Goal: Task Accomplishment & Management: Complete application form

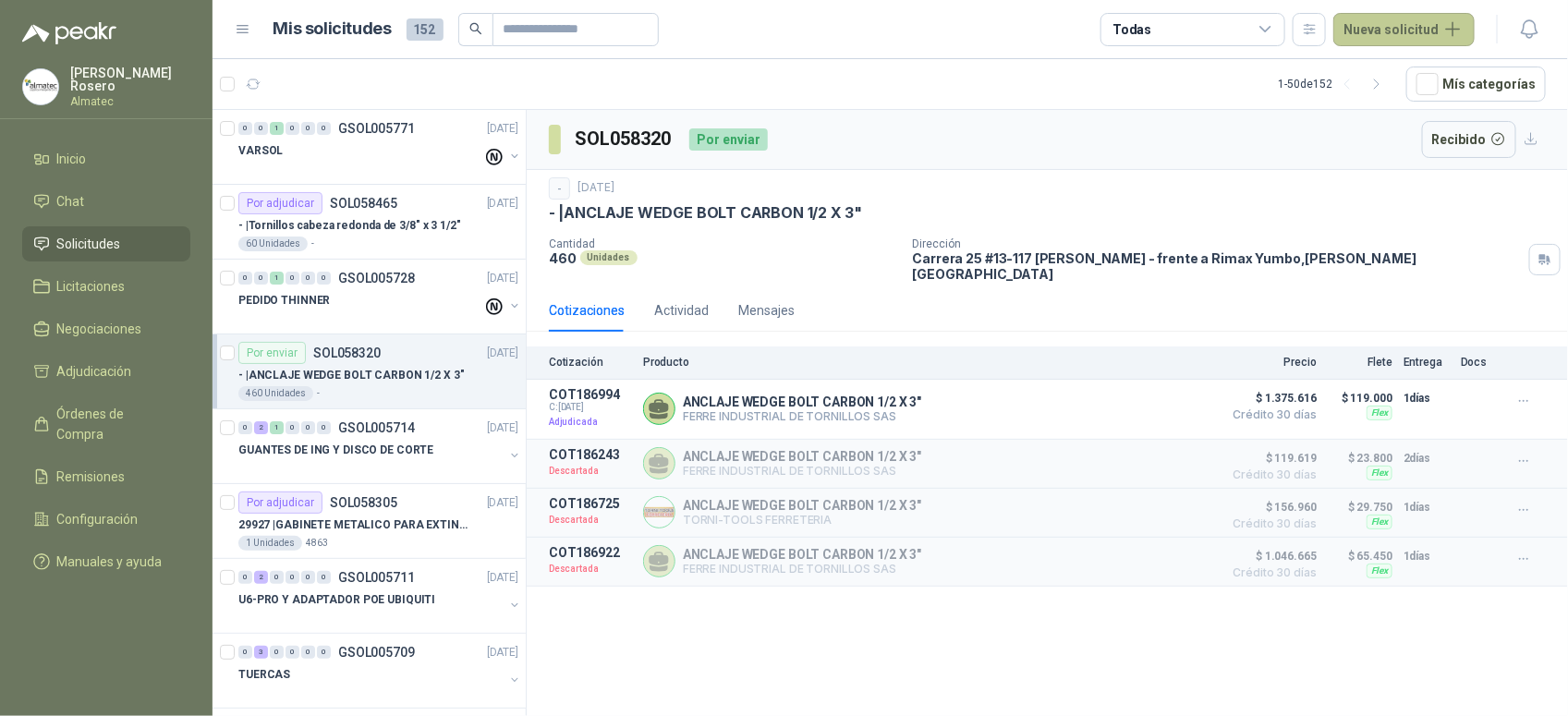
click at [1433, 25] on button "Nueva solicitud" at bounding box center [1403, 29] width 141 height 33
click at [1399, 103] on link "Solicitud grupal" at bounding box center [1425, 105] width 157 height 32
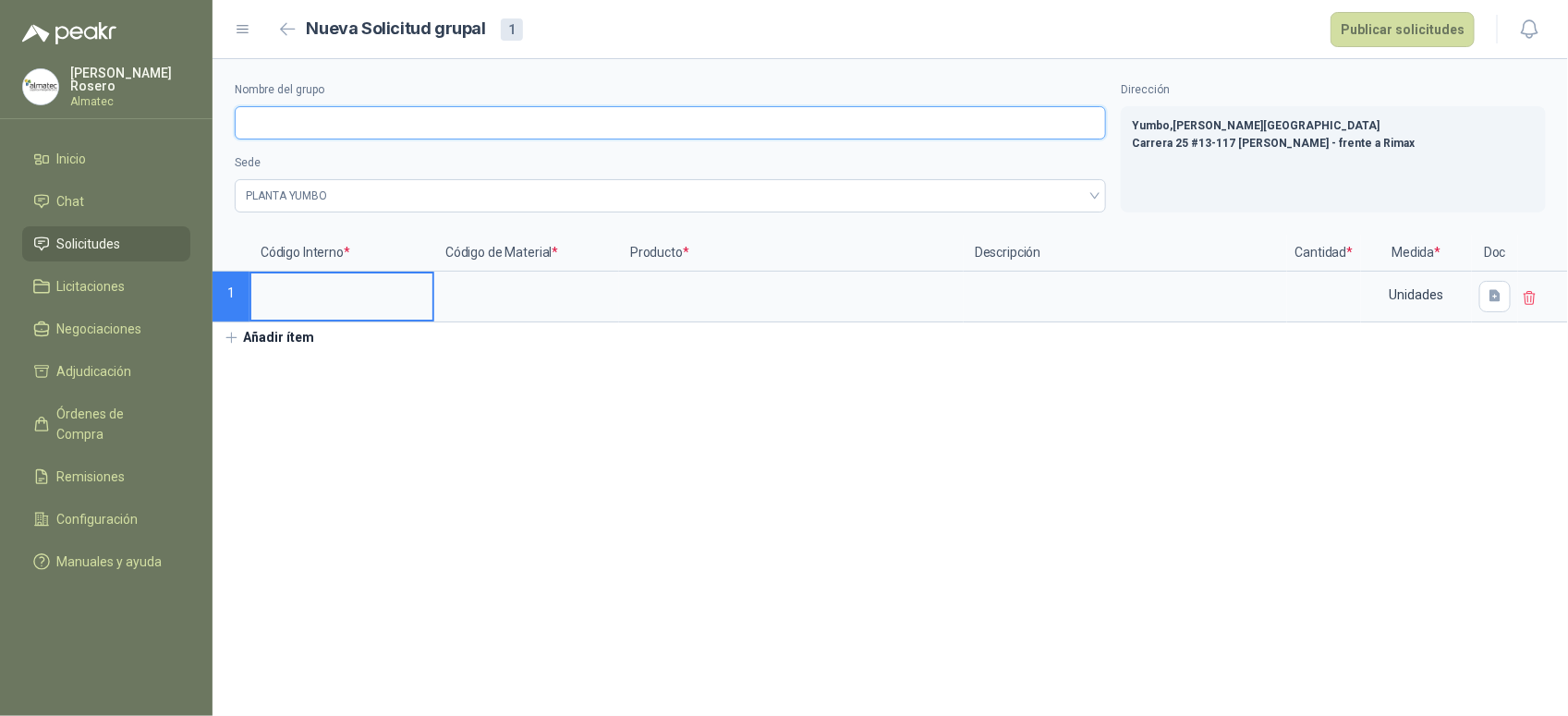
click at [330, 122] on input "Nombre del grupo" at bounding box center [670, 123] width 871 height 33
type input "**********"
click at [343, 294] on input at bounding box center [342, 291] width 181 height 36
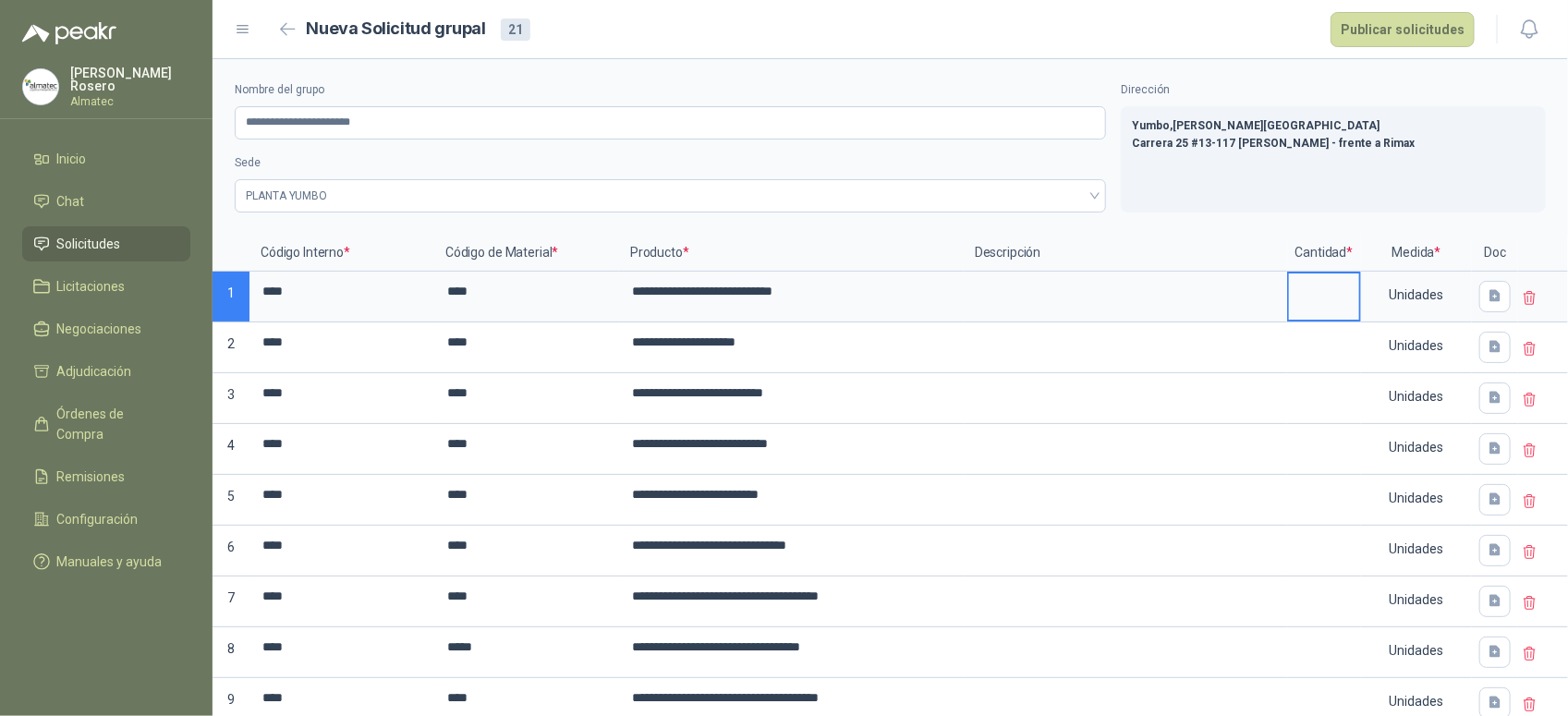
click at [1309, 289] on input at bounding box center [1323, 291] width 70 height 36
click at [869, 293] on input "**********" at bounding box center [792, 291] width 341 height 36
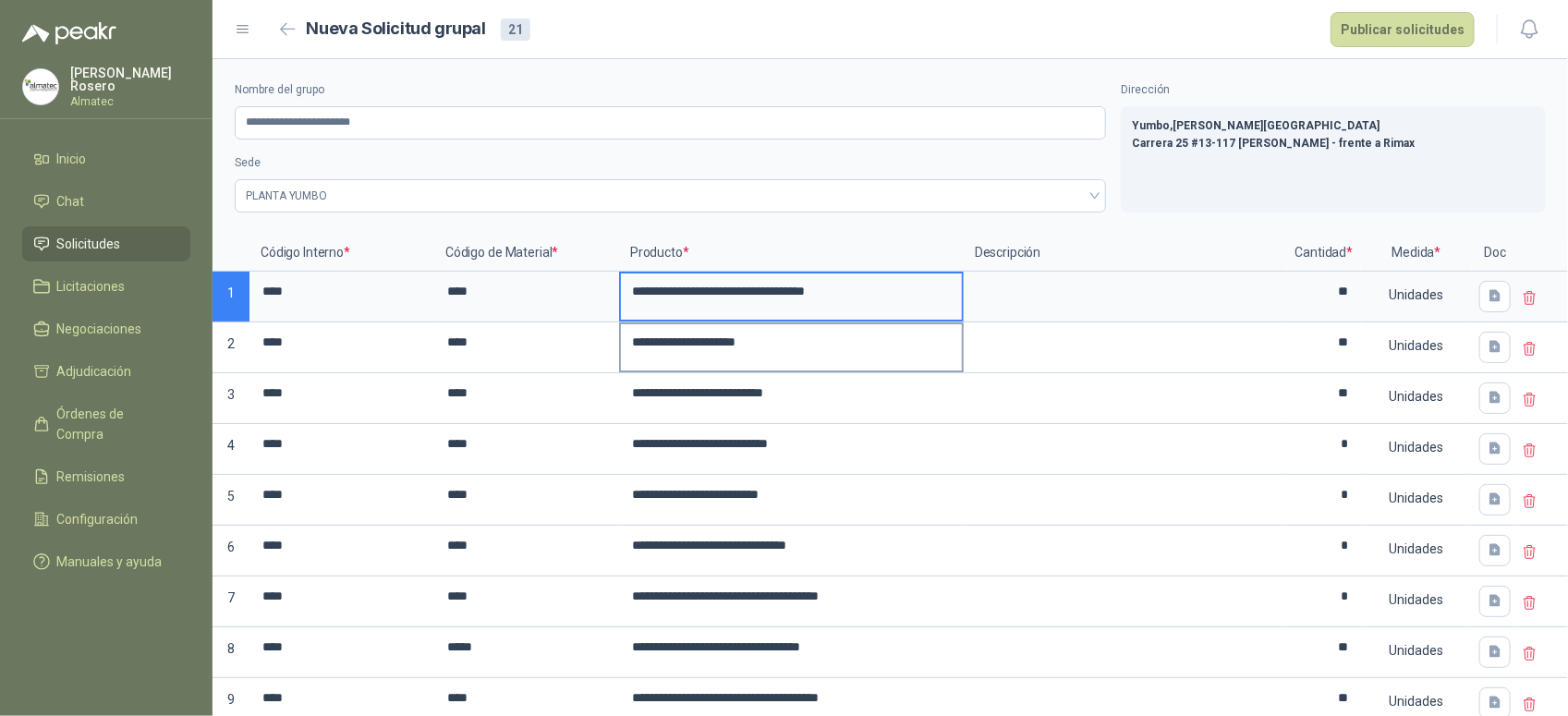
type input "**********"
click at [856, 343] on input "**********" at bounding box center [792, 341] width 341 height 36
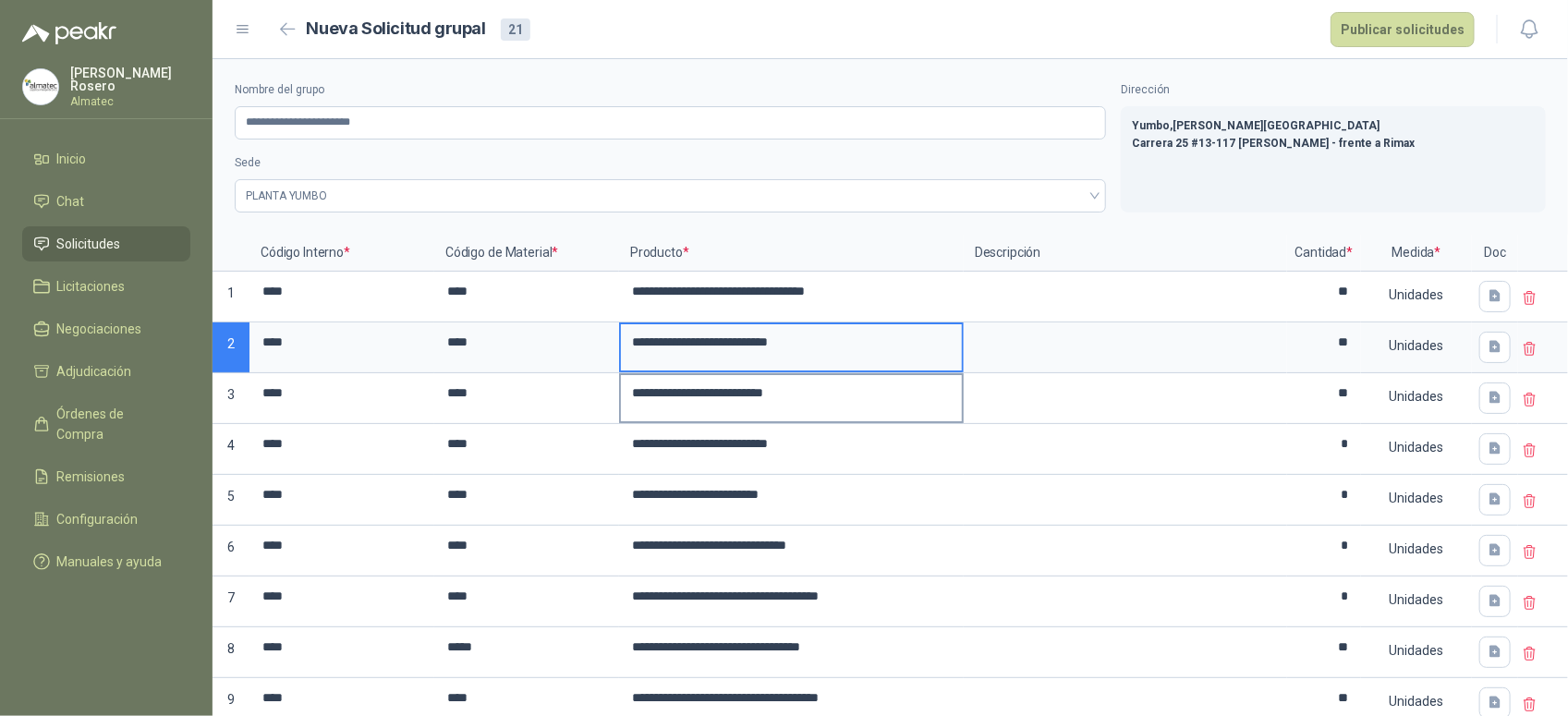
type input "**********"
click at [873, 378] on input "**********" at bounding box center [792, 393] width 341 height 36
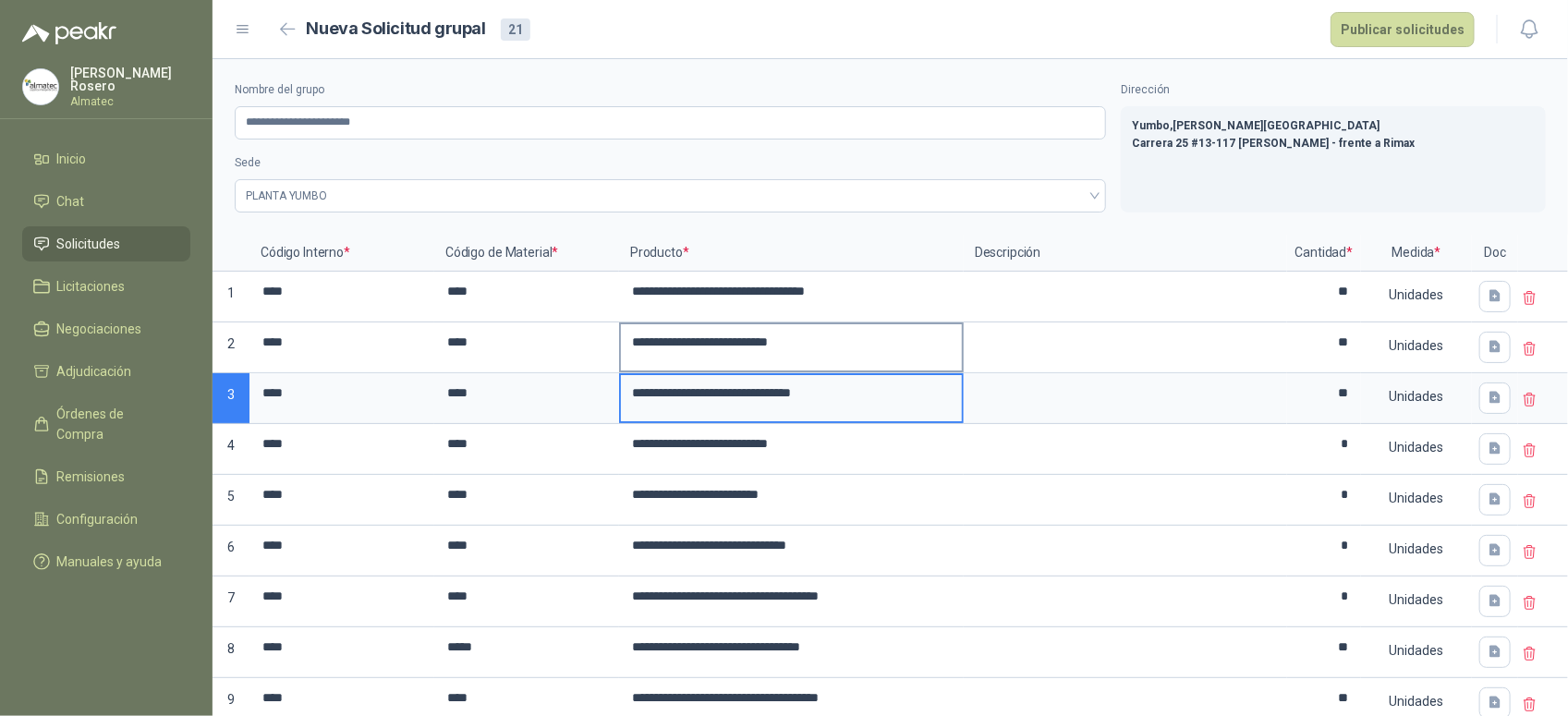
type input "**********"
click at [818, 342] on input "**********" at bounding box center [792, 341] width 341 height 36
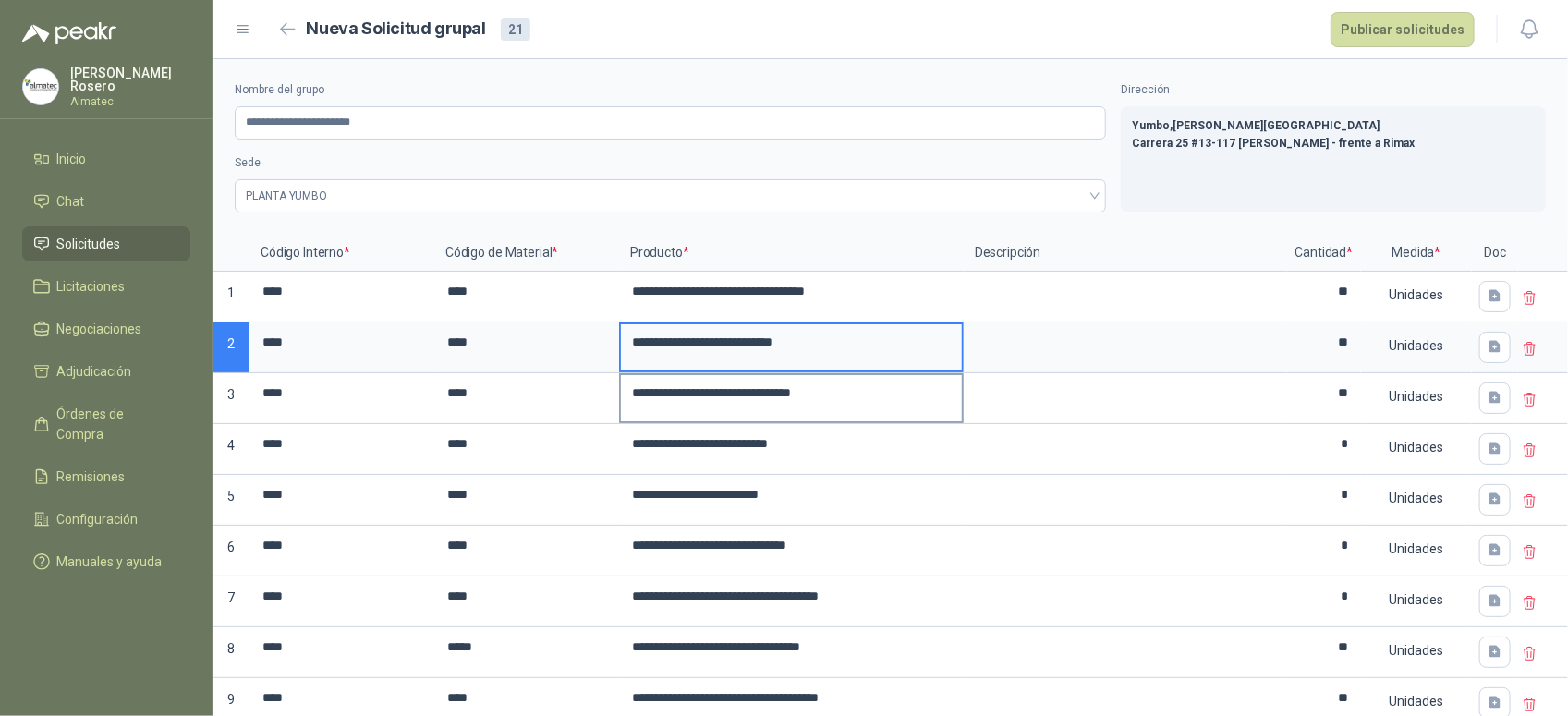
type input "**********"
click at [843, 397] on input "**********" at bounding box center [792, 393] width 341 height 36
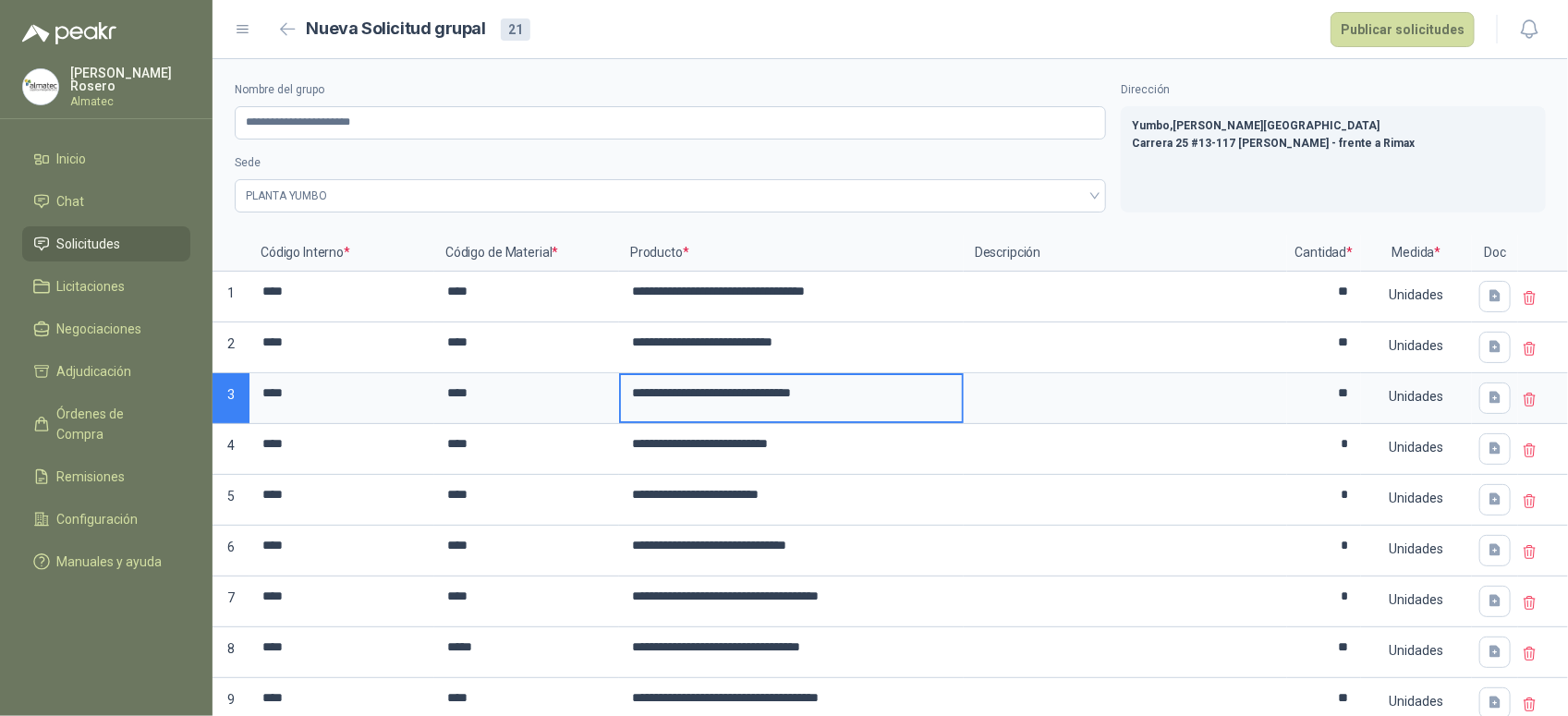
click at [847, 399] on input "**********" at bounding box center [792, 393] width 341 height 36
type input "**********"
click at [798, 347] on input "**********" at bounding box center [792, 341] width 341 height 36
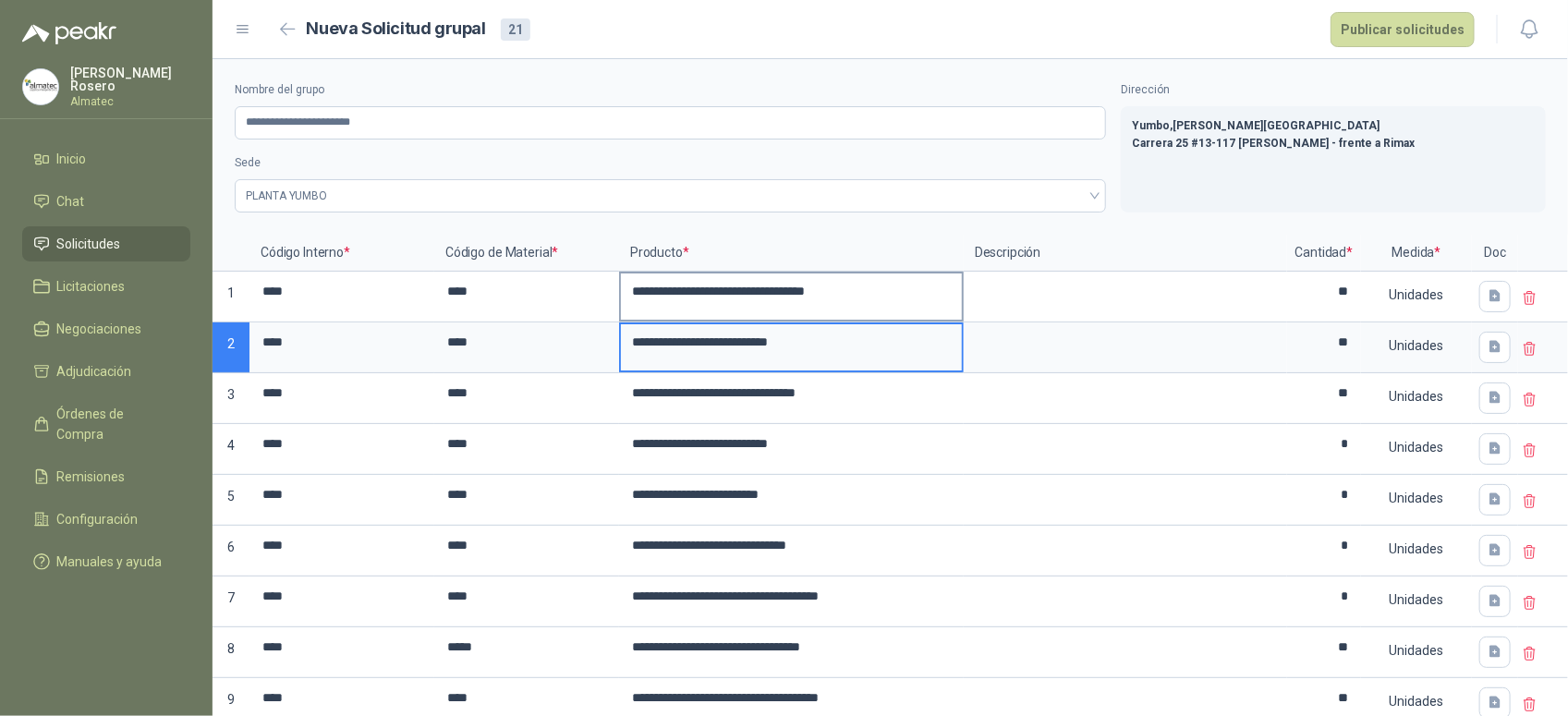
type input "**********"
click at [864, 293] on input "**********" at bounding box center [792, 291] width 341 height 36
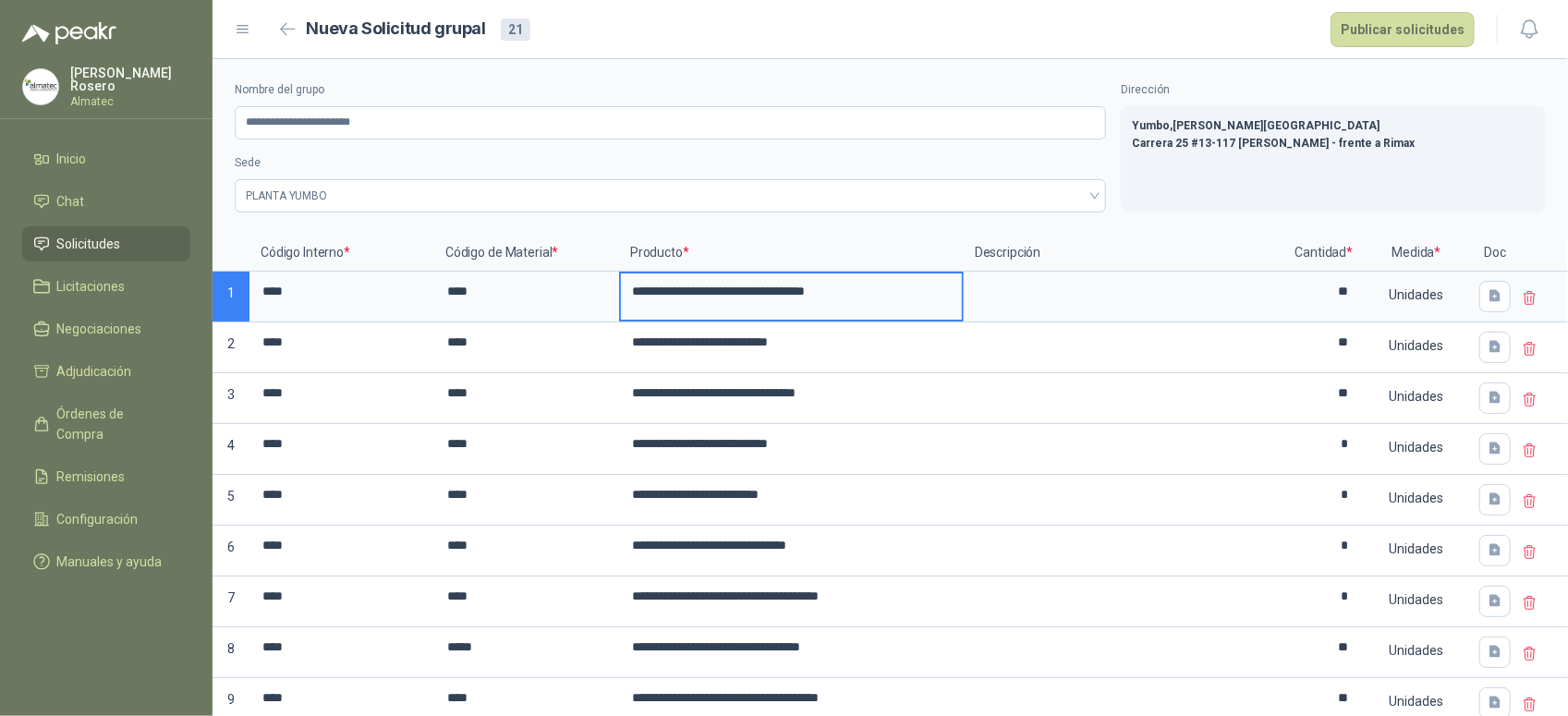
click at [867, 291] on input "**********" at bounding box center [792, 291] width 341 height 36
click at [845, 296] on input "**********" at bounding box center [792, 291] width 341 height 36
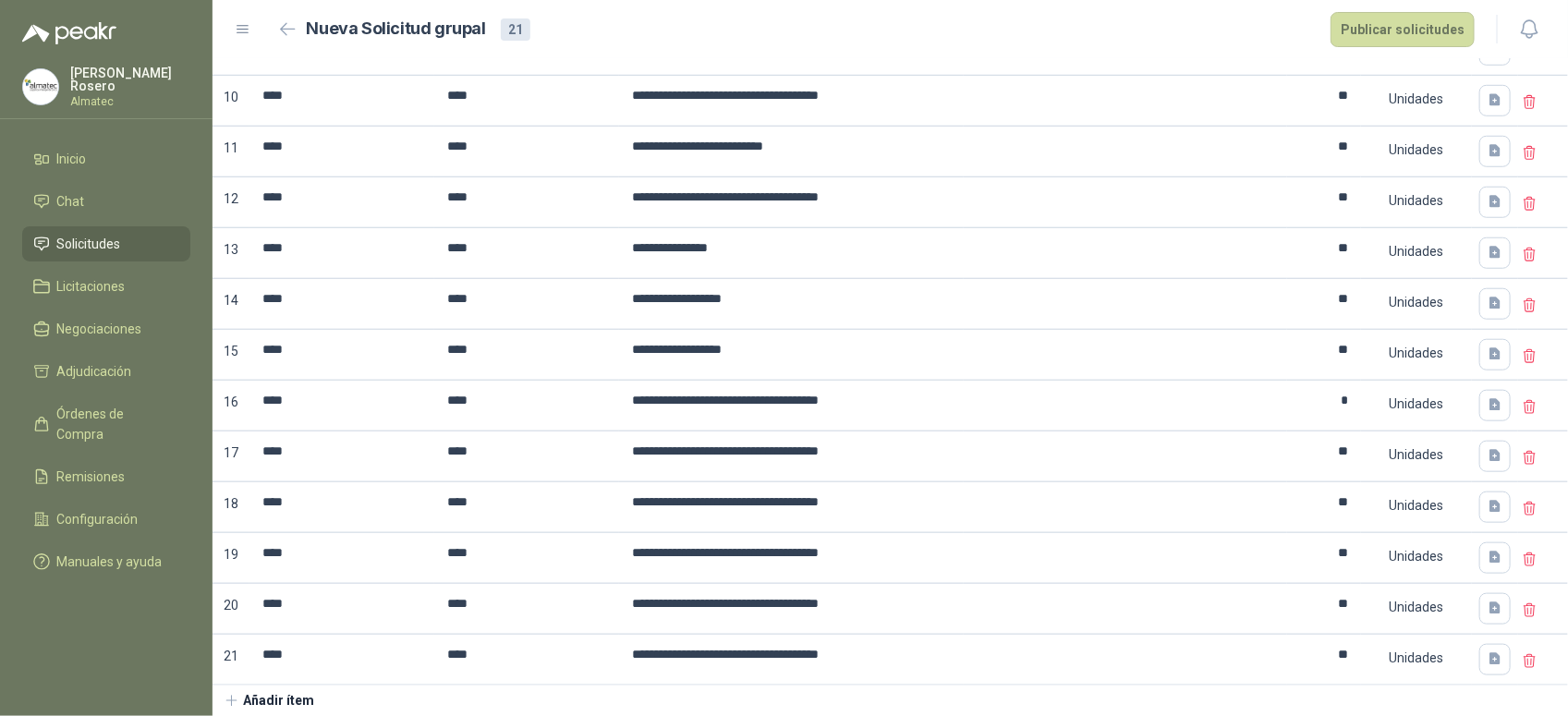
scroll to position [666, 0]
type input "**********"
click at [1434, 26] on button "Publicar solicitudes" at bounding box center [1402, 29] width 144 height 35
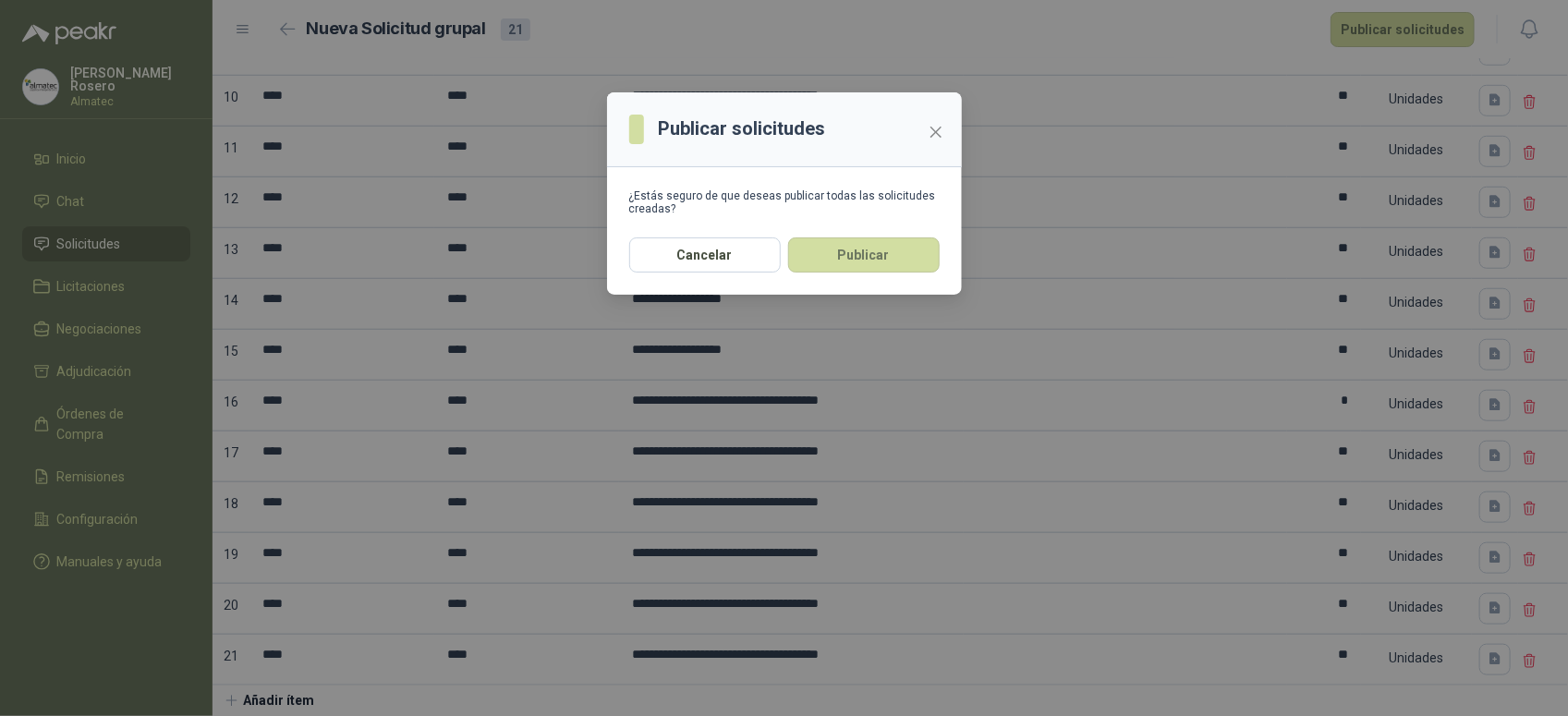
click at [851, 270] on button "Publicar" at bounding box center [863, 255] width 151 height 35
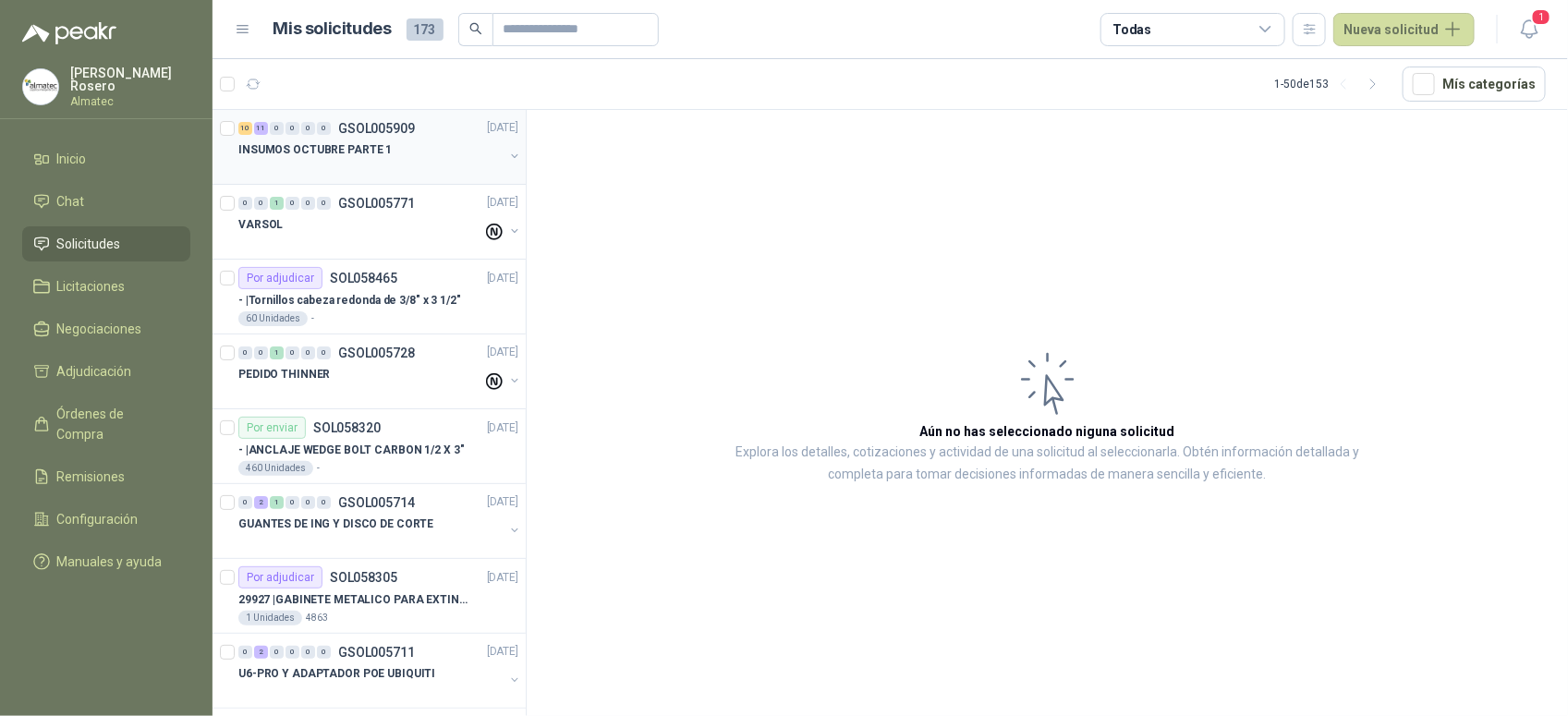
click at [491, 167] on div "INSUMOS OCTUBRE PARTE 1" at bounding box center [379, 158] width 284 height 37
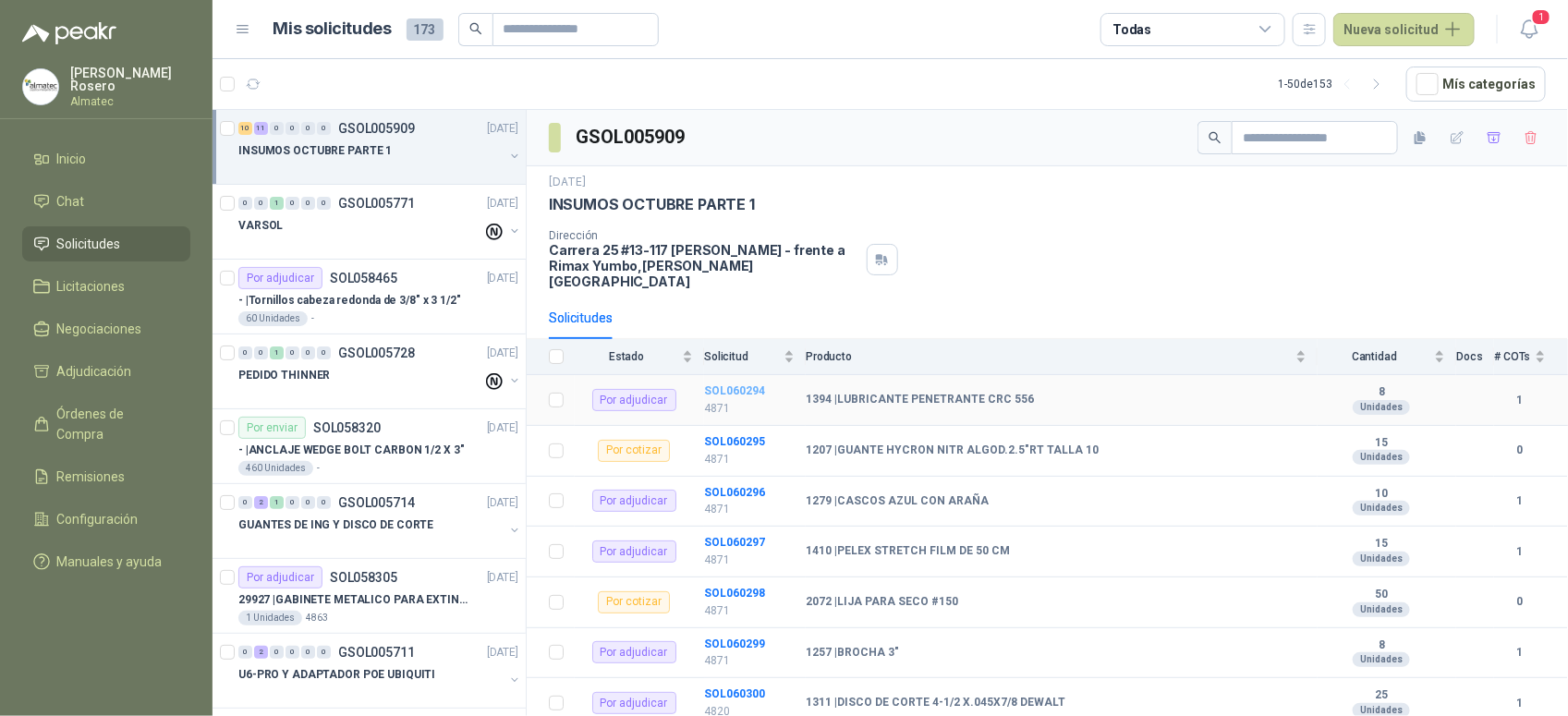
click at [750, 384] on b "SOL060294" at bounding box center [734, 390] width 61 height 13
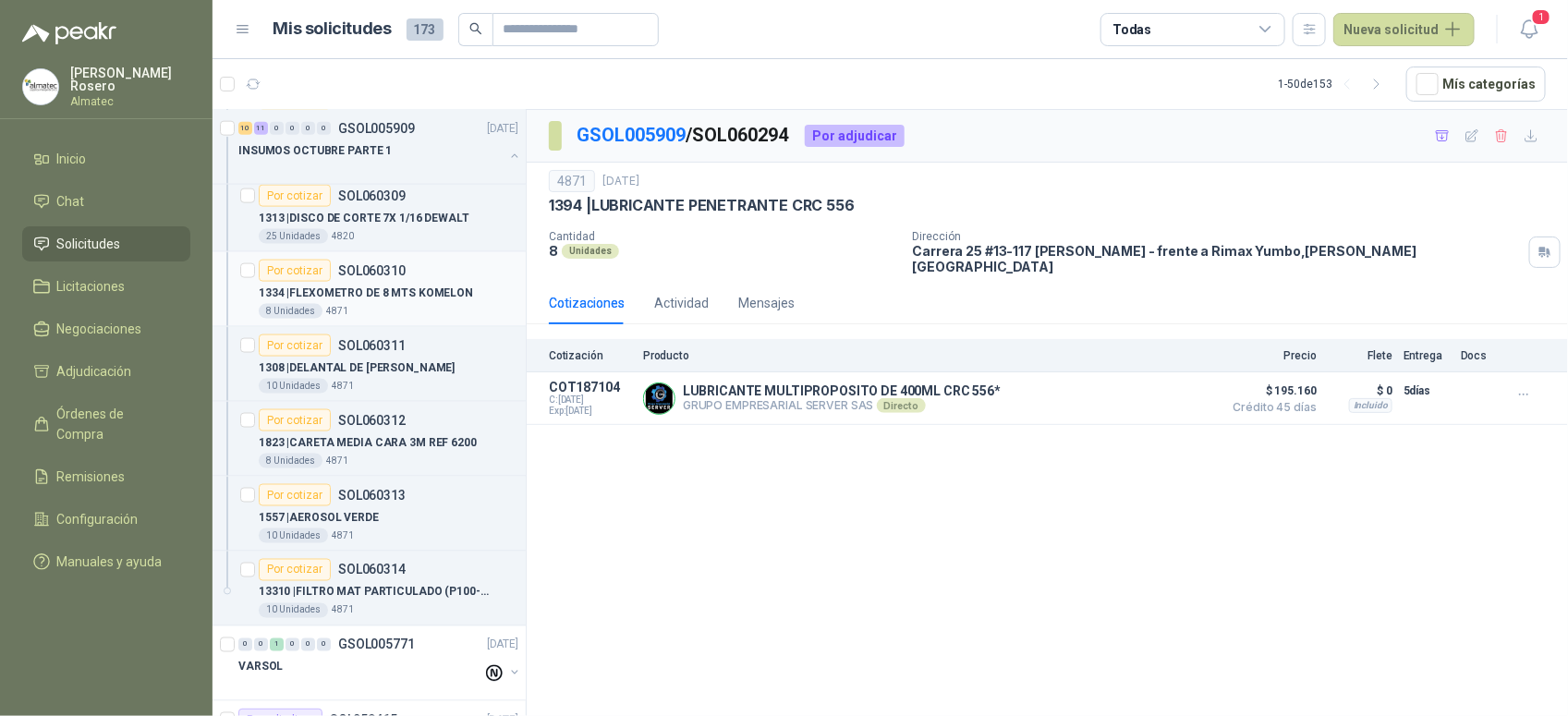
scroll to position [1155, 0]
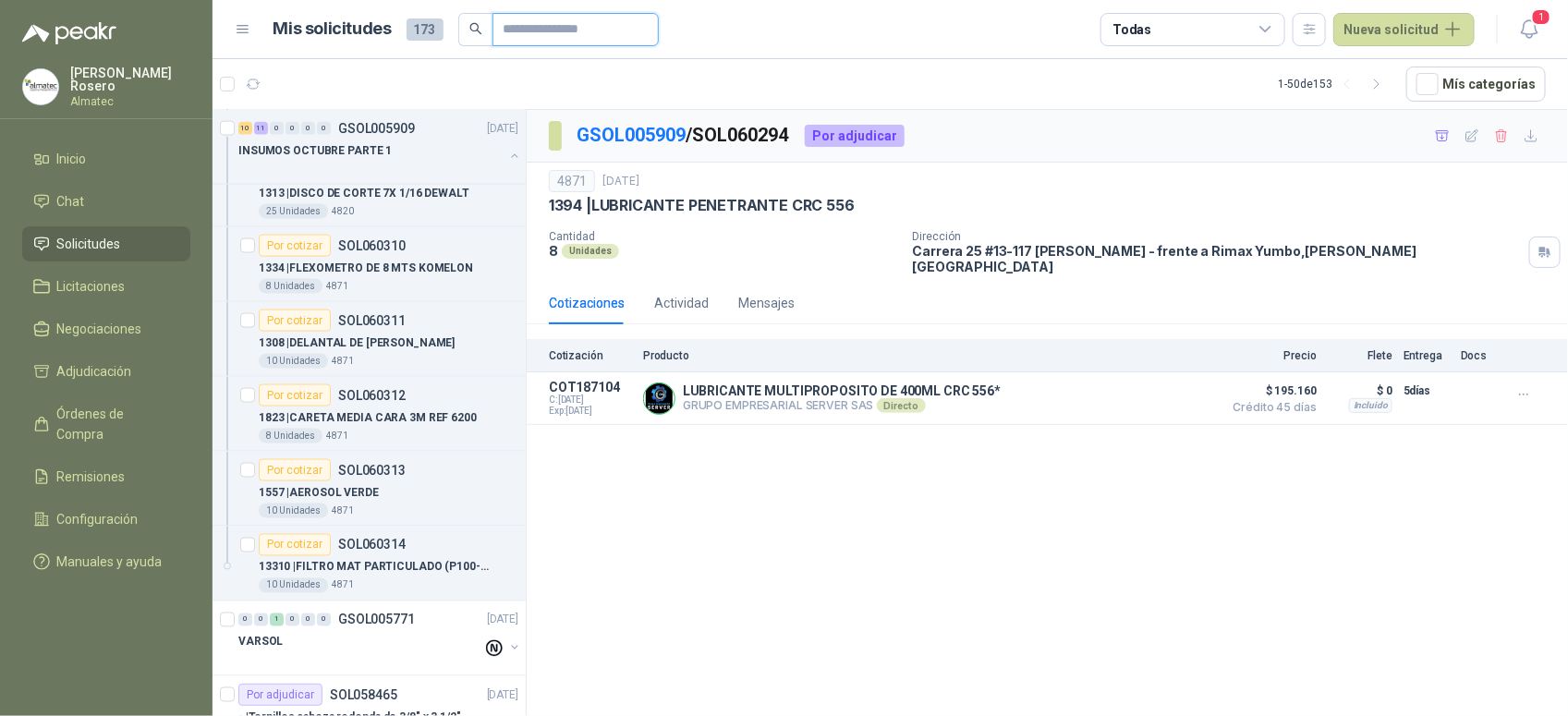
click at [509, 29] on input "text" at bounding box center [568, 29] width 130 height 31
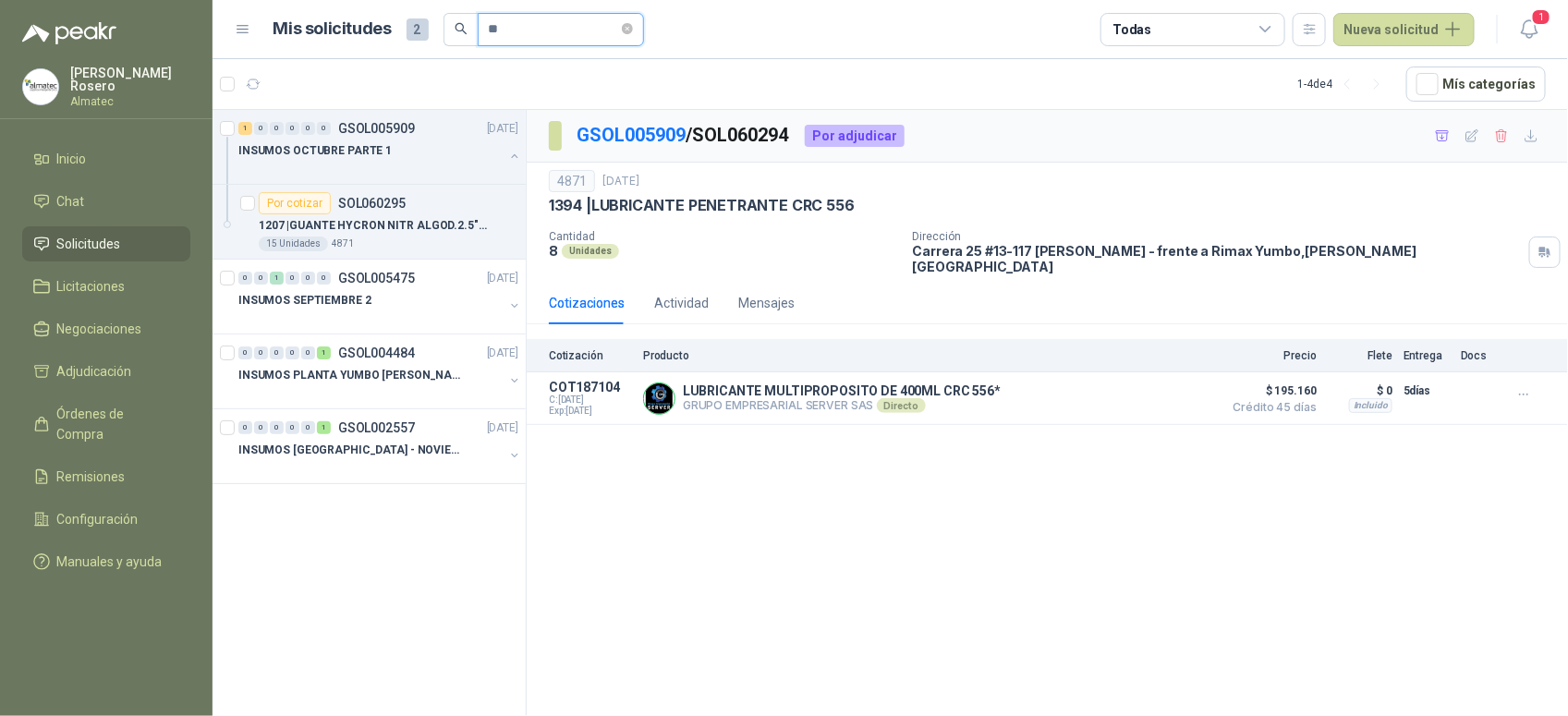
type input "**"
click at [383, 208] on p "SOL060295" at bounding box center [372, 203] width 67 height 13
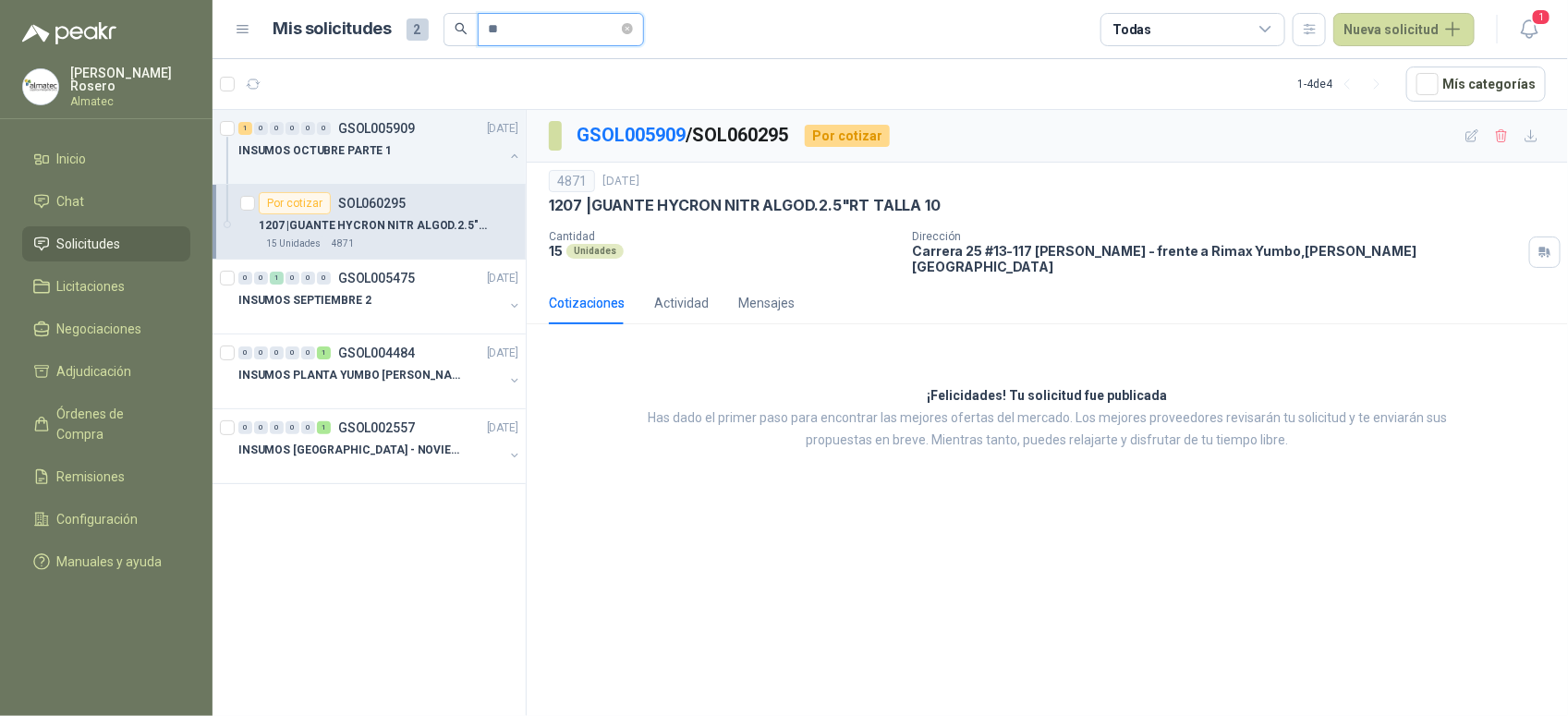
click at [618, 33] on input "**" at bounding box center [553, 29] width 130 height 31
click at [633, 27] on icon "close-circle" at bounding box center [627, 28] width 11 height 11
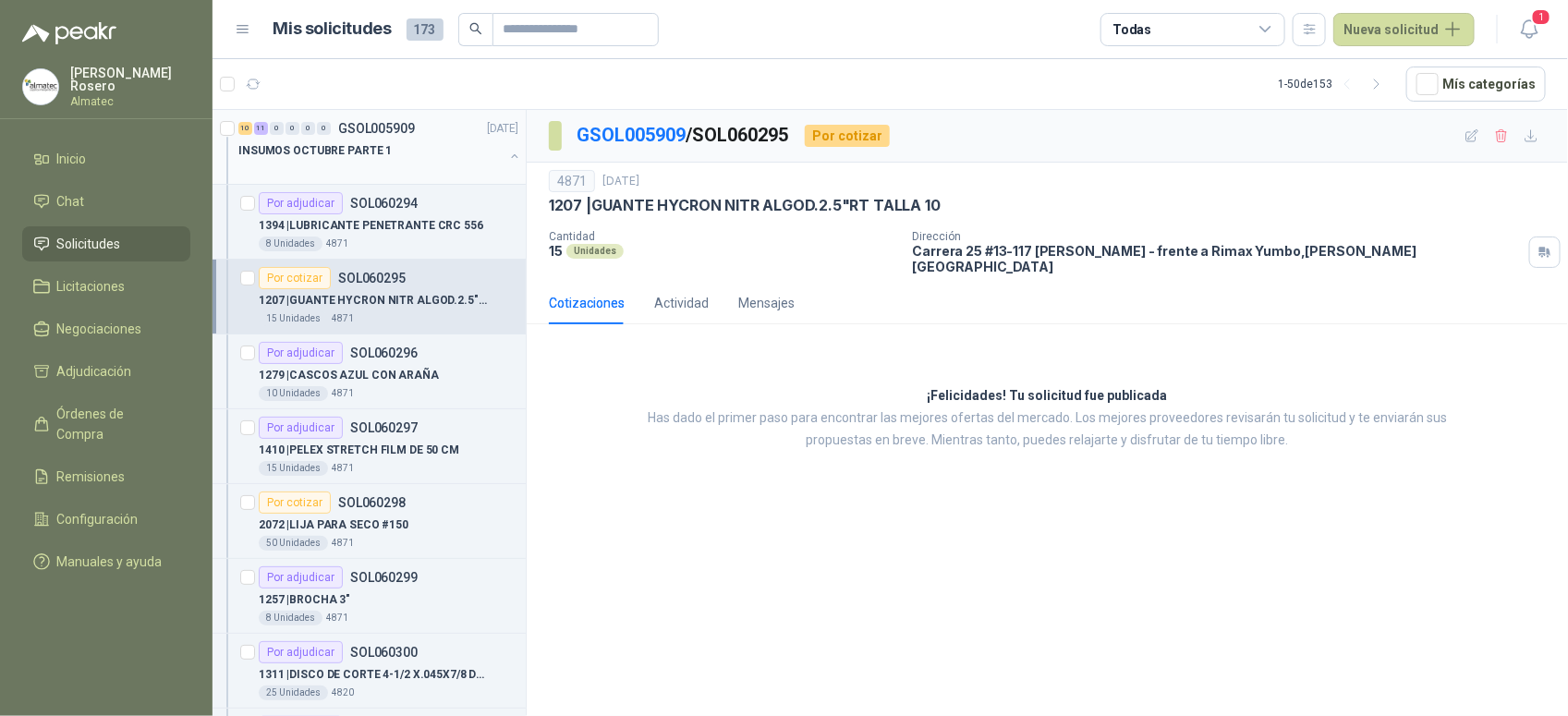
click at [507, 150] on button "button" at bounding box center [514, 156] width 15 height 15
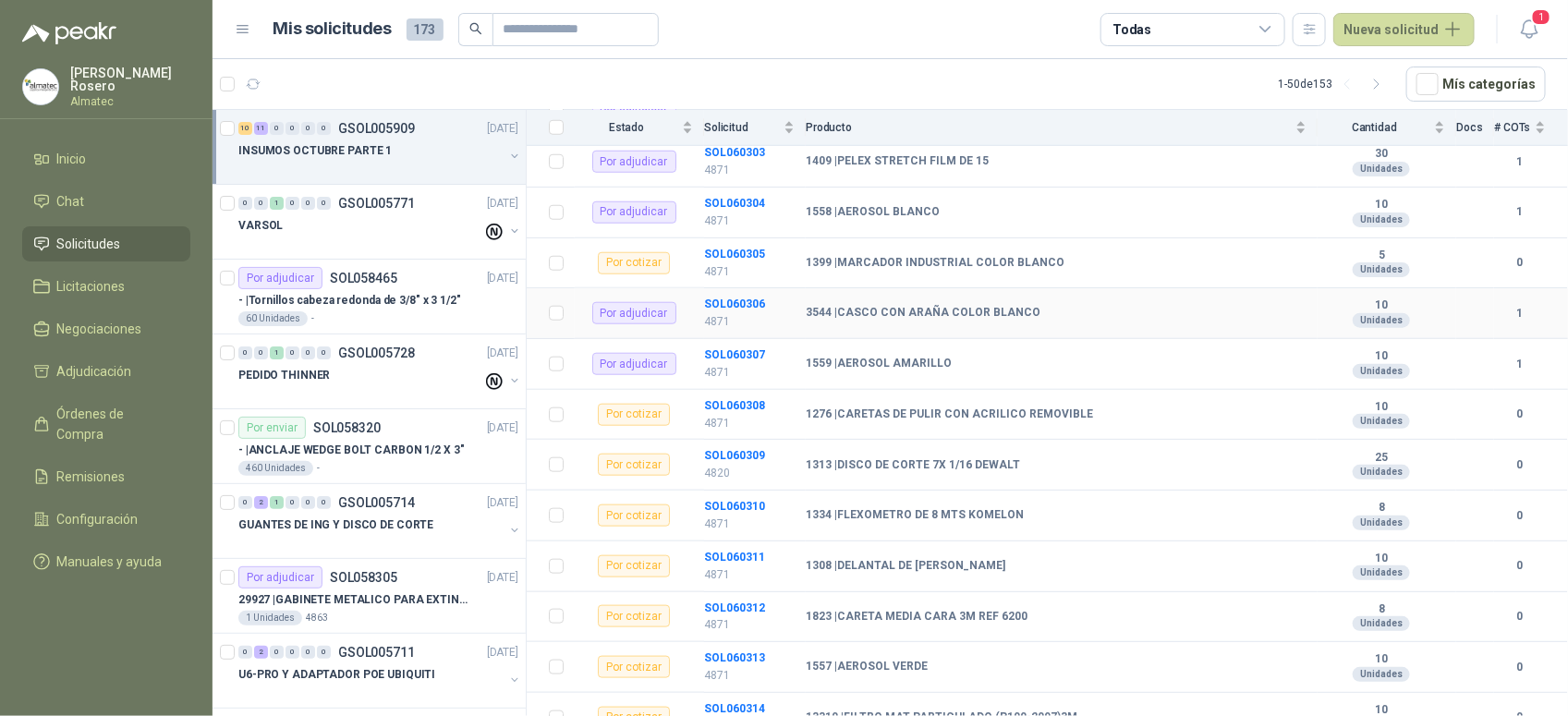
scroll to position [736, 0]
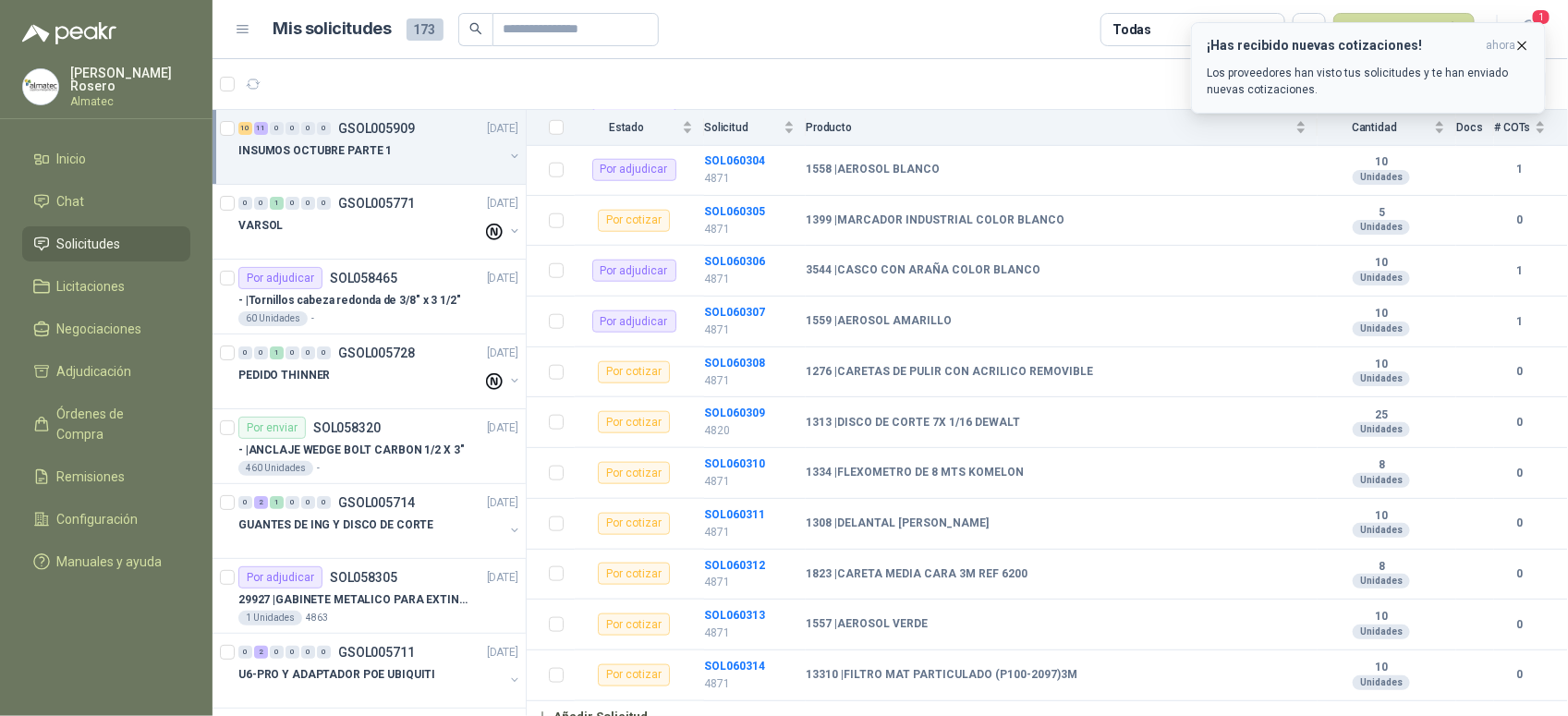
click at [1286, 61] on div "¡Has recibido nuevas cotizaciones! ahora Los proveedores han visto tus solicitu…" at bounding box center [1368, 68] width 324 height 60
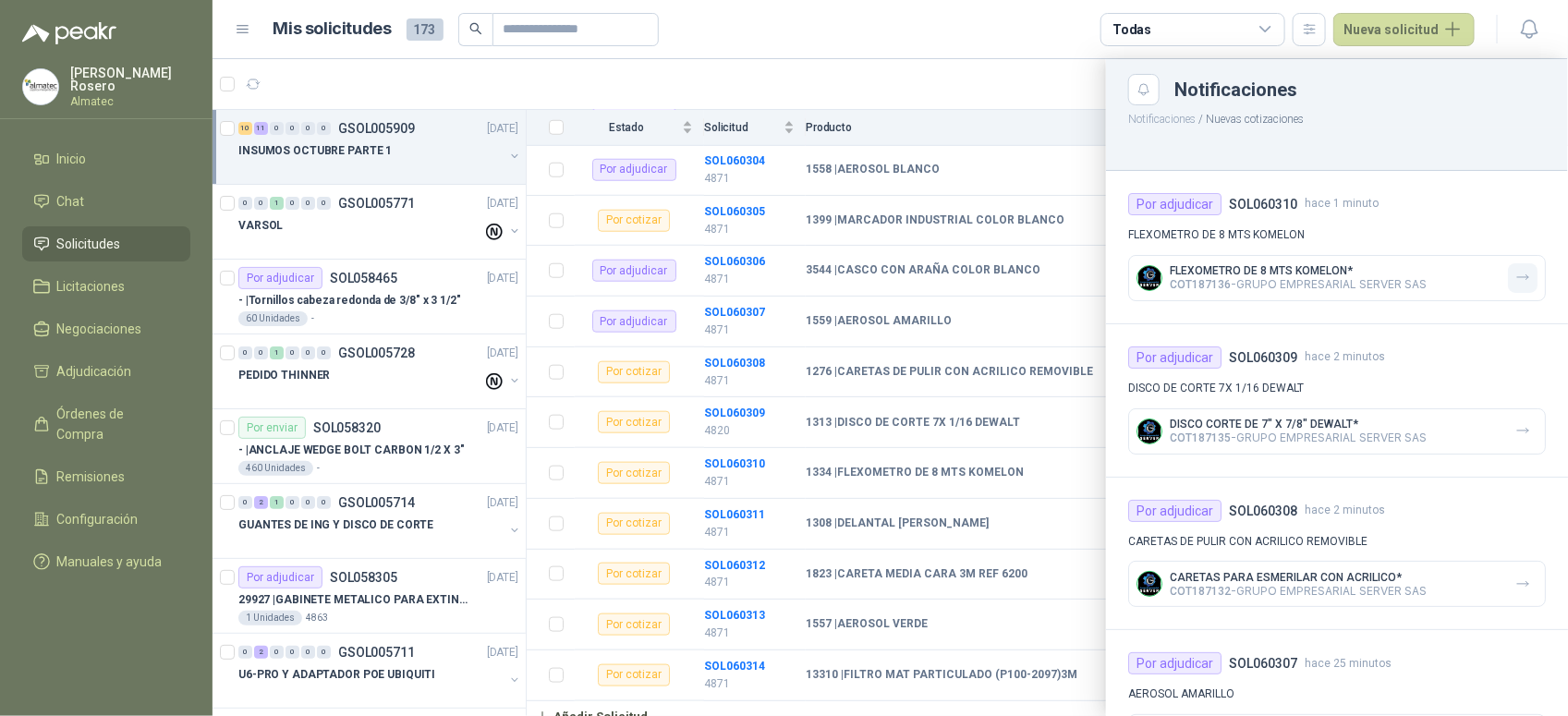
click at [1519, 285] on button "button" at bounding box center [1522, 278] width 29 height 29
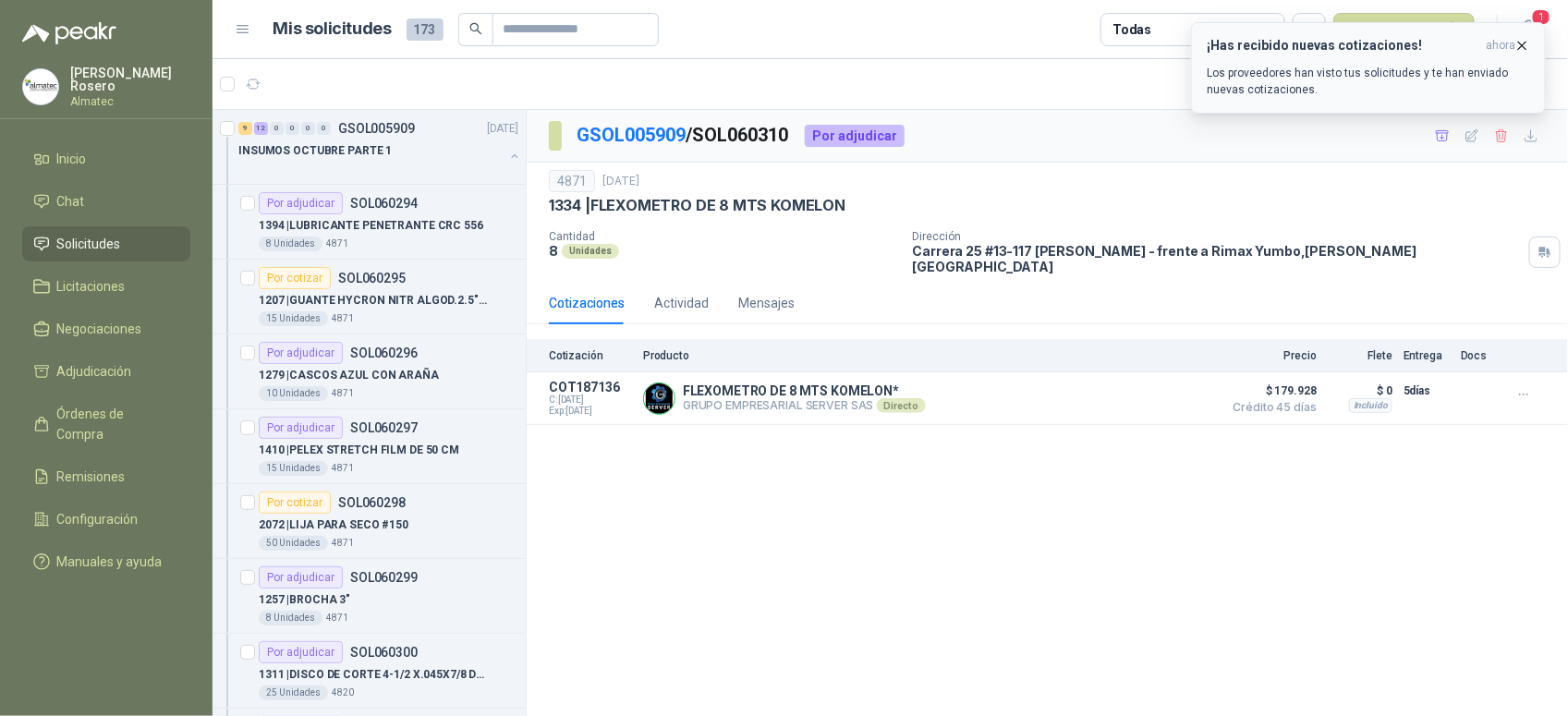
click at [1443, 51] on h3 "¡Has recibido nuevas cotizaciones!" at bounding box center [1342, 46] width 272 height 16
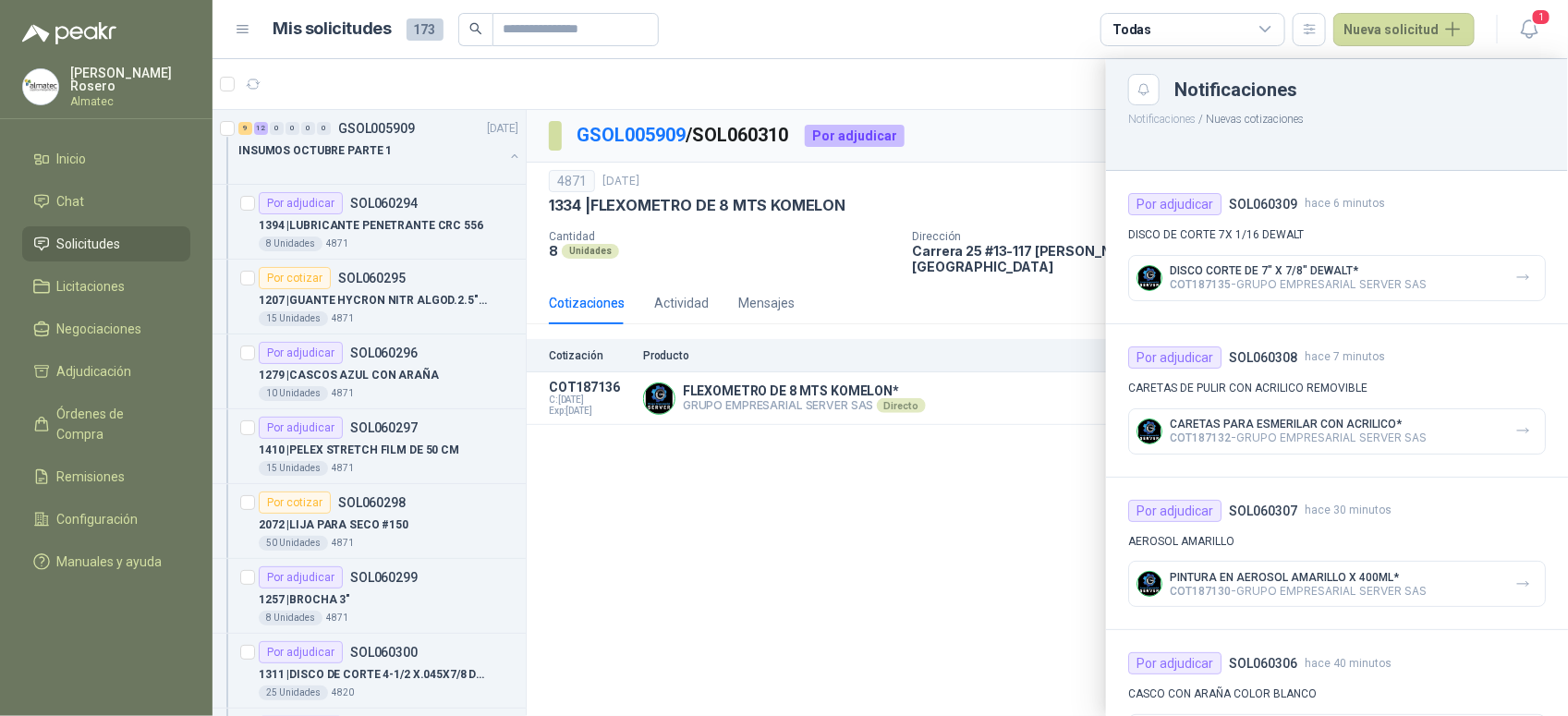
click at [749, 393] on div at bounding box center [890, 388] width 1355 height 657
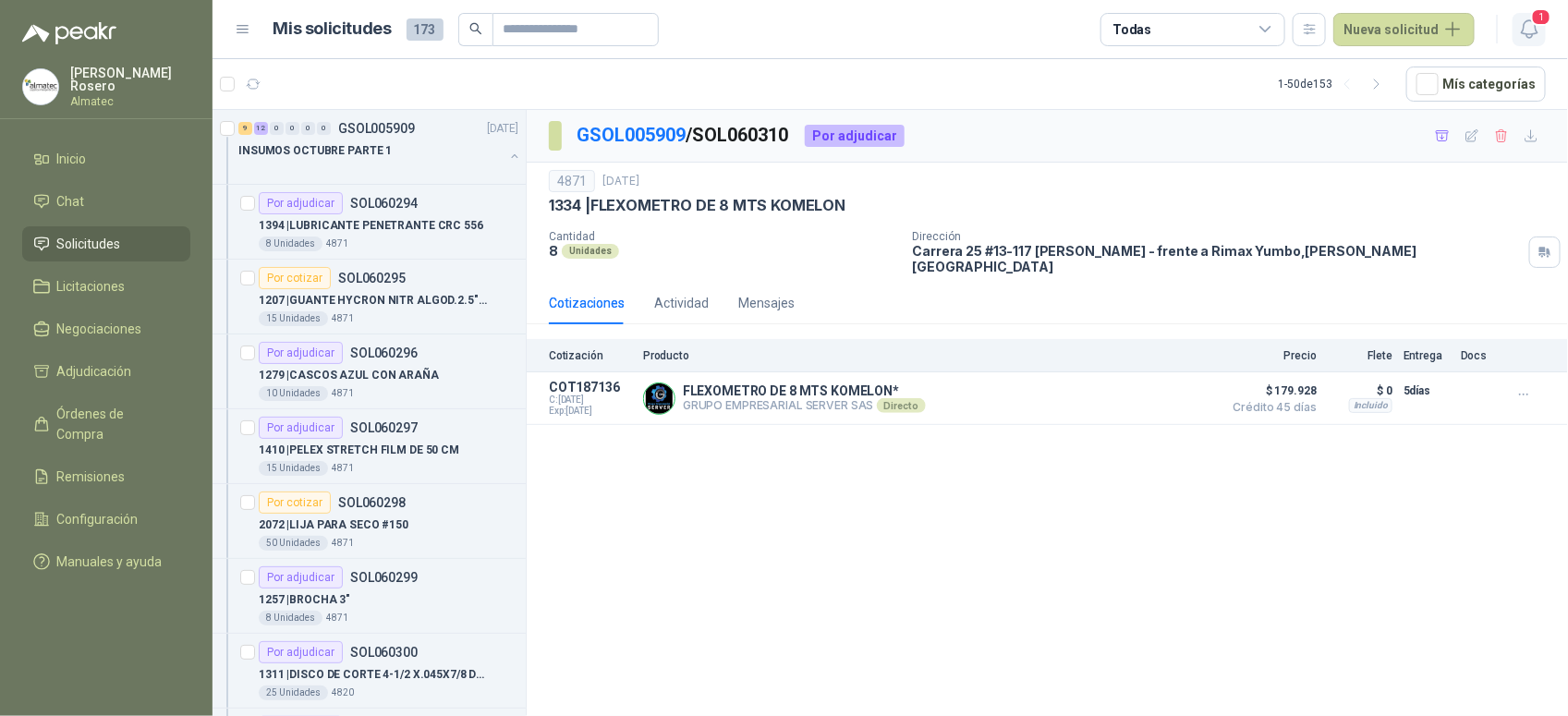
click at [1529, 21] on icon "button" at bounding box center [1529, 29] width 23 height 23
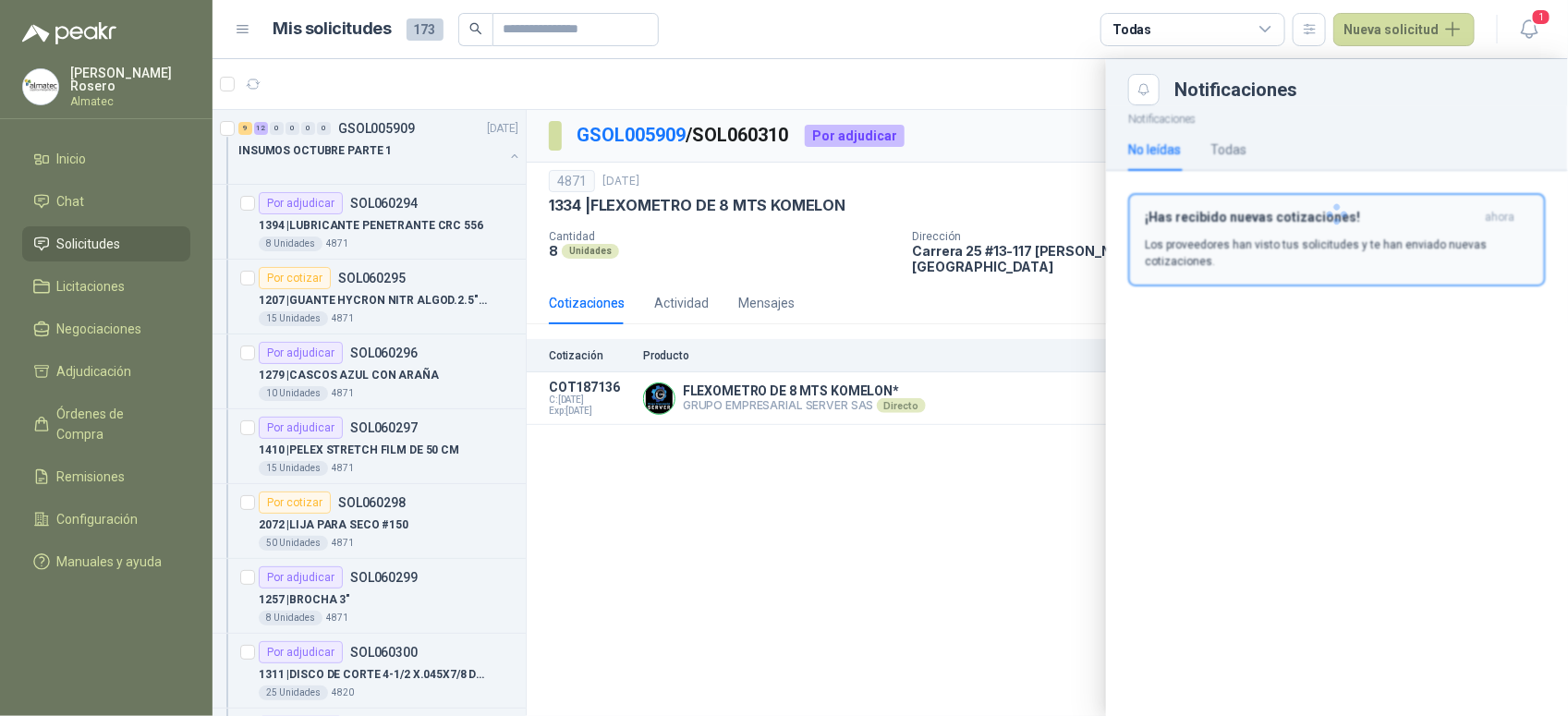
click at [1363, 216] on h3 "¡Has recibido nuevas cotizaciones!" at bounding box center [1311, 218] width 333 height 16
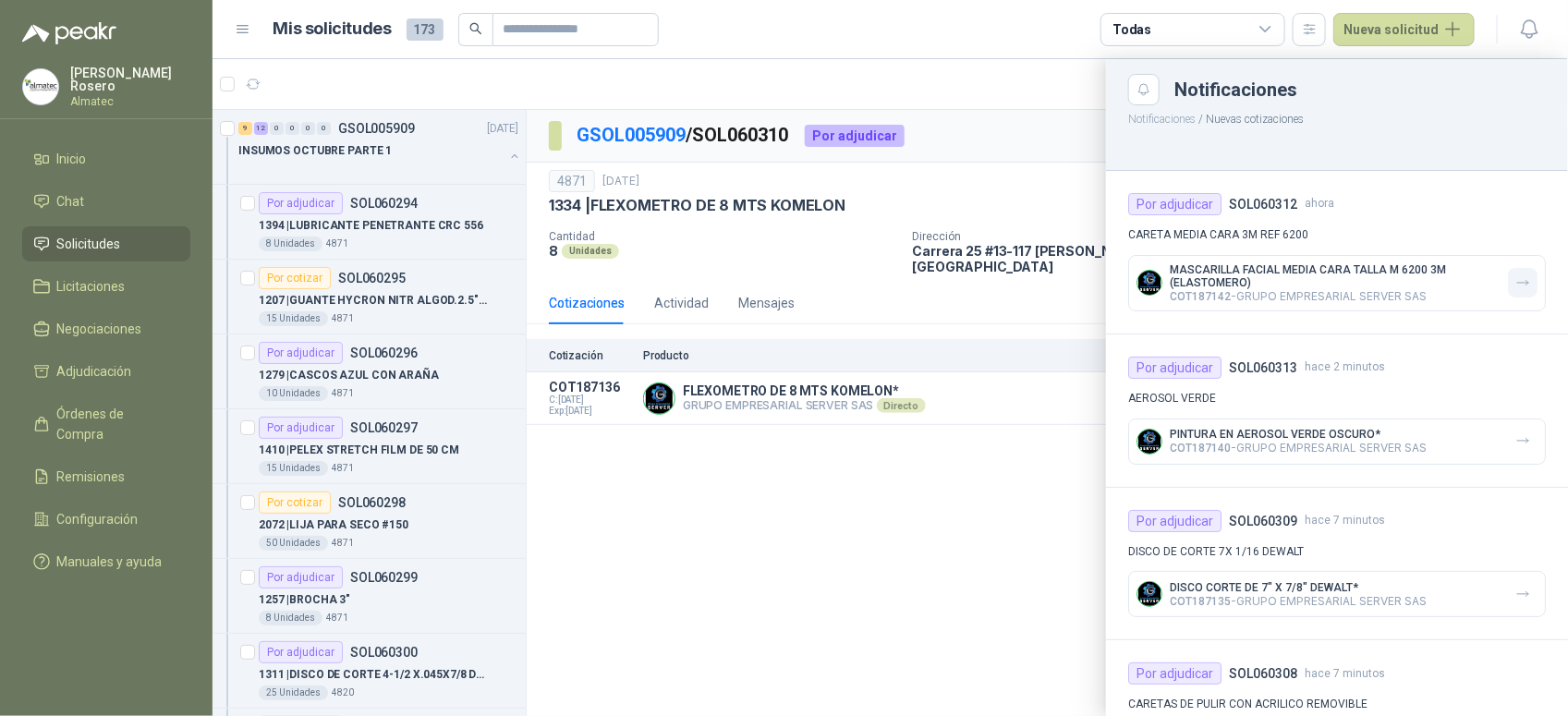
click at [1515, 282] on icon "button" at bounding box center [1523, 283] width 16 height 16
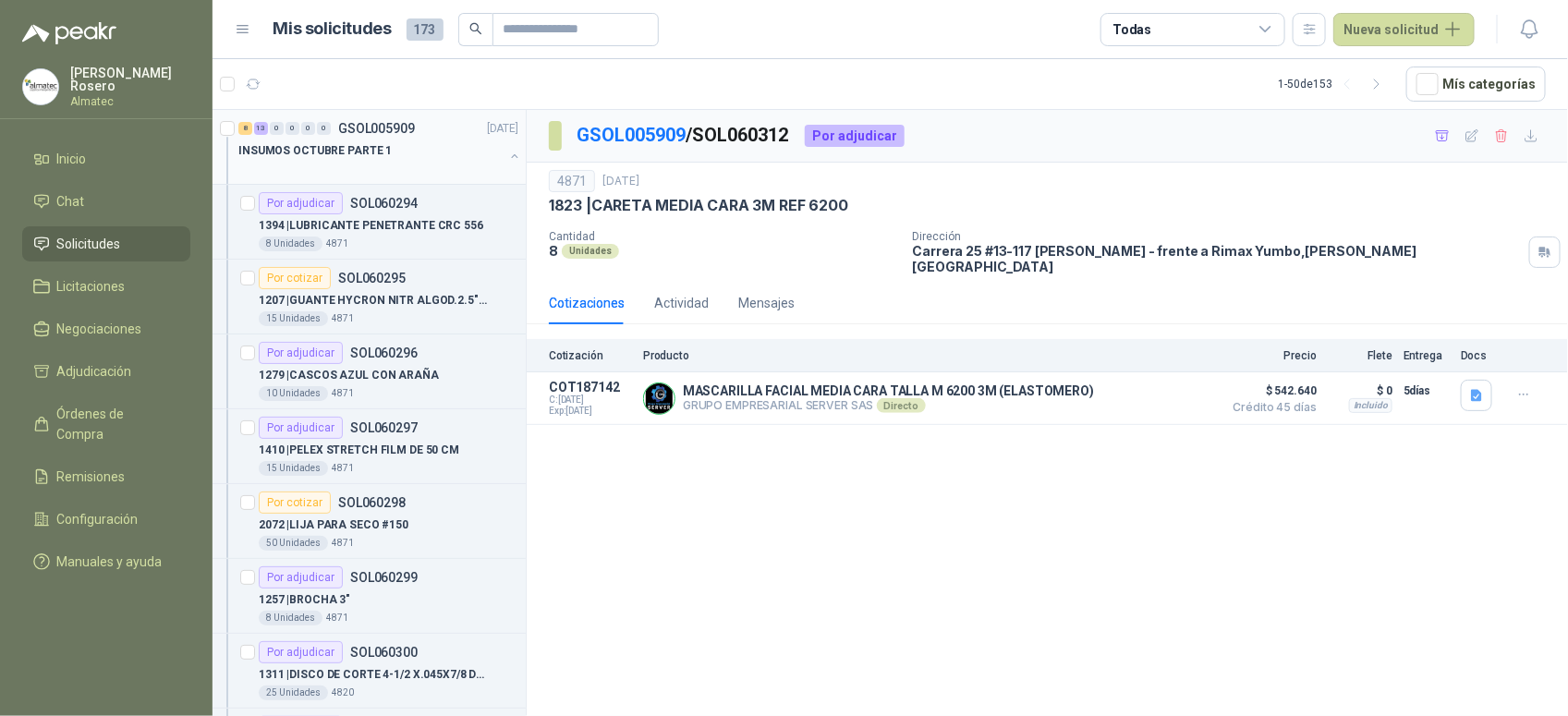
click at [507, 160] on button "button" at bounding box center [514, 156] width 15 height 15
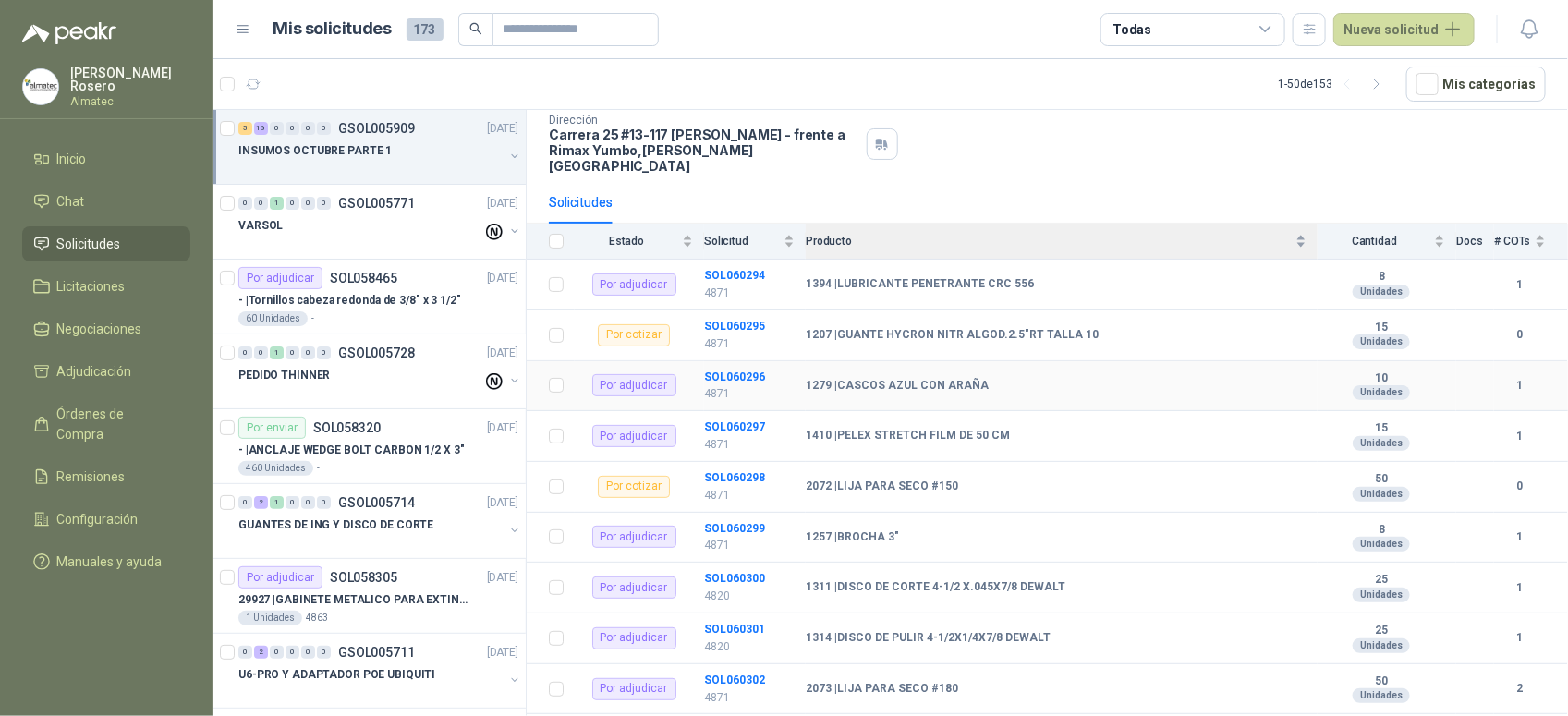
scroll to position [231, 0]
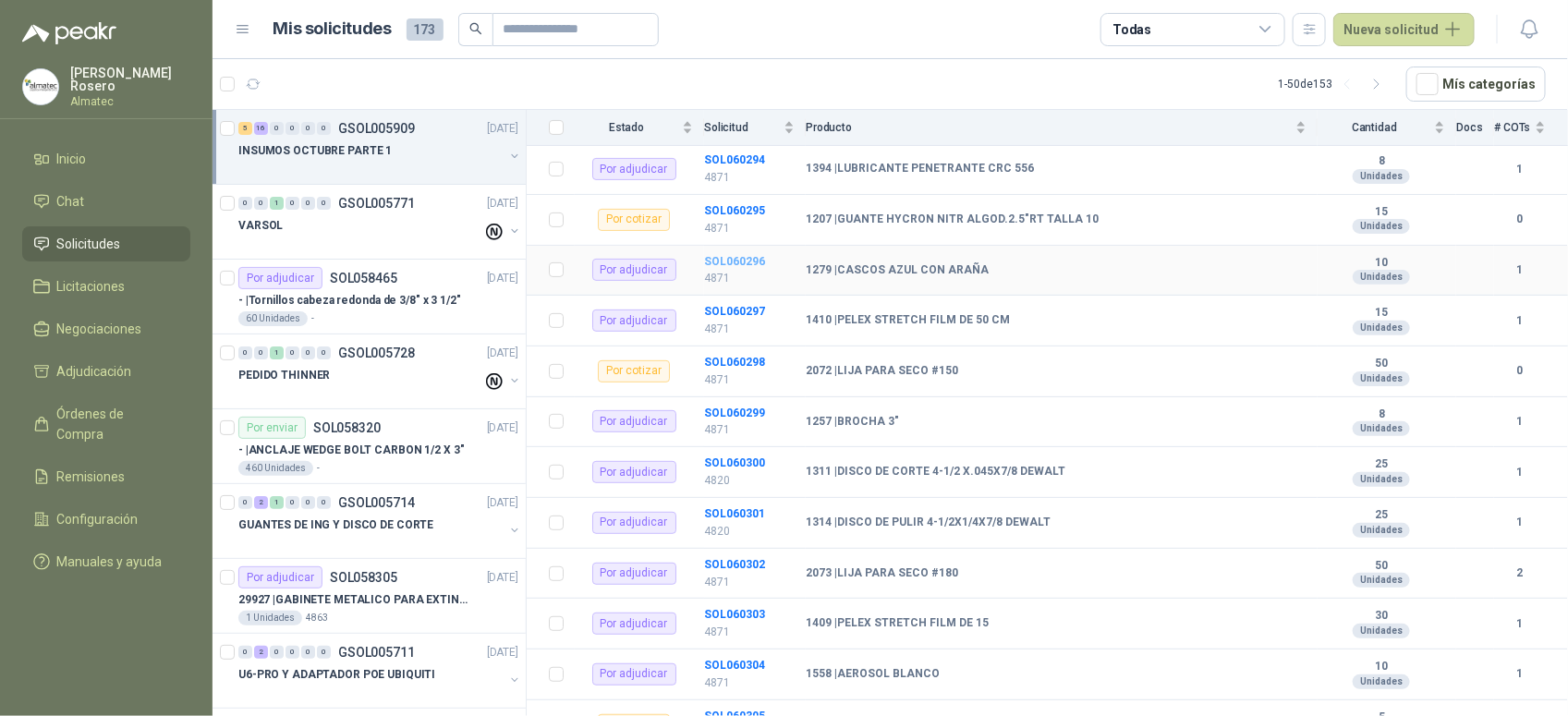
click at [732, 255] on b "SOL060296" at bounding box center [734, 260] width 61 height 13
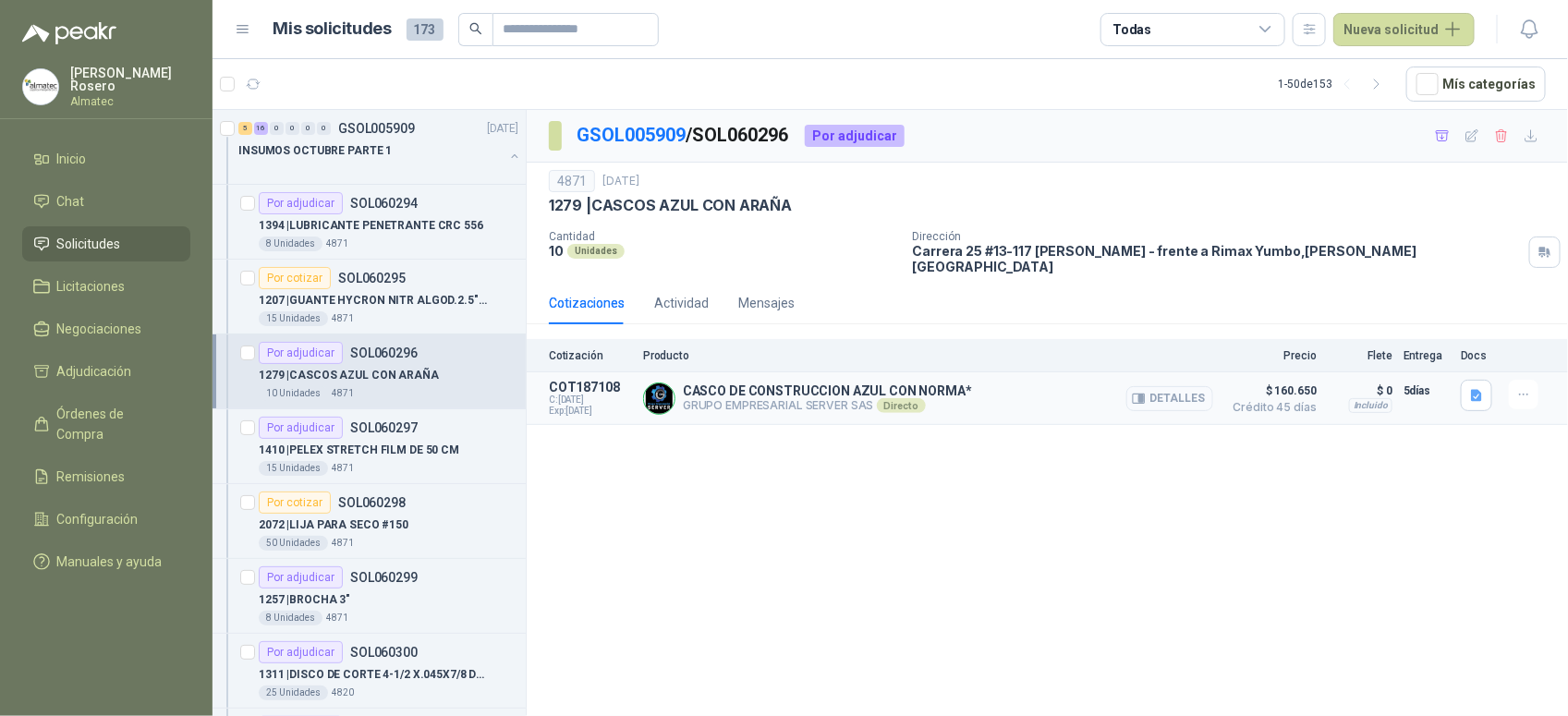
click at [1193, 388] on button "Detalles" at bounding box center [1169, 399] width 87 height 25
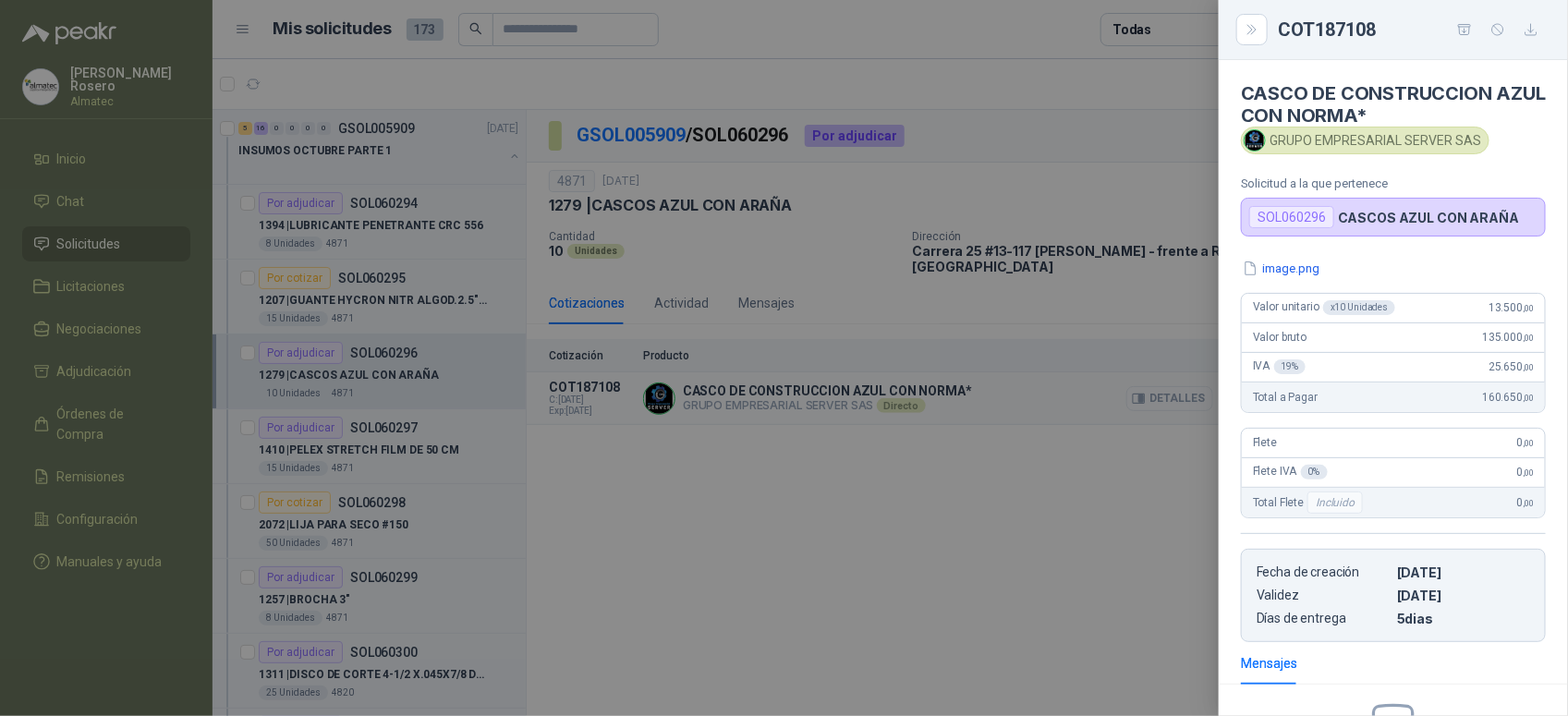
scroll to position [228, 0]
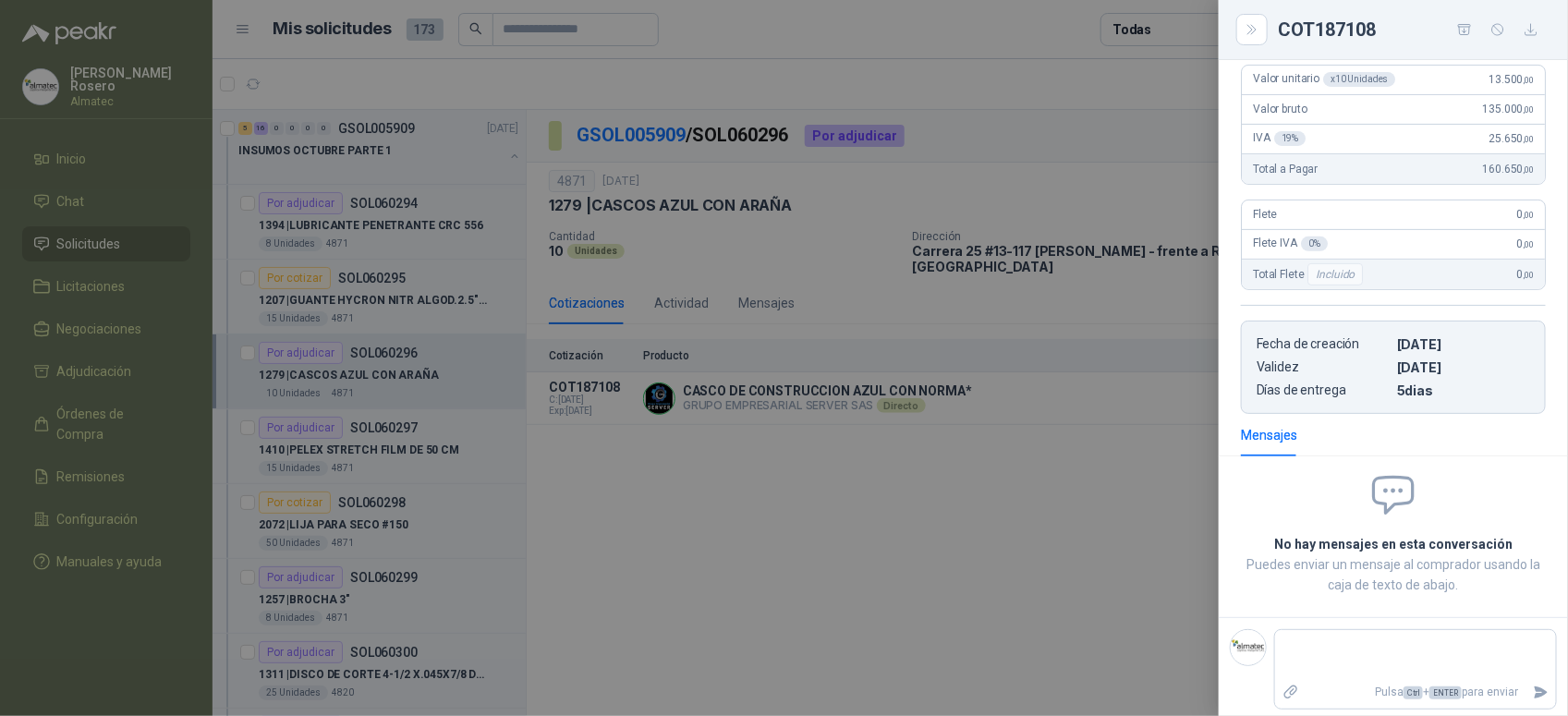
click at [1016, 488] on div at bounding box center [784, 358] width 1568 height 716
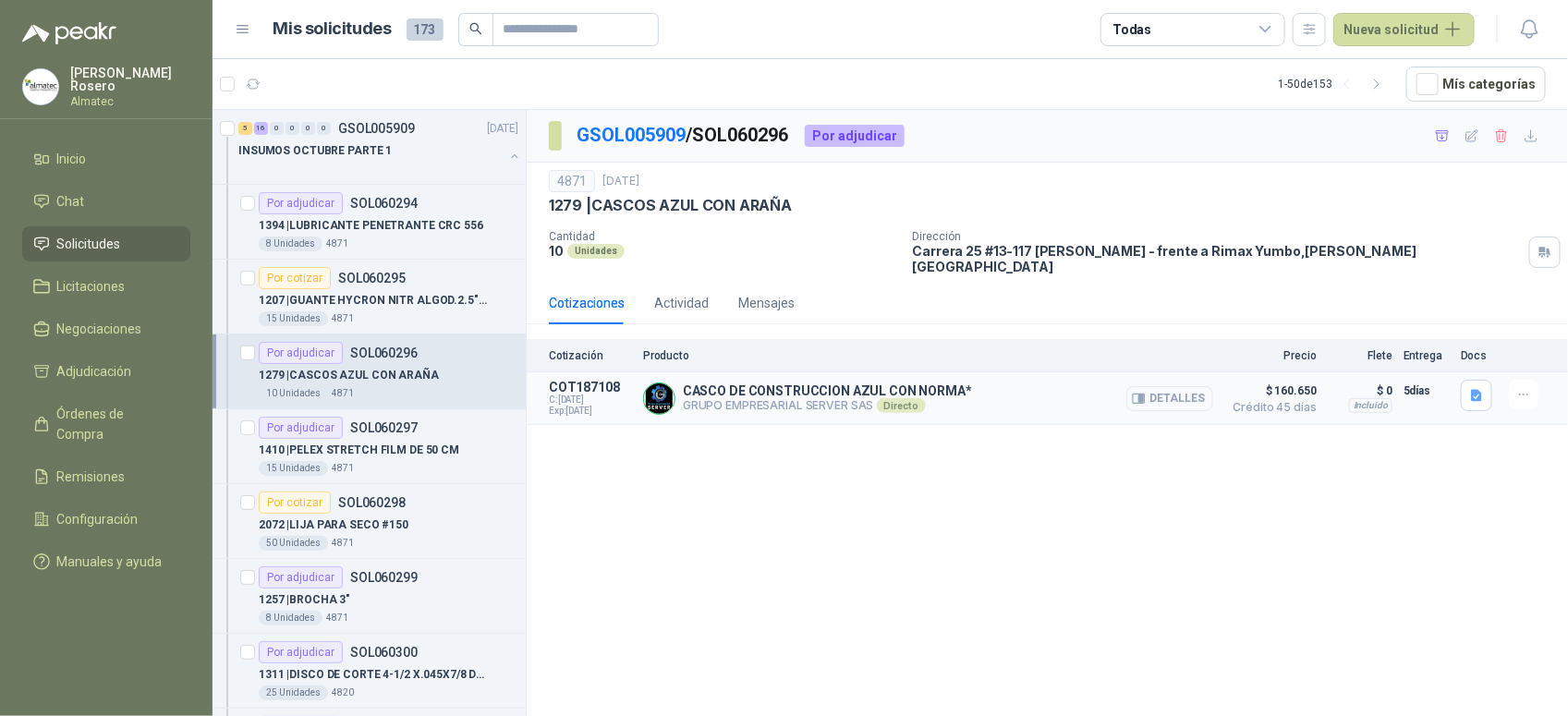
click at [1170, 394] on button "Detalles" at bounding box center [1169, 399] width 87 height 25
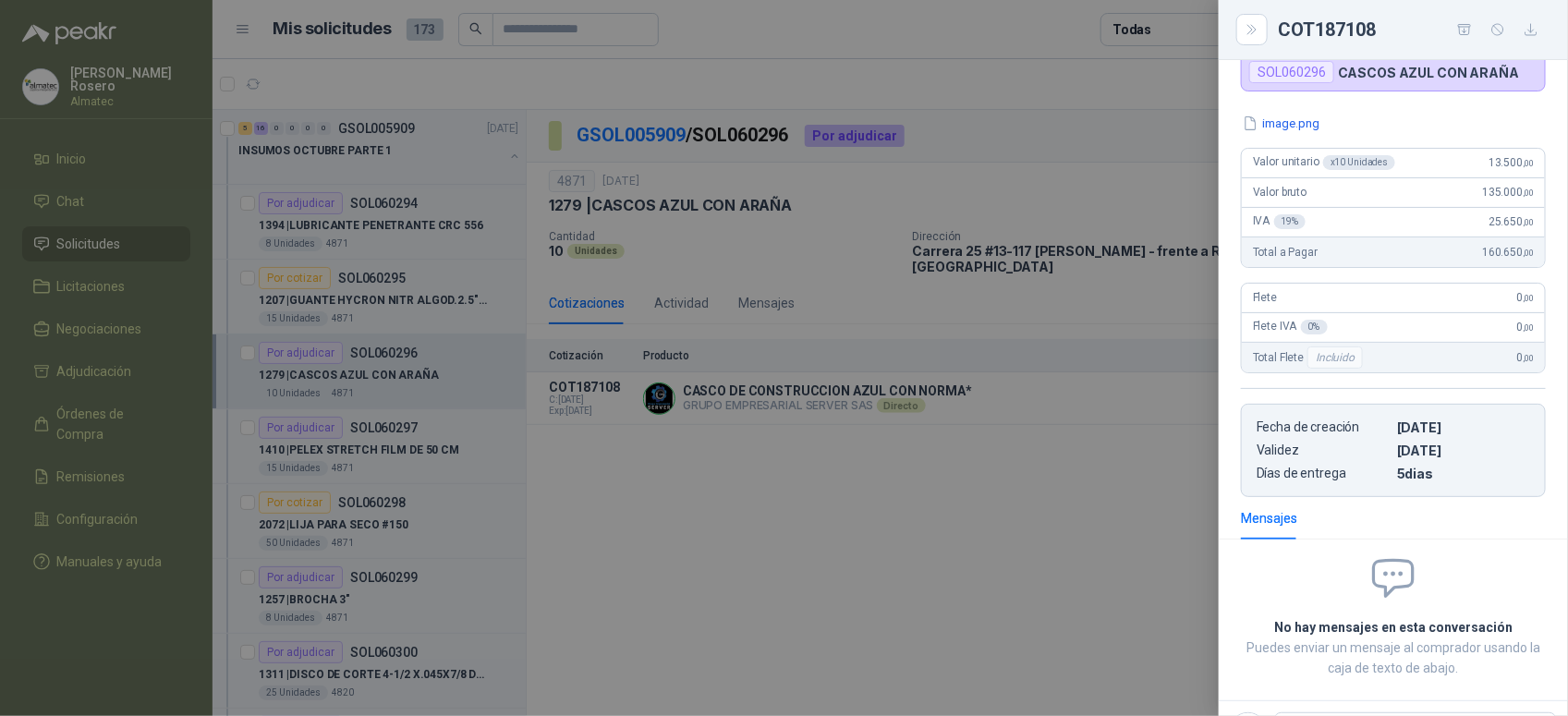
scroll to position [113, 0]
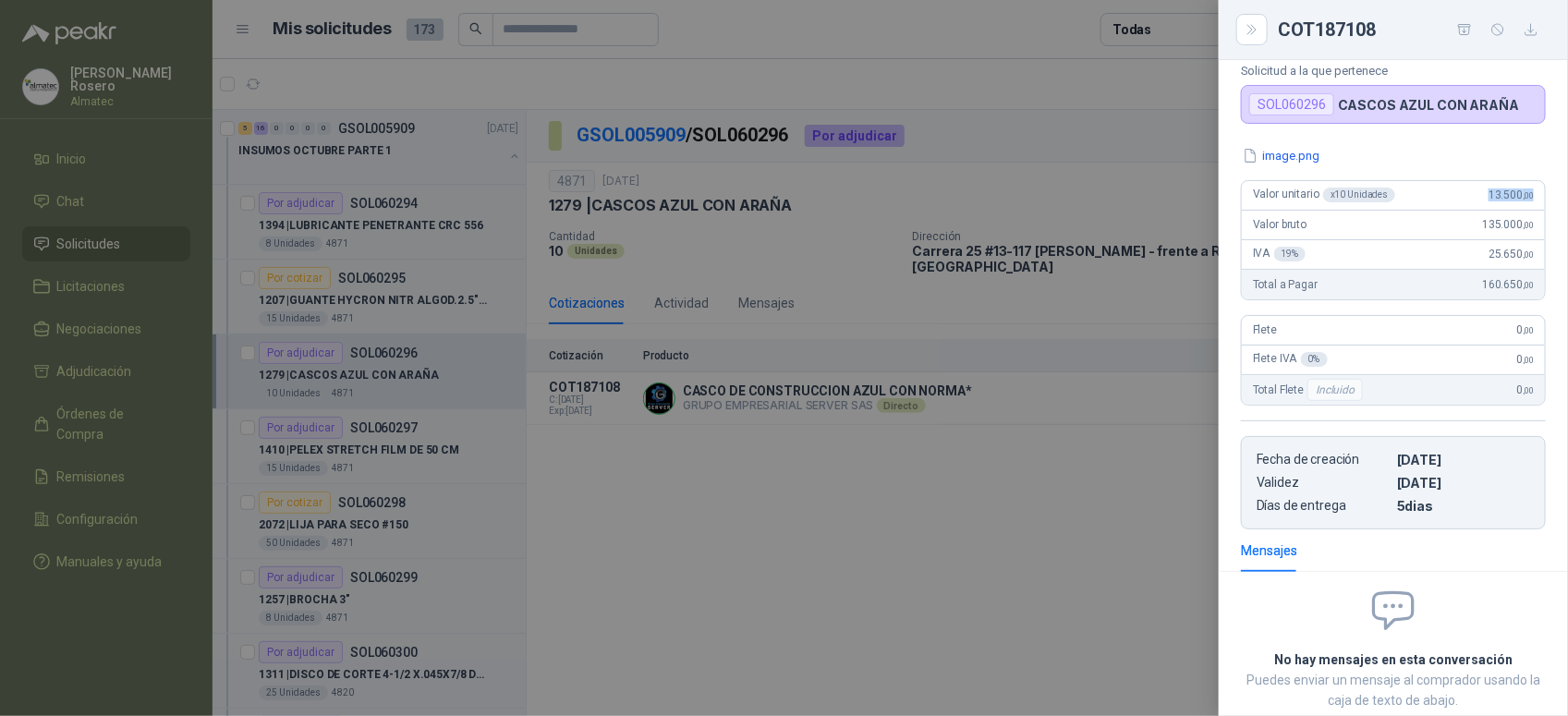
drag, startPoint x: 1474, startPoint y: 203, endPoint x: 1544, endPoint y: 187, distance: 71.8
click at [1544, 187] on div "image.png Valor unitario x 10 Unidades 13.500 ,00 Valor bruto 135.000 ,00 IVA 1…" at bounding box center [1392, 338] width 349 height 383
copy span "13.500 ,00"
click at [719, 500] on div at bounding box center [784, 358] width 1568 height 716
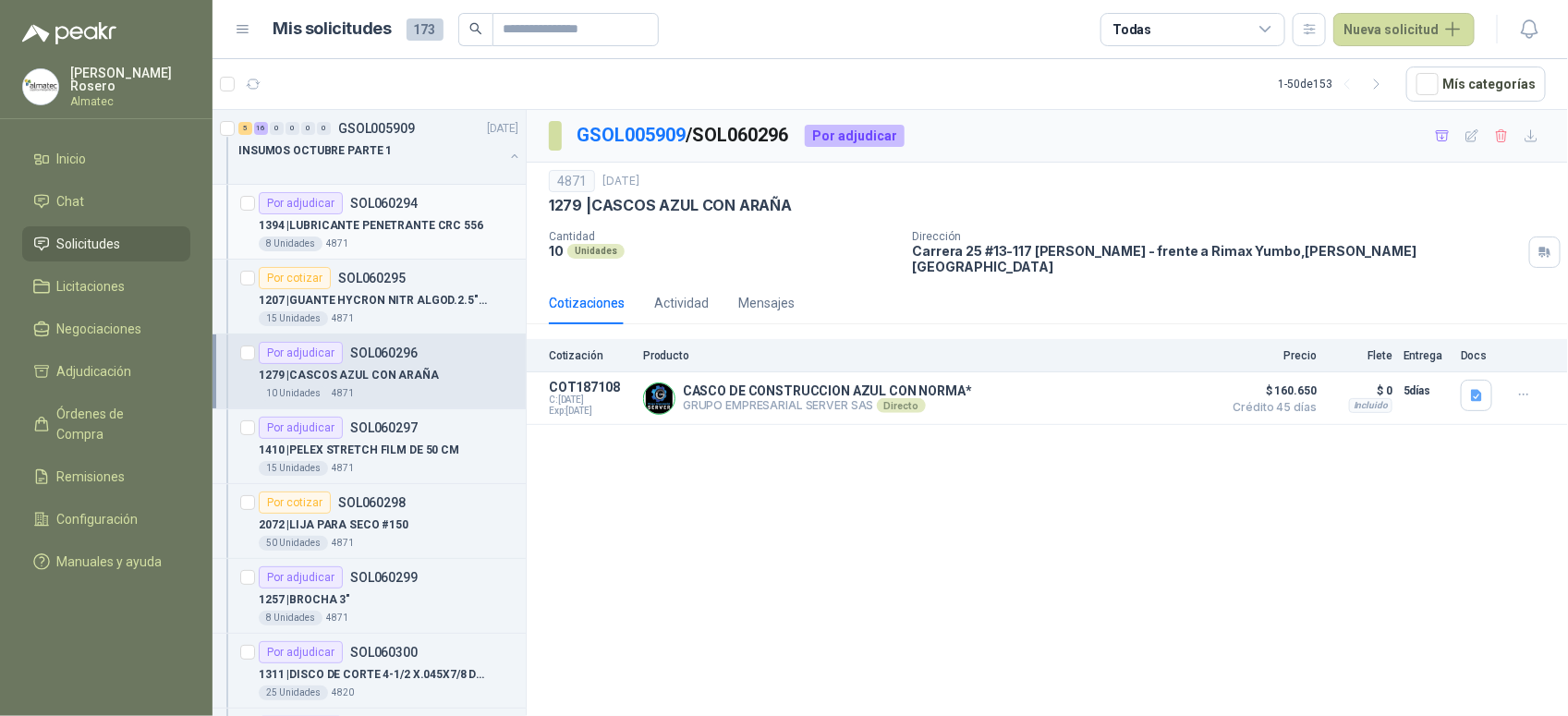
click at [383, 219] on p "1394 | LUBRICANTE PENETRANTE CRC 556" at bounding box center [371, 226] width 224 height 18
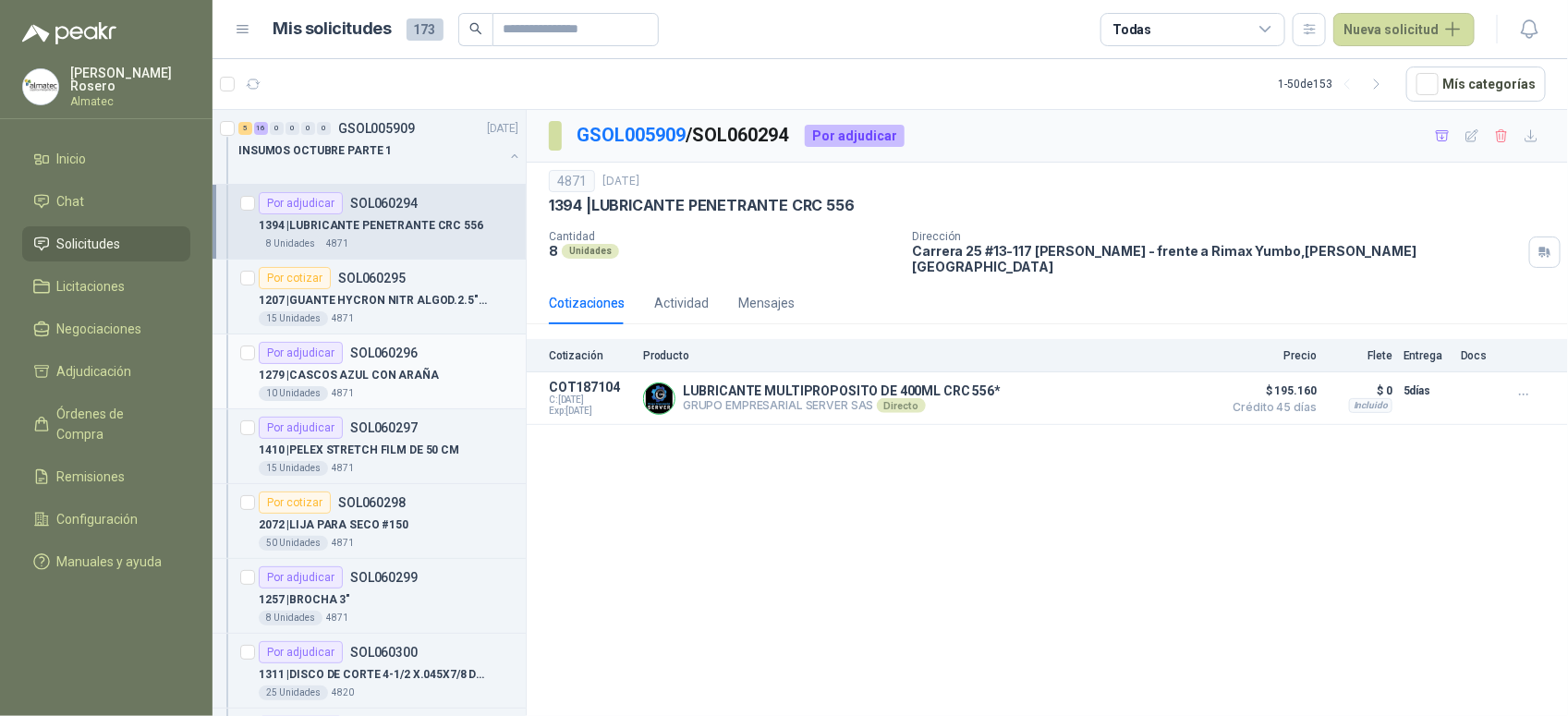
click at [412, 365] on div "1279 | CASCOS AZUL CON ARAÑA" at bounding box center [388, 375] width 259 height 22
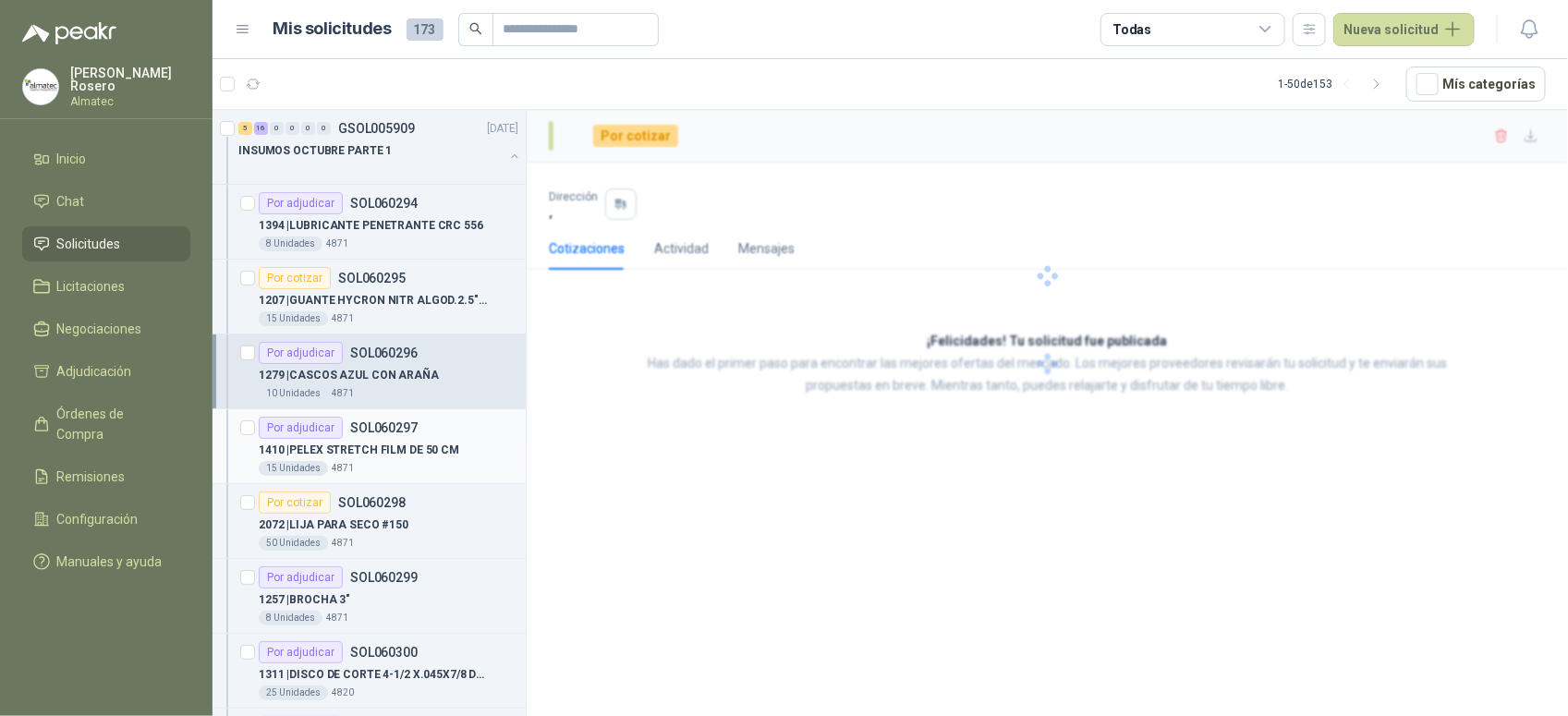
click at [412, 425] on p "SOL060297" at bounding box center [383, 427] width 67 height 13
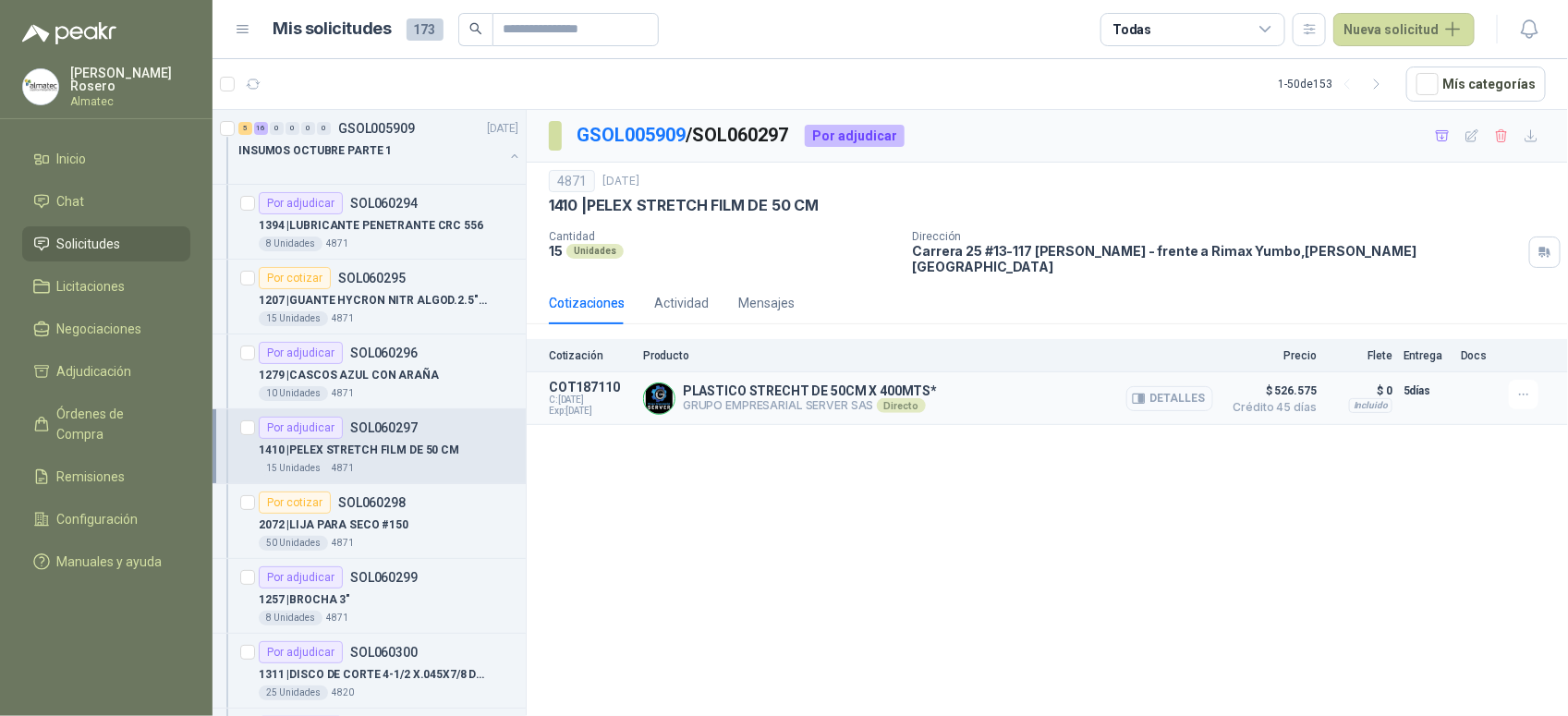
click at [1169, 386] on button "Detalles" at bounding box center [1169, 399] width 87 height 25
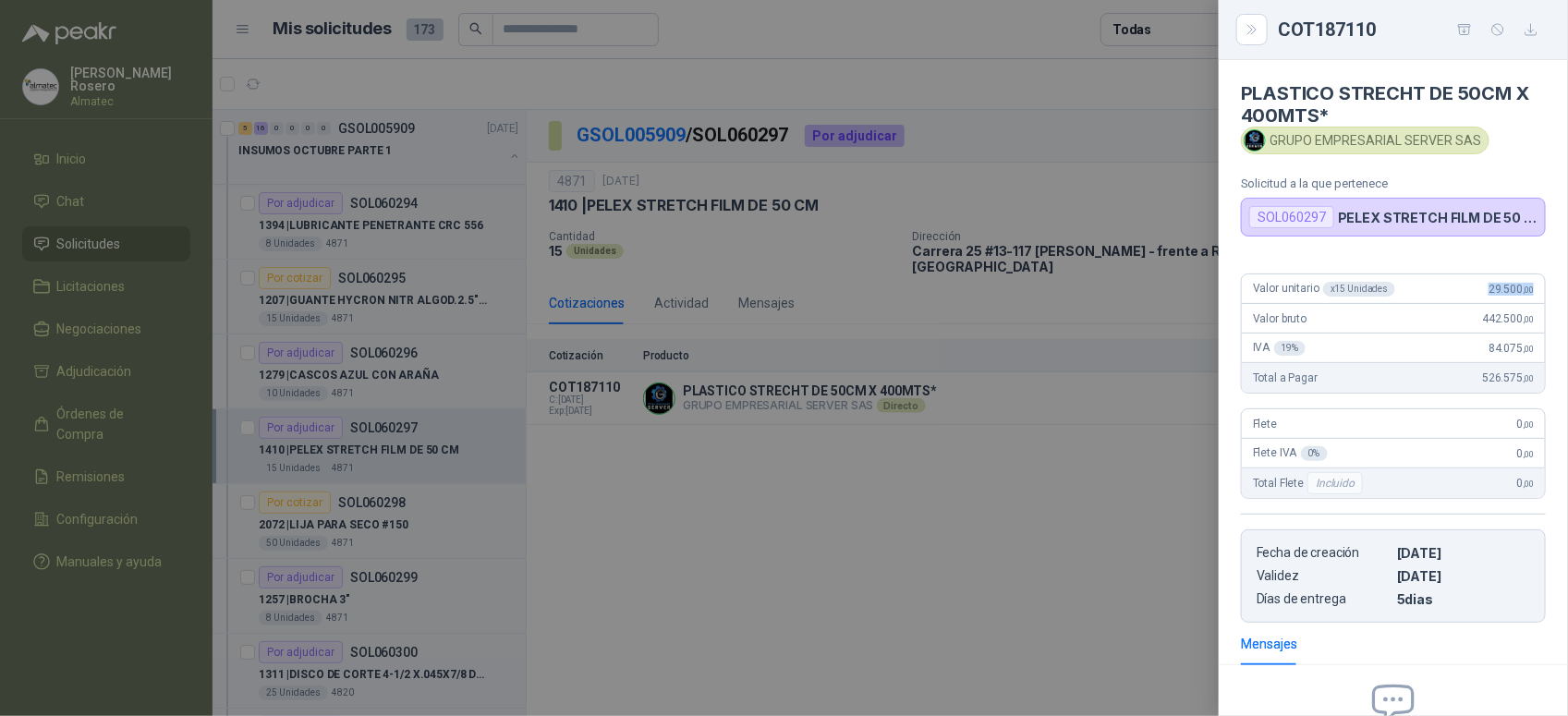
drag, startPoint x: 1463, startPoint y: 283, endPoint x: 1567, endPoint y: 298, distance: 105.1
click at [1567, 298] on div "PLASTICO STRECHT DE 50CM X 400MTS* GRUPO EMPRESARIAL SERVER SAS Solicitud a la …" at bounding box center [1392, 388] width 349 height 656
copy span "29.500 ,00"
click at [616, 543] on div at bounding box center [784, 358] width 1568 height 716
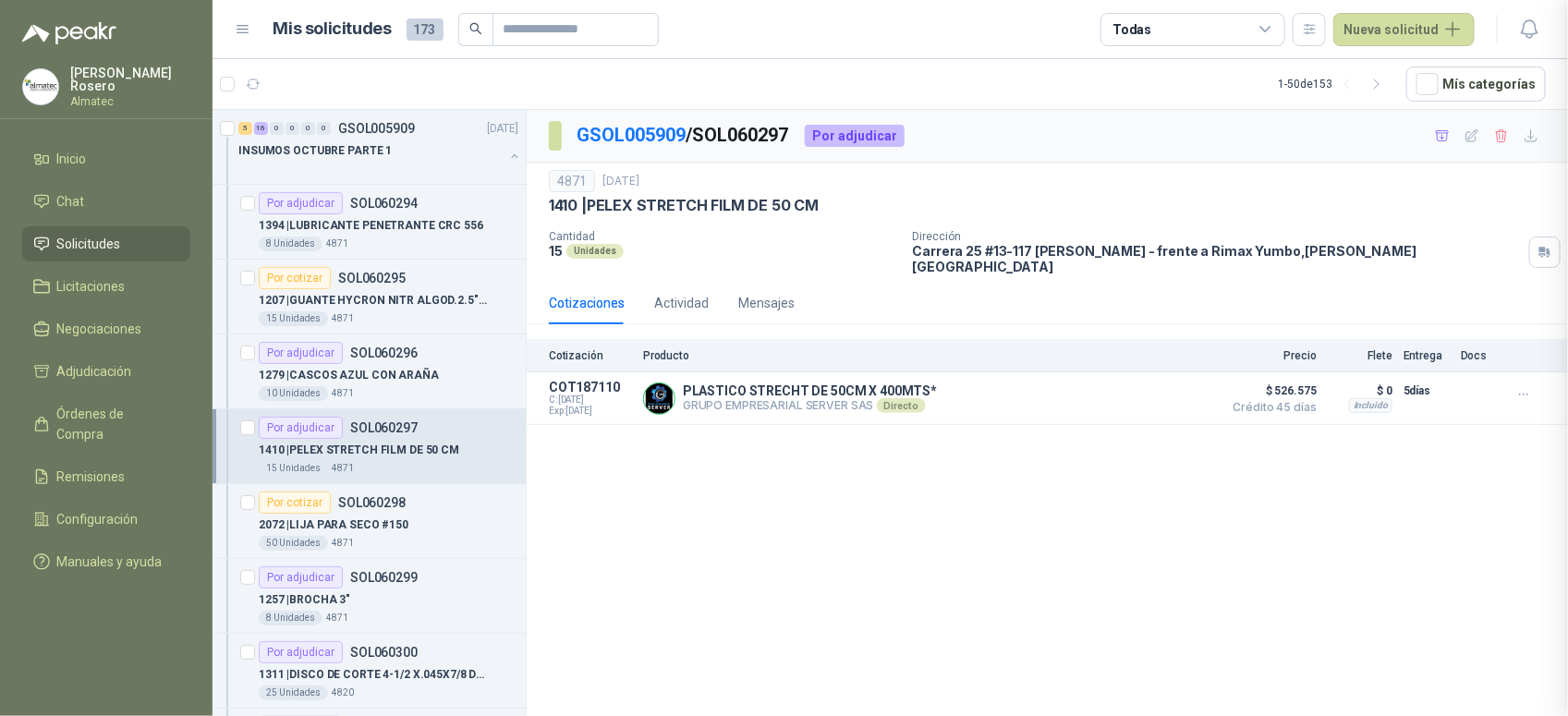
scroll to position [219, 0]
click at [378, 594] on div "1257 | BROCHA 3"" at bounding box center [388, 599] width 259 height 22
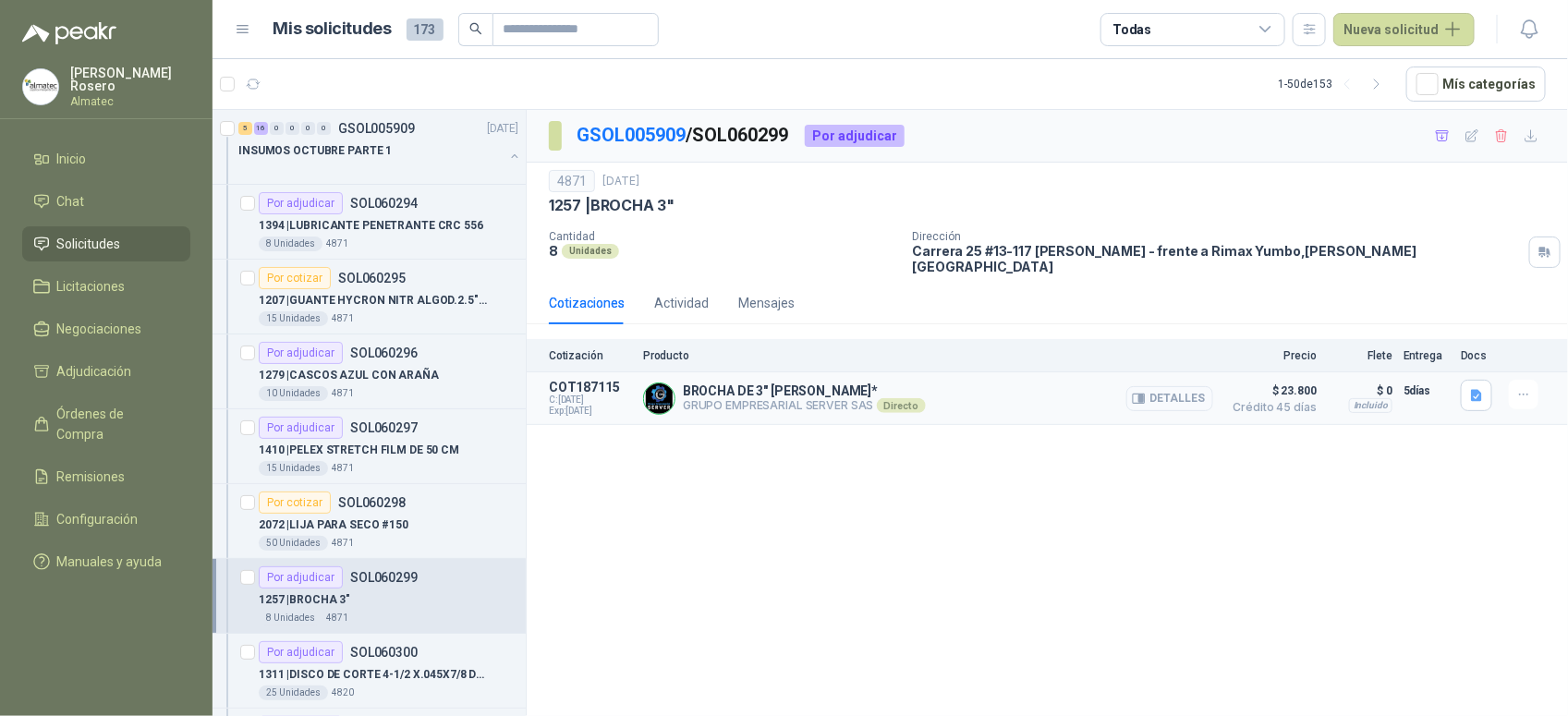
click at [1212, 391] on button "Detalles" at bounding box center [1169, 399] width 87 height 25
click at [1197, 388] on button "Detalles" at bounding box center [1169, 399] width 87 height 25
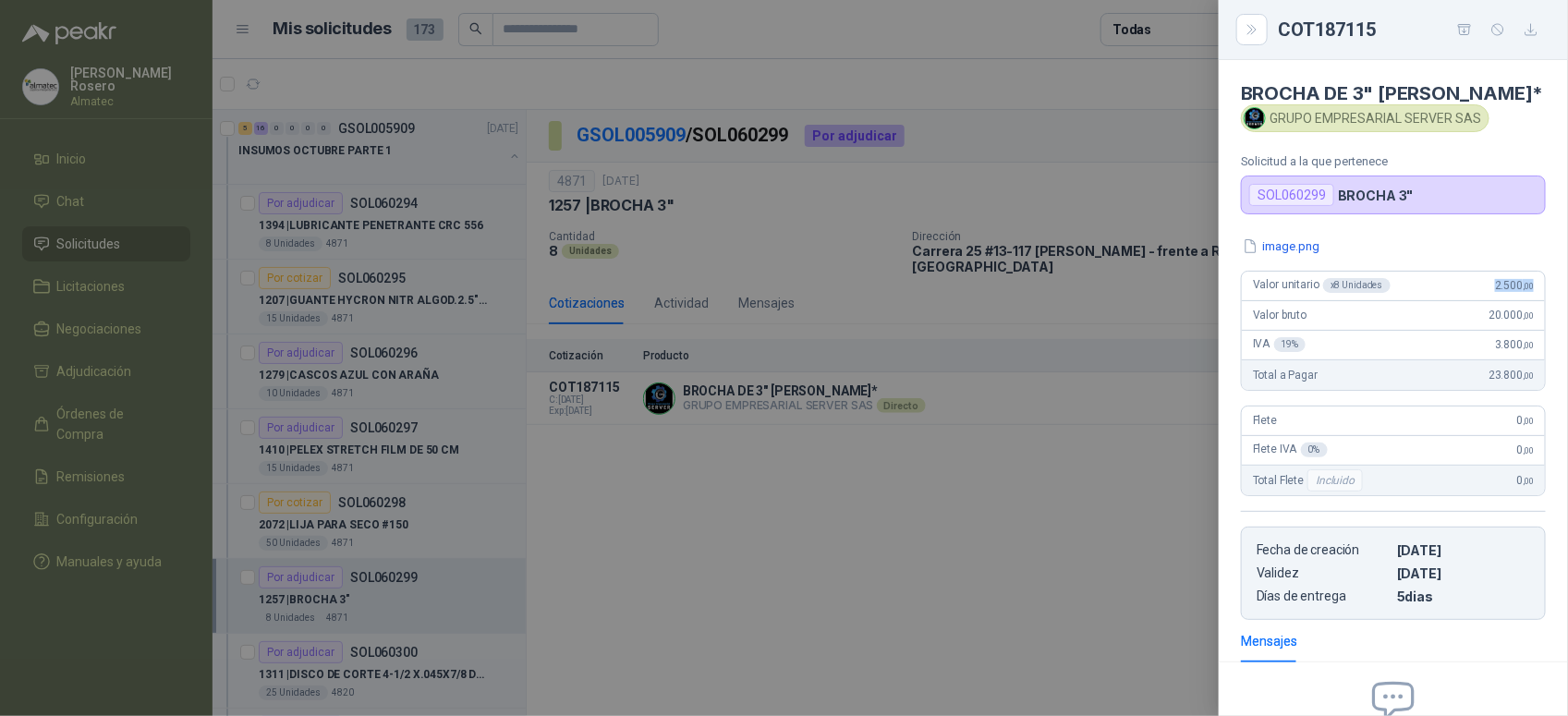
drag, startPoint x: 1475, startPoint y: 293, endPoint x: 1529, endPoint y: 296, distance: 54.1
click at [1529, 296] on div "Valor unitario x 8 Unidades 2.500 ,00" at bounding box center [1392, 287] width 303 height 29
copy span "2.500 ,00"
click at [828, 412] on div at bounding box center [784, 358] width 1568 height 716
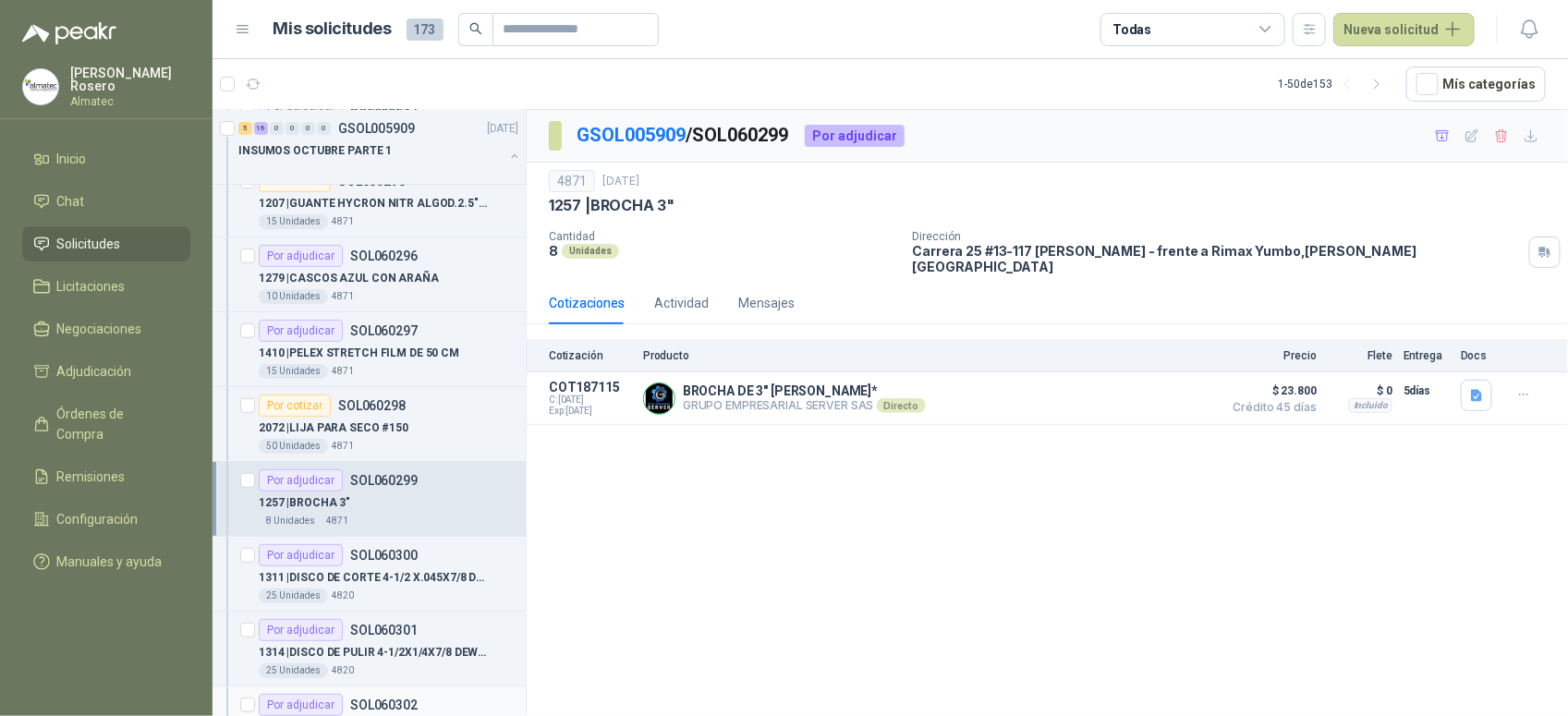
scroll to position [346, 0]
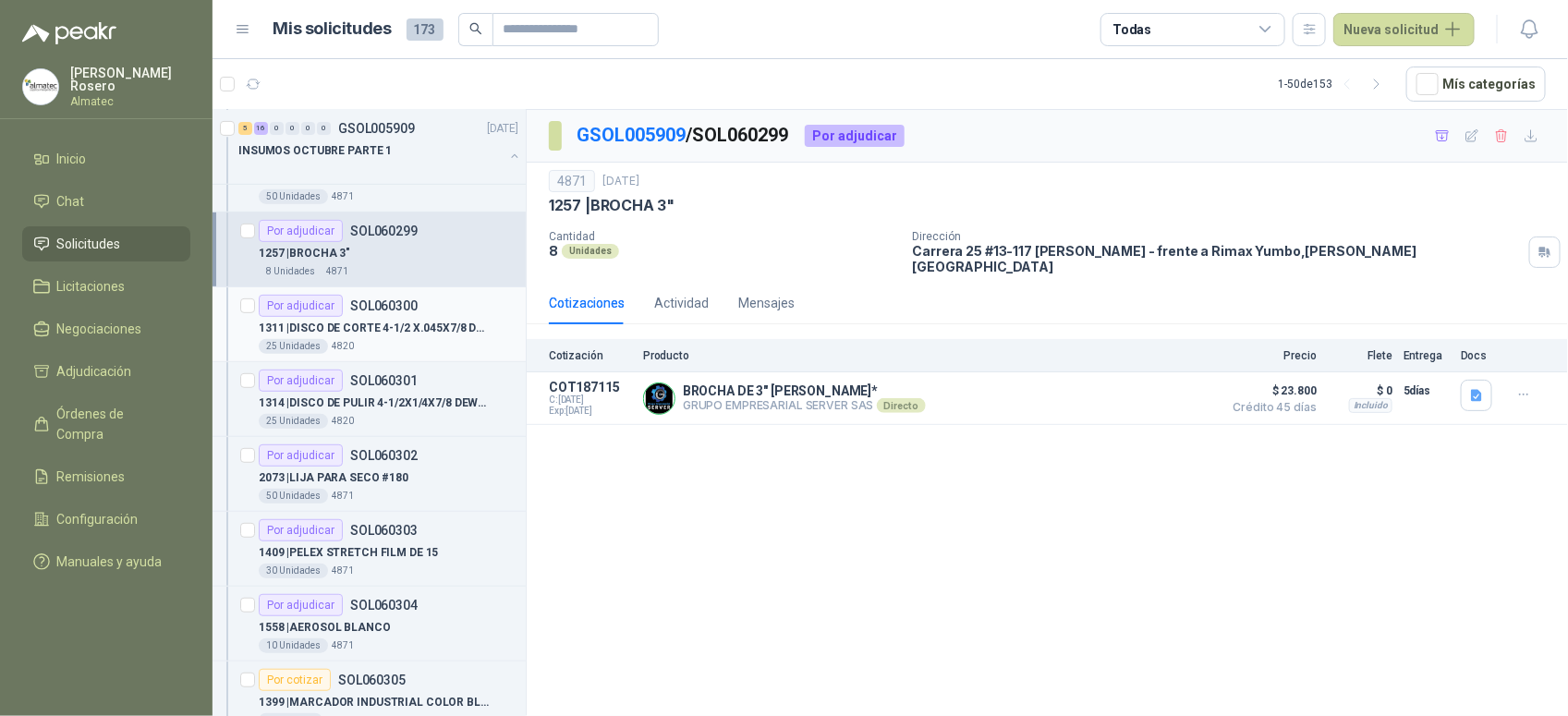
click at [398, 330] on p "1311 | DISCO DE CORTE 4-1/2 X.045X7/8 DEWALT" at bounding box center [373, 329] width 230 height 18
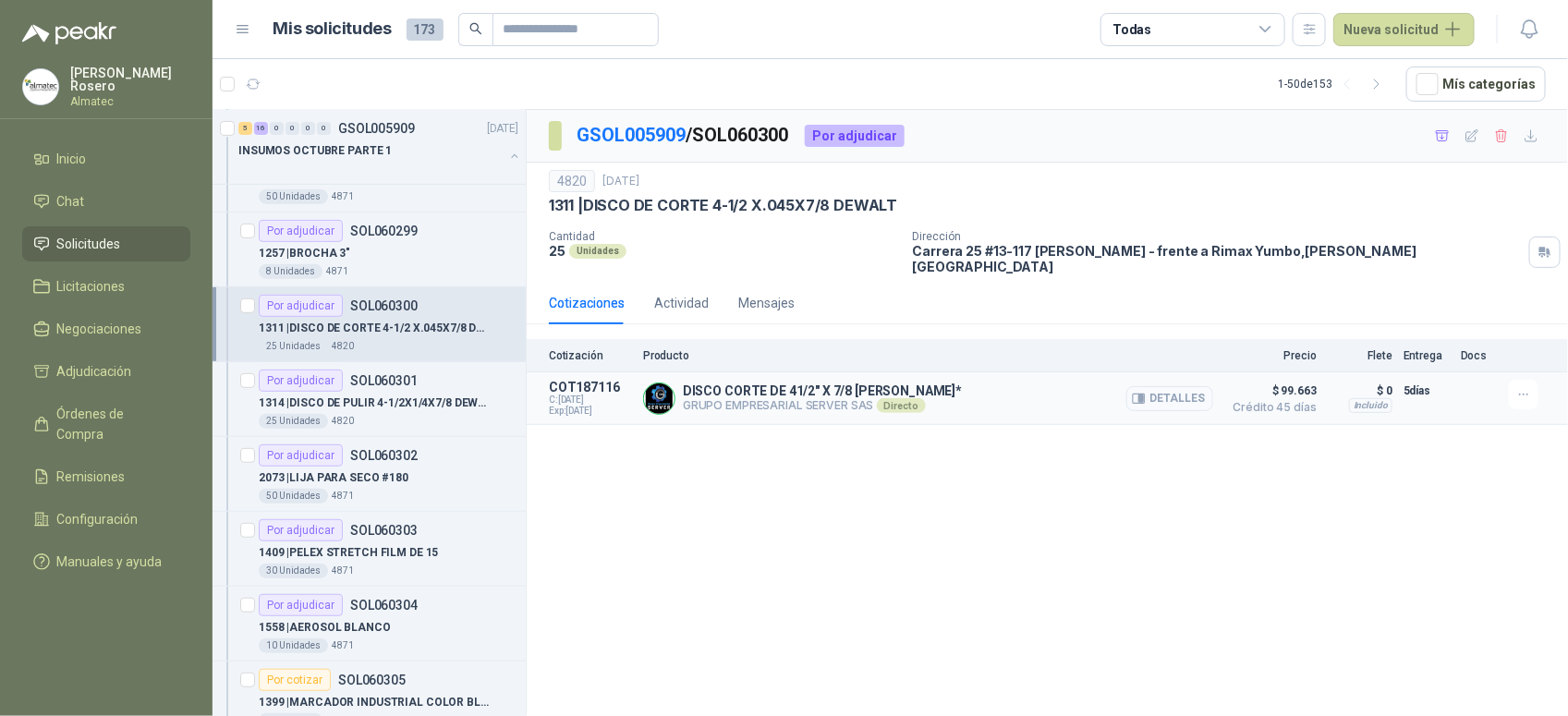
click at [1200, 393] on button "Detalles" at bounding box center [1169, 399] width 87 height 25
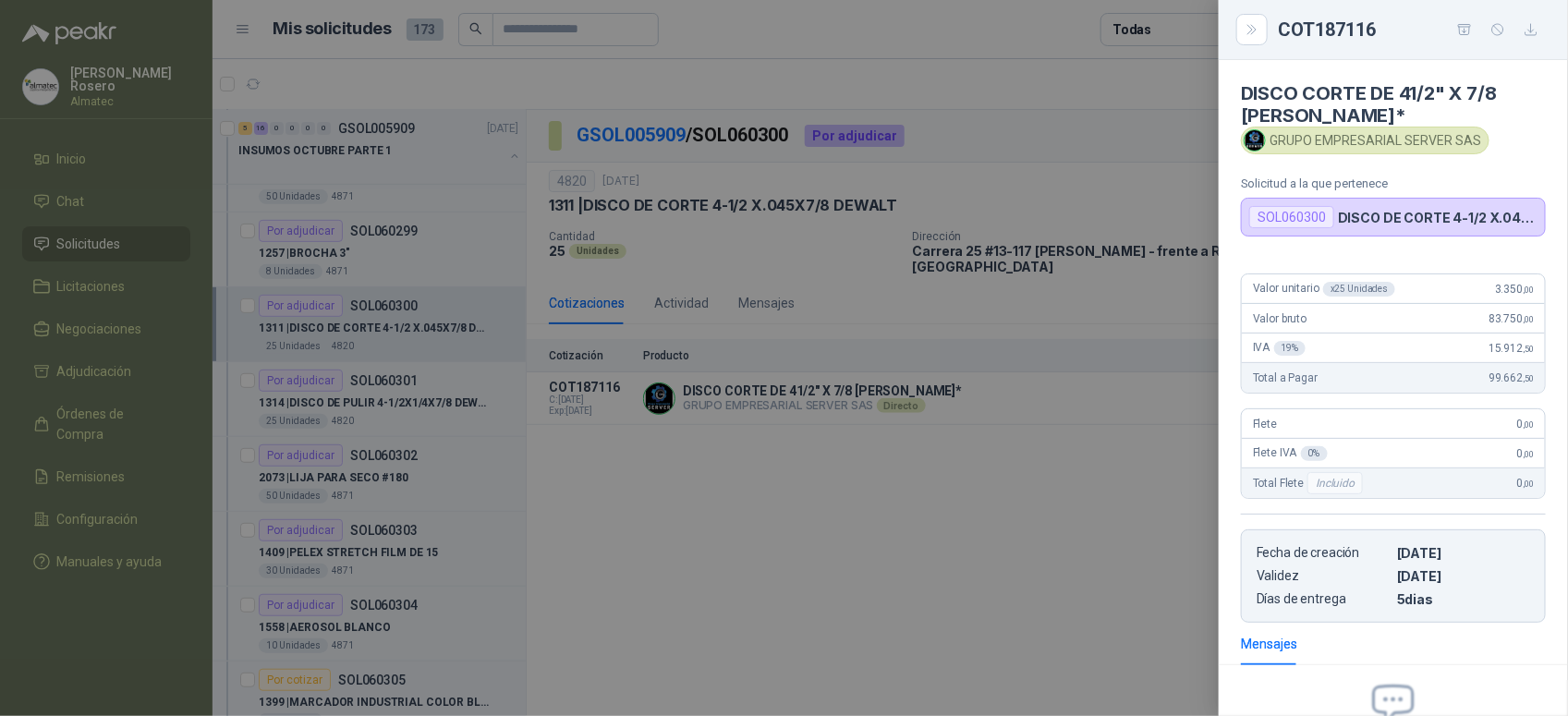
scroll to position [210, 0]
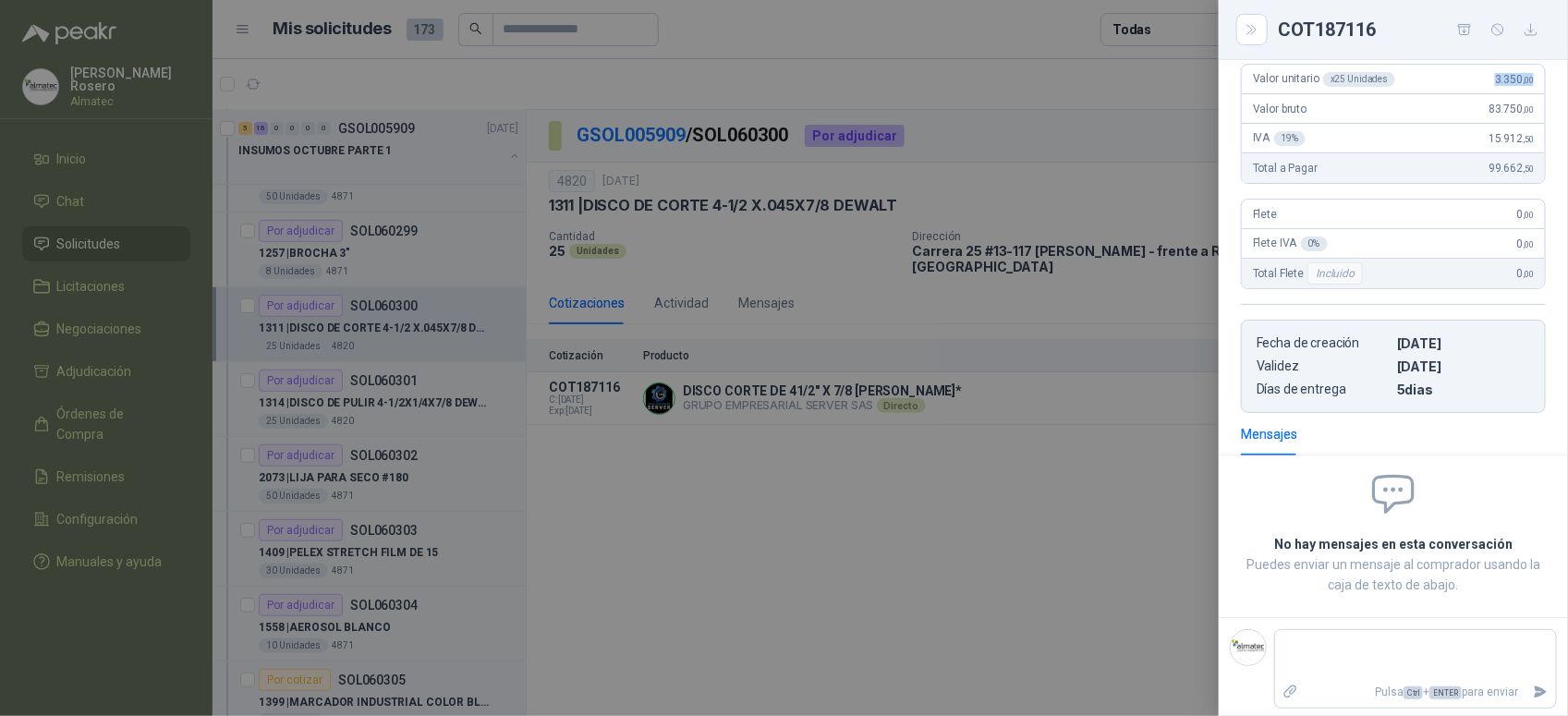
drag, startPoint x: 1480, startPoint y: 86, endPoint x: 1530, endPoint y: 84, distance: 50.0
click at [1530, 84] on div "Valor unitario x 25 Unidades 3.350 ,00" at bounding box center [1392, 79] width 303 height 29
copy span "3.350 ,00"
click at [643, 504] on div at bounding box center [784, 358] width 1568 height 716
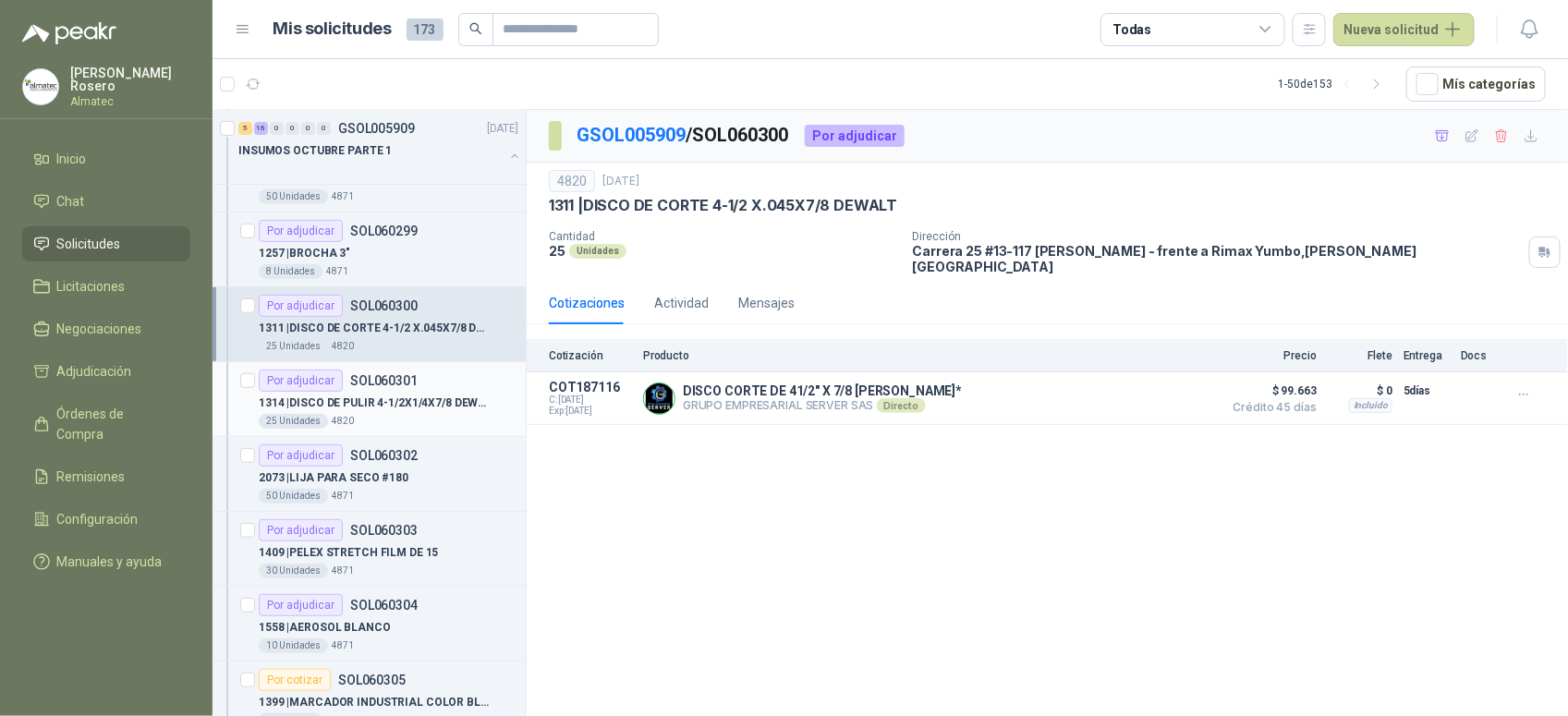
click at [376, 410] on p "1314 | DISCO DE PULIR 4-1/2X1/4X7/8 DEWALT" at bounding box center [373, 403] width 230 height 18
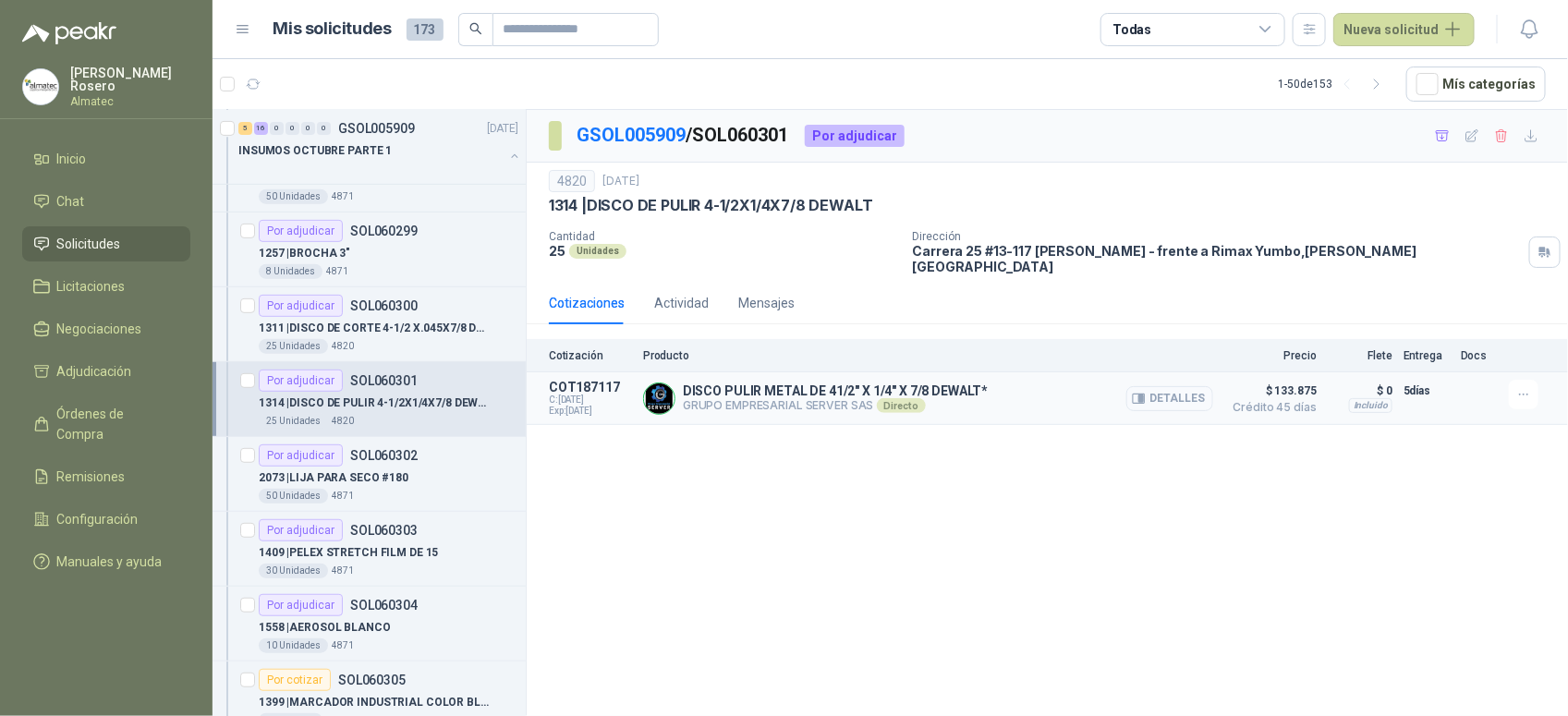
click at [1151, 389] on button "Detalles" at bounding box center [1169, 399] width 87 height 25
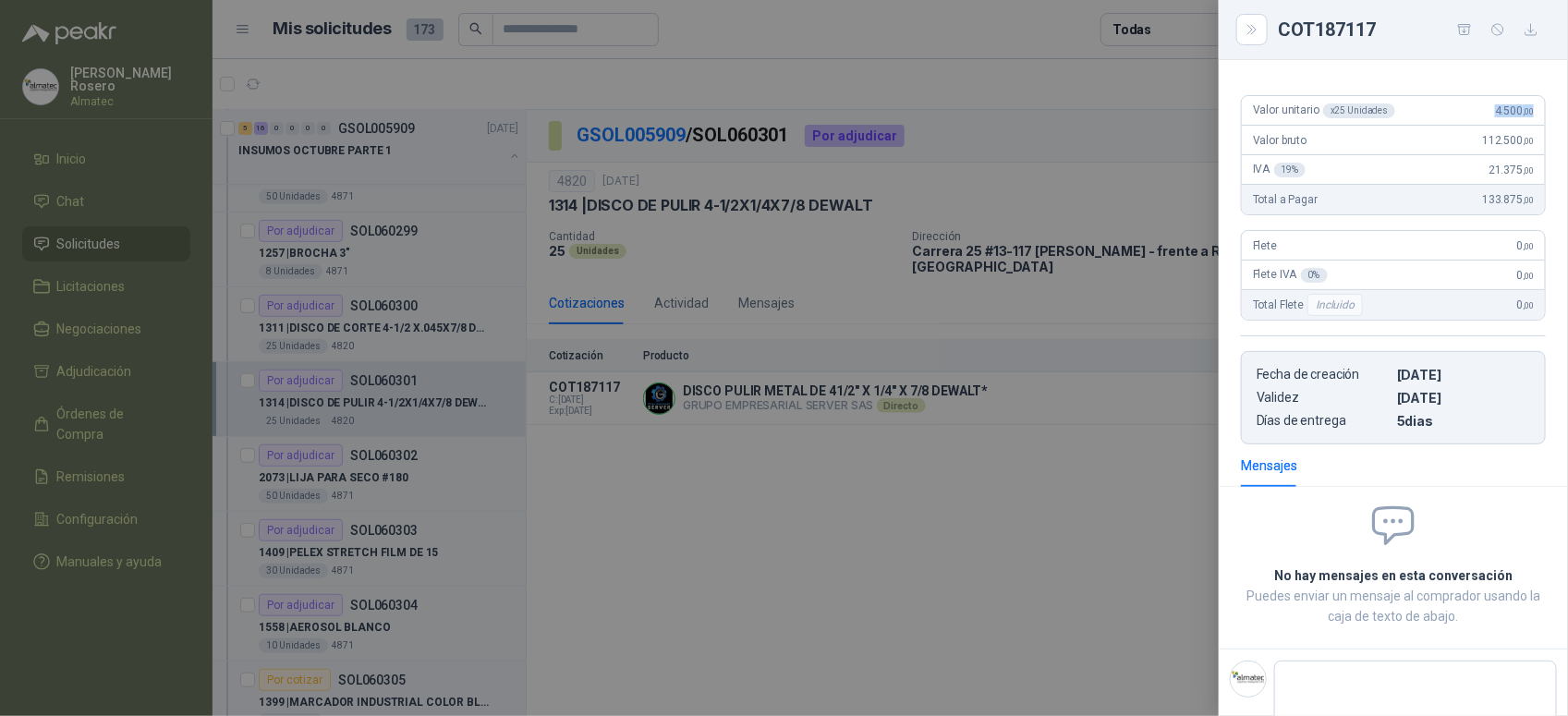
scroll to position [167, 0]
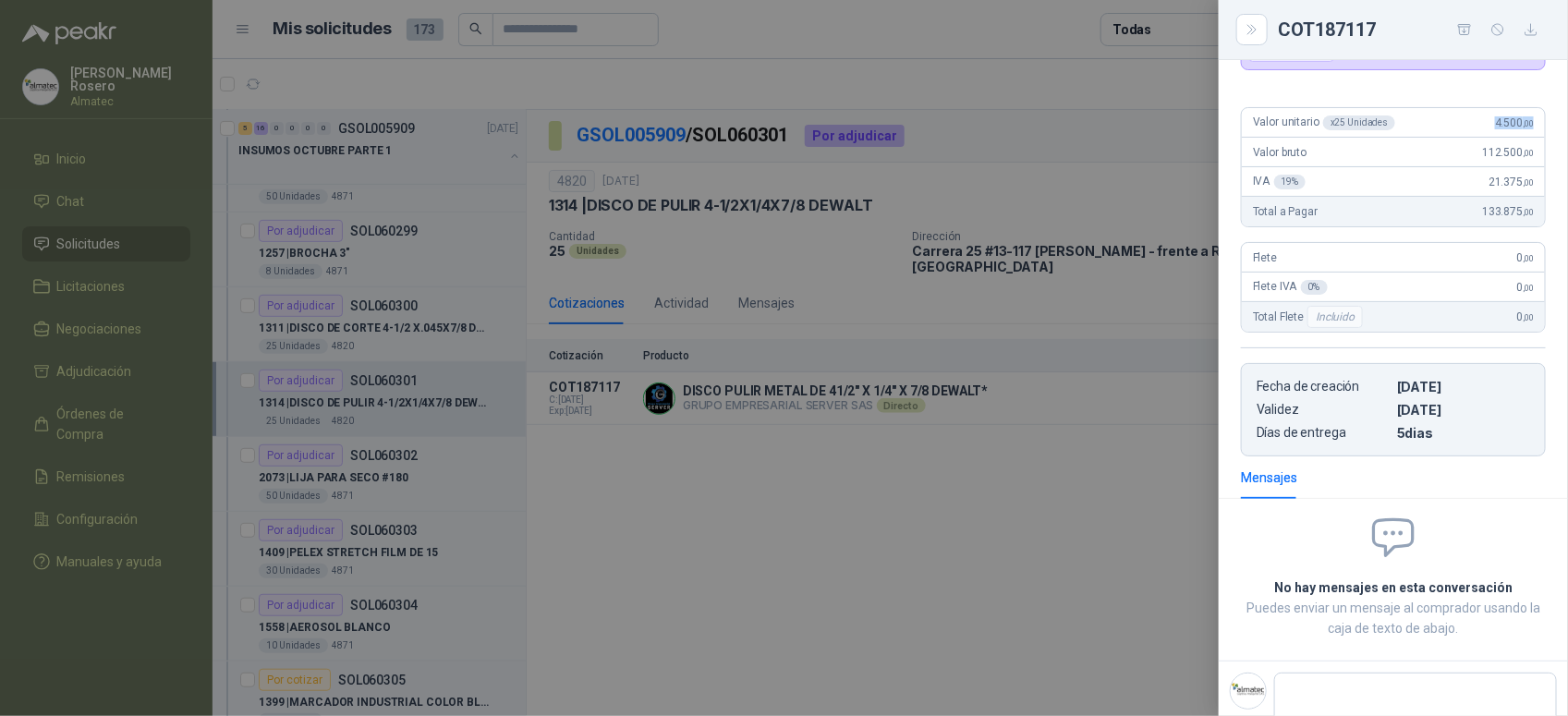
drag, startPoint x: 1475, startPoint y: 71, endPoint x: 1532, endPoint y: 85, distance: 58.7
click at [1532, 85] on div "DISCO PULIR METAL DE 41/2" X 1/4" X 7/8 DEWALT* GRUPO EMPRESARIAL SERVER SAS So…" at bounding box center [1392, 388] width 349 height 656
click at [519, 408] on div at bounding box center [784, 358] width 1568 height 716
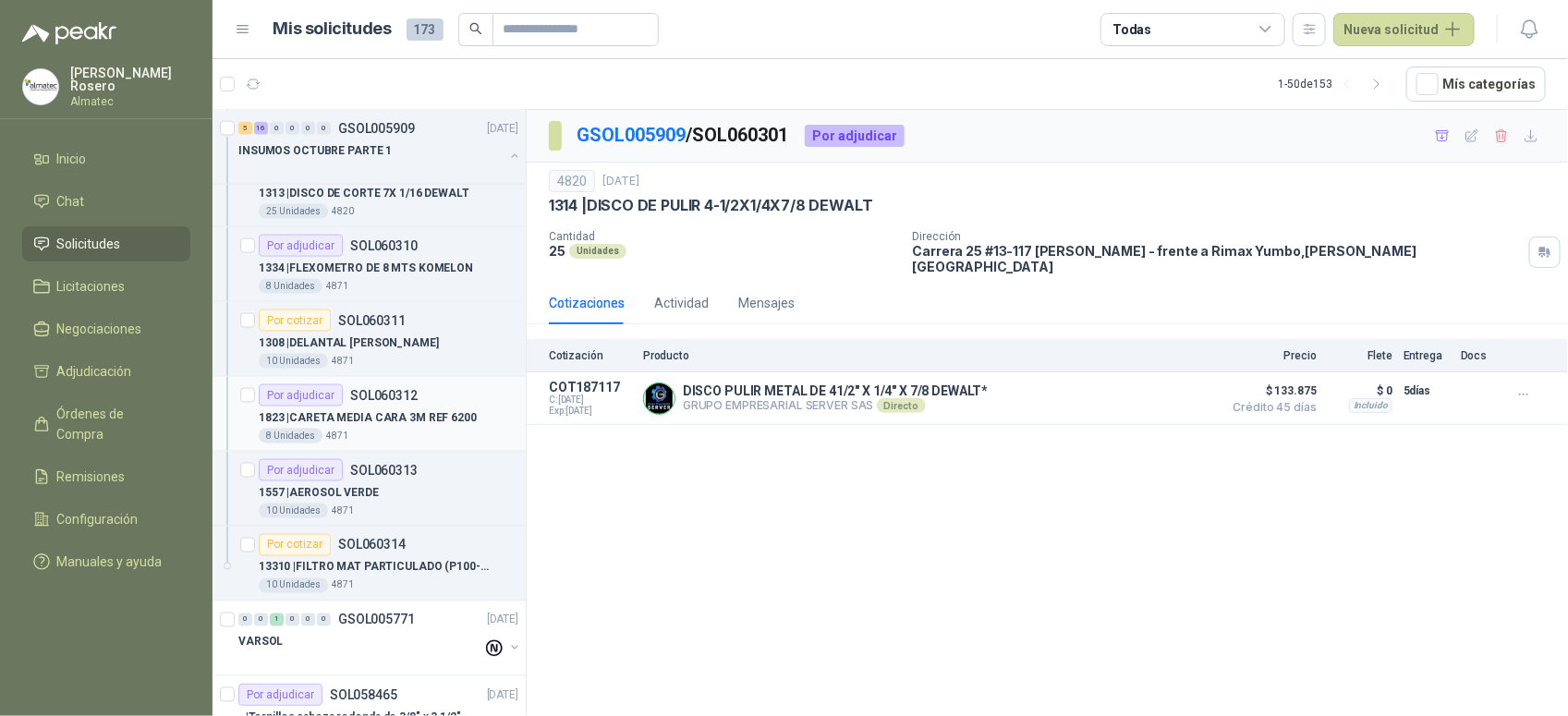
scroll to position [1040, 0]
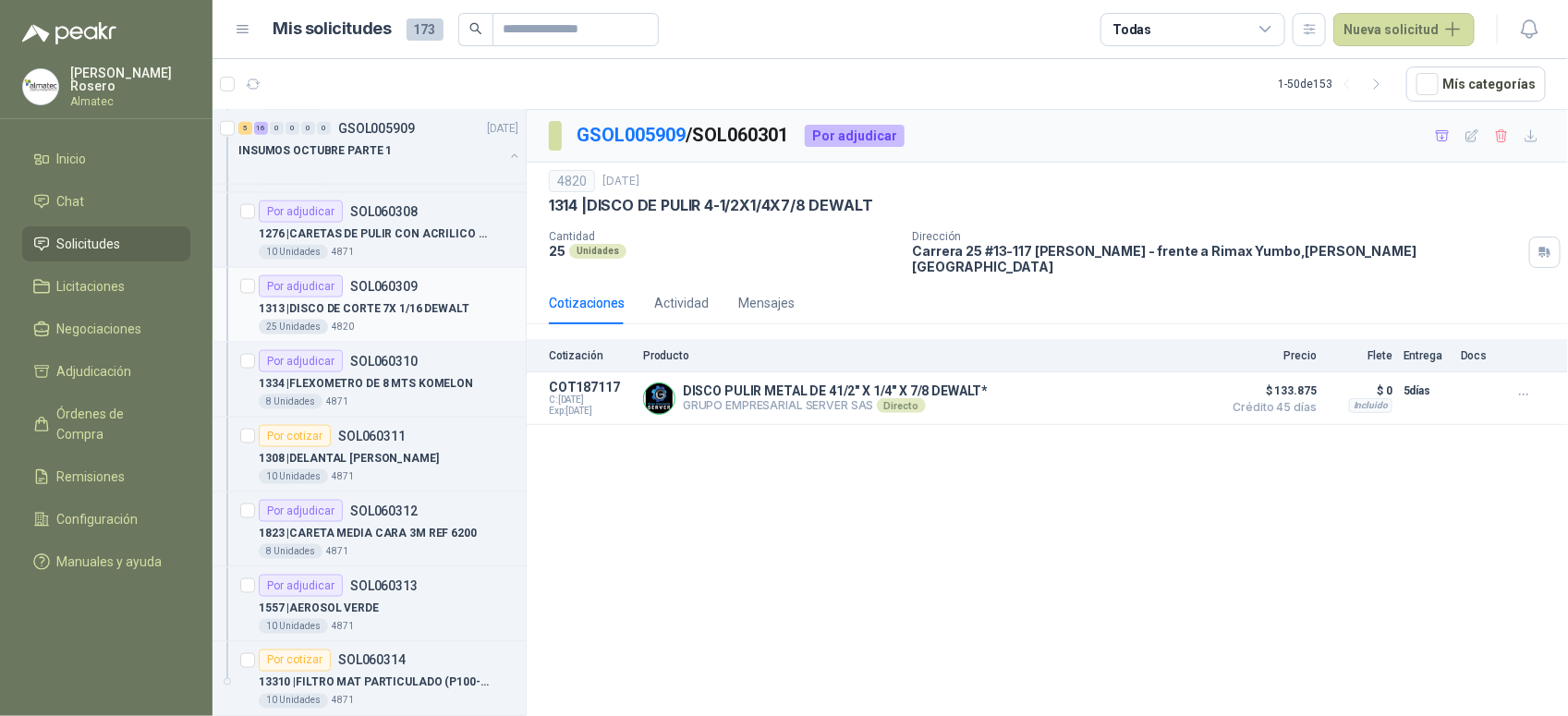
click at [383, 297] on div "Por adjudicar SOL060309" at bounding box center [337, 286] width 159 height 22
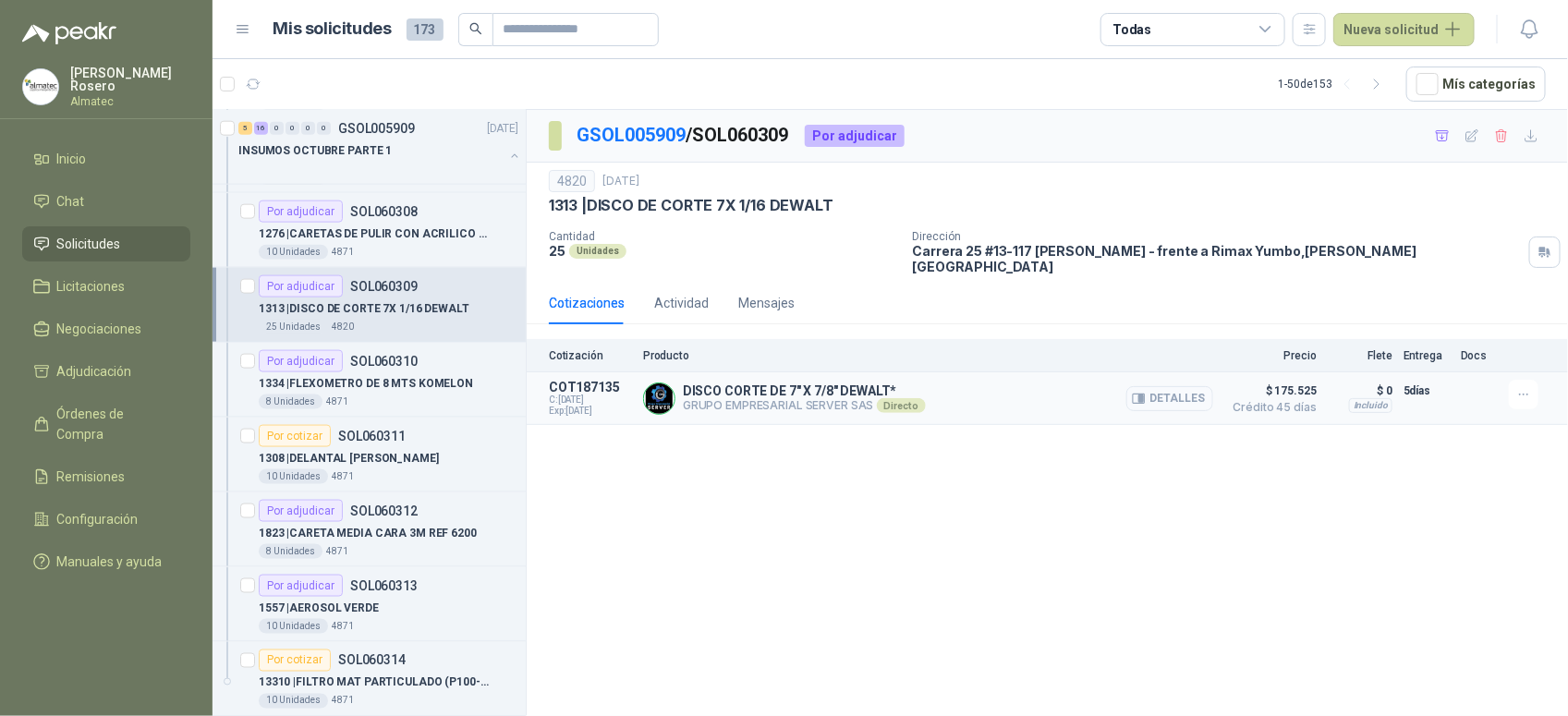
click at [1180, 386] on button "Detalles" at bounding box center [1169, 399] width 87 height 25
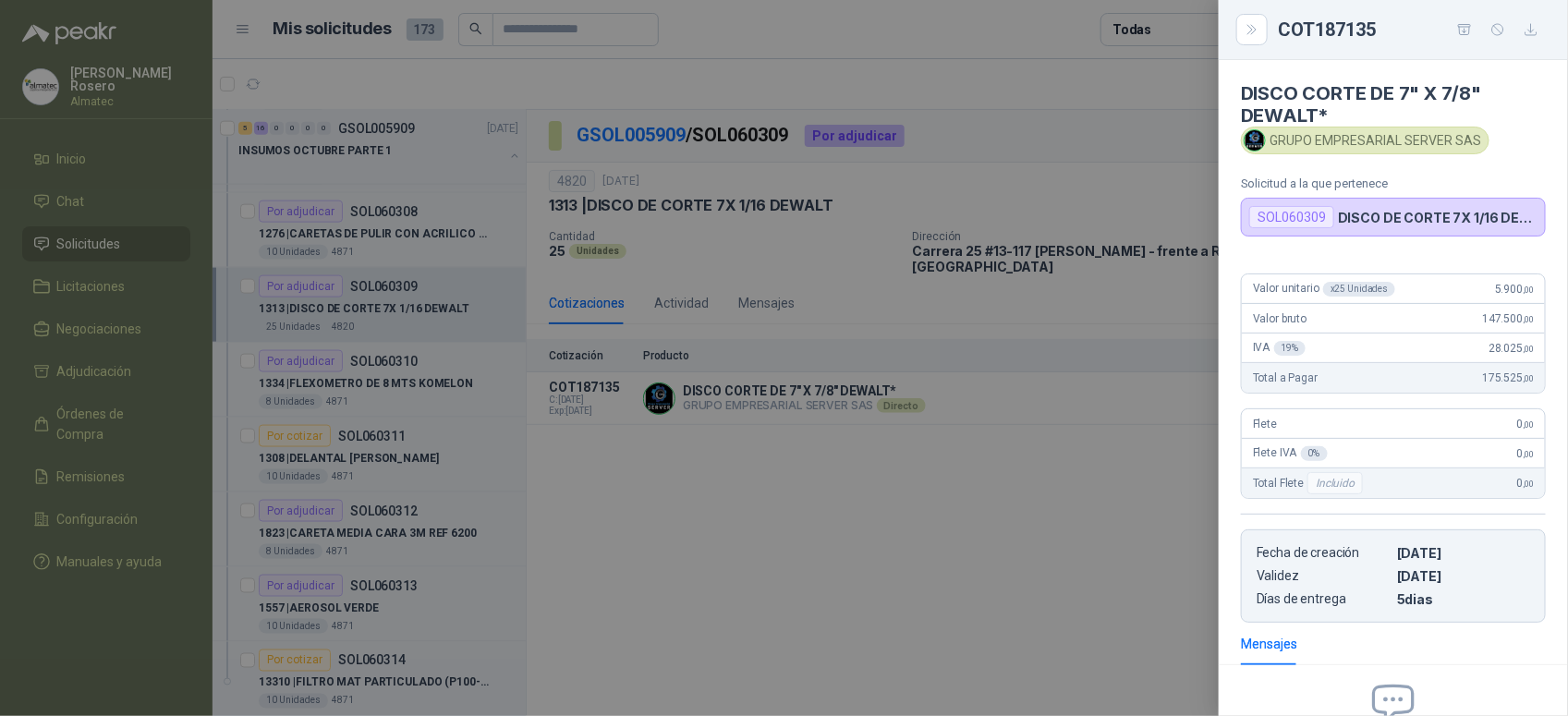
scroll to position [210, 0]
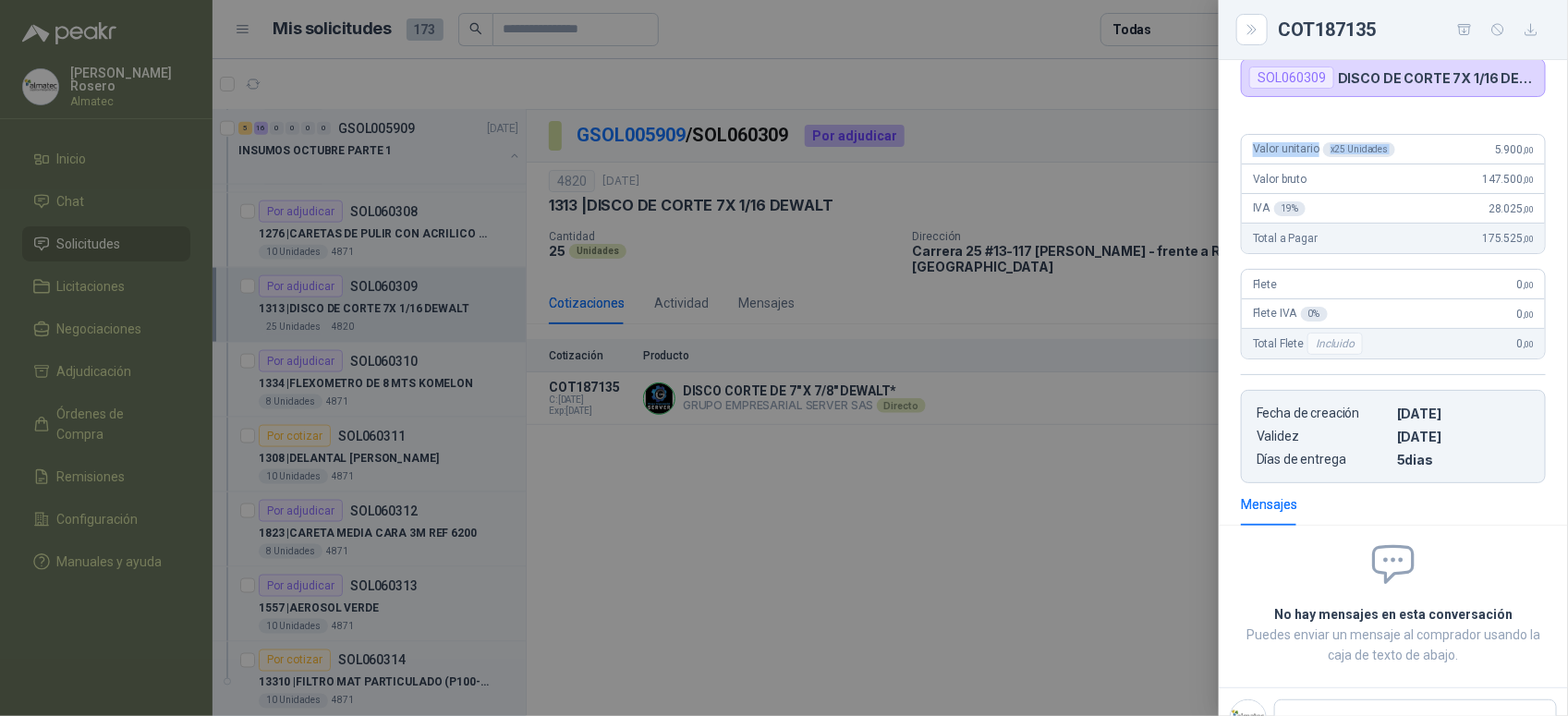
drag, startPoint x: 1476, startPoint y: 76, endPoint x: 1529, endPoint y: 90, distance: 54.8
click at [1529, 90] on div "DISCO CORTE DE 7" X 7/8" DEWALT* GRUPO EMPRESARIAL SERVER SAS Solicitud a la qu…" at bounding box center [1392, 388] width 349 height 656
click at [1495, 154] on span "5.900 ,00" at bounding box center [1514, 153] width 39 height 13
drag, startPoint x: 1480, startPoint y: 154, endPoint x: 1538, endPoint y: 157, distance: 58.1
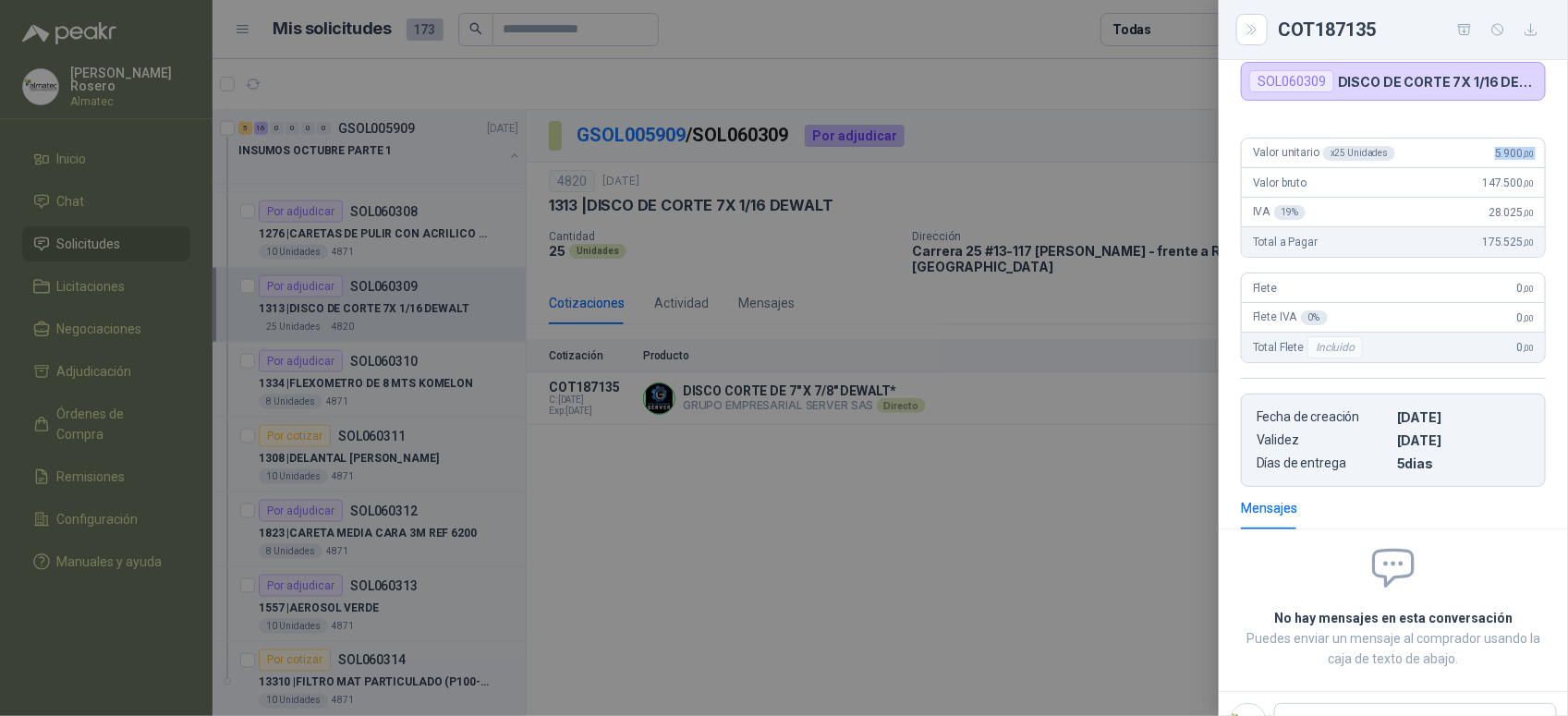
click at [1538, 157] on div "Valor unitario x 25 Unidades 5.900 ,00 Valor bruto 147.500 ,00 IVA 19 % 28.025 …" at bounding box center [1392, 304] width 349 height 364
click at [691, 393] on div at bounding box center [784, 358] width 1568 height 716
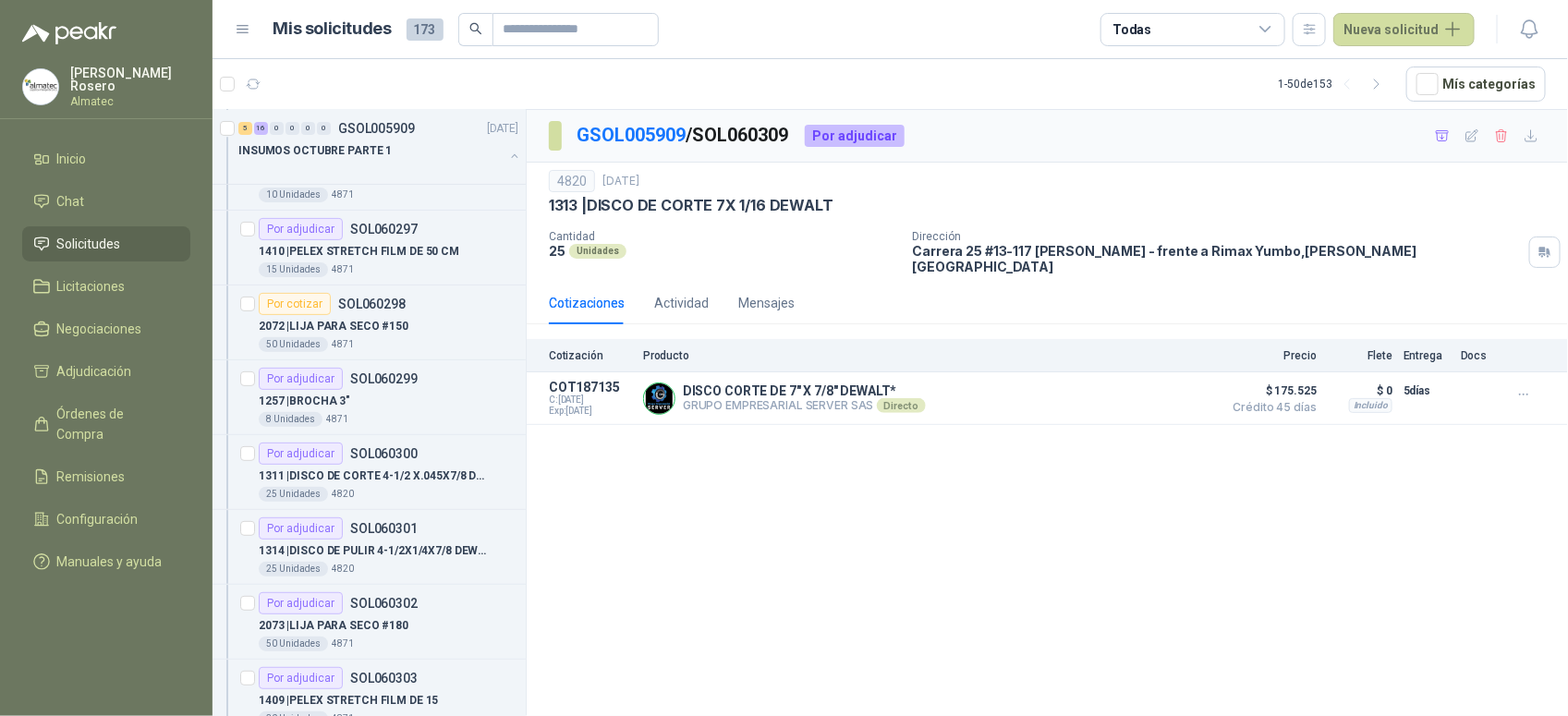
scroll to position [115, 0]
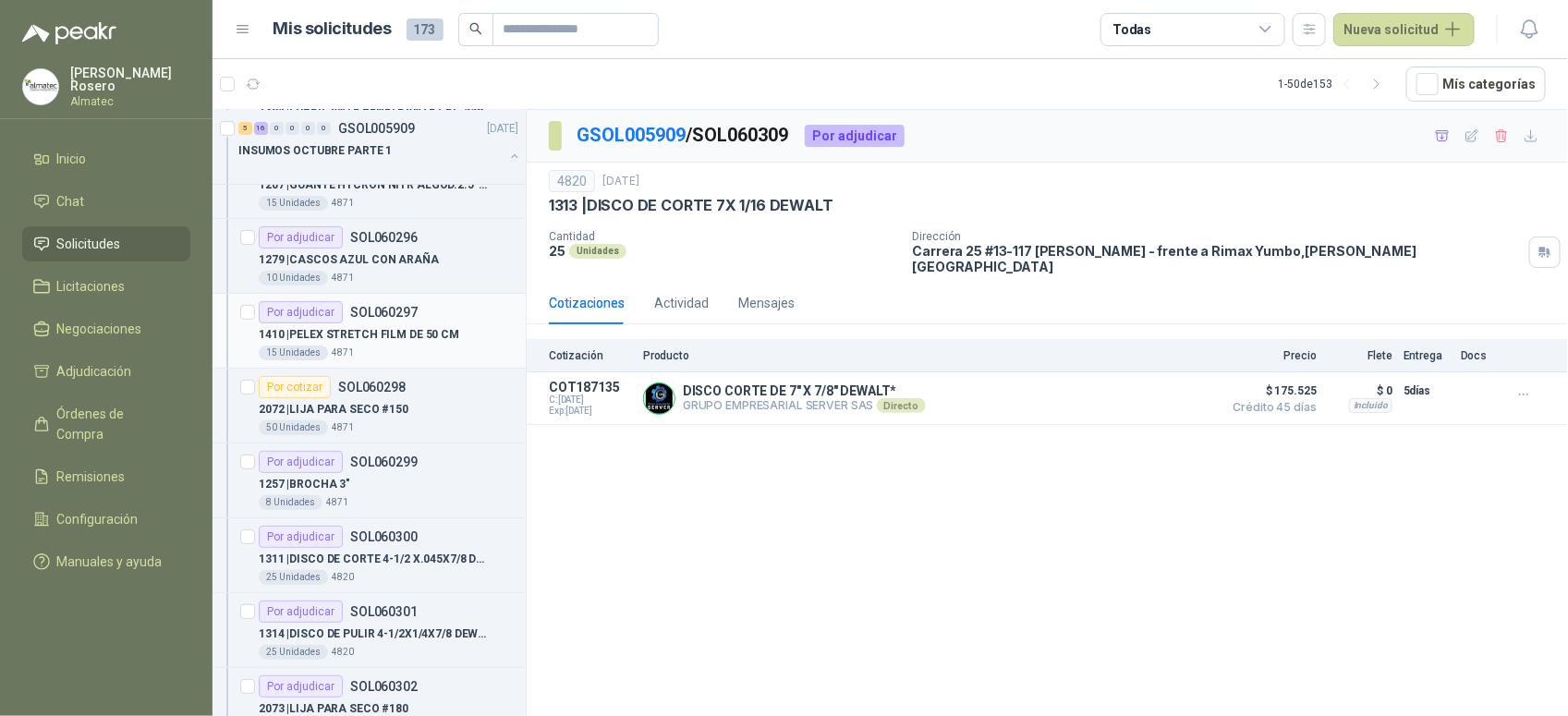
click at [459, 336] on div "1410 | PELEX STRETCH FILM DE 50 CM" at bounding box center [388, 335] width 259 height 22
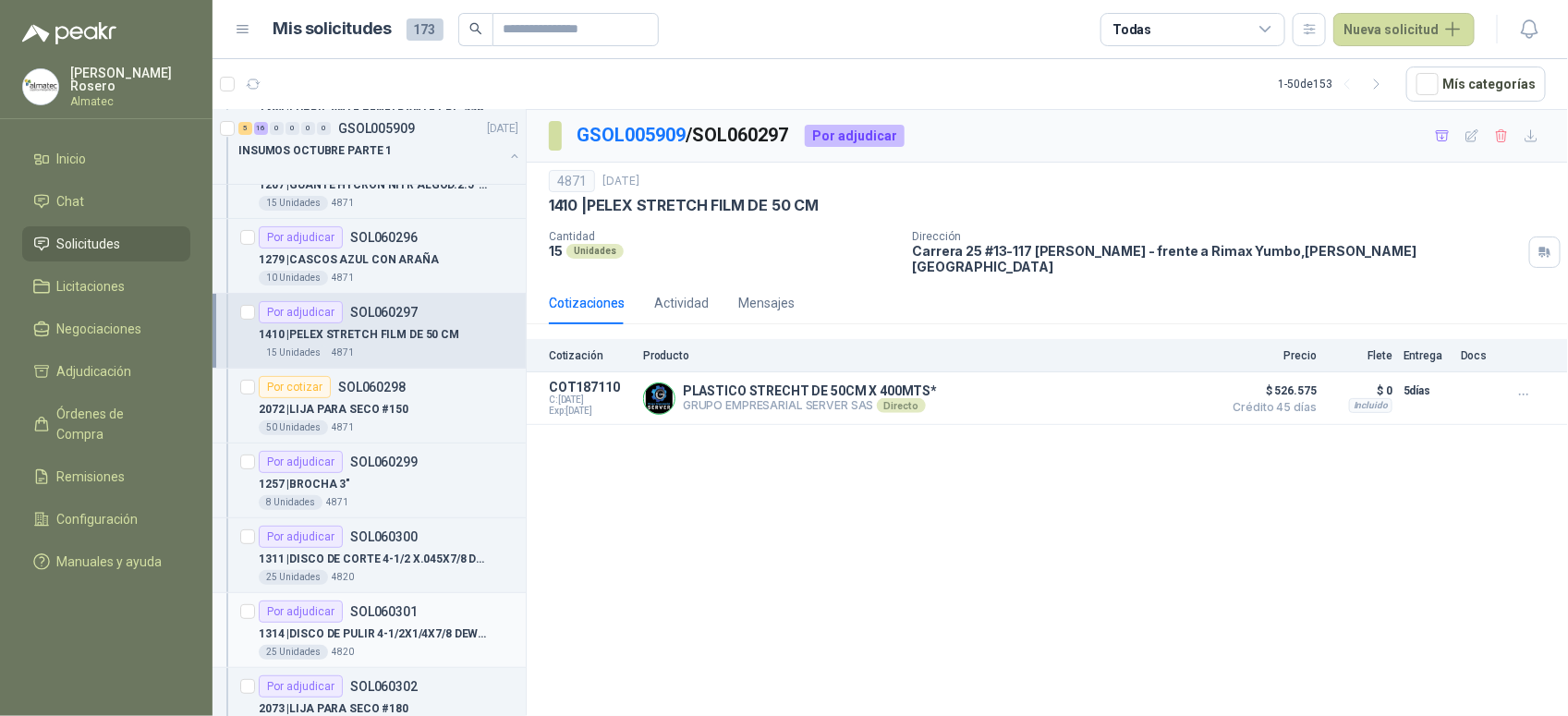
click at [422, 638] on p "1314 | DISCO DE PULIR 4-1/2X1/4X7/8 DEWALT" at bounding box center [373, 634] width 230 height 18
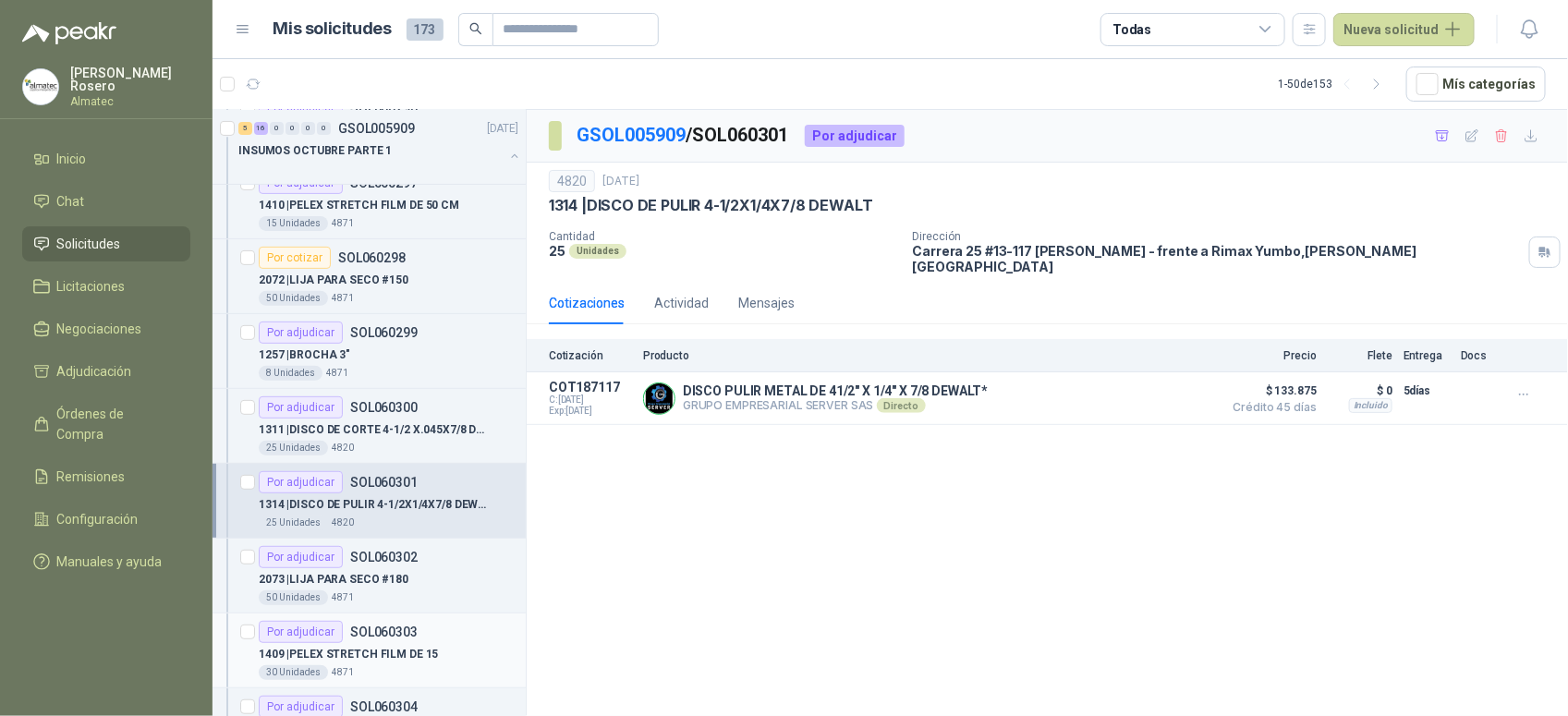
scroll to position [462, 0]
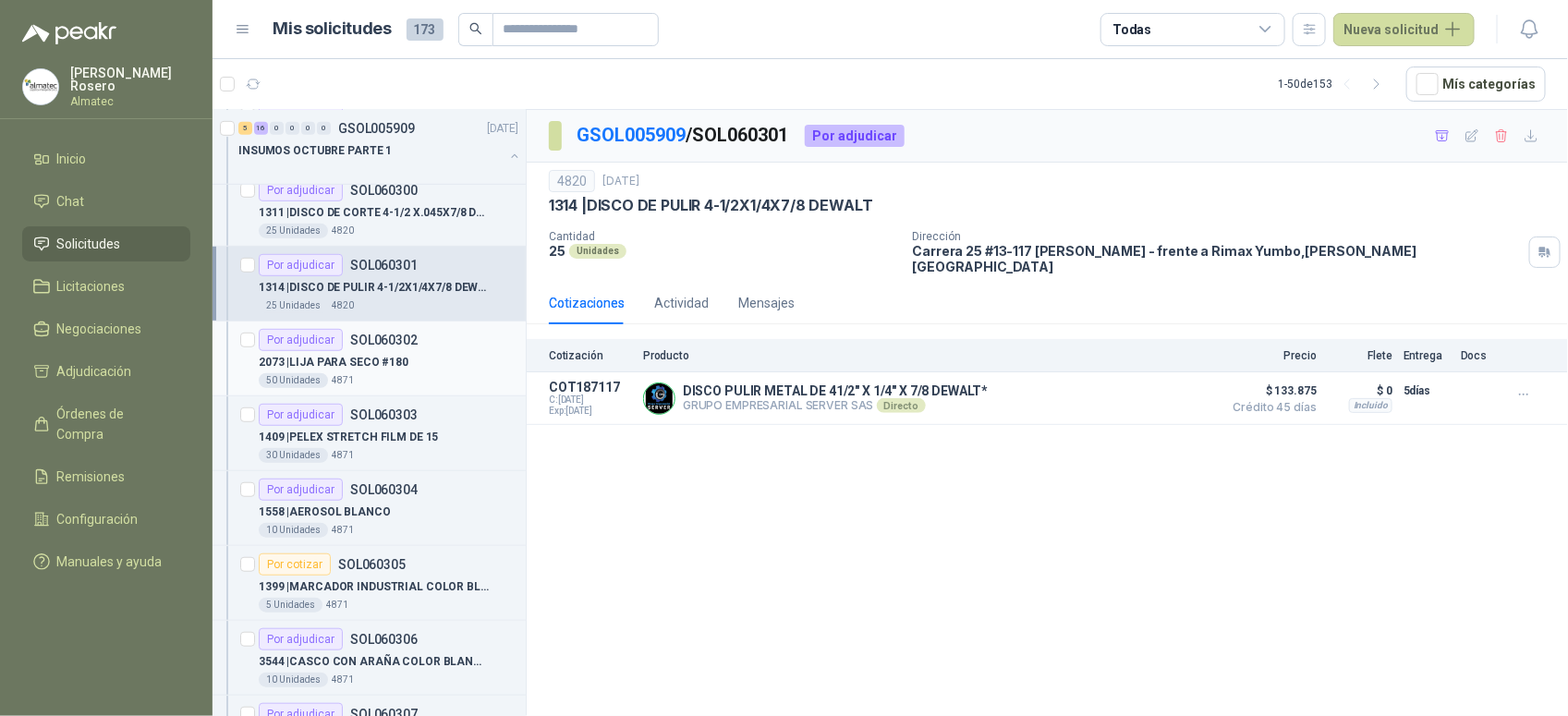
click at [404, 383] on div "50 Unidades 4871" at bounding box center [388, 380] width 259 height 15
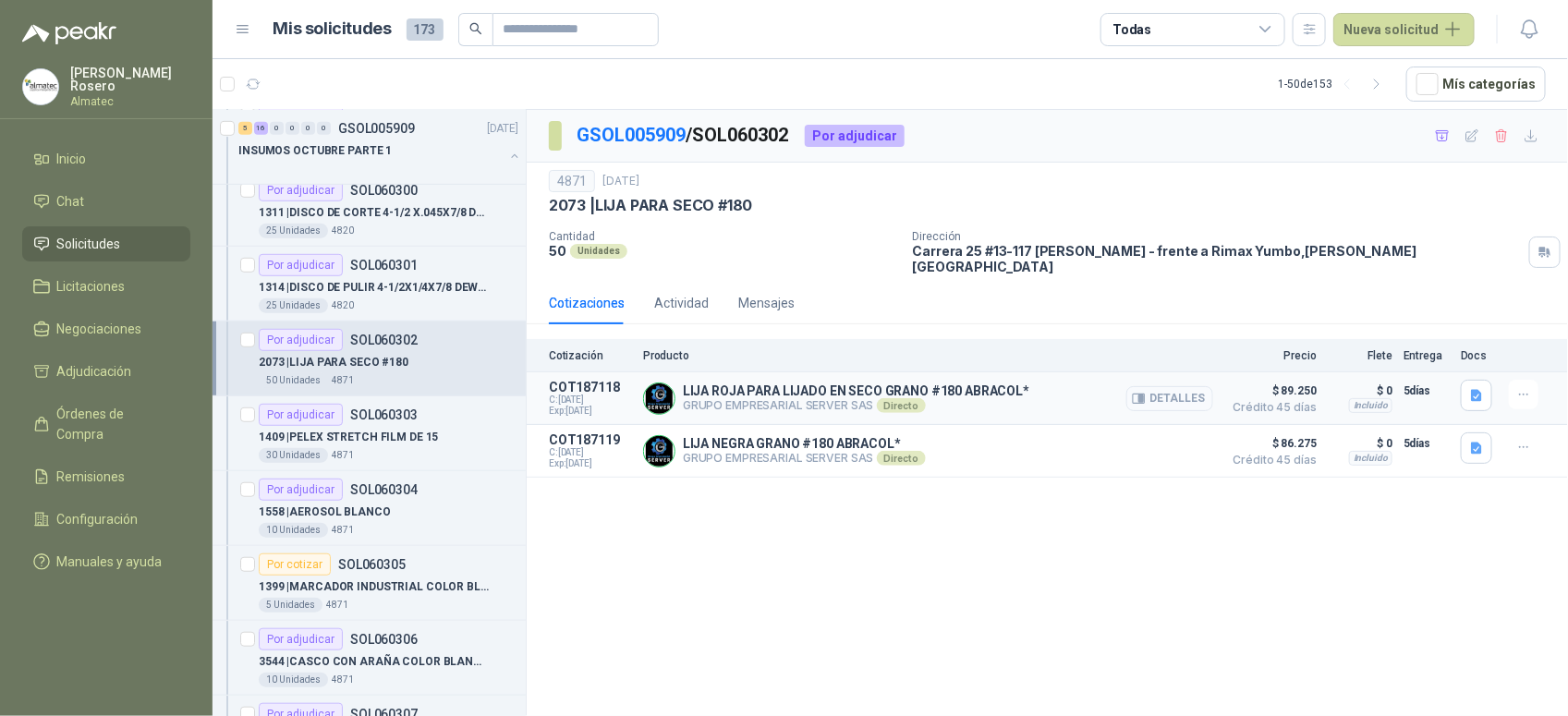
click at [1183, 395] on button "Detalles" at bounding box center [1169, 399] width 87 height 25
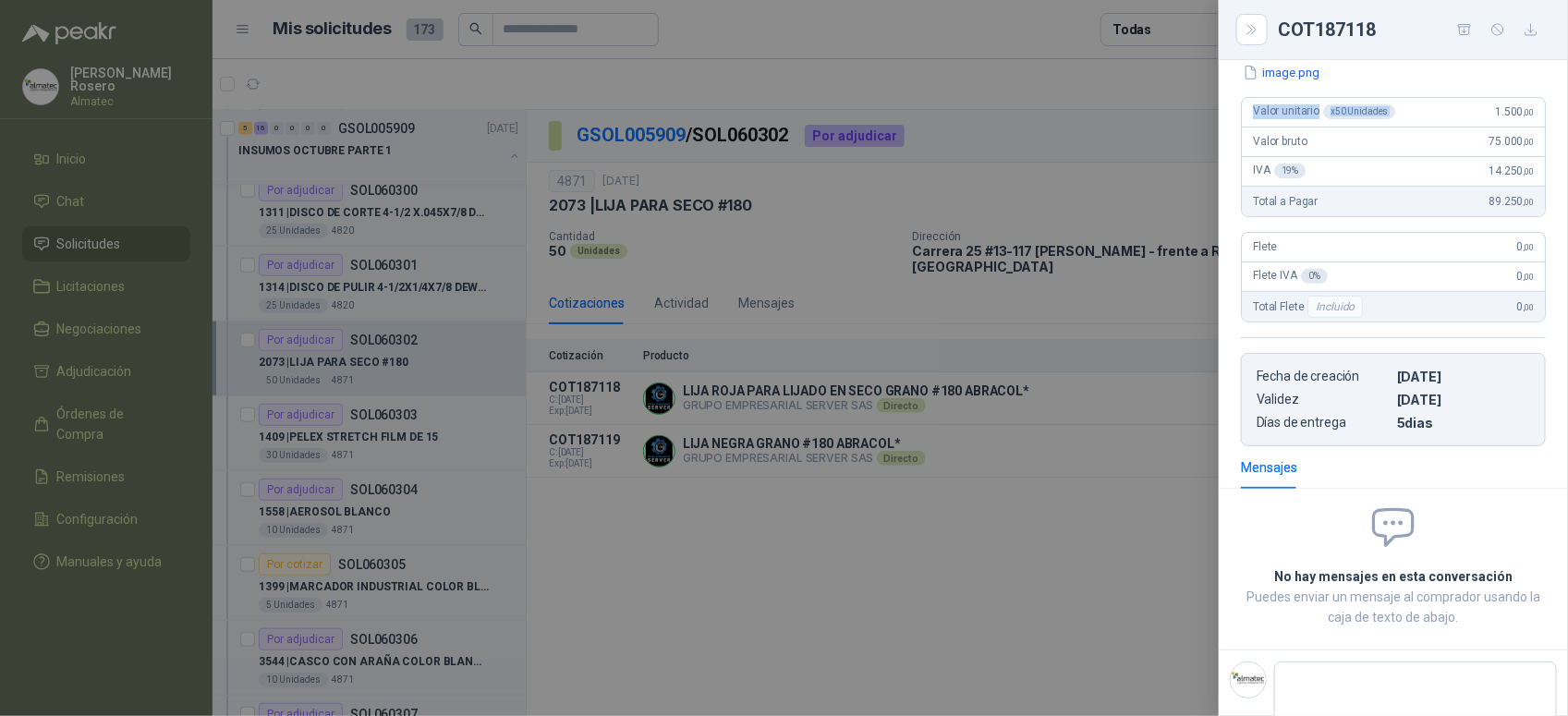
scroll to position [189, 0]
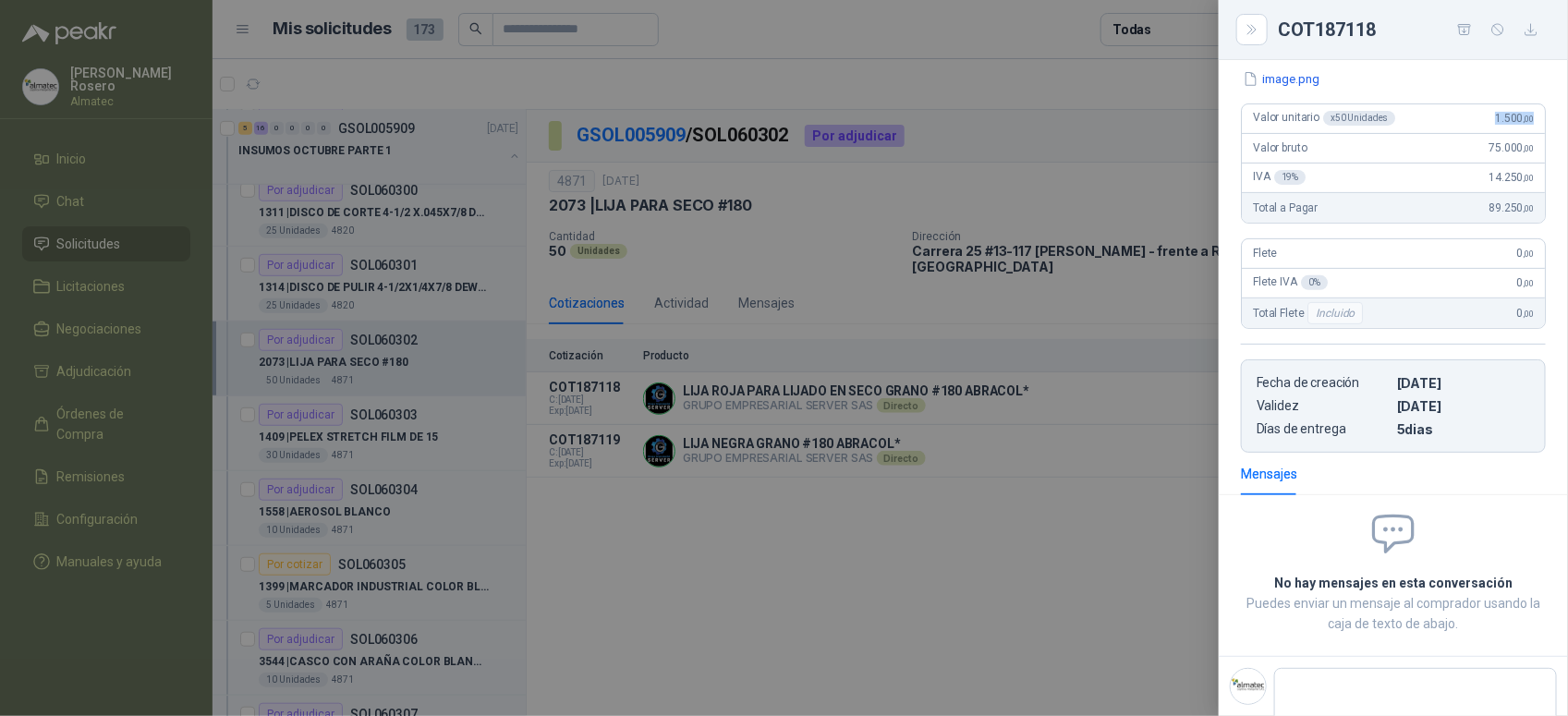
drag, startPoint x: 1474, startPoint y: 74, endPoint x: 1529, endPoint y: 130, distance: 78.5
click at [1529, 130] on div "Valor unitario x 50 Unidades 1.500 ,00" at bounding box center [1392, 119] width 303 height 29
copy span "1.500 ,00"
click at [360, 476] on div at bounding box center [784, 358] width 1568 height 716
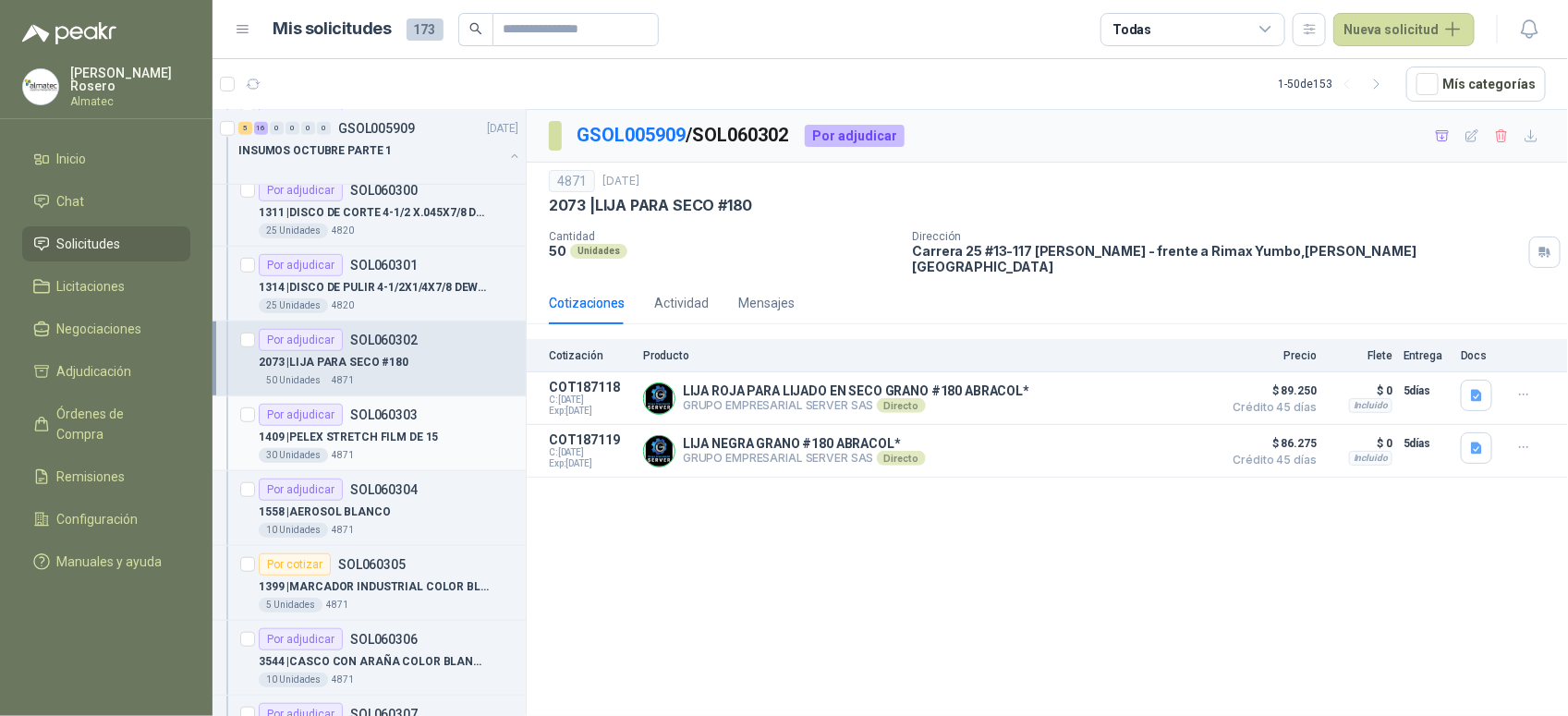
click at [388, 446] on p "1409 | PELEX STRETCH FILM DE 15" at bounding box center [348, 438] width 179 height 18
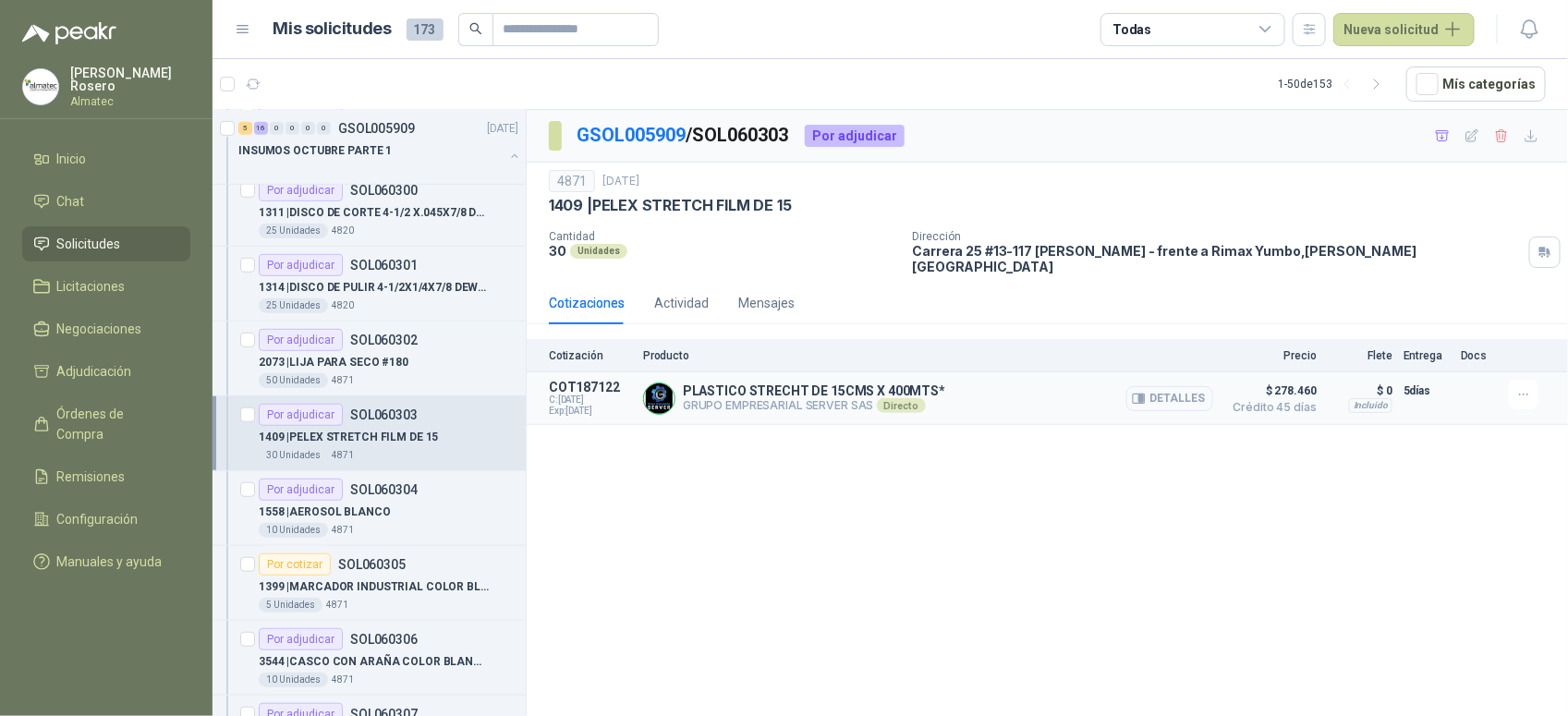
click at [1185, 390] on button "Detalles" at bounding box center [1169, 399] width 87 height 25
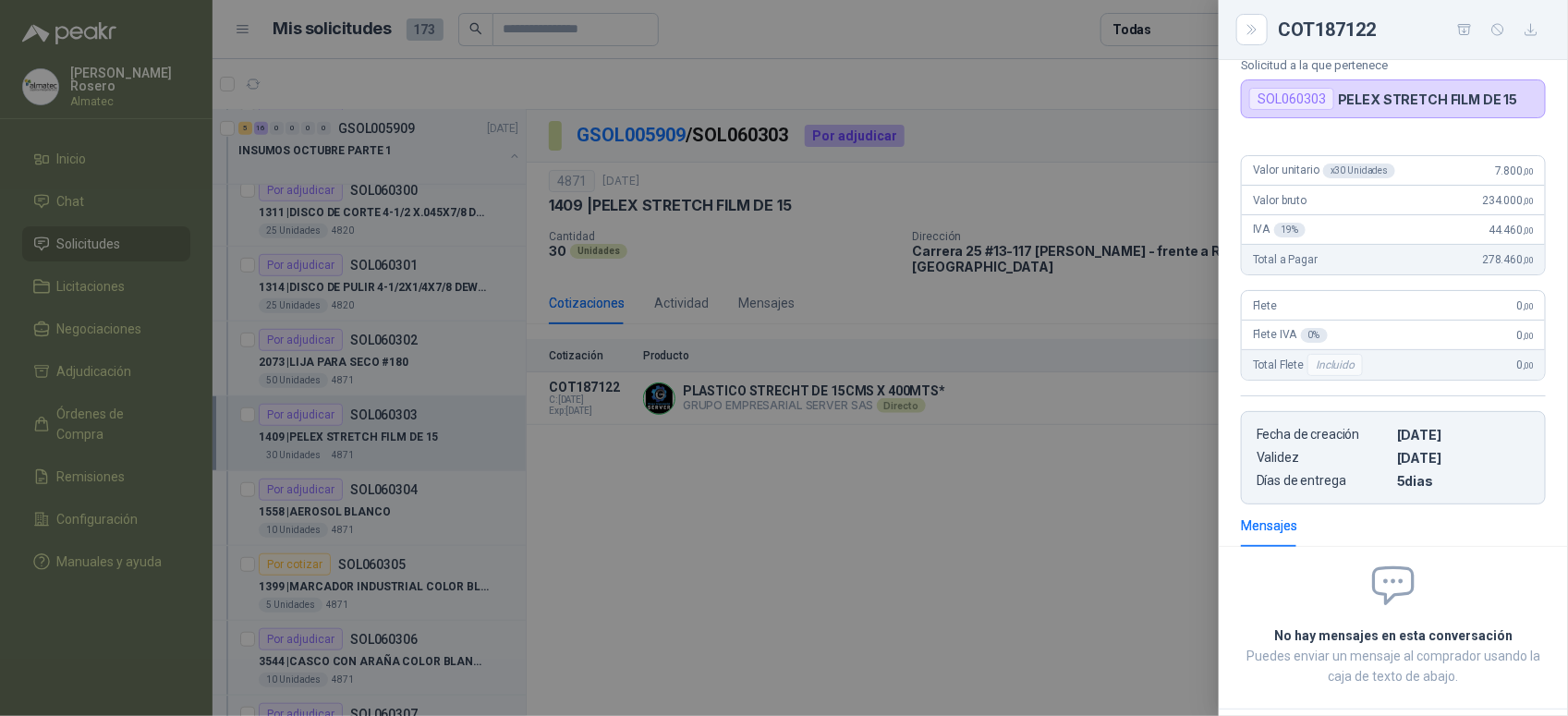
scroll to position [95, 0]
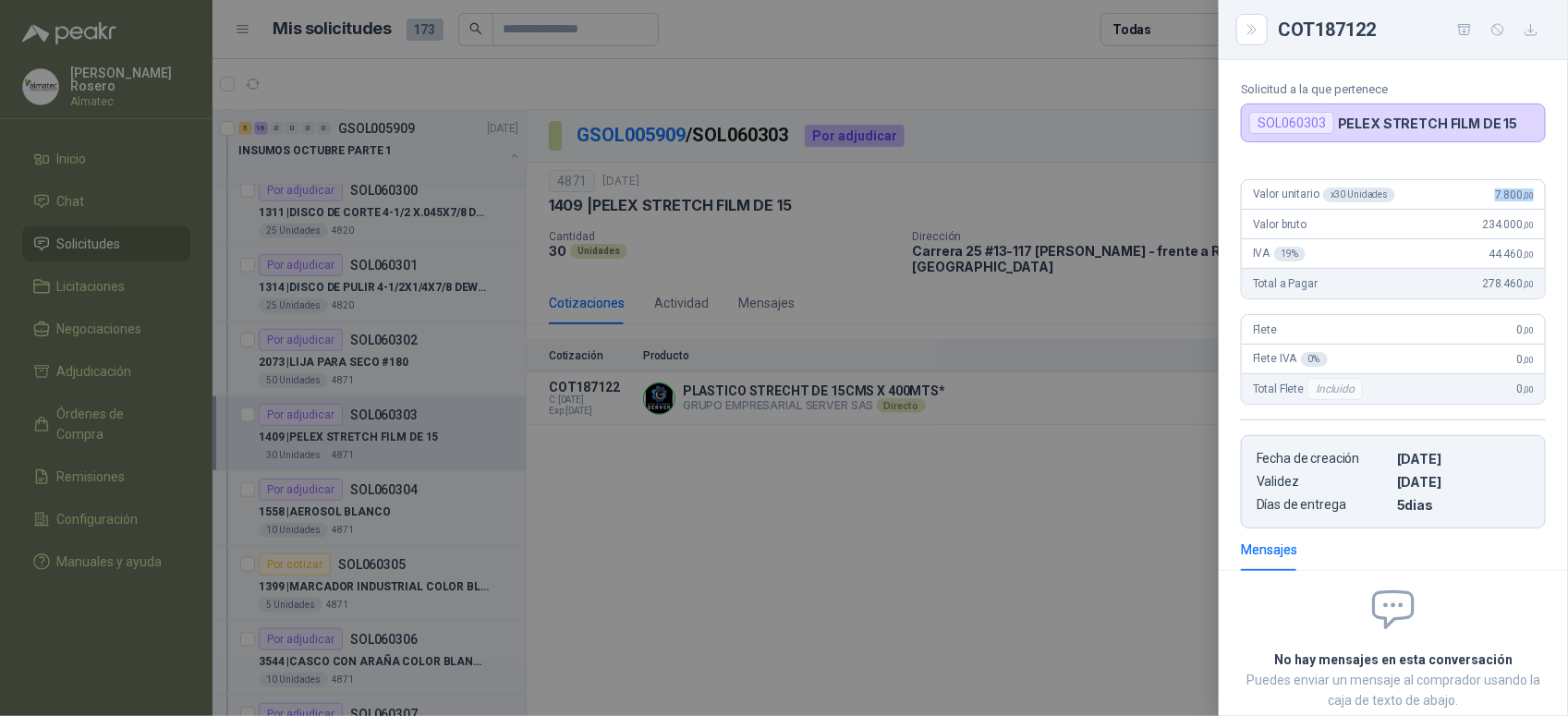
drag, startPoint x: 1480, startPoint y: 201, endPoint x: 1550, endPoint y: 199, distance: 70.0
click at [1550, 199] on div "Valor unitario x 30 Unidades 7.800 ,00 Valor bruto 234.000 ,00 IVA 19 % 44.460 …" at bounding box center [1392, 346] width 349 height 364
copy span "7.800 ,00"
click at [642, 471] on div at bounding box center [784, 358] width 1568 height 716
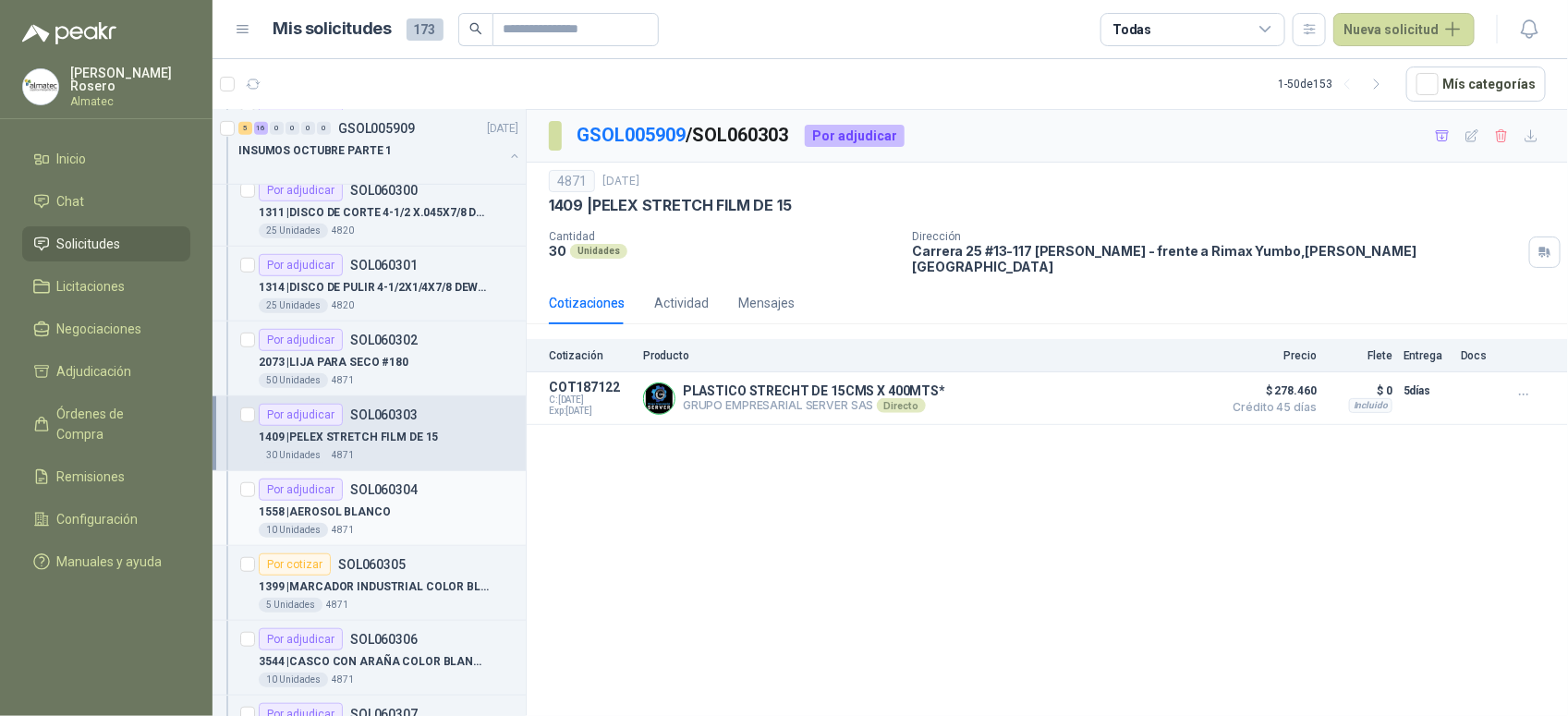
click at [379, 518] on p "1558 | AEROSOL BLANCO" at bounding box center [324, 512] width 132 height 18
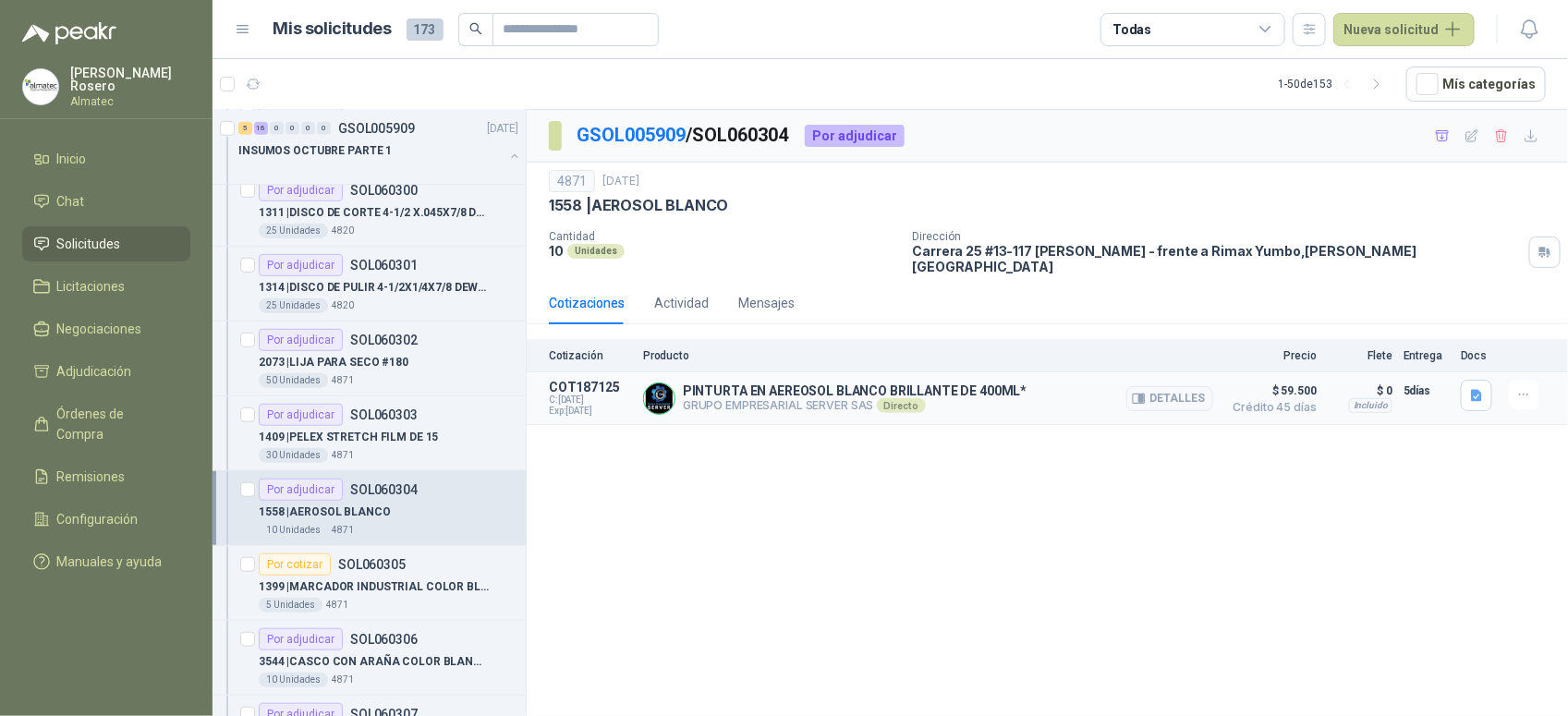
click at [1219, 386] on article "COT187125 C: 06/10/2025 Exp: 21/10/2025 PINTURTA EN AEREOSOL BLANCO BRILLANTE D…" at bounding box center [1047, 399] width 1041 height 53
click at [1205, 386] on button "Detalles" at bounding box center [1169, 399] width 87 height 25
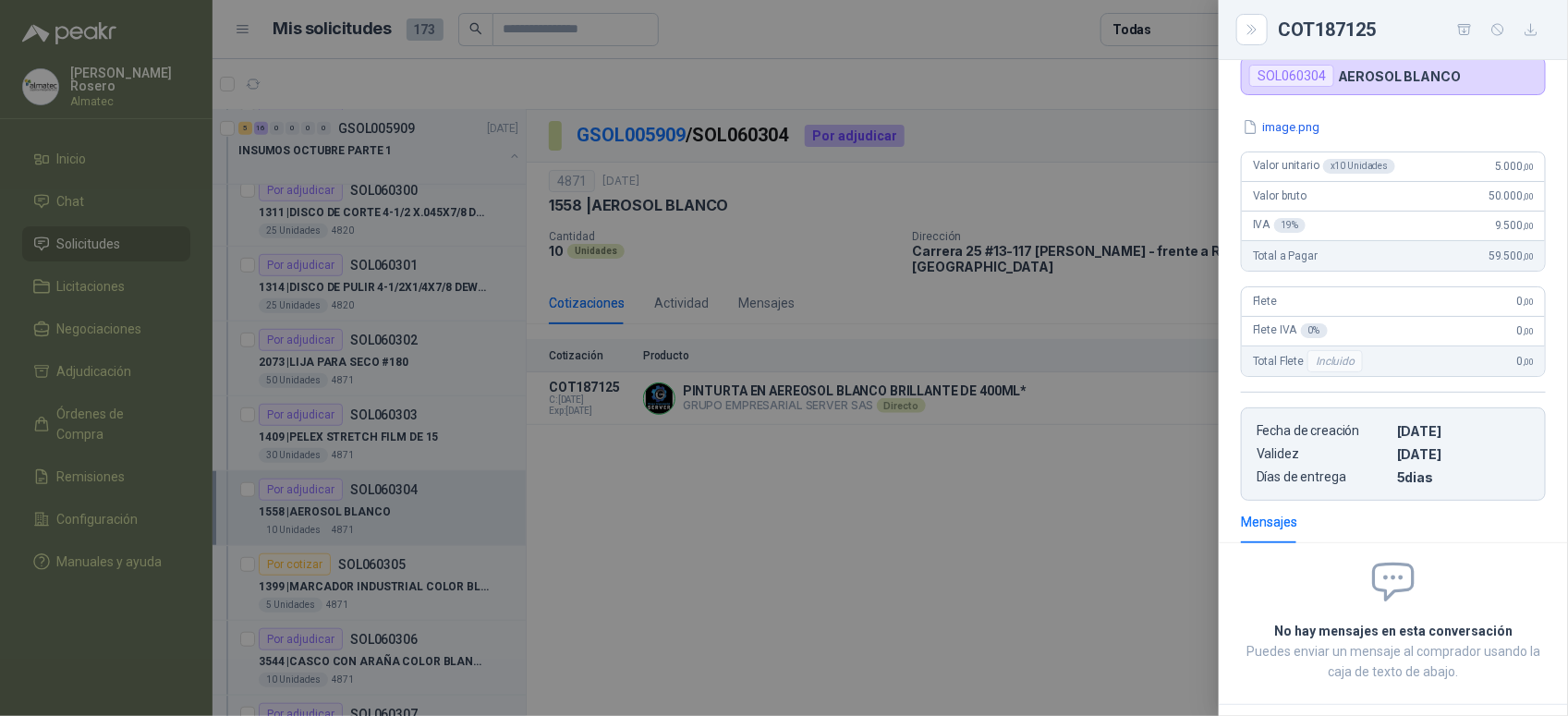
scroll to position [113, 0]
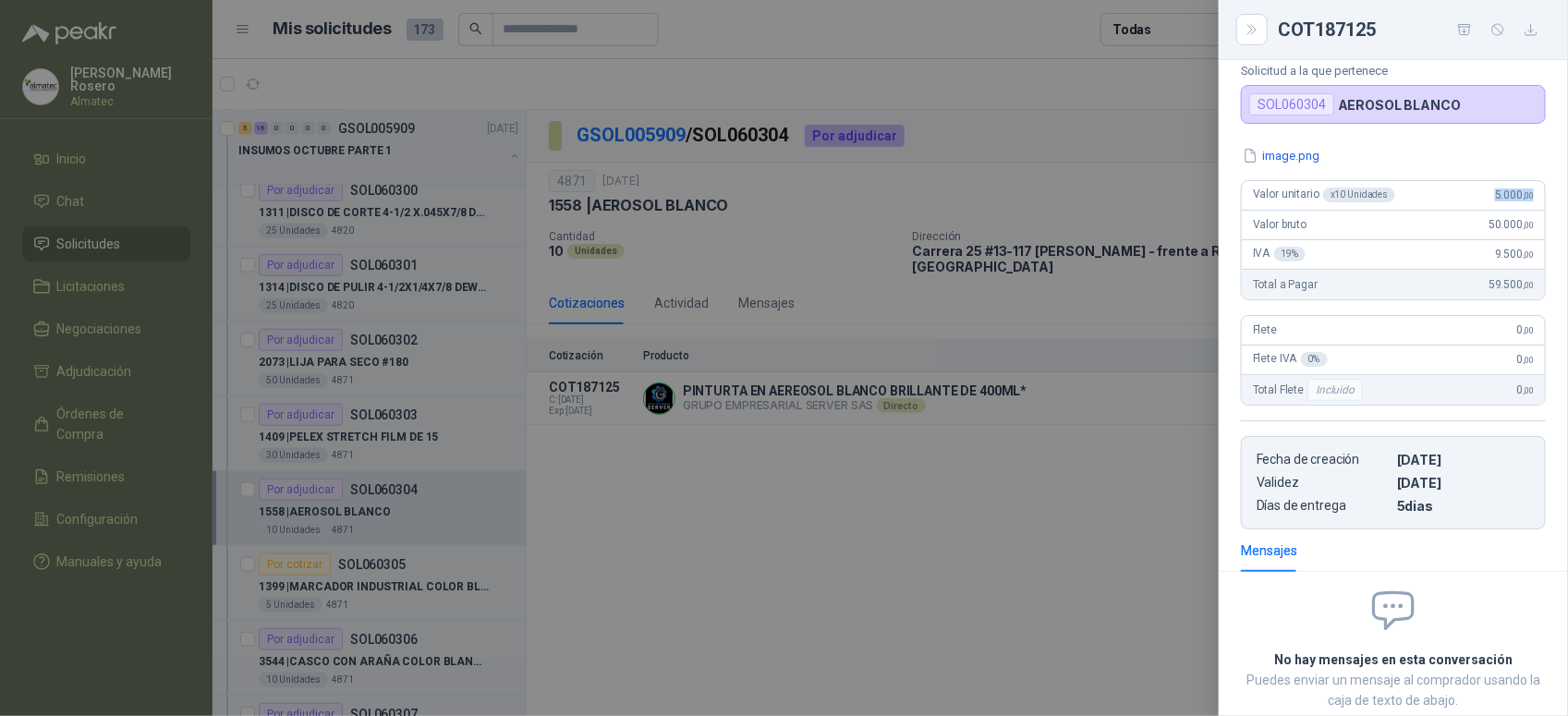
drag, startPoint x: 1474, startPoint y: 204, endPoint x: 1533, endPoint y: 201, distance: 59.1
click at [1533, 201] on div "image.png Valor unitario x 10 Unidades 5.000 ,00 Valor bruto 50.000 ,00 IVA 19 …" at bounding box center [1392, 338] width 349 height 383
copy span "5.000 ,00"
click at [529, 529] on div at bounding box center [784, 358] width 1568 height 716
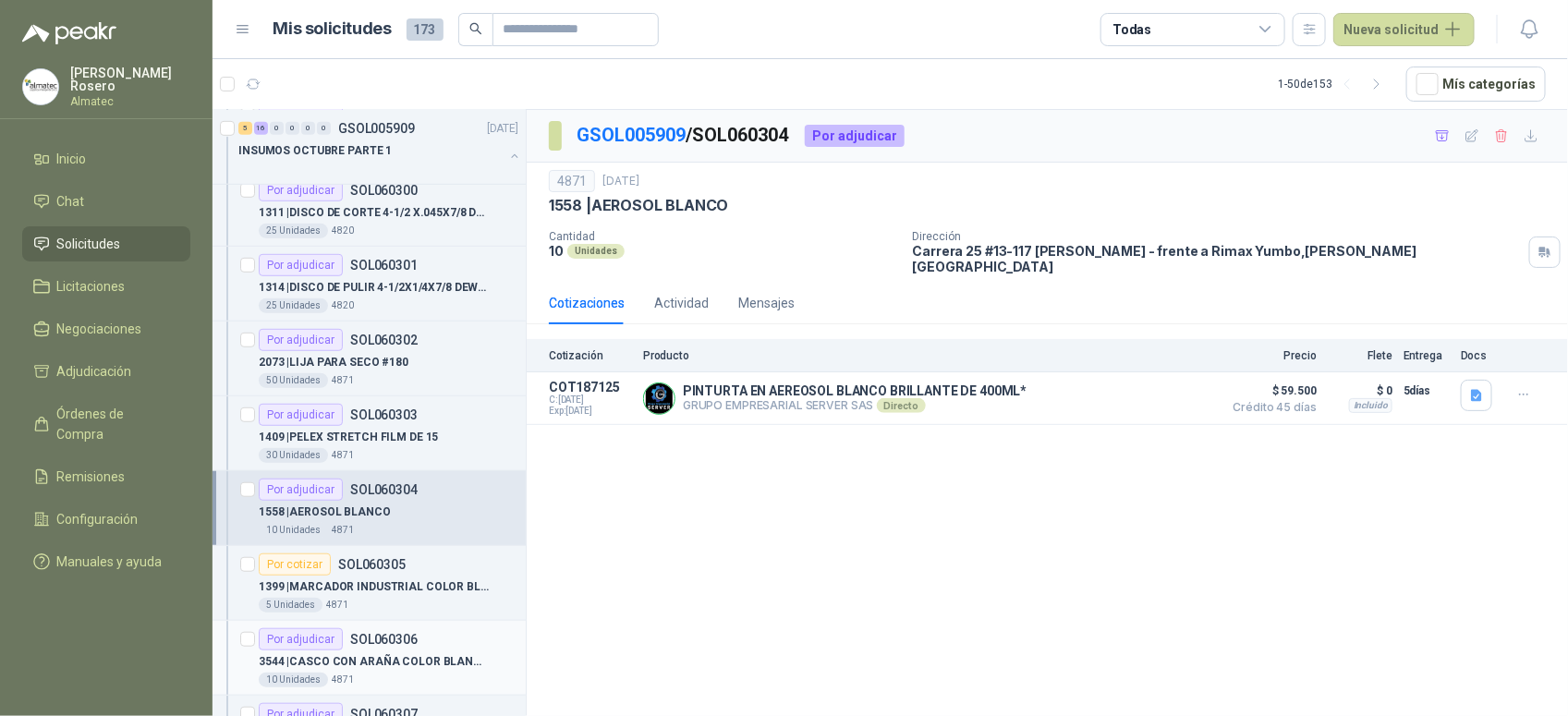
click at [384, 671] on p "3544 | CASCO CON ARAÑA COLOR BLANCO" at bounding box center [373, 662] width 230 height 18
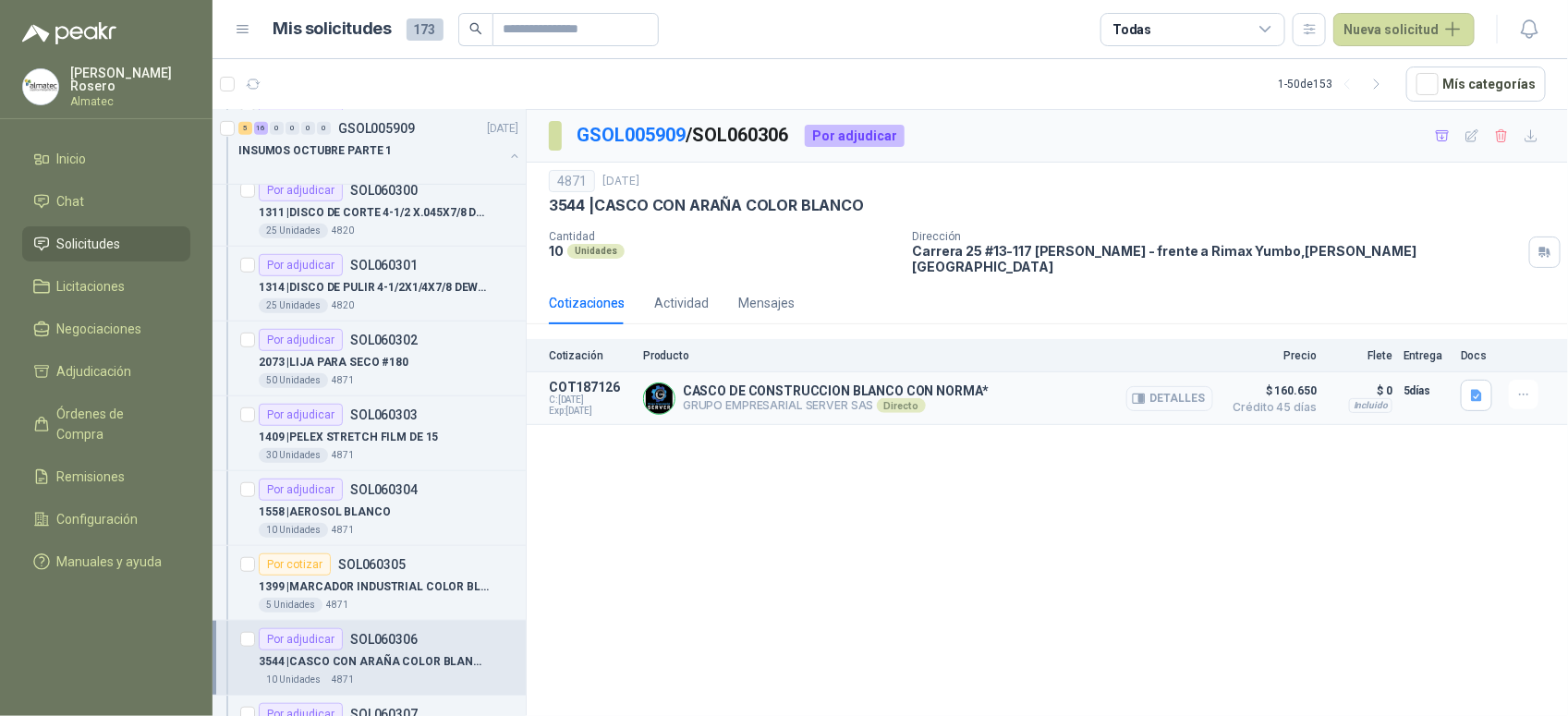
click at [1161, 386] on button "Detalles" at bounding box center [1169, 399] width 87 height 25
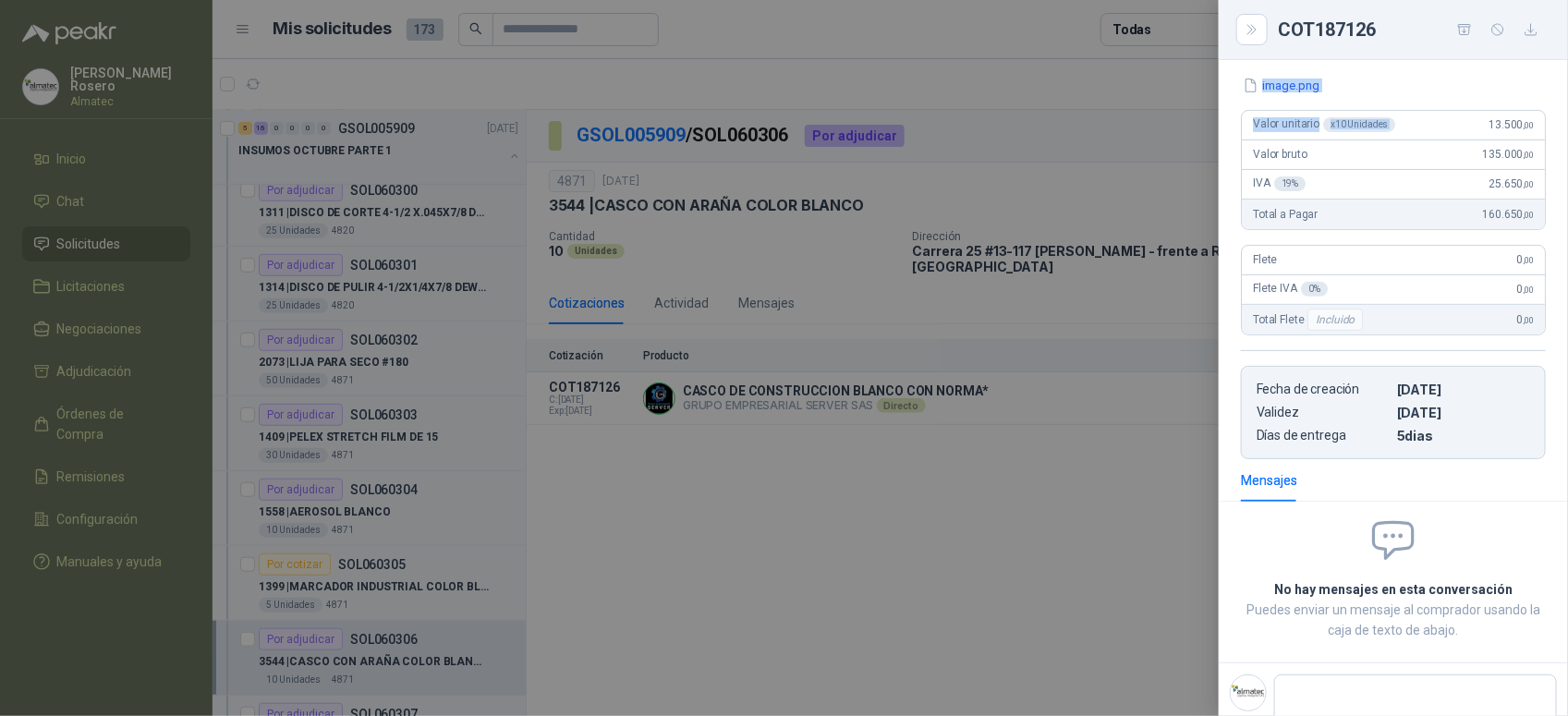
scroll to position [165, 0]
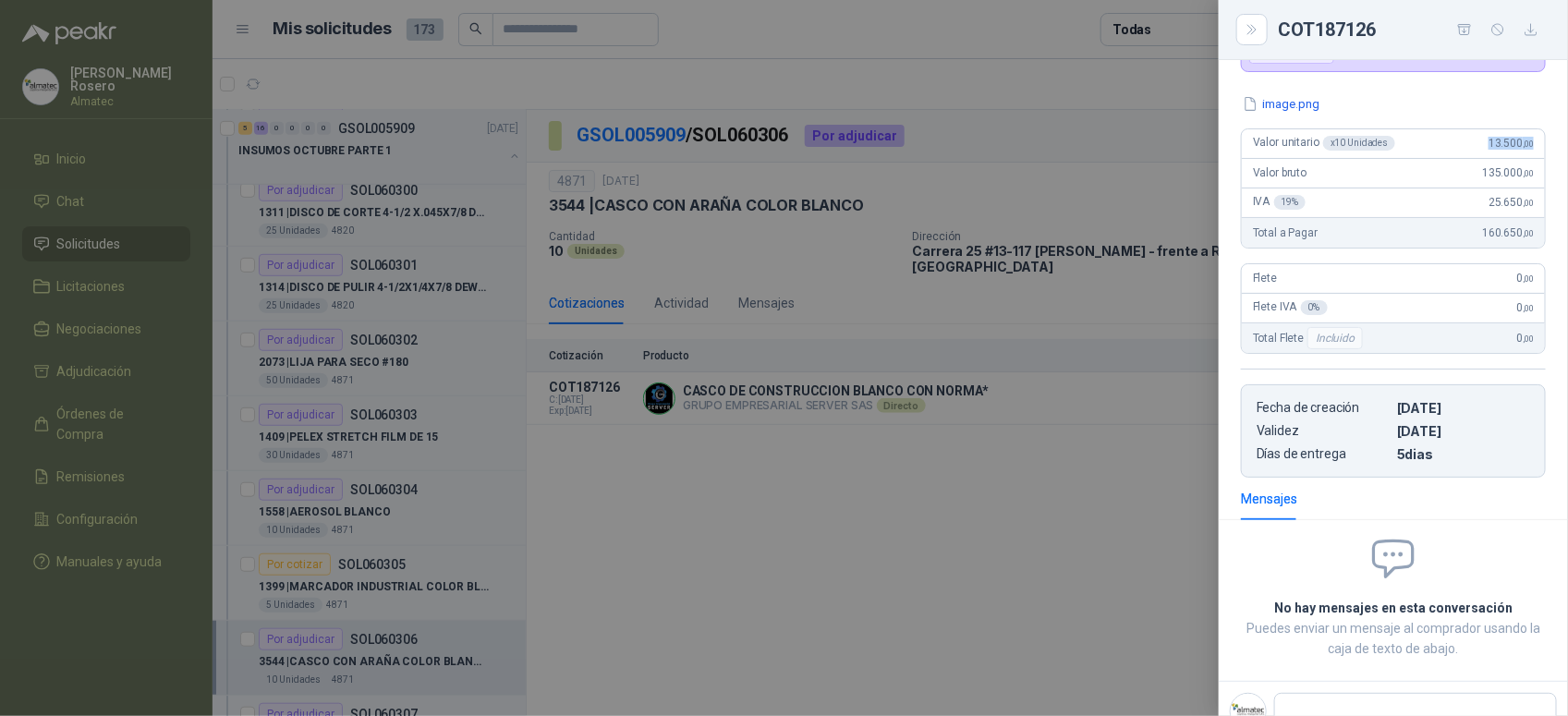
drag, startPoint x: 1471, startPoint y: 75, endPoint x: 1527, endPoint y: 153, distance: 96.0
click at [1527, 153] on div "Valor unitario x 10 Unidades 13.500 ,00" at bounding box center [1392, 144] width 303 height 29
click at [972, 493] on div at bounding box center [784, 358] width 1568 height 716
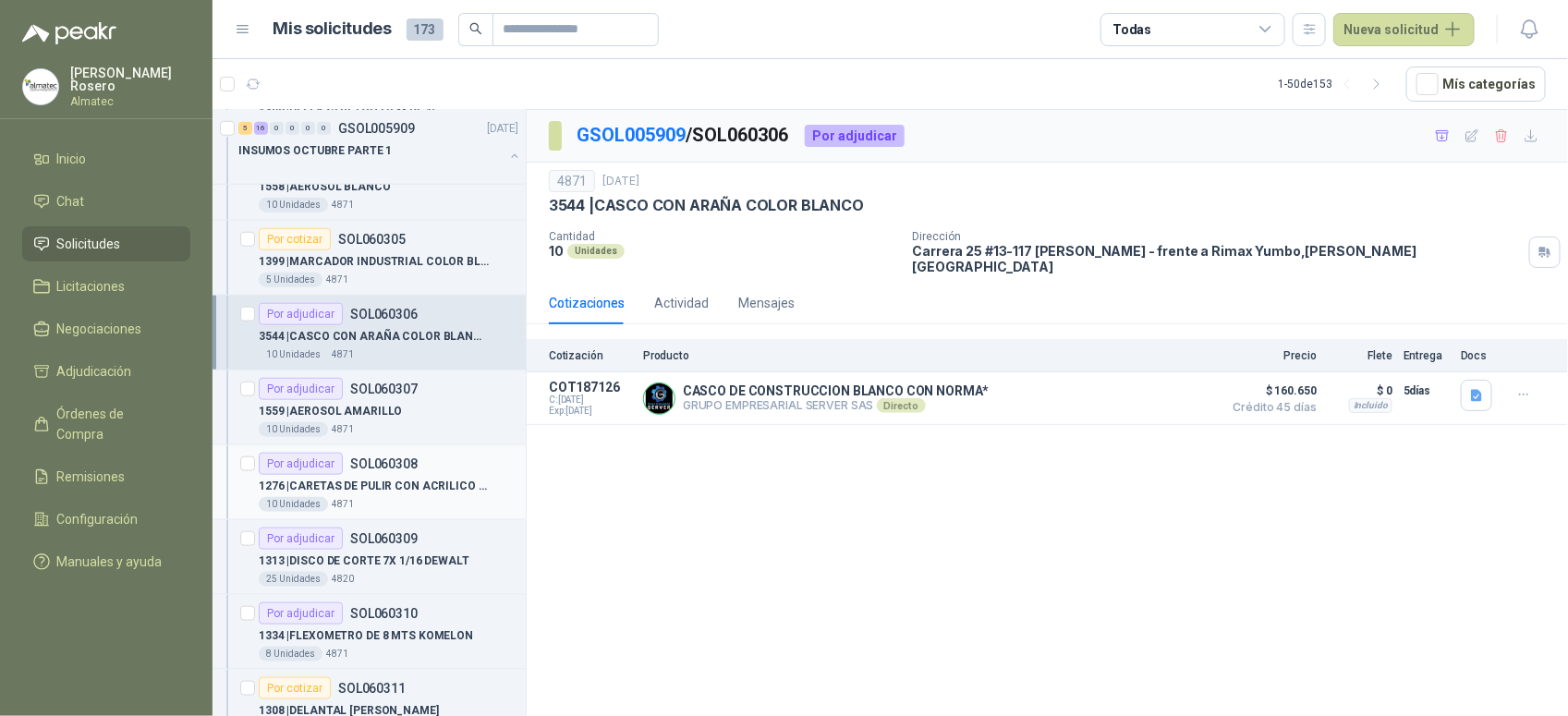
scroll to position [809, 0]
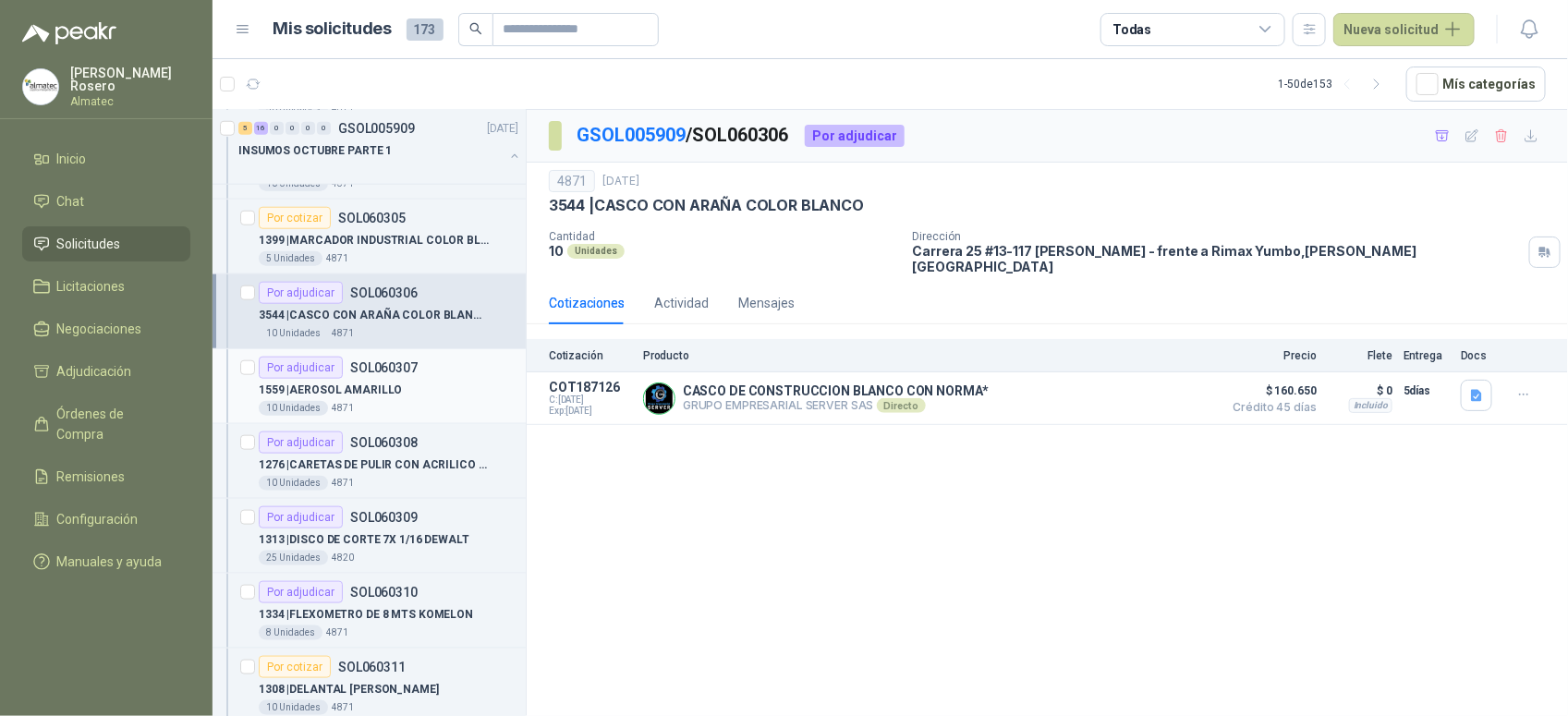
click at [394, 372] on p "SOL060307" at bounding box center [383, 367] width 67 height 13
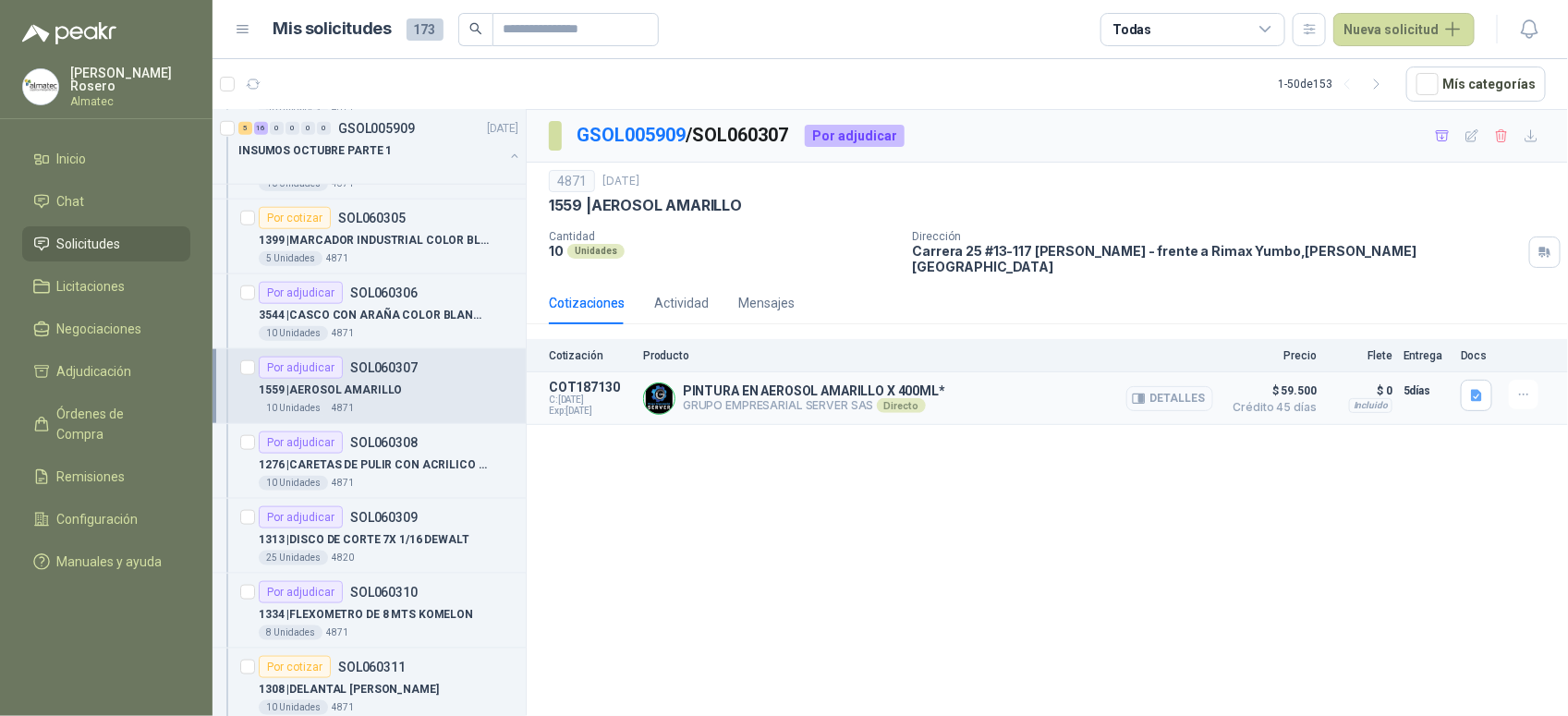
click at [1165, 386] on button "Detalles" at bounding box center [1169, 399] width 87 height 25
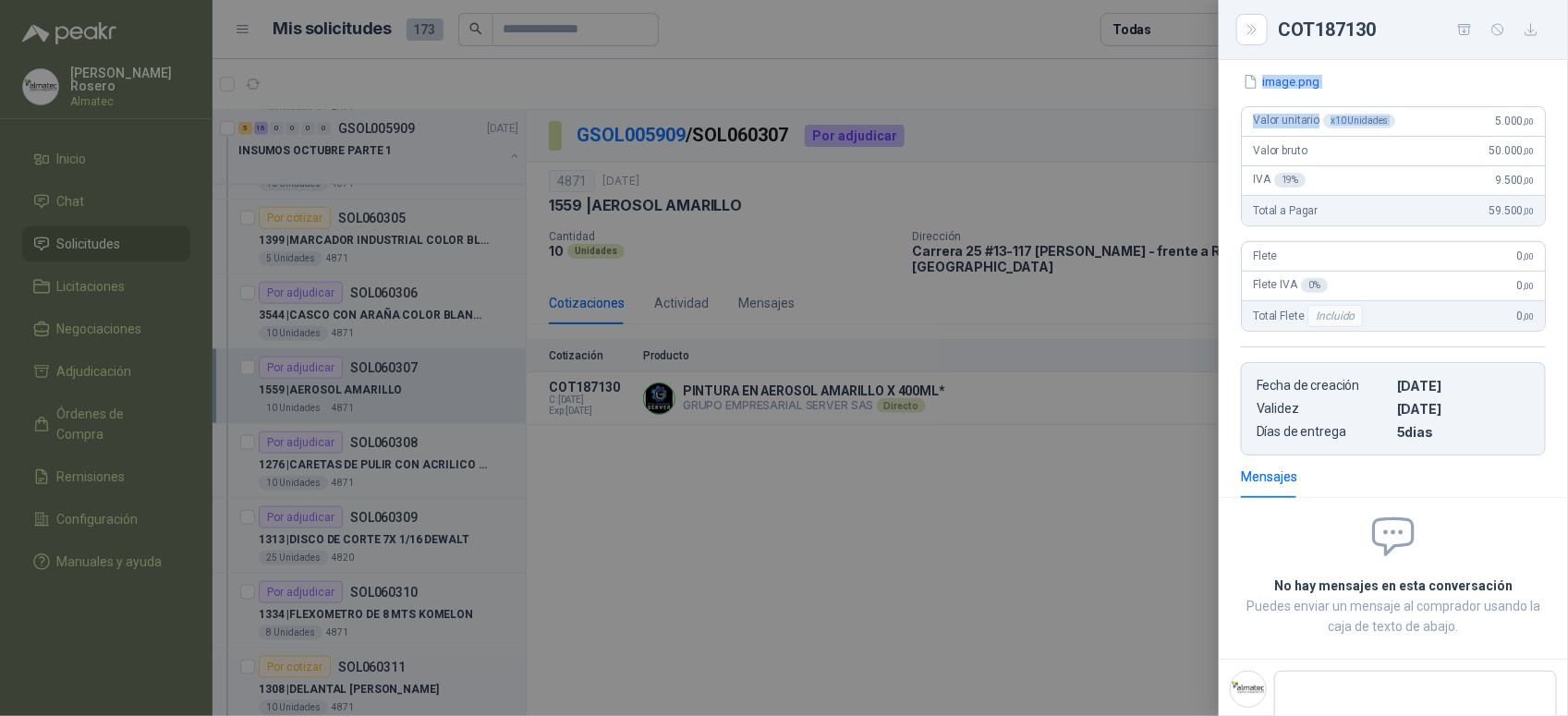
drag, startPoint x: 1474, startPoint y: 79, endPoint x: 1532, endPoint y: 79, distance: 58.0
click at [1532, 79] on div "PINTURA EN AEROSOL AMARILLO X 400ML* GRUPO EMPRESARIAL SERVER SAS Solicitud a l…" at bounding box center [1392, 388] width 349 height 656
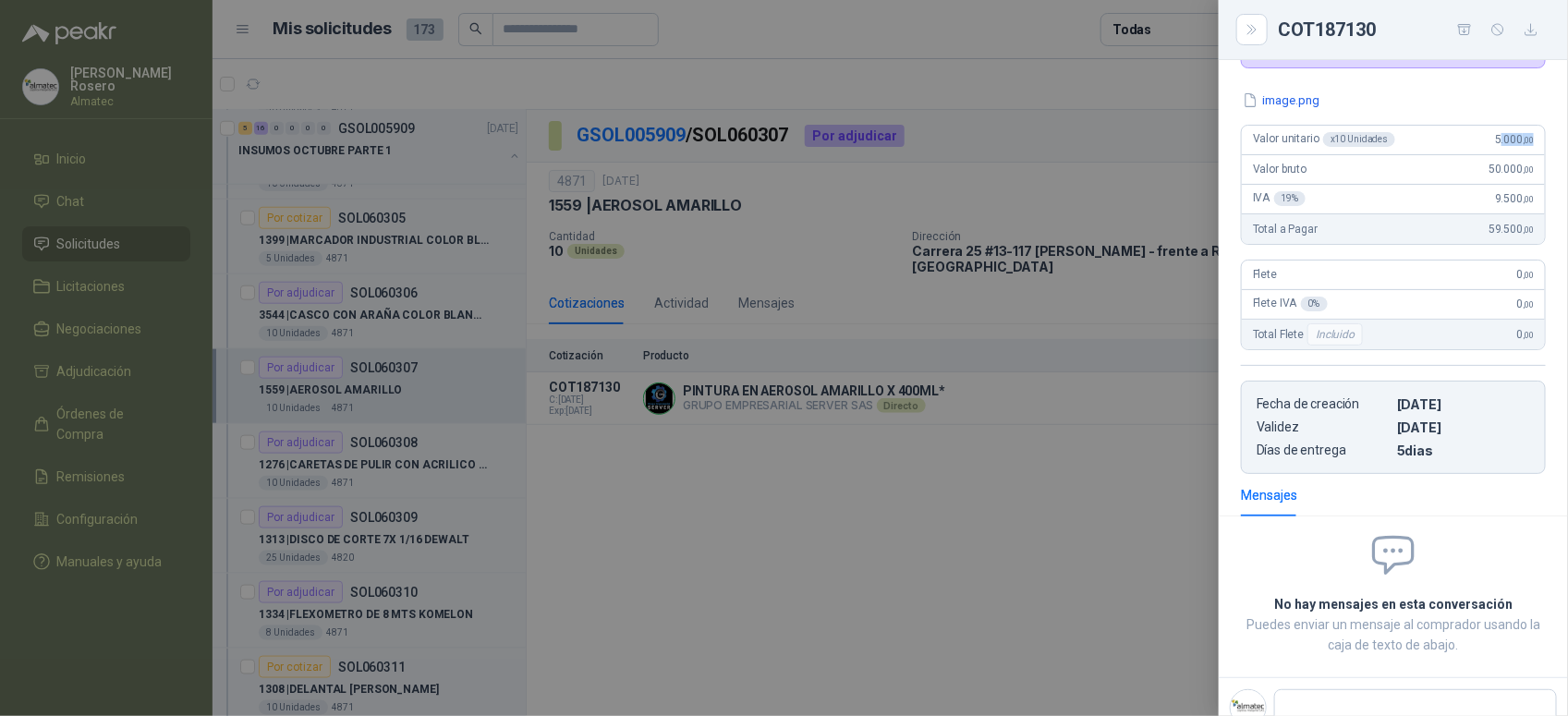
drag, startPoint x: 1485, startPoint y: 148, endPoint x: 1536, endPoint y: 146, distance: 51.0
click at [1536, 146] on div "image.png Valor unitario x 10 Unidades 5.000 ,00 Valor bruto 50.000 ,00 IVA 19 …" at bounding box center [1392, 282] width 349 height 383
copy span ".000 ,00"
click at [1548, 144] on div "image.png Valor unitario x 10 Unidades 5.000 ,00 Valor bruto 50.000 ,00 IVA 19 …" at bounding box center [1392, 282] width 349 height 383
copy span "5.000 ,00"
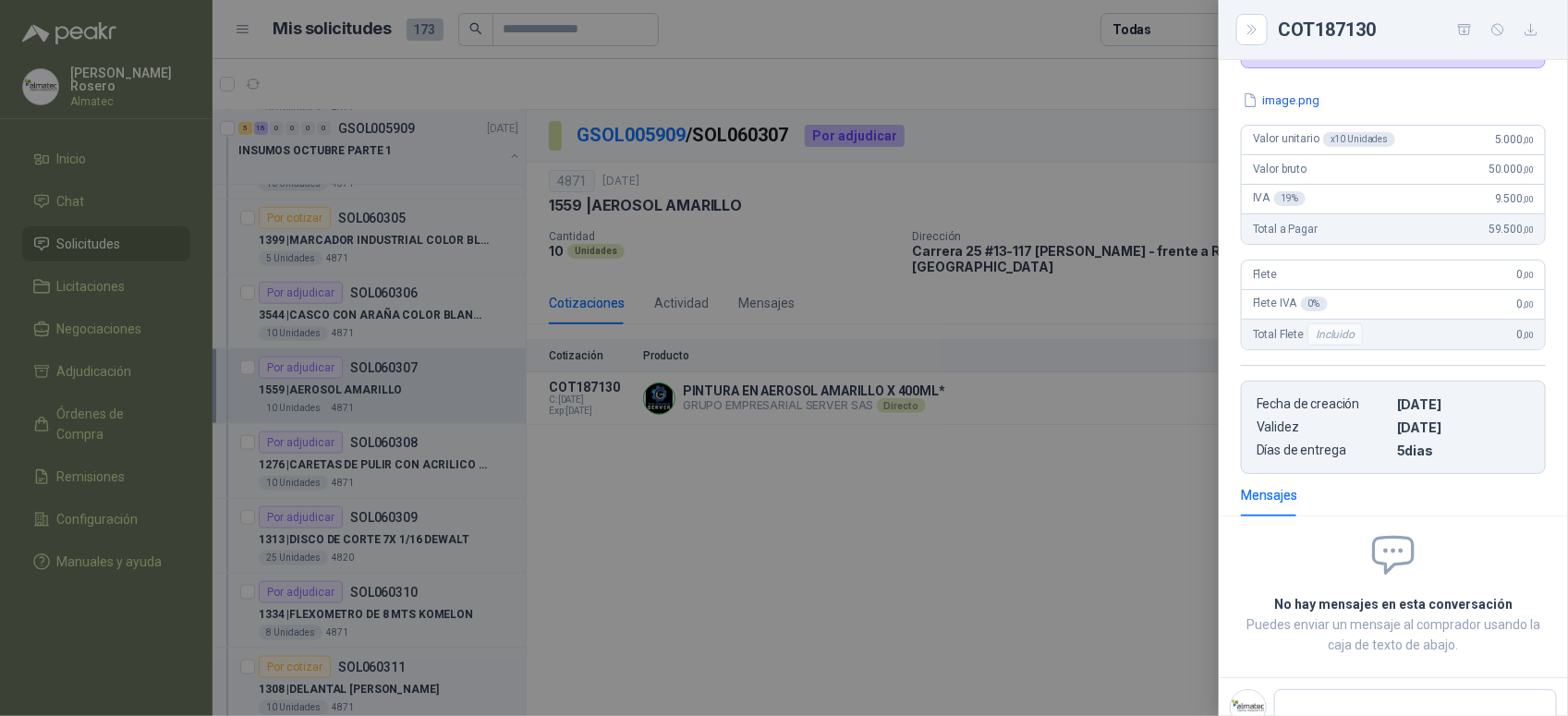
click at [472, 519] on div at bounding box center [784, 358] width 1568 height 716
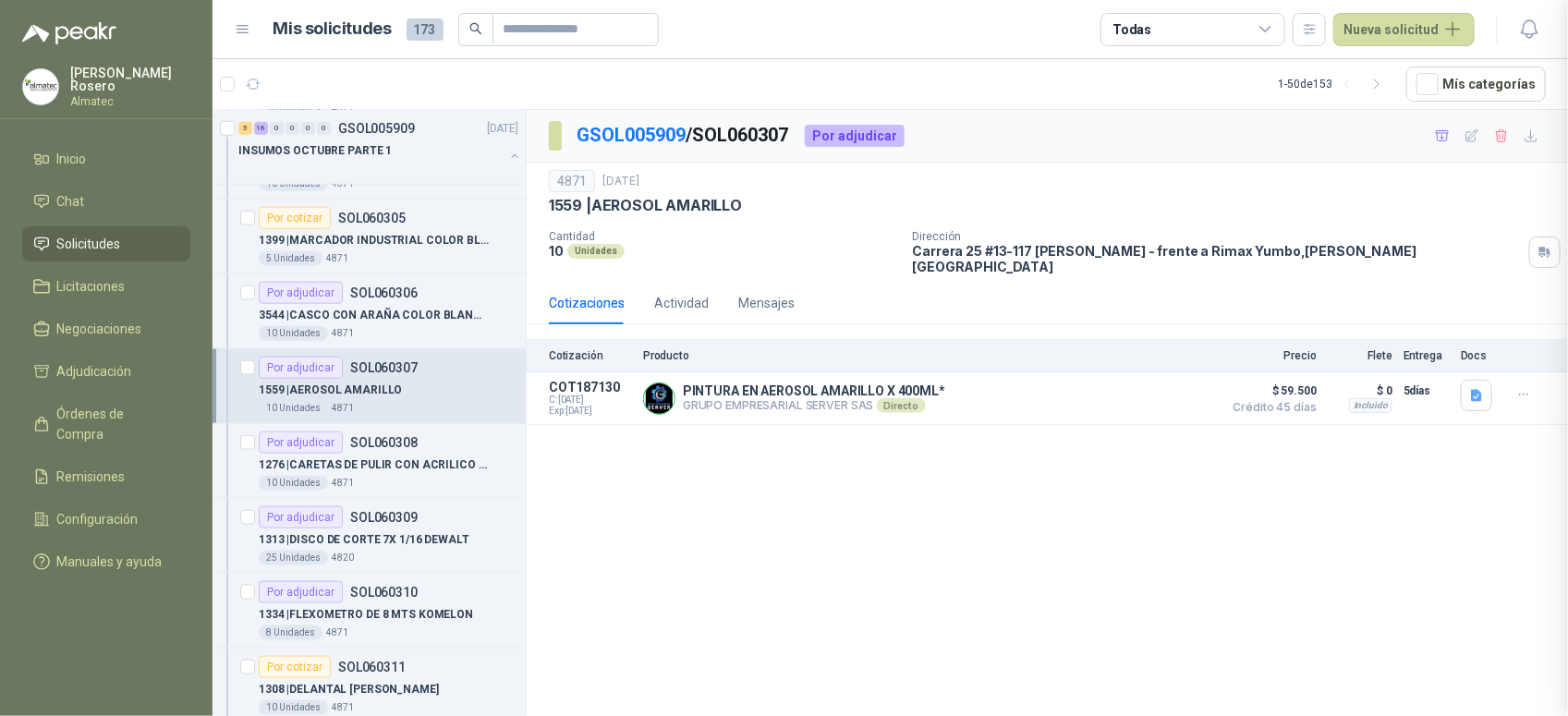
scroll to position [171, 0]
click at [389, 463] on p "1276 | CARETAS DE PULIR CON ACRILICO REMOVIBLE" at bounding box center [373, 465] width 230 height 18
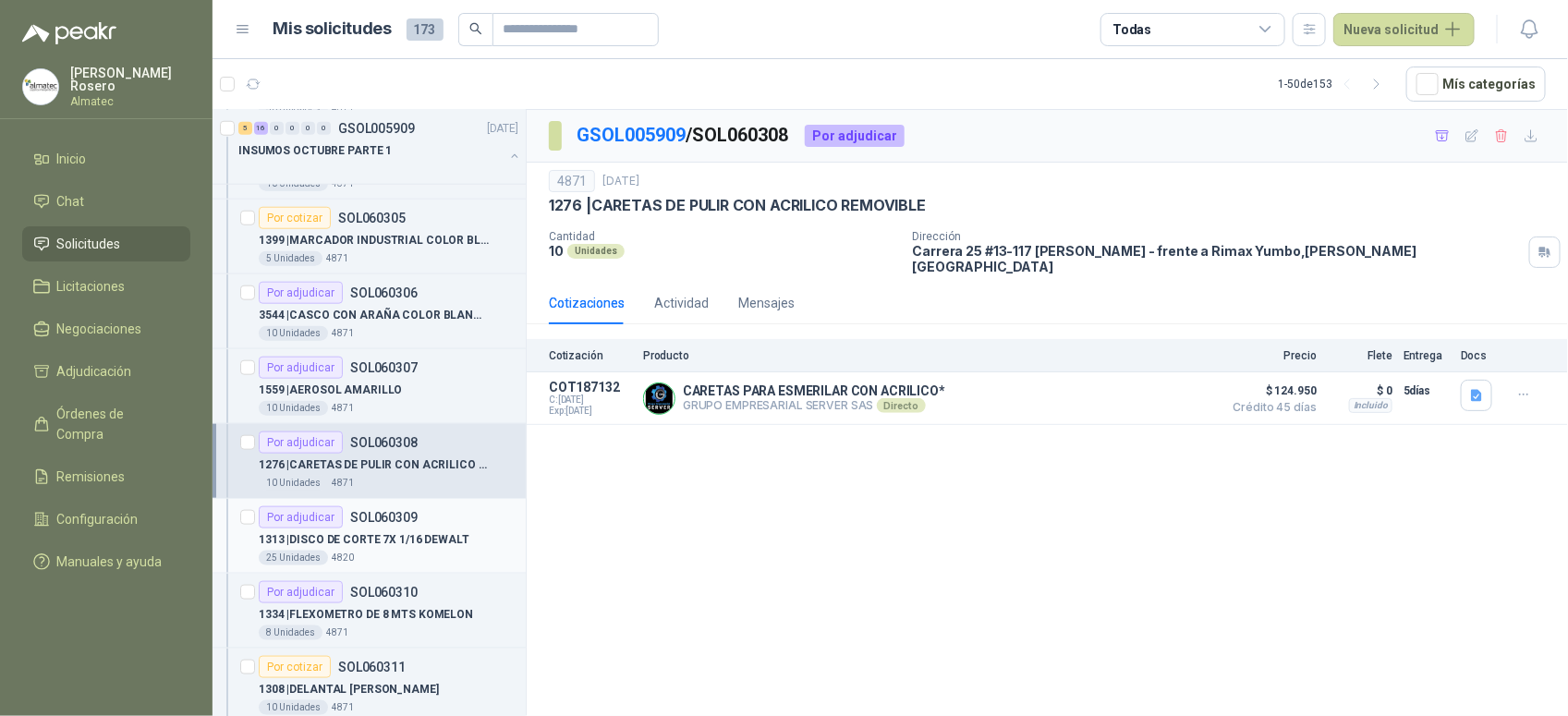
click at [407, 529] on div "Por adjudicar SOL060309" at bounding box center [337, 517] width 159 height 22
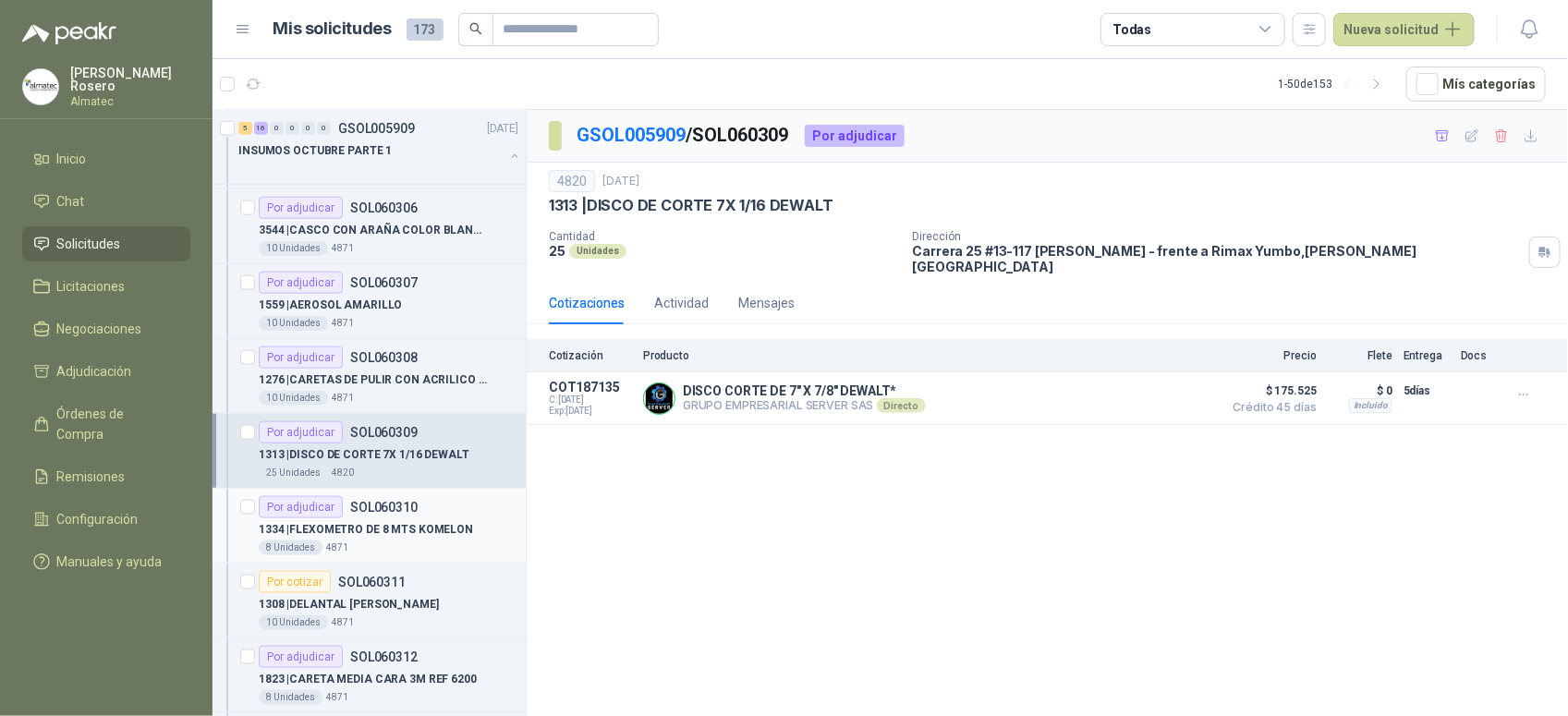
scroll to position [924, 0]
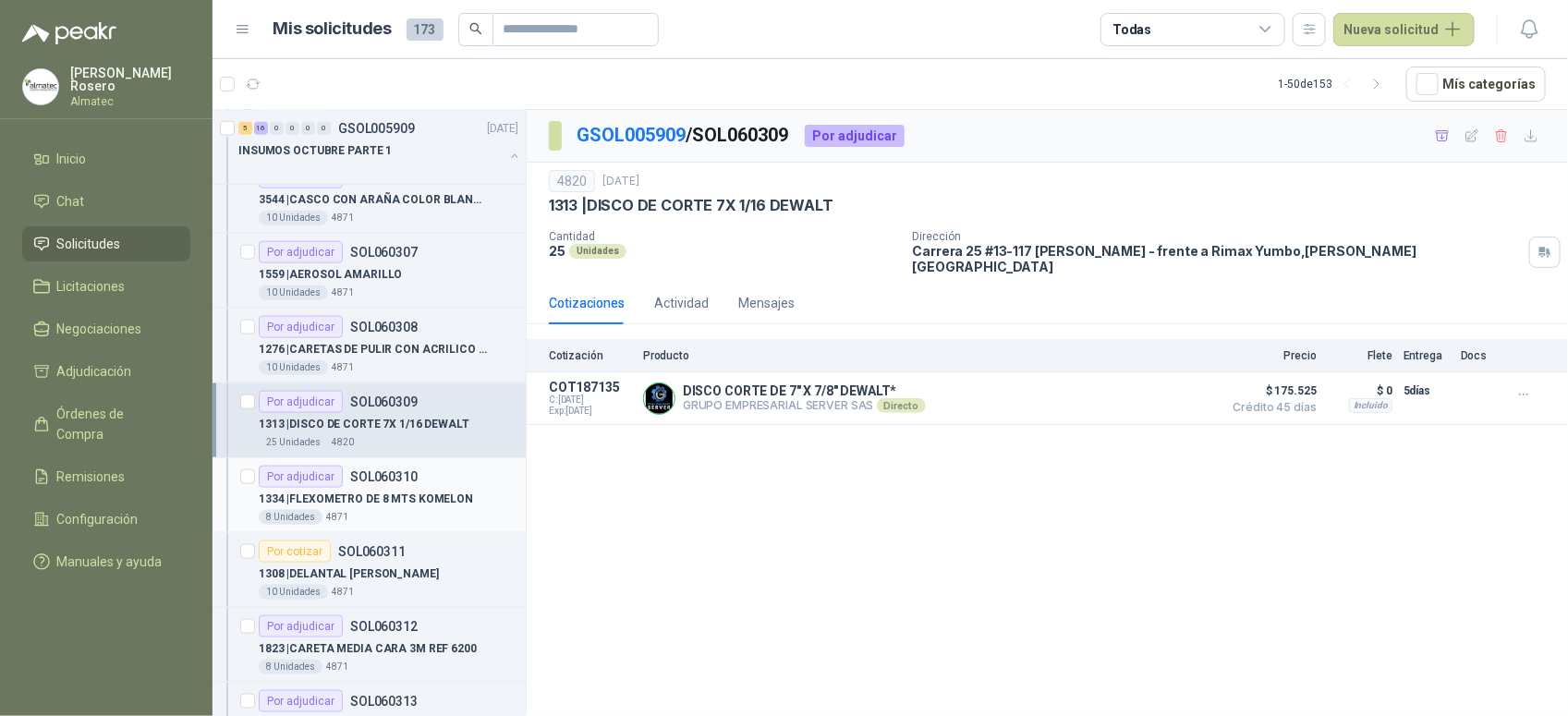
click at [409, 462] on article "Por adjudicar SOL060310 1334 | FLEXOMETRO DE 8 MTS KOMELON 8 Unidades 4871" at bounding box center [369, 496] width 313 height 75
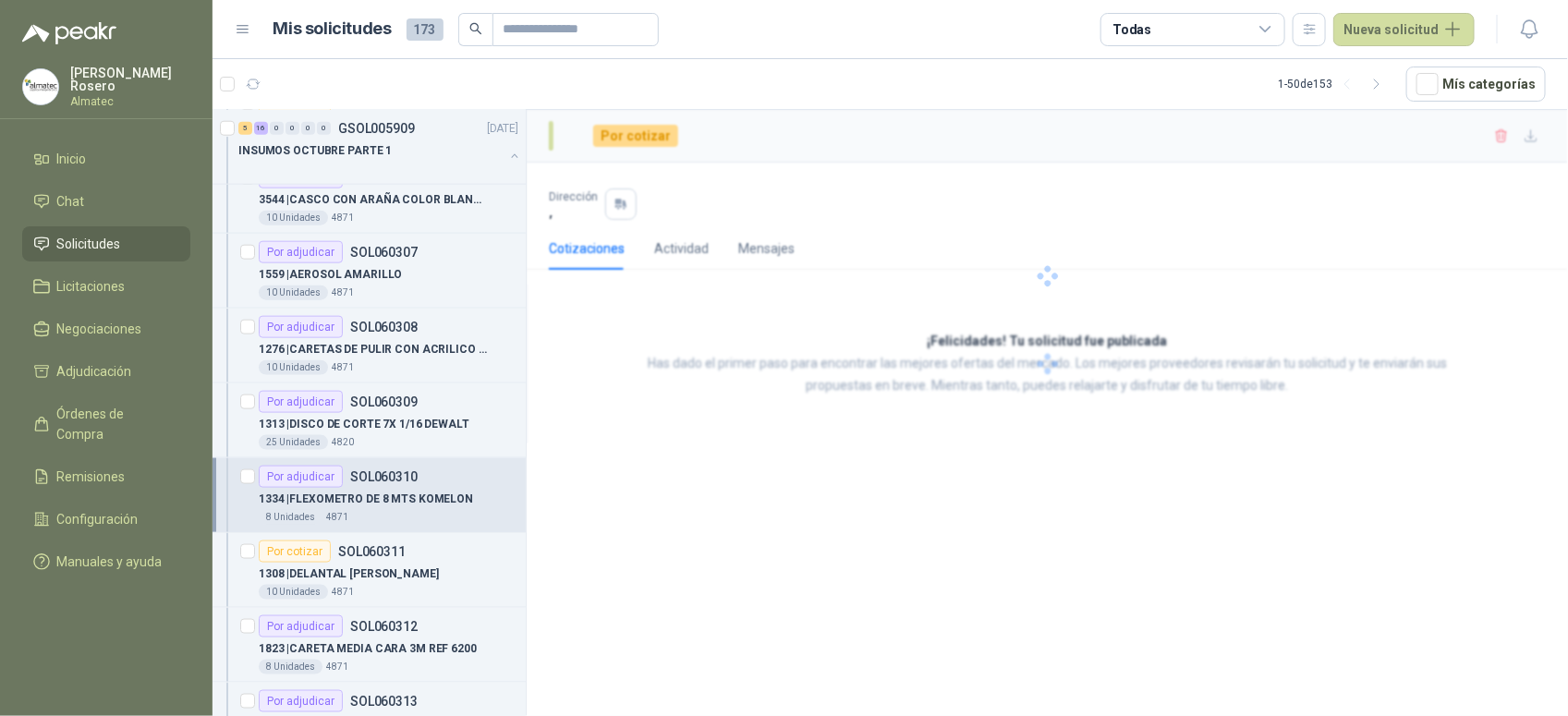
click at [388, 495] on p "1334 | FLEXOMETRO DE 8 MTS KOMELON" at bounding box center [366, 499] width 215 height 18
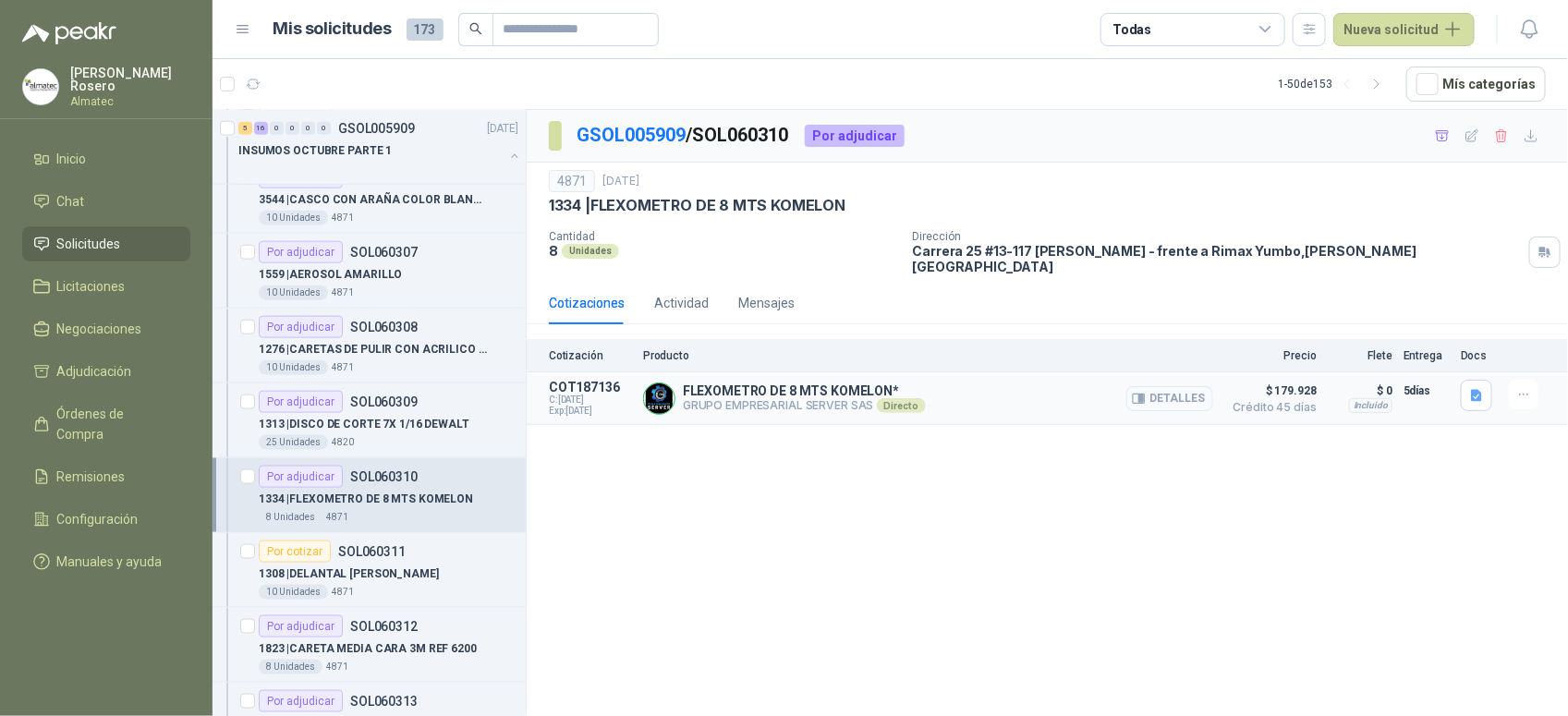
click at [1188, 386] on button "Detalles" at bounding box center [1169, 399] width 87 height 25
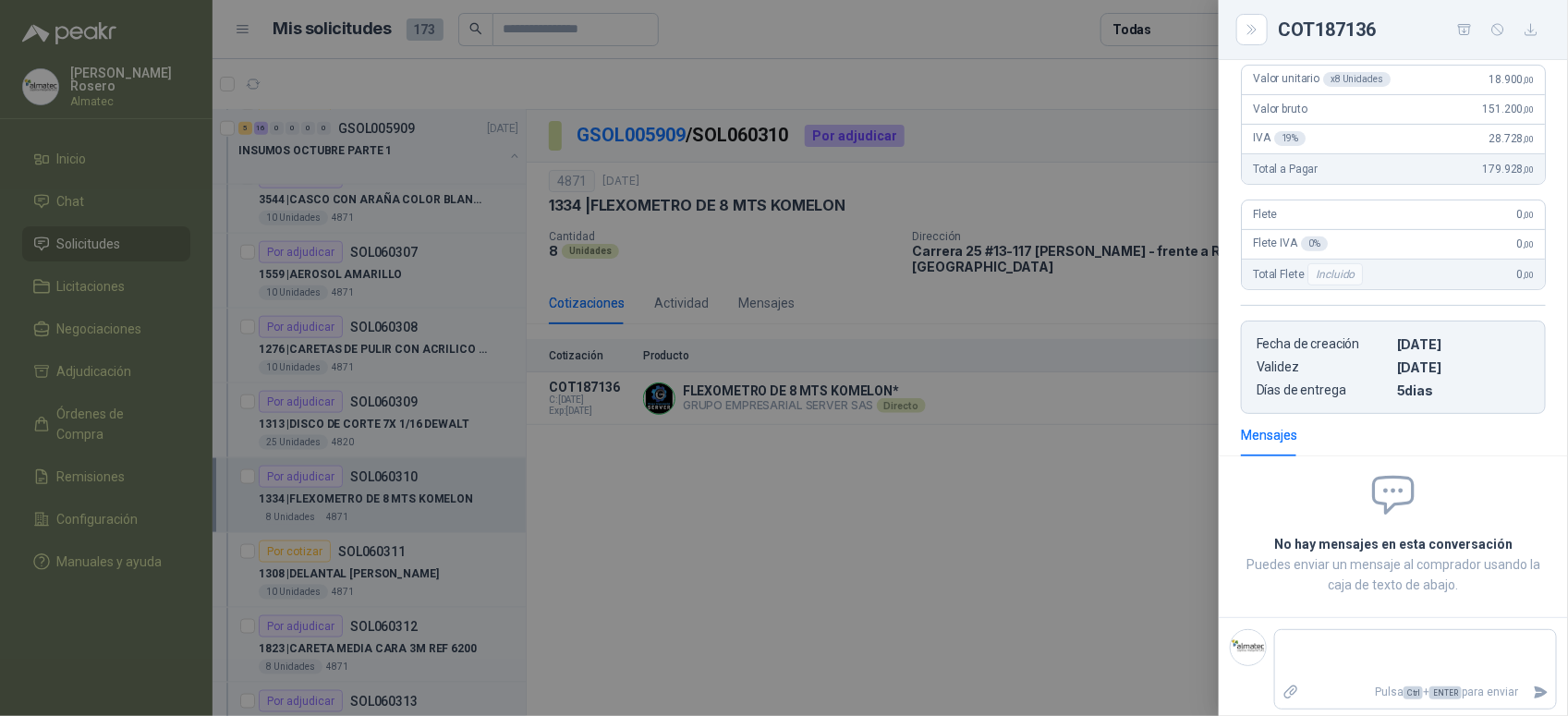
scroll to position [227, 0]
drag, startPoint x: 1473, startPoint y: 81, endPoint x: 1540, endPoint y: 85, distance: 67.1
click at [1540, 85] on div "image.png Valor unitario x 8 Unidades 18.900 ,00 Valor bruto 151.200 ,00 IVA 19…" at bounding box center [1392, 222] width 349 height 383
copy span "18.900 ,00"
click at [723, 429] on div at bounding box center [784, 358] width 1568 height 716
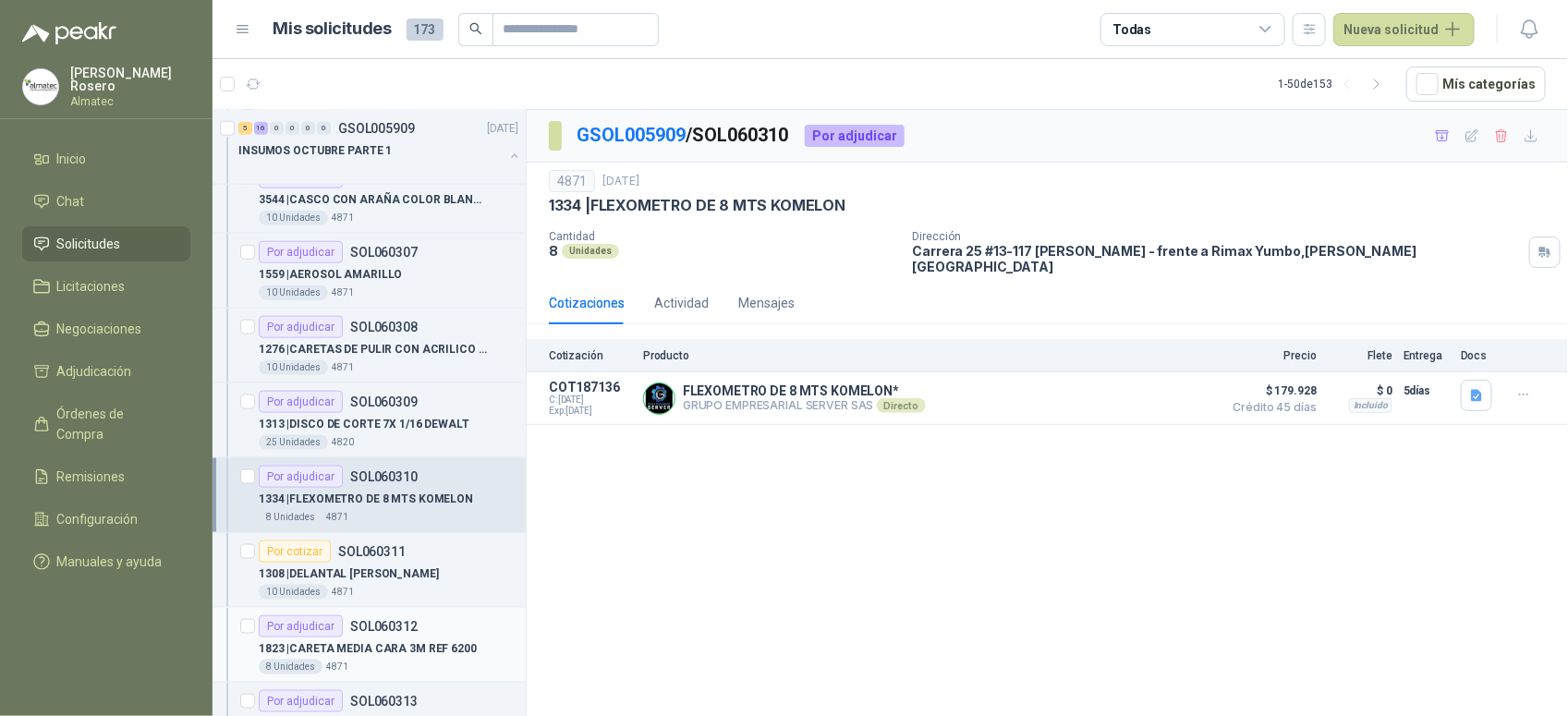
click at [380, 648] on p "1823 | CARETA MEDIA CARA 3M REF 6200" at bounding box center [368, 649] width 218 height 18
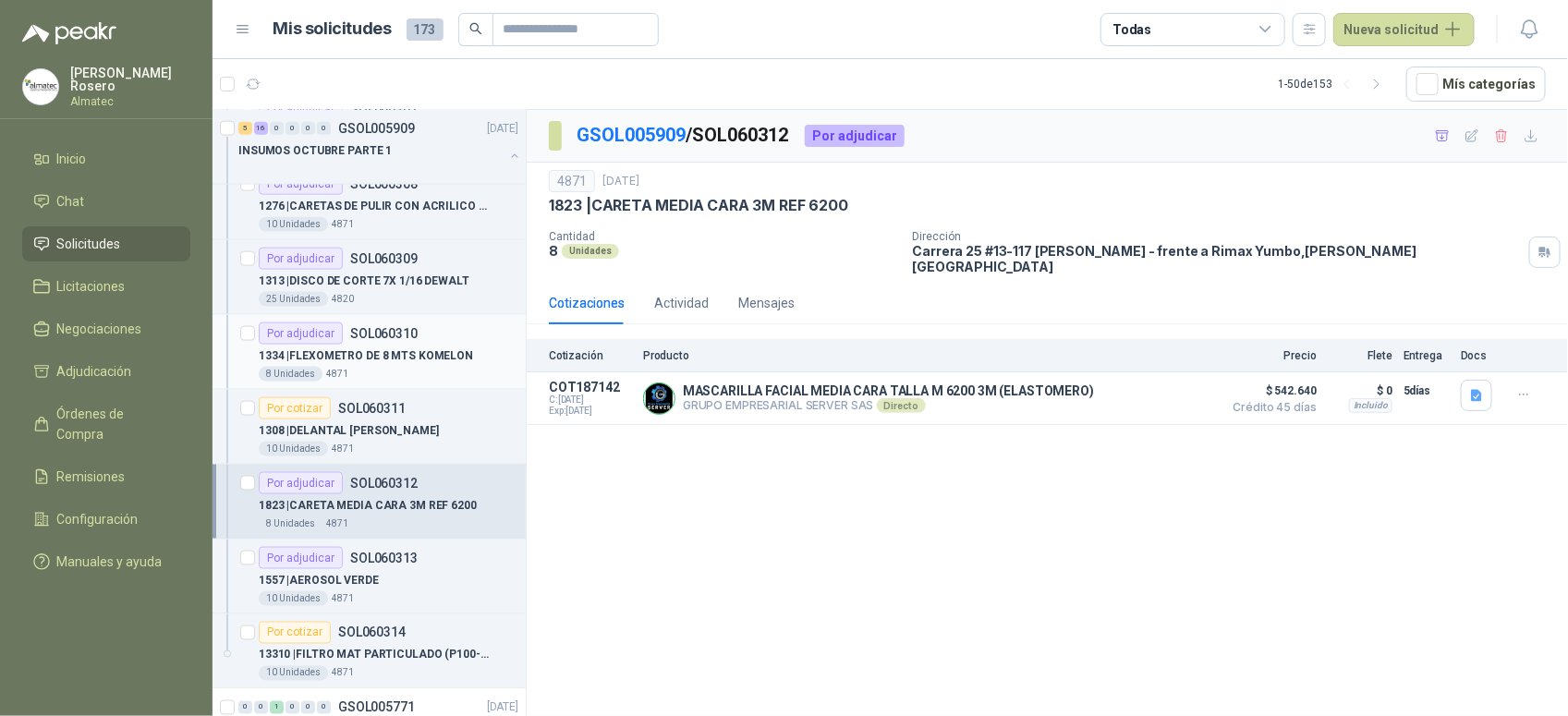
scroll to position [1155, 0]
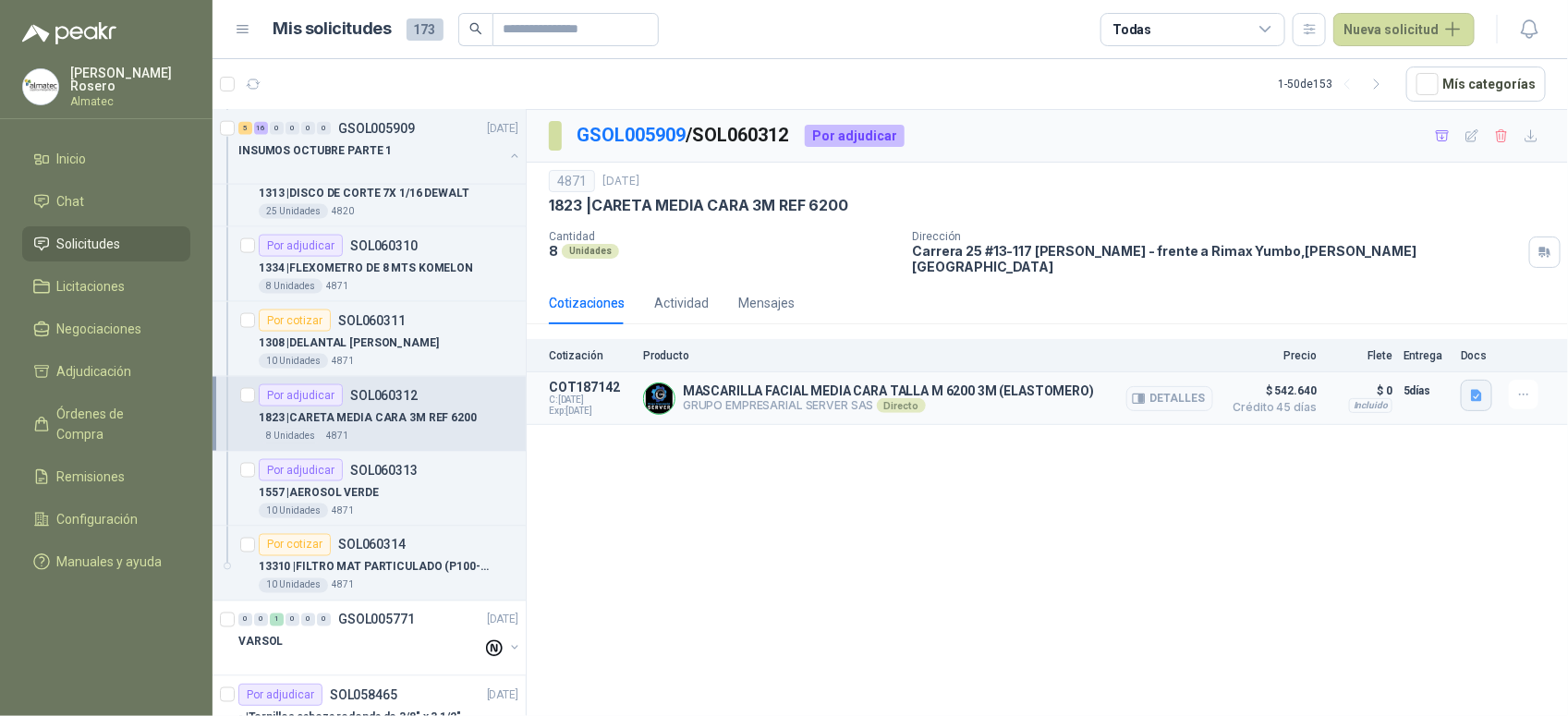
click at [1475, 390] on icon "button" at bounding box center [1475, 396] width 11 height 12
click at [924, 576] on div "GSOL005909 / SOL060312 Por adjudicar 4871 6 oct, 2025 1823 | CARETA MEDIA CARA …" at bounding box center [1047, 417] width 1041 height 613
click at [400, 503] on div "1557 | AEROSOL VERDE" at bounding box center [388, 493] width 259 height 22
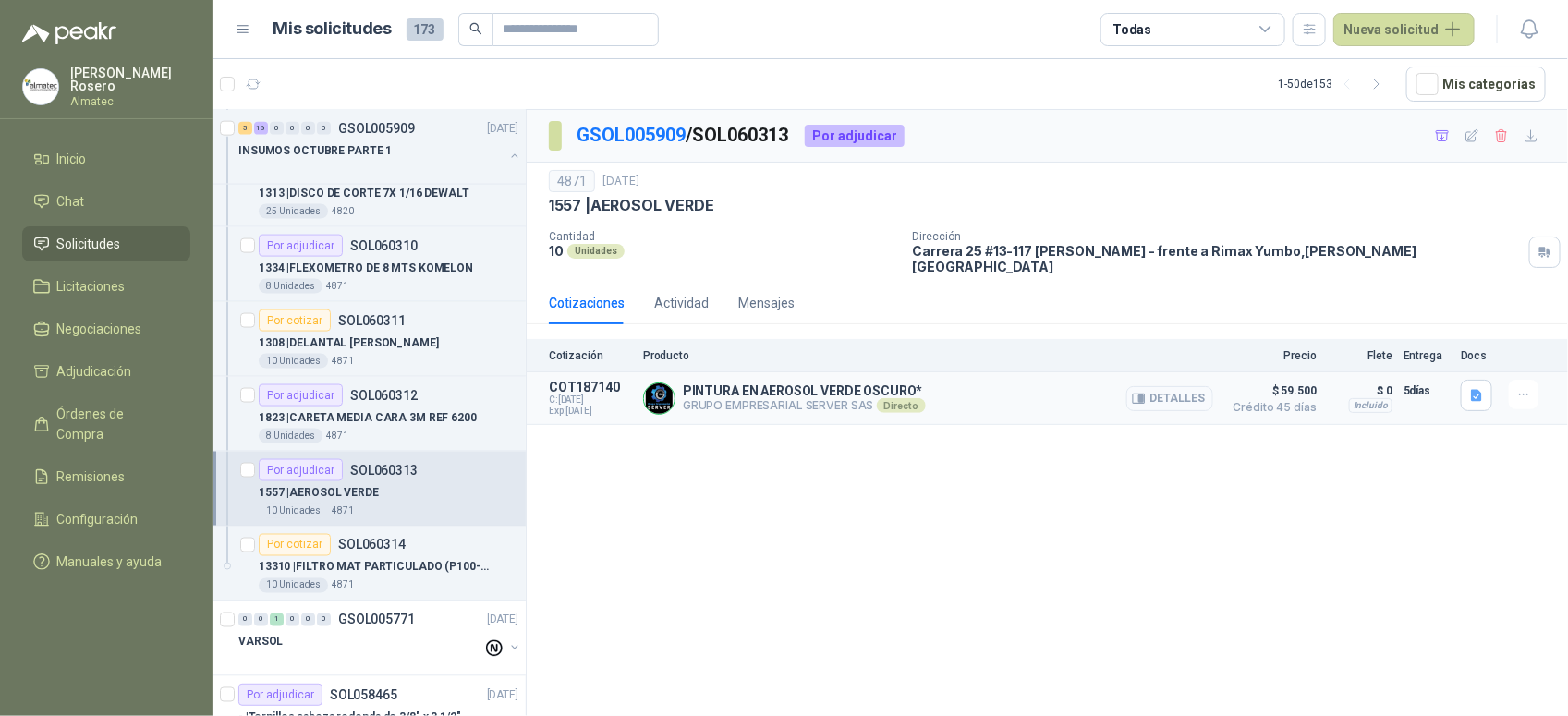
click at [1160, 386] on button "Detalles" at bounding box center [1169, 399] width 87 height 25
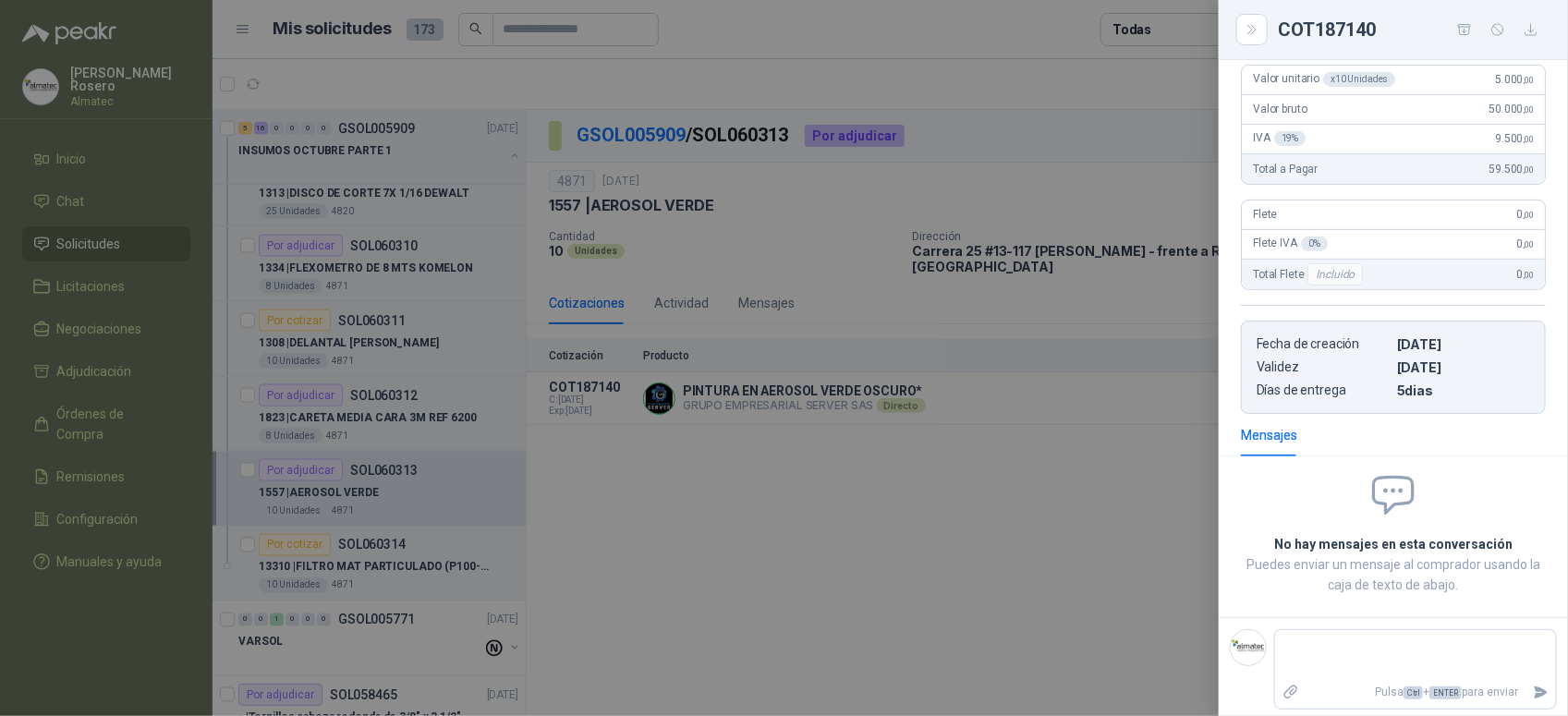
scroll to position [222, 0]
drag, startPoint x: 1474, startPoint y: 75, endPoint x: 1530, endPoint y: 88, distance: 57.5
click at [1530, 88] on div "Valor unitario x 10 Unidades 5.000 ,00" at bounding box center [1392, 86] width 303 height 29
click at [556, 5] on div at bounding box center [784, 358] width 1568 height 716
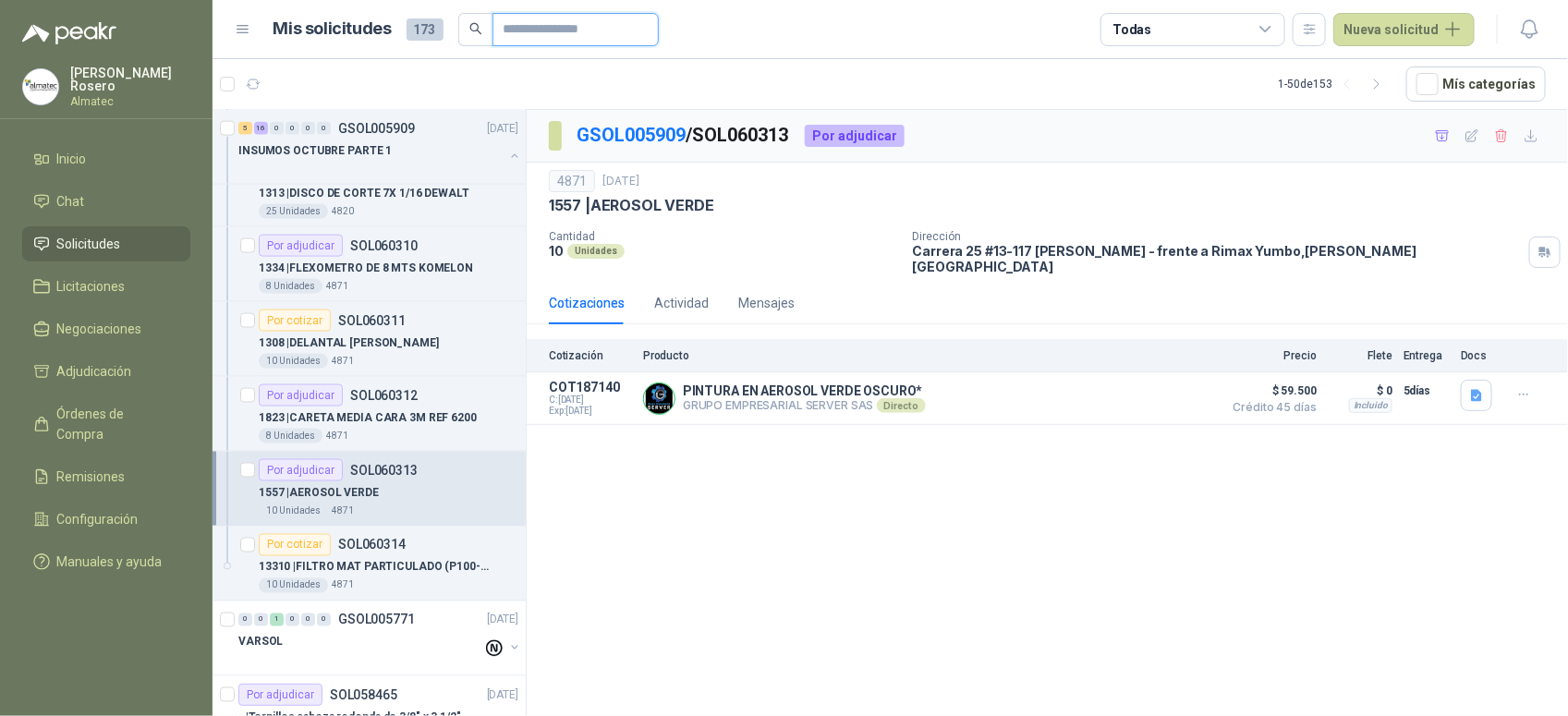
click at [566, 28] on input "text" at bounding box center [568, 29] width 130 height 31
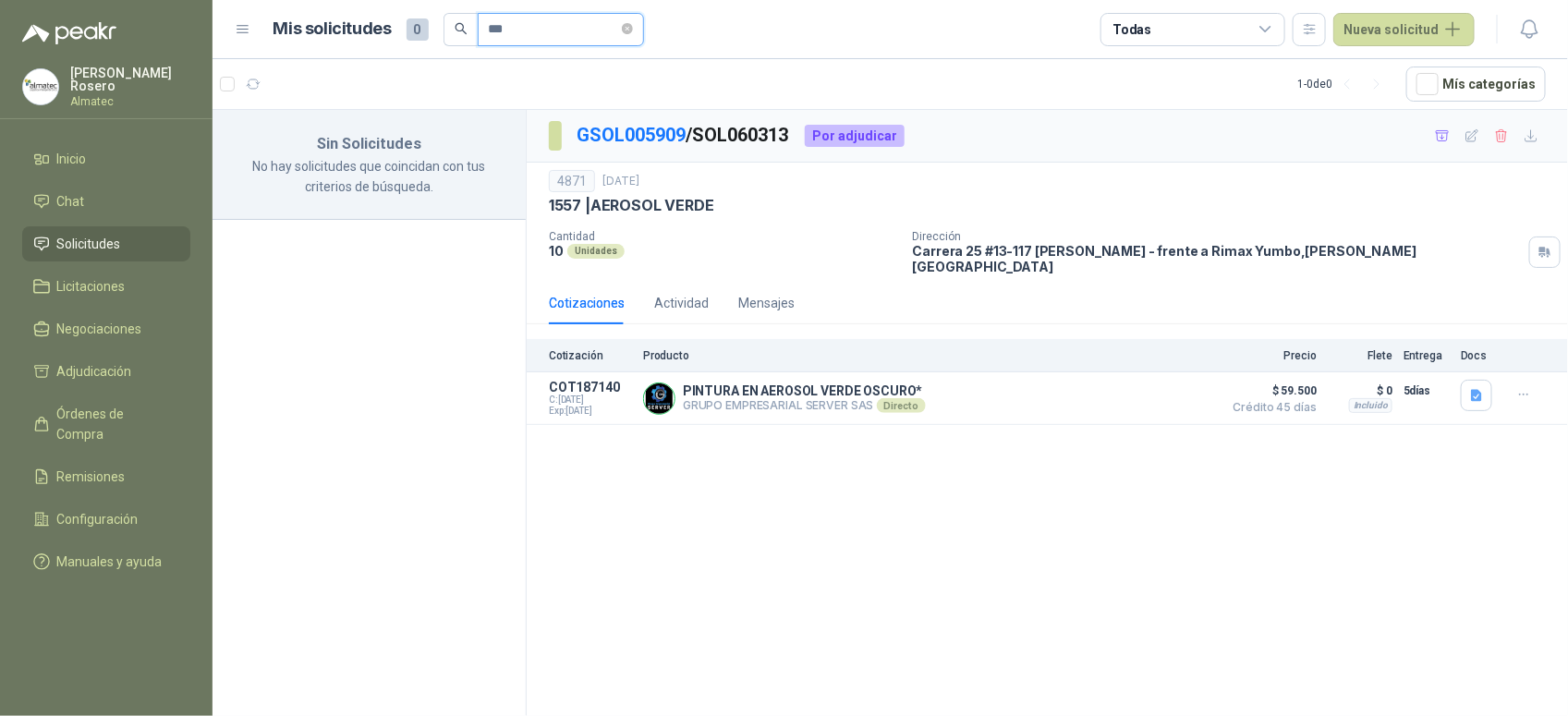
scroll to position [0, 0]
drag, startPoint x: 585, startPoint y: 29, endPoint x: 292, endPoint y: 3, distance: 294.2
click at [295, 6] on header "Mis solicitudes 0 *** Todas Nueva solicitud" at bounding box center [890, 29] width 1355 height 60
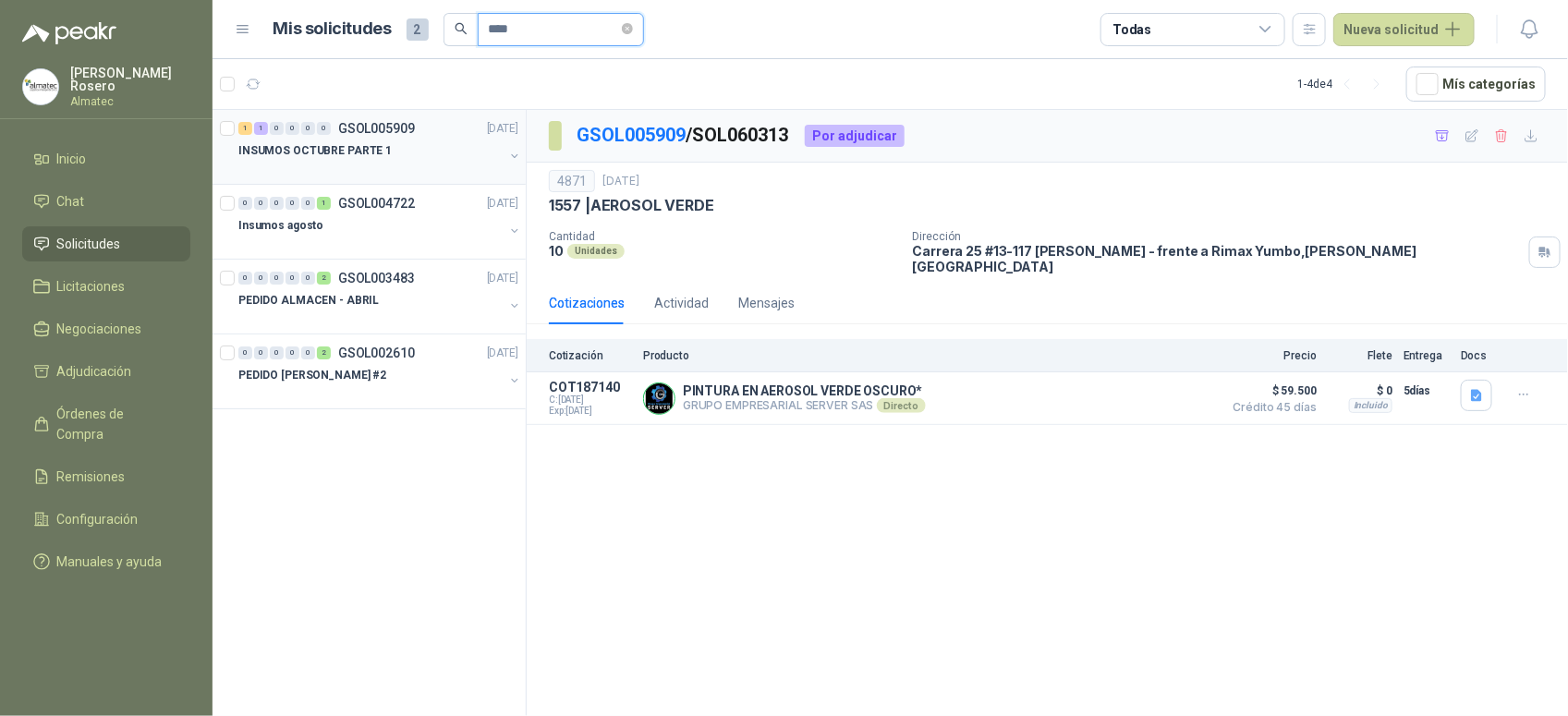
type input "****"
click at [505, 164] on div "INSUMOS OCTUBRE PARTE 1" at bounding box center [379, 158] width 284 height 37
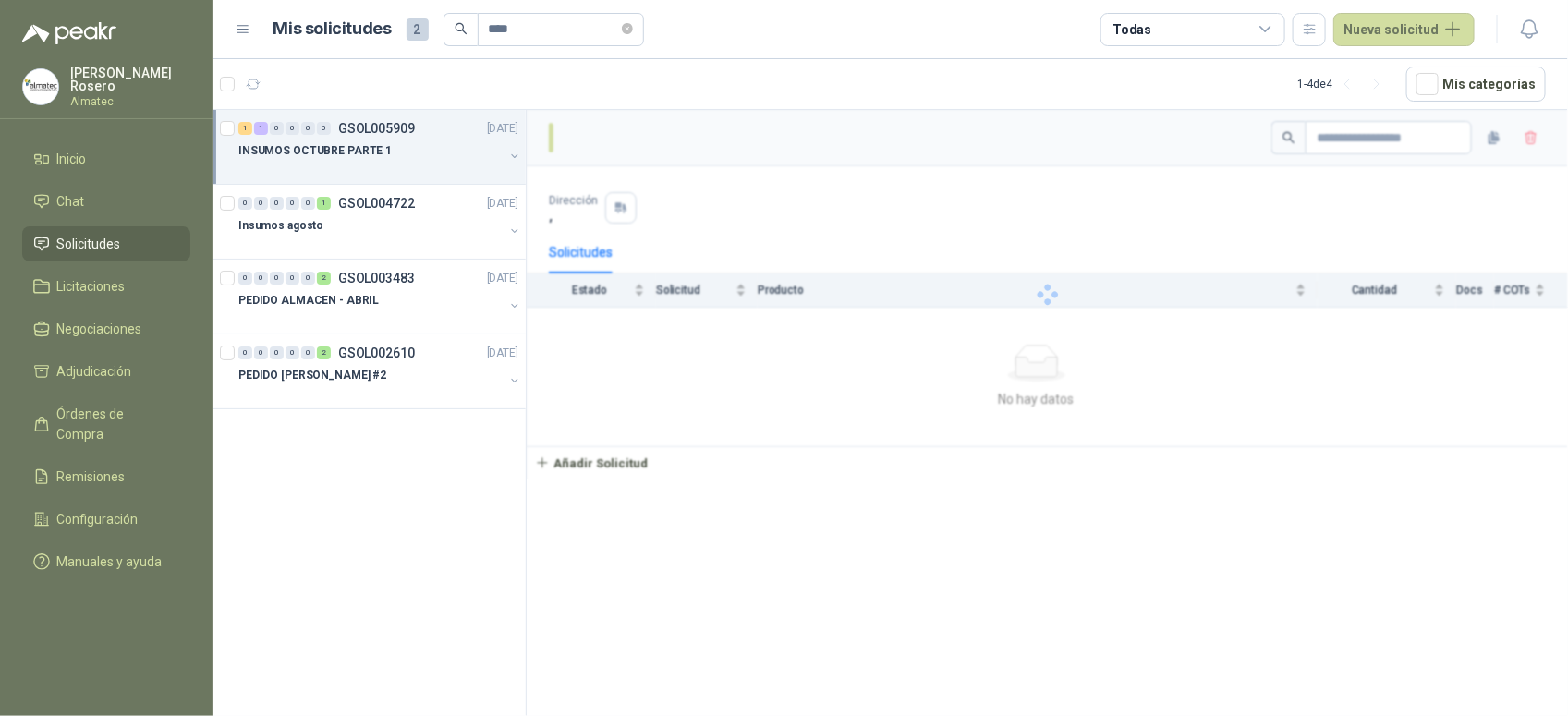
click at [516, 160] on button "button" at bounding box center [514, 156] width 15 height 15
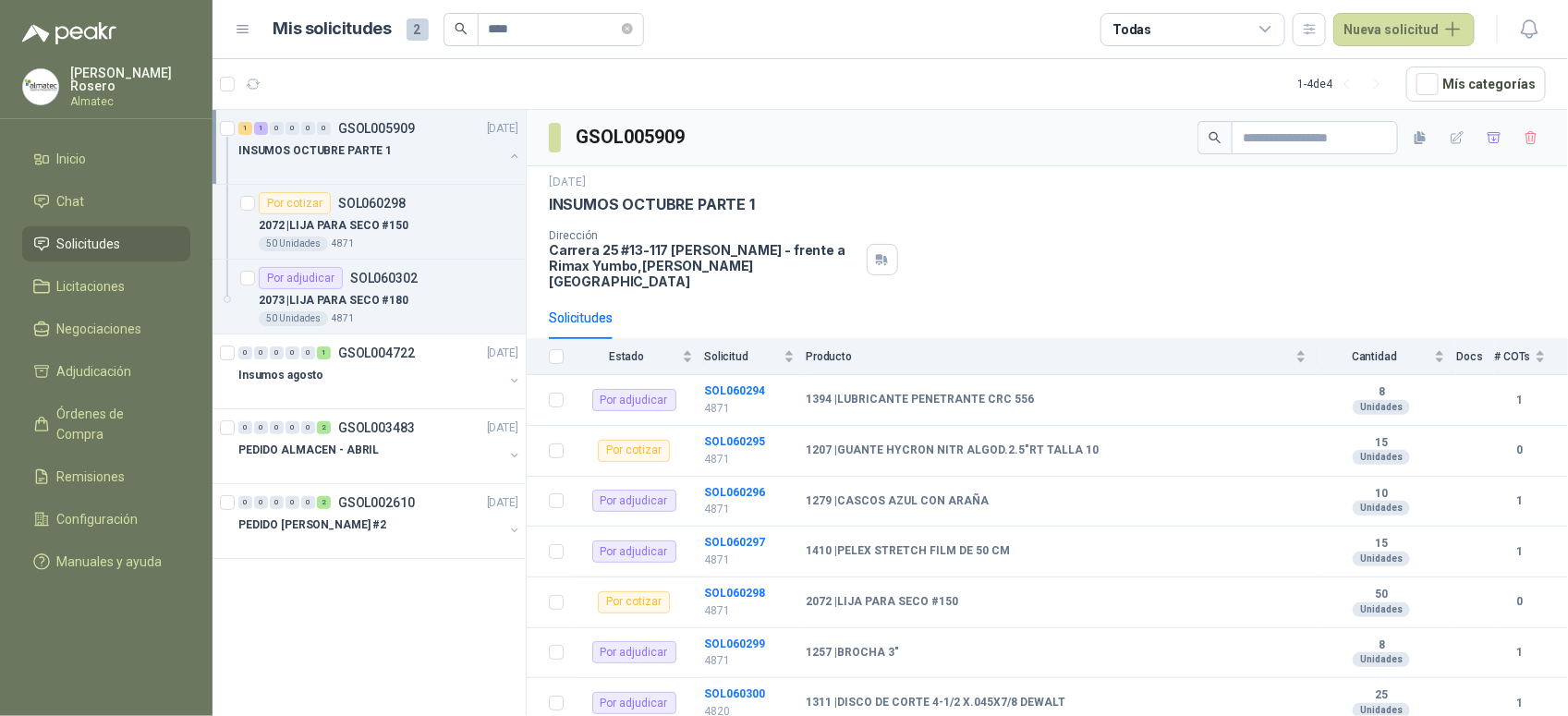
scroll to position [7, 0]
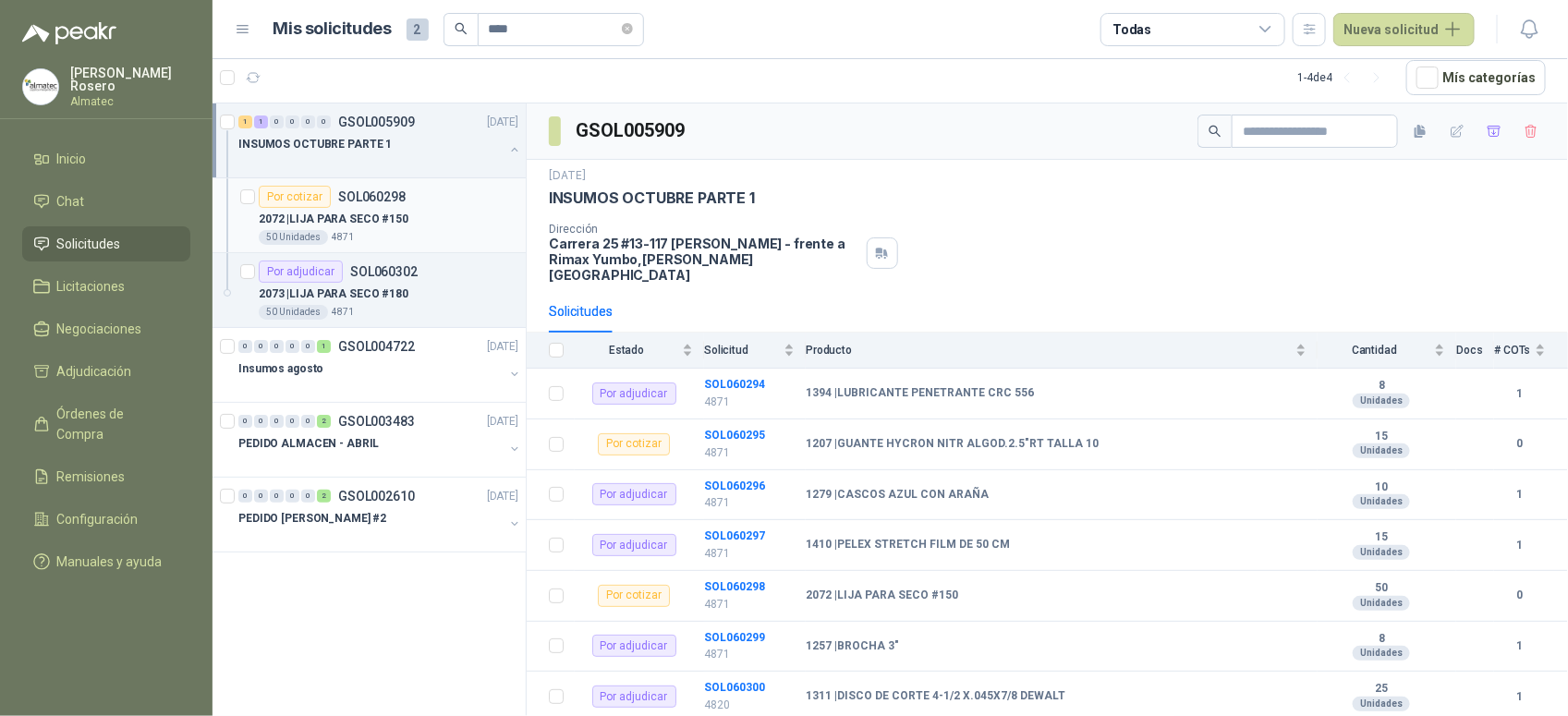
click at [425, 201] on div "Por cotizar SOL060298" at bounding box center [388, 196] width 259 height 22
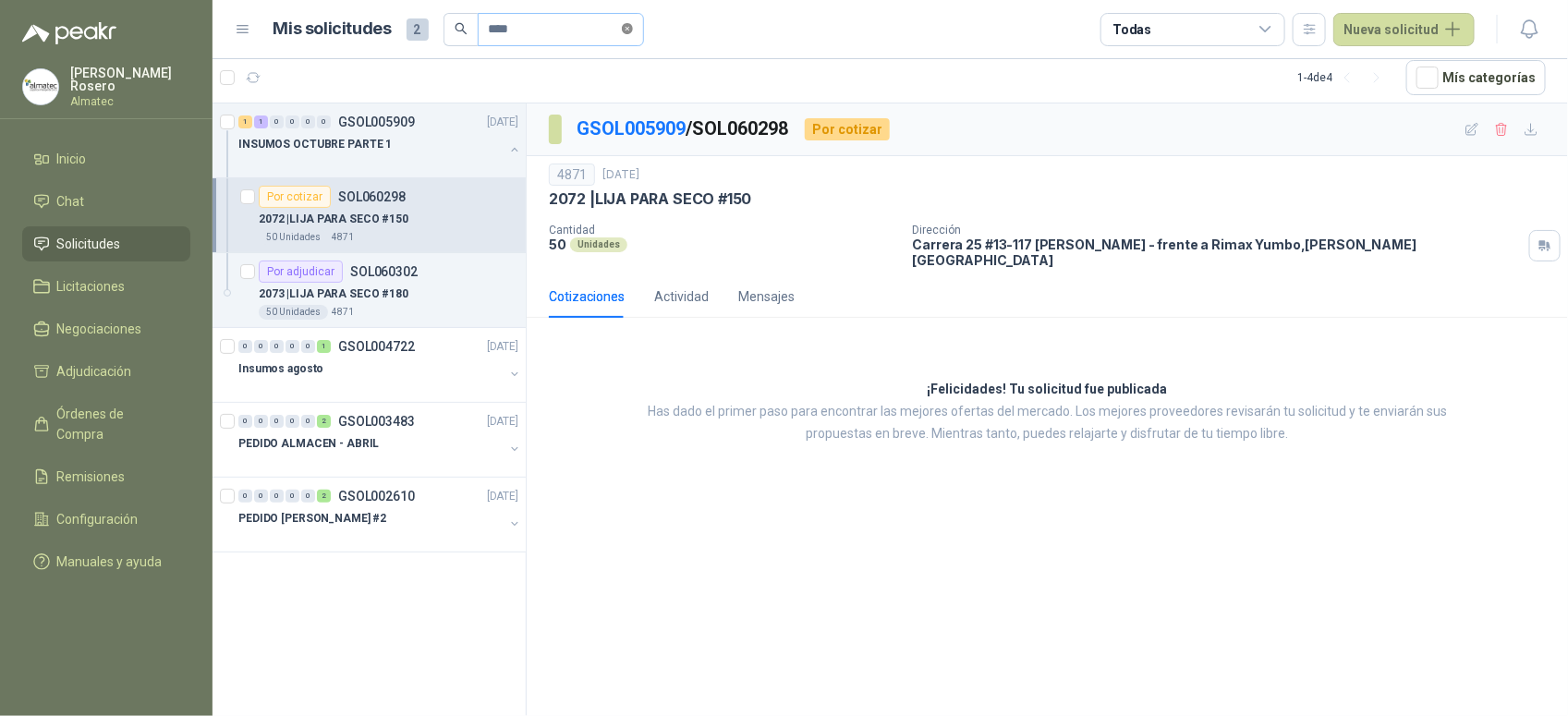
click at [633, 33] on icon "close-circle" at bounding box center [627, 28] width 11 height 11
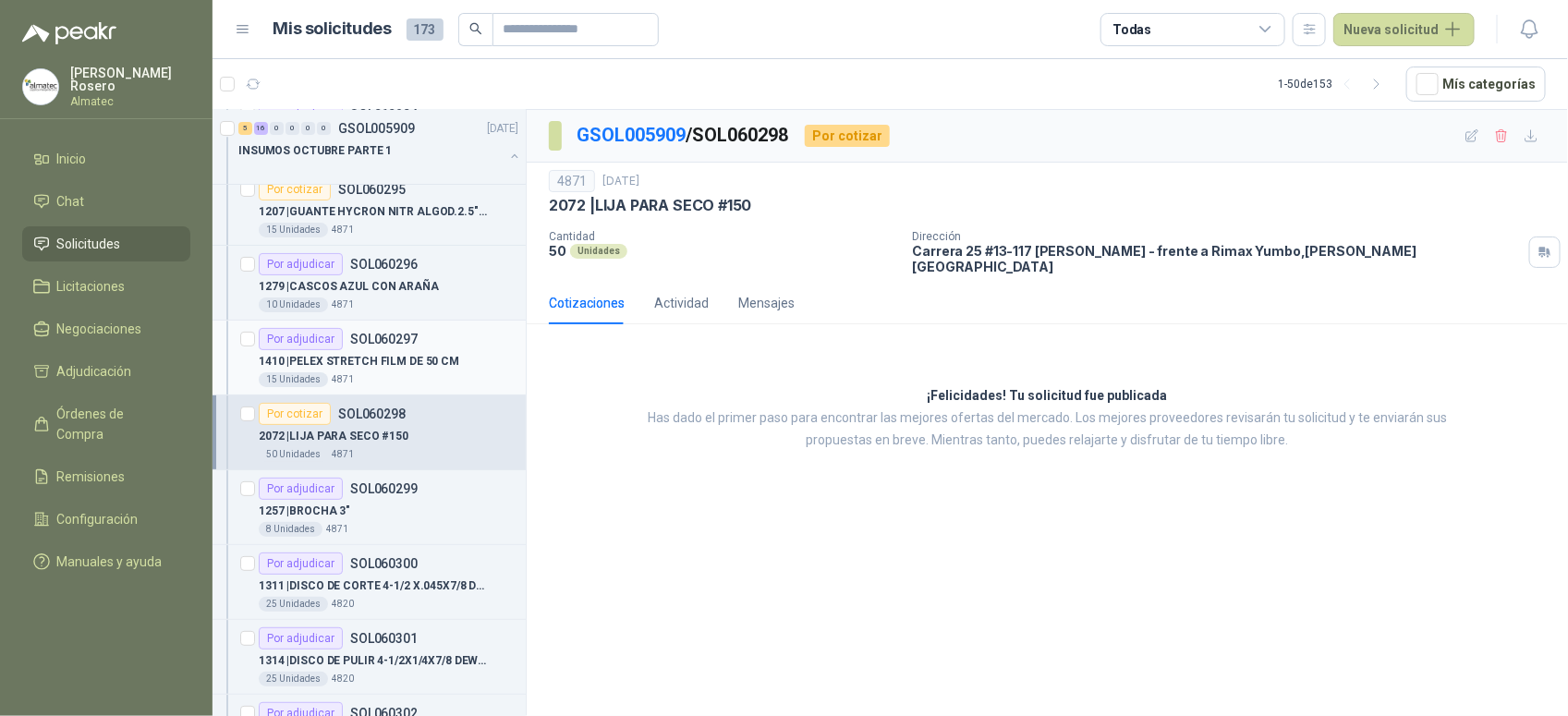
scroll to position [115, 0]
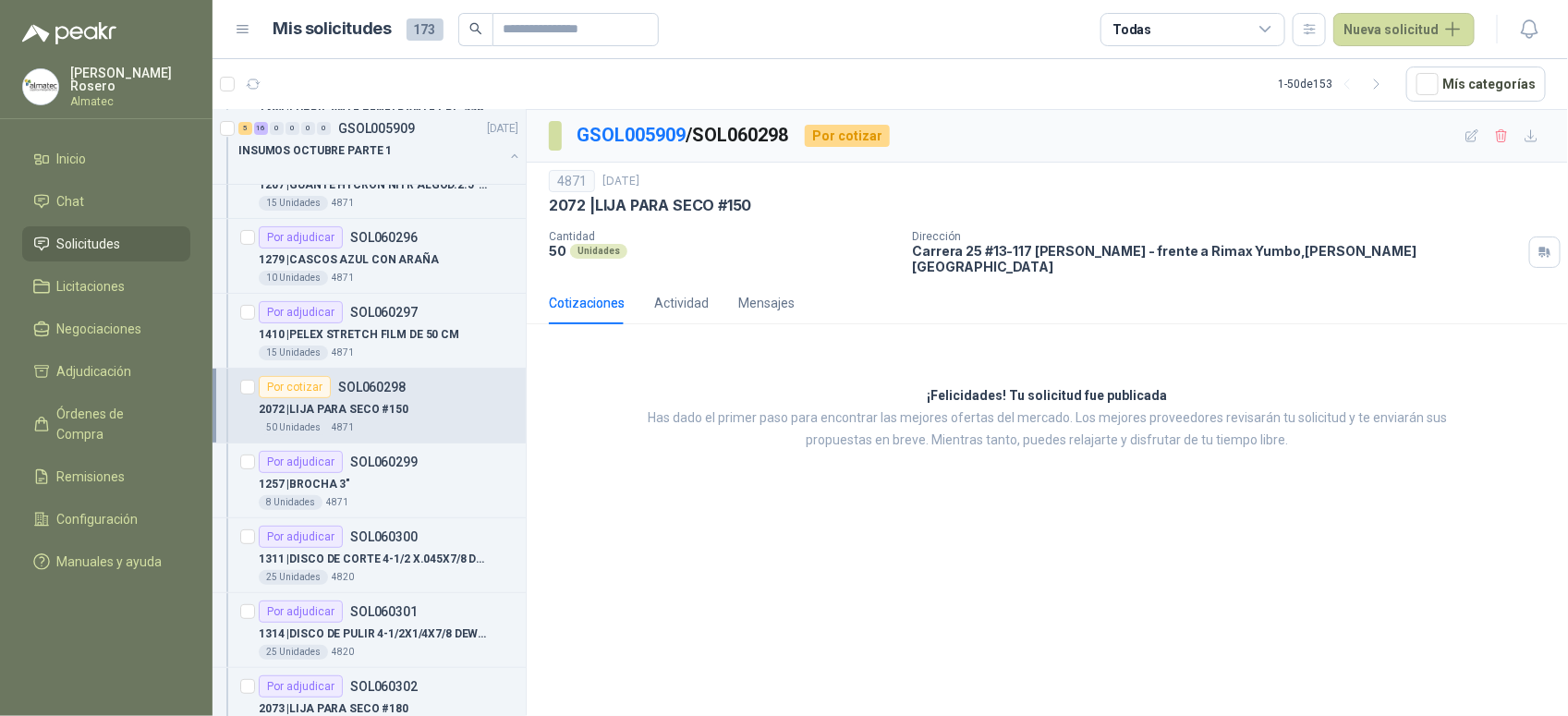
click at [352, 439] on article "Por cotizar SOL060298 2072 | LIJA PARA SECO #150 50 Unidades 4871" at bounding box center [369, 406] width 313 height 75
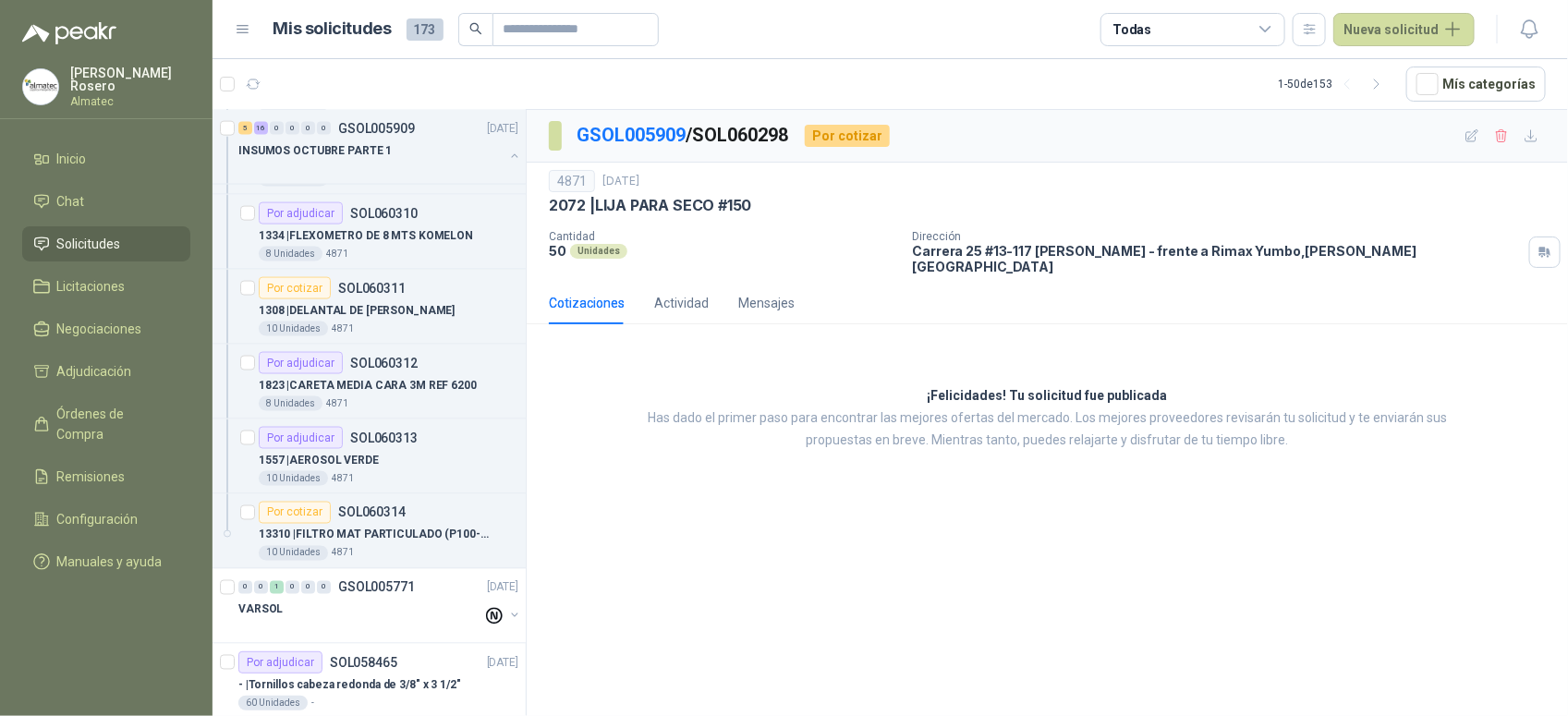
scroll to position [1271, 0]
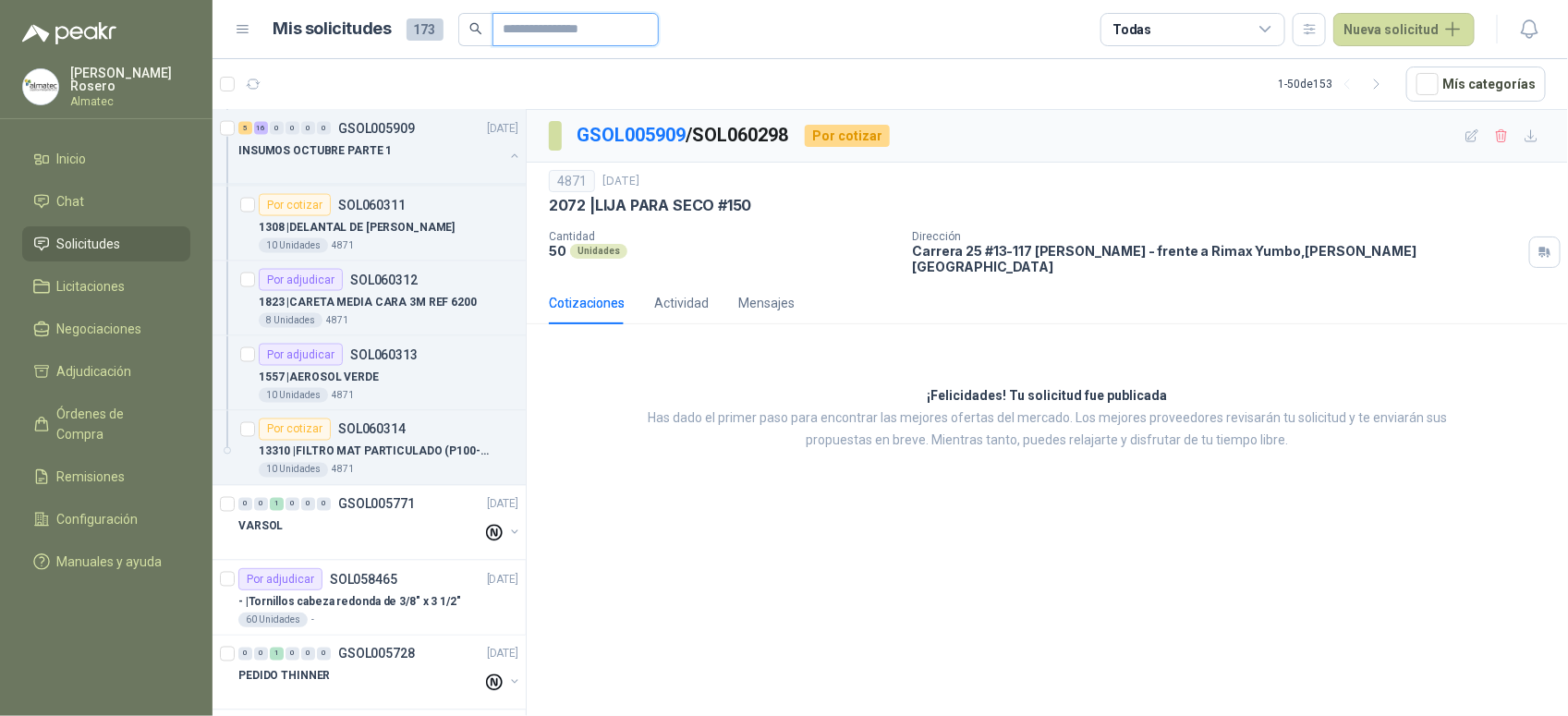
click at [537, 42] on input "text" at bounding box center [568, 29] width 130 height 31
type input "****"
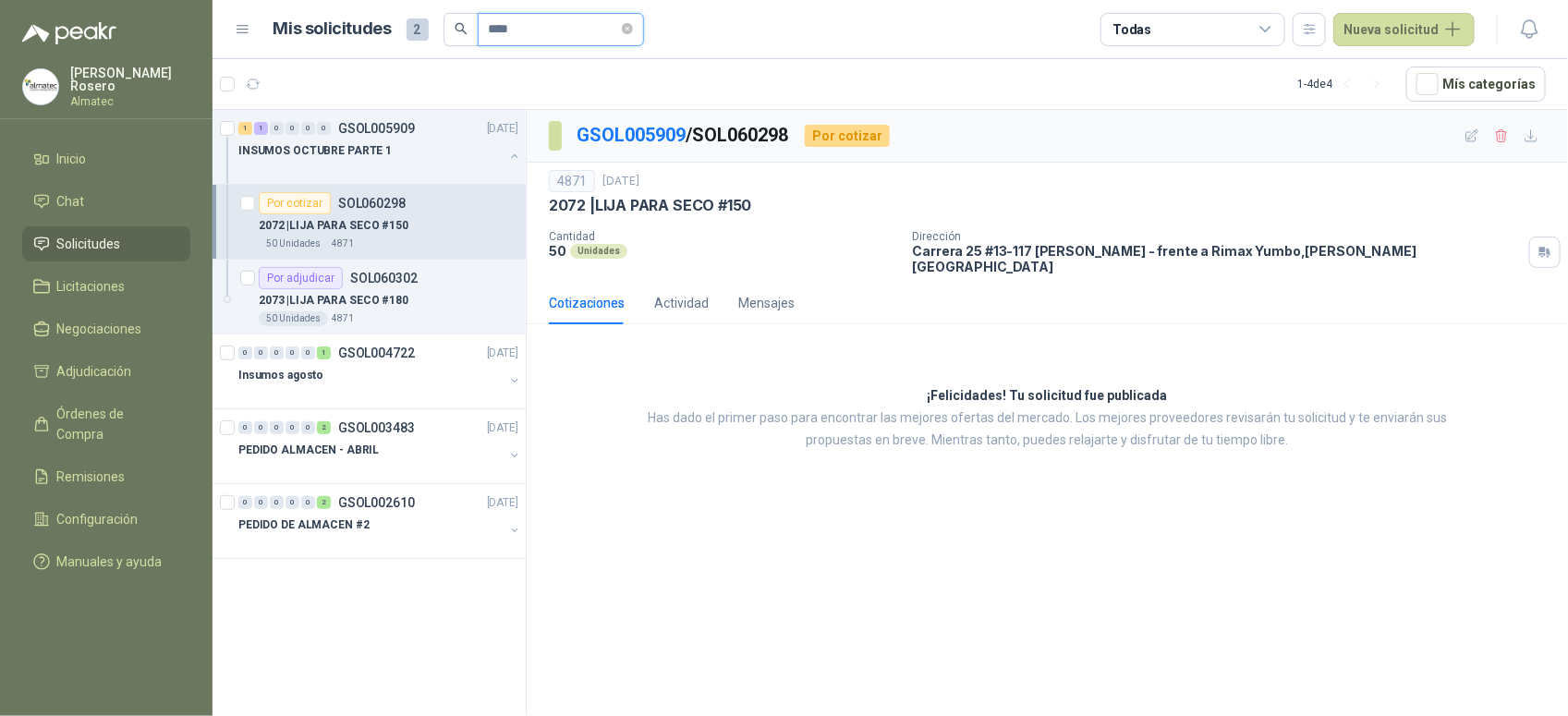
scroll to position [0, 0]
click at [633, 20] on span at bounding box center [627, 29] width 11 height 18
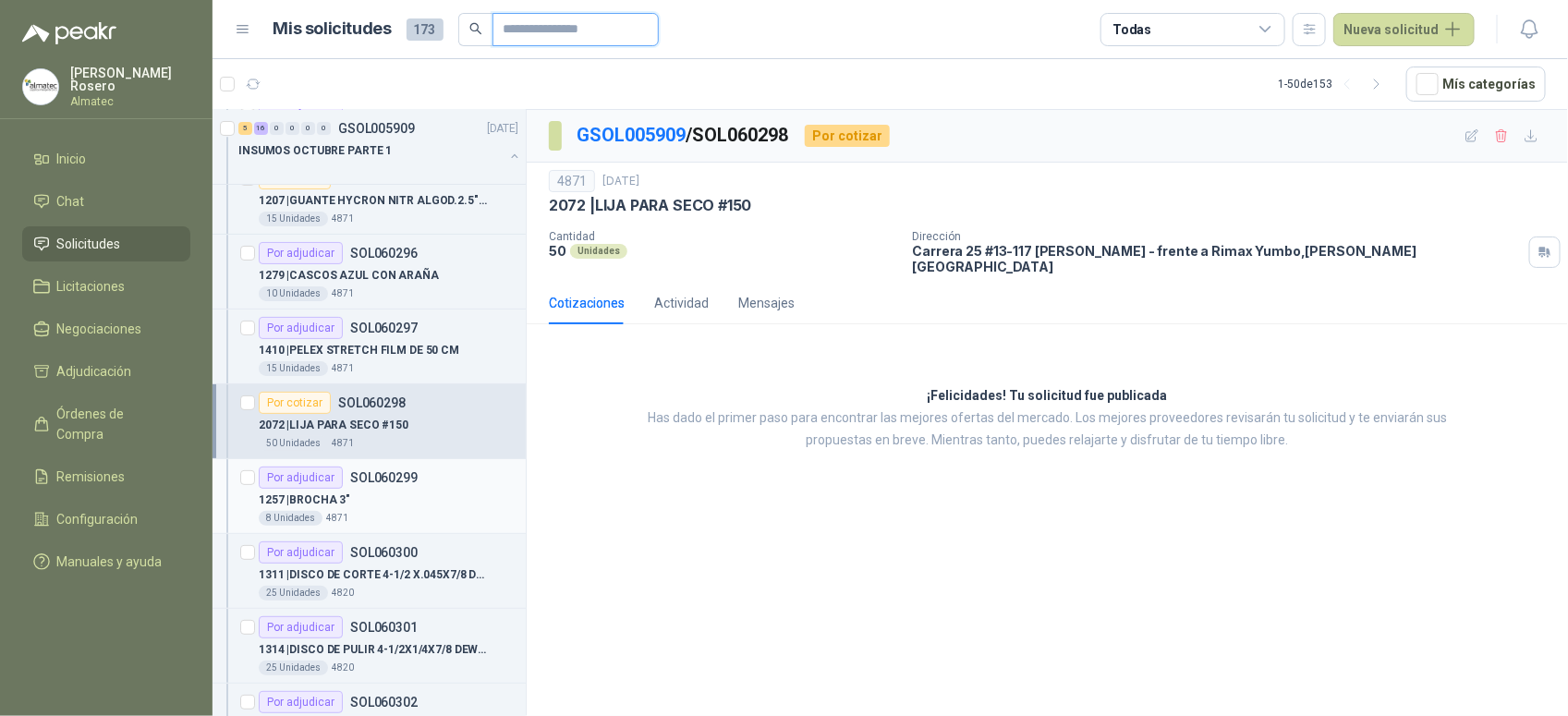
scroll to position [115, 0]
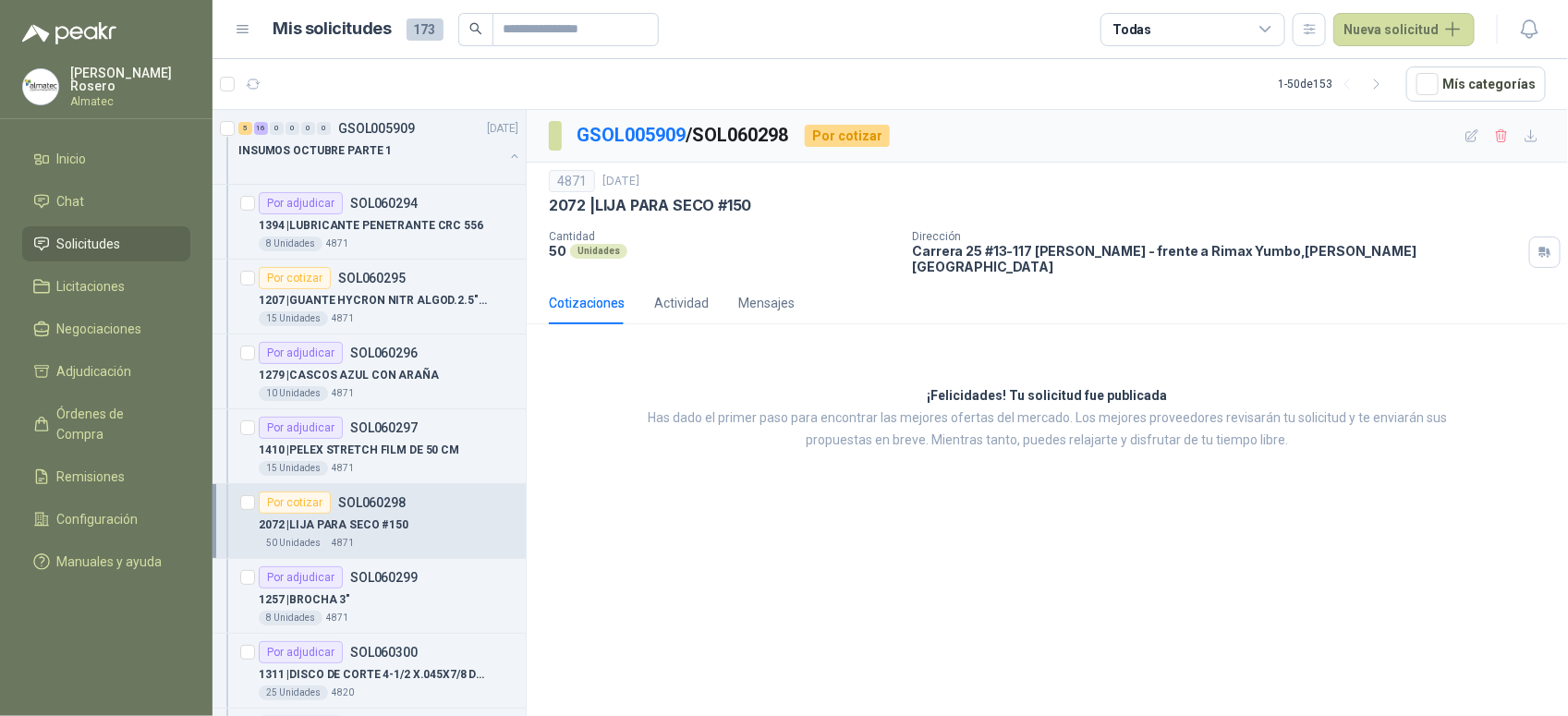
drag, startPoint x: 876, startPoint y: 561, endPoint x: 837, endPoint y: 555, distance: 39.5
click at [876, 561] on div "GSOL005909 / SOL060298 Por cotizar 4871 6 oct, 2025 2072 | LIJA PARA SECO #150…" at bounding box center [1047, 417] width 1041 height 613
click at [412, 298] on p "1207 | [PERSON_NAME] NITR ALGOD.2.5"RT TALLA 10" at bounding box center [373, 300] width 230 height 18
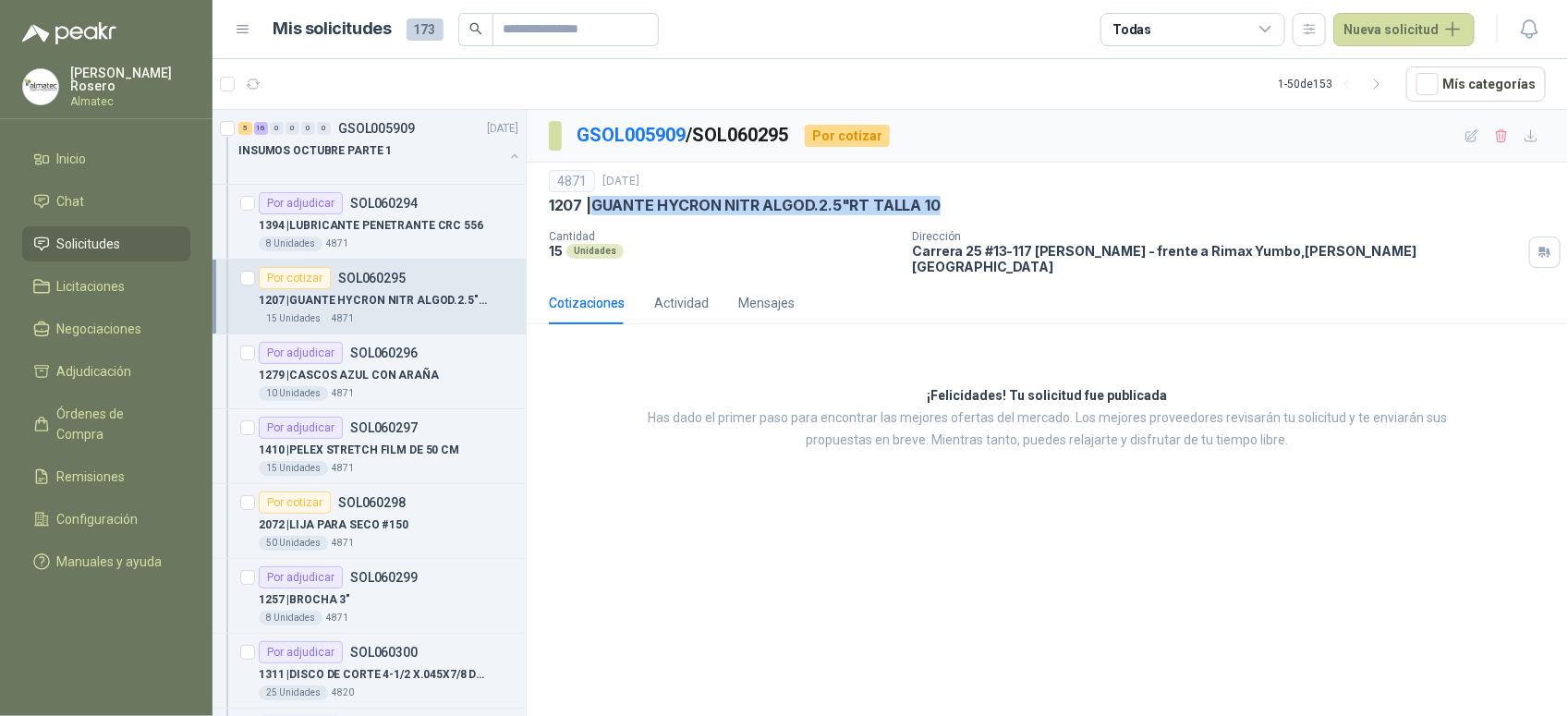
drag, startPoint x: 968, startPoint y: 203, endPoint x: 594, endPoint y: 208, distance: 374.0
click at [594, 208] on div "1207 | [PERSON_NAME] NITR ALGOD.2.5"RT TALLA 10" at bounding box center [1047, 206] width 997 height 20
click at [1474, 139] on icon "button" at bounding box center [1471, 137] width 16 height 16
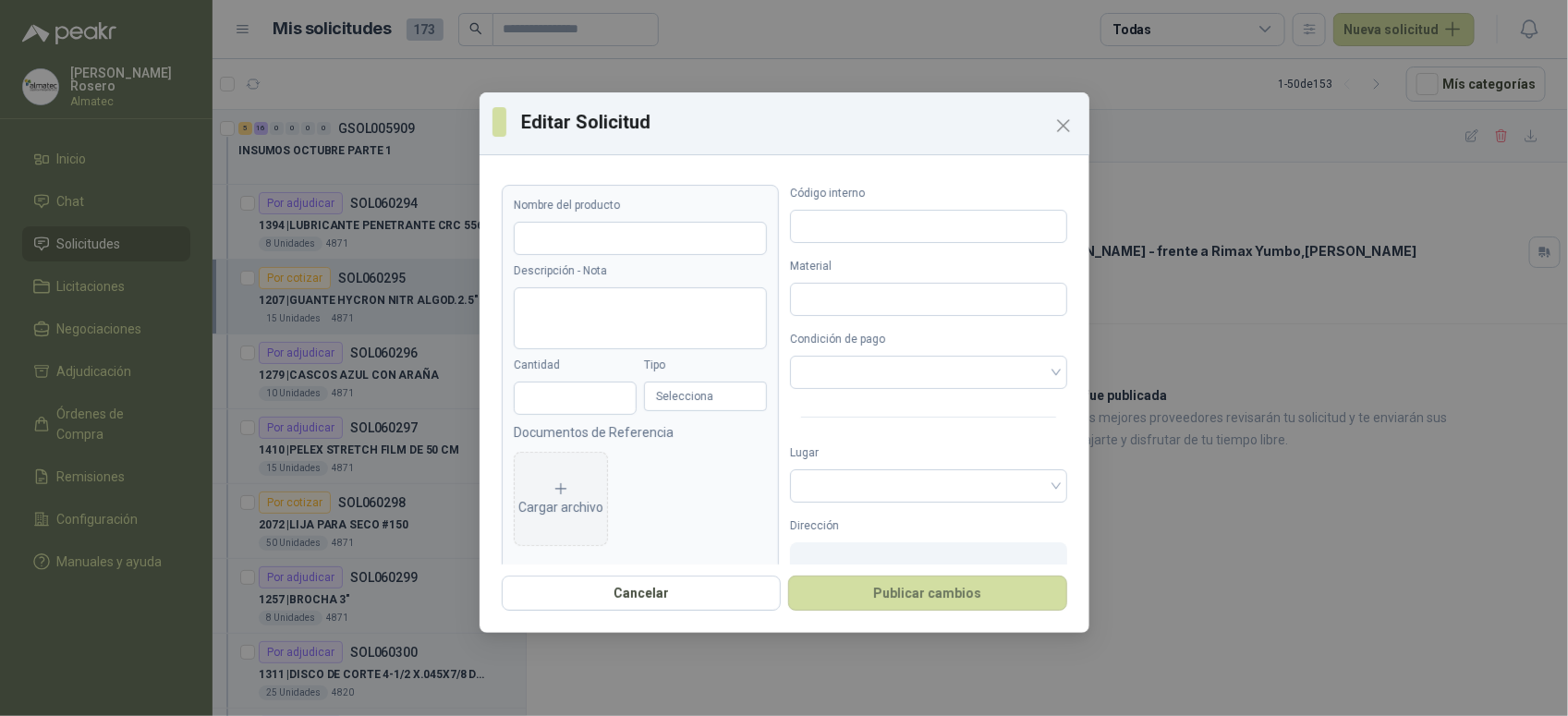
type input "**********"
type input "**"
type input "****"
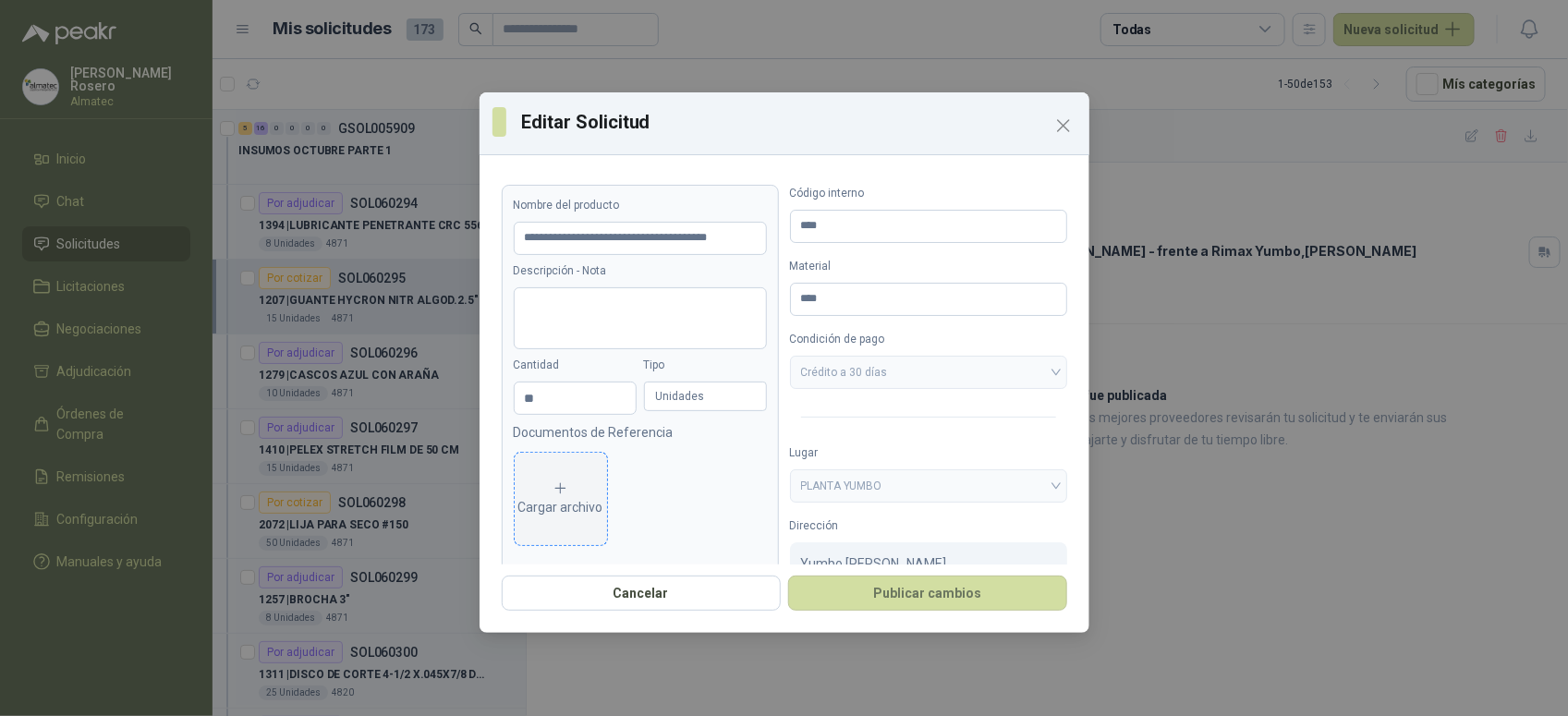
click at [575, 511] on div "Cargar archivo" at bounding box center [560, 499] width 85 height 37
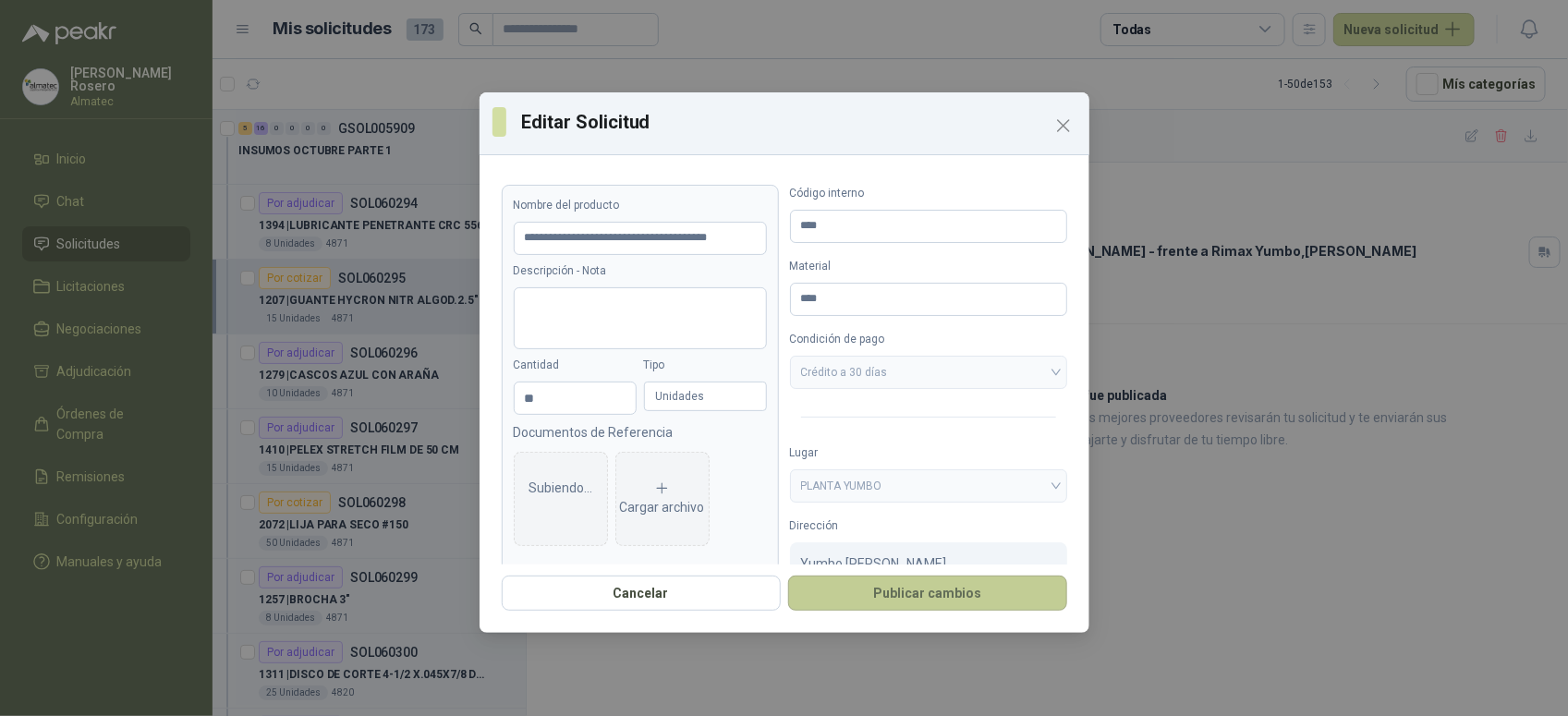
click at [912, 596] on button "Publicar cambios" at bounding box center [927, 593] width 279 height 35
type input "**********"
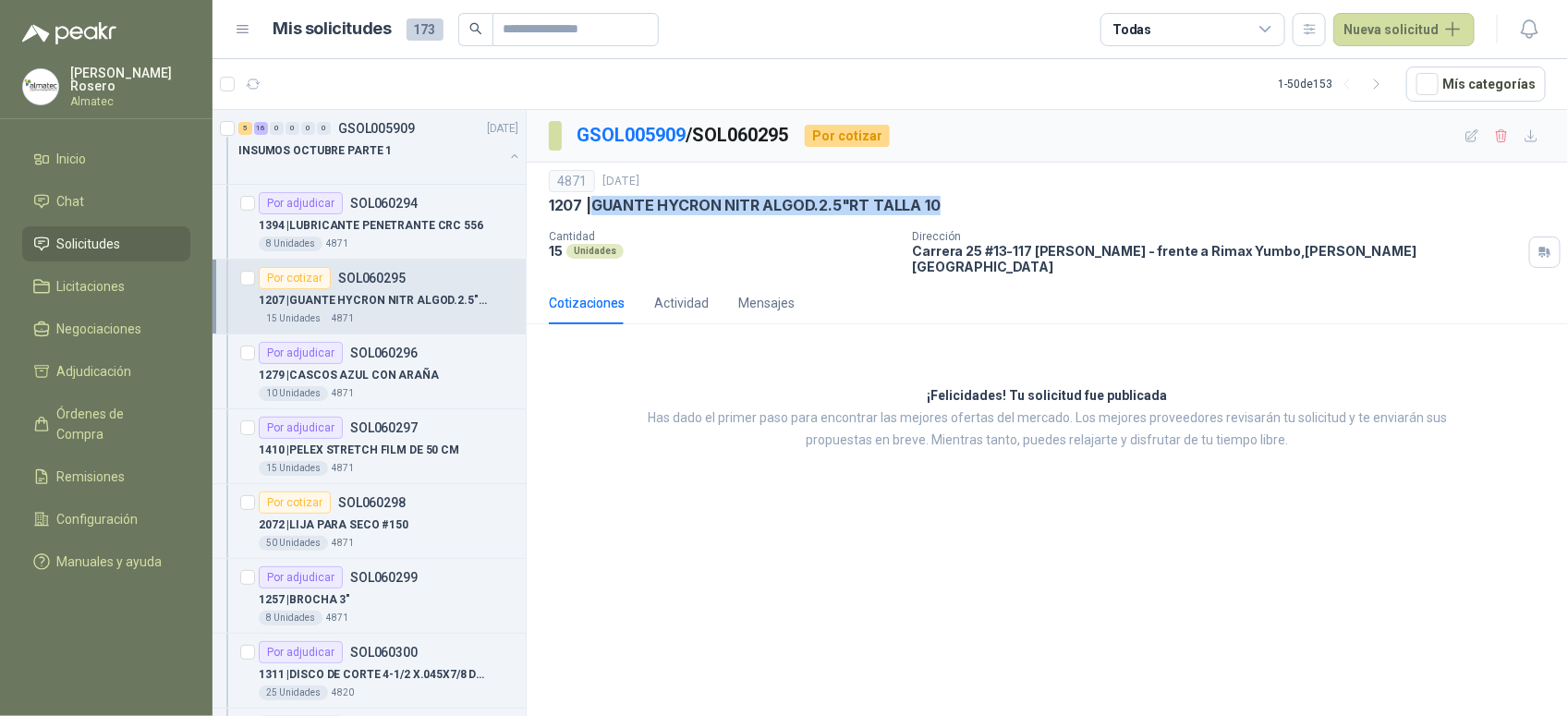
drag, startPoint x: 962, startPoint y: 200, endPoint x: 588, endPoint y: 203, distance: 374.0
click at [588, 203] on div "1207 | GUANTE HYCRON NITR ALGOD.2.5"RT TALLA 10" at bounding box center [1047, 206] width 997 height 20
click at [1055, 473] on div "¡Felicidades! Tu solicitud fue publicada Has dado el primer paso para encontrar…" at bounding box center [1047, 418] width 1041 height 159
click at [507, 160] on button "button" at bounding box center [514, 156] width 15 height 15
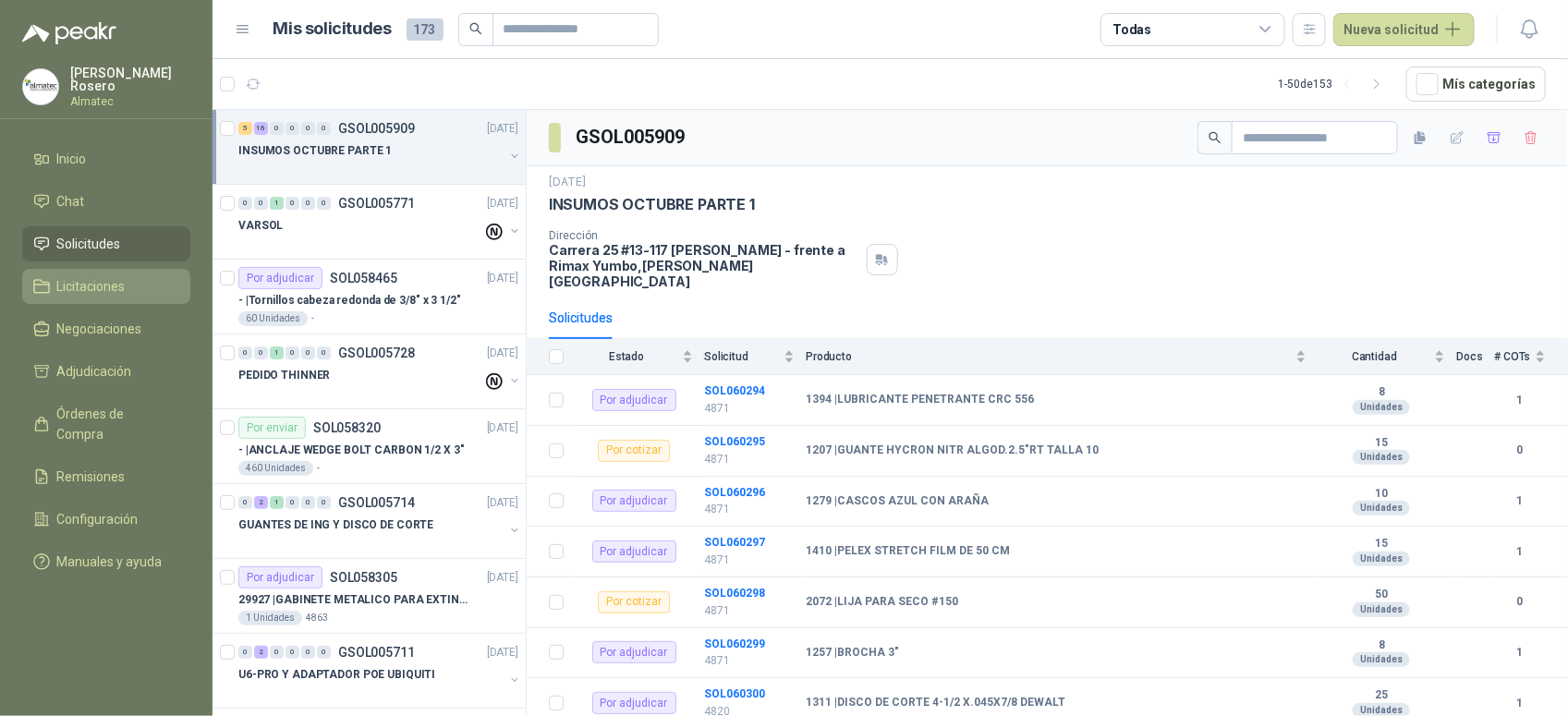
click at [95, 289] on span "Licitaciones" at bounding box center [92, 286] width 68 height 20
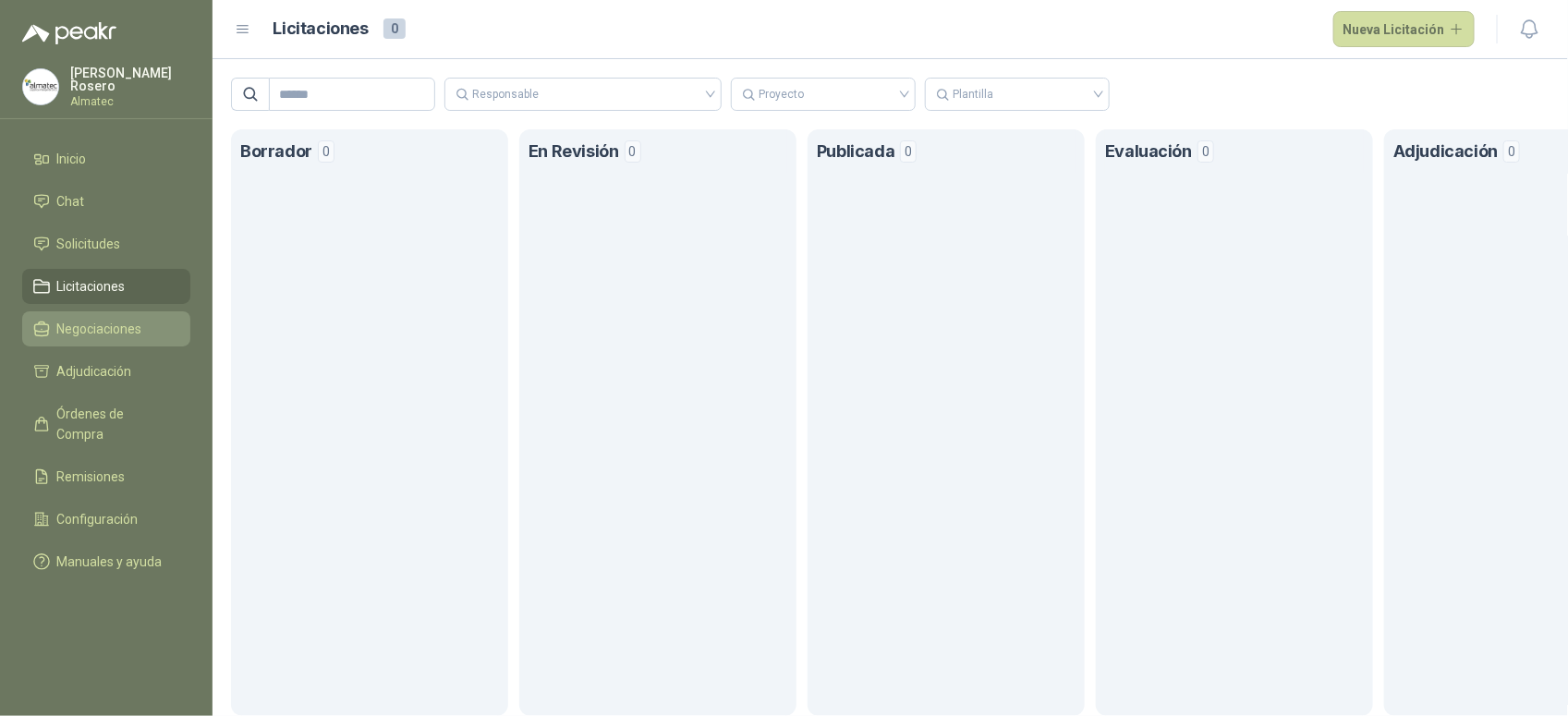
click at [114, 330] on span "Negociaciones" at bounding box center [99, 329] width 85 height 20
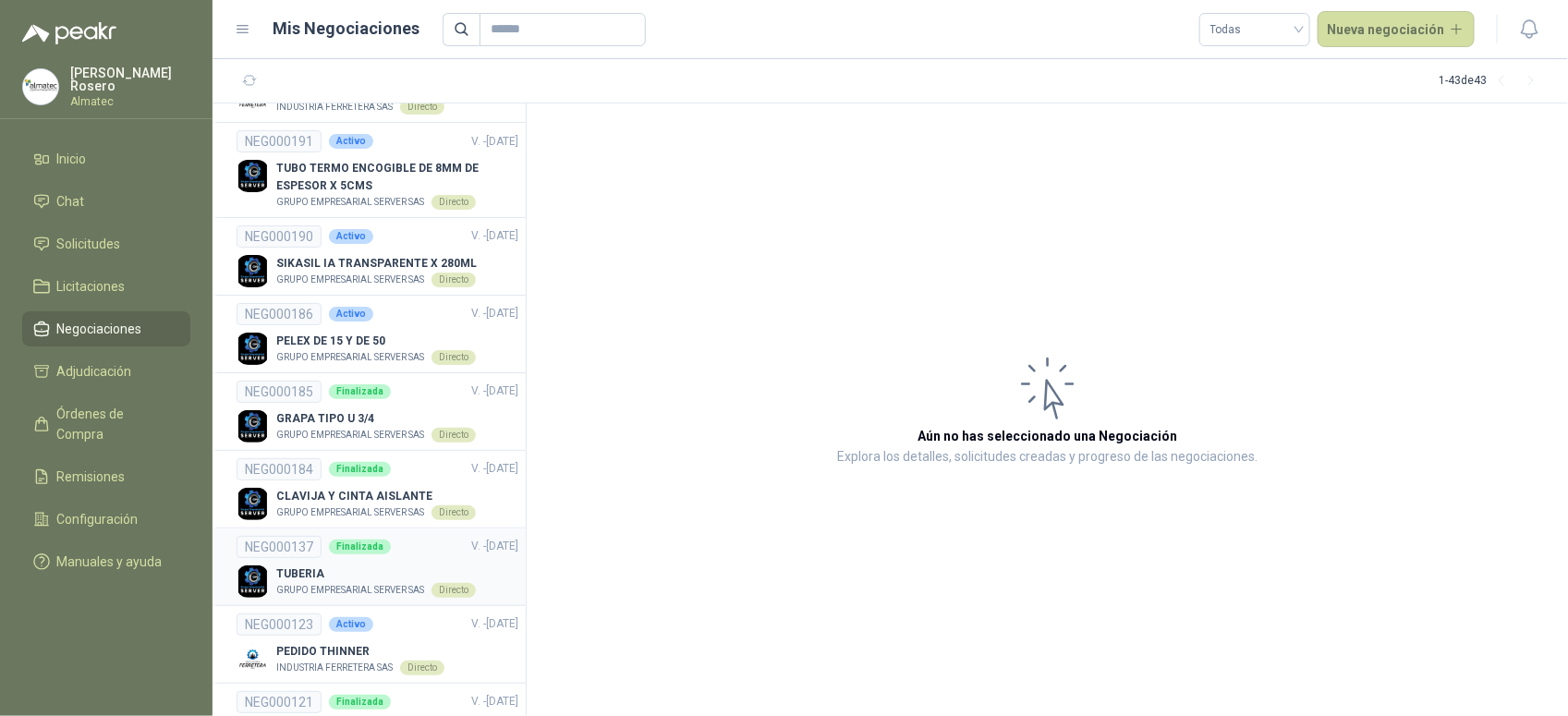
scroll to position [115, 0]
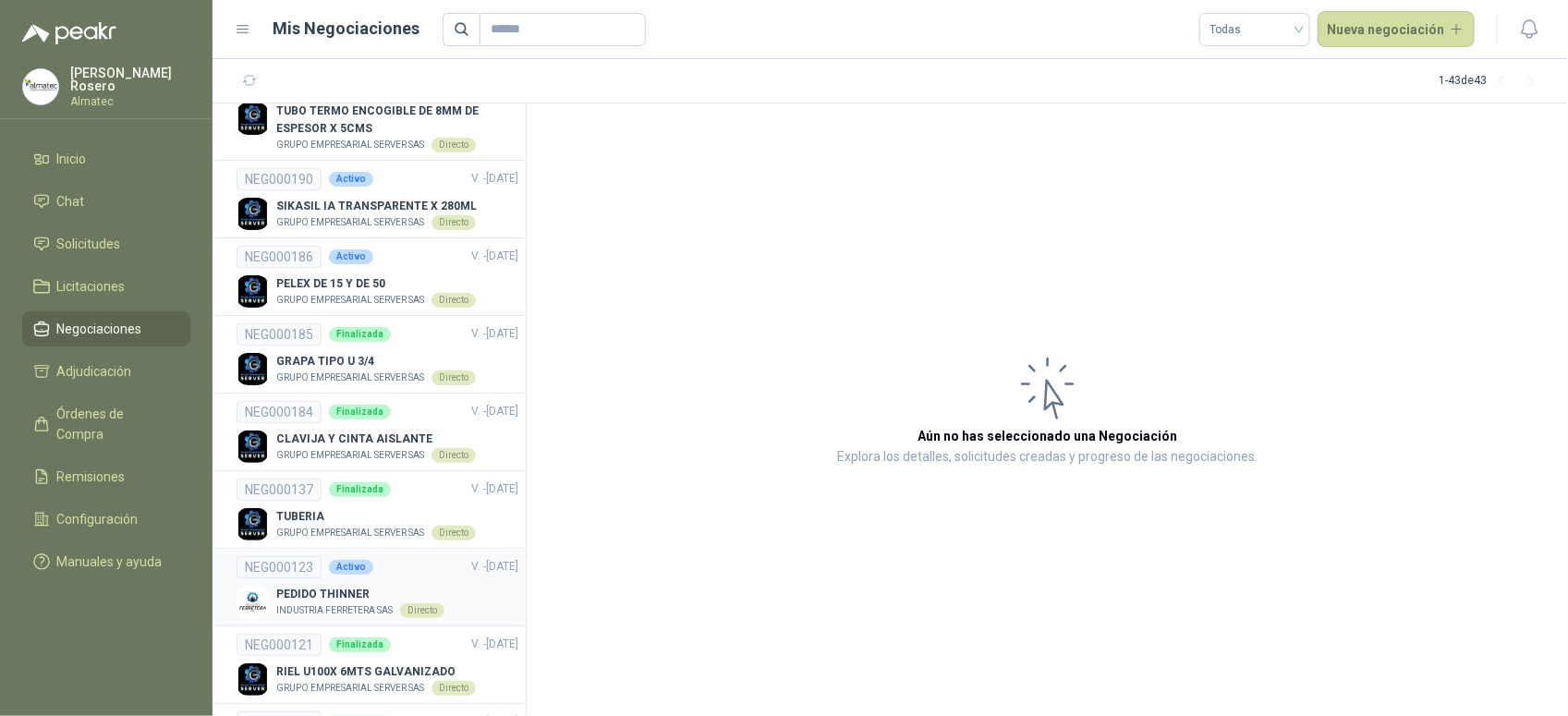
click at [436, 596] on p "PEDIDO THINNER" at bounding box center [360, 595] width 168 height 18
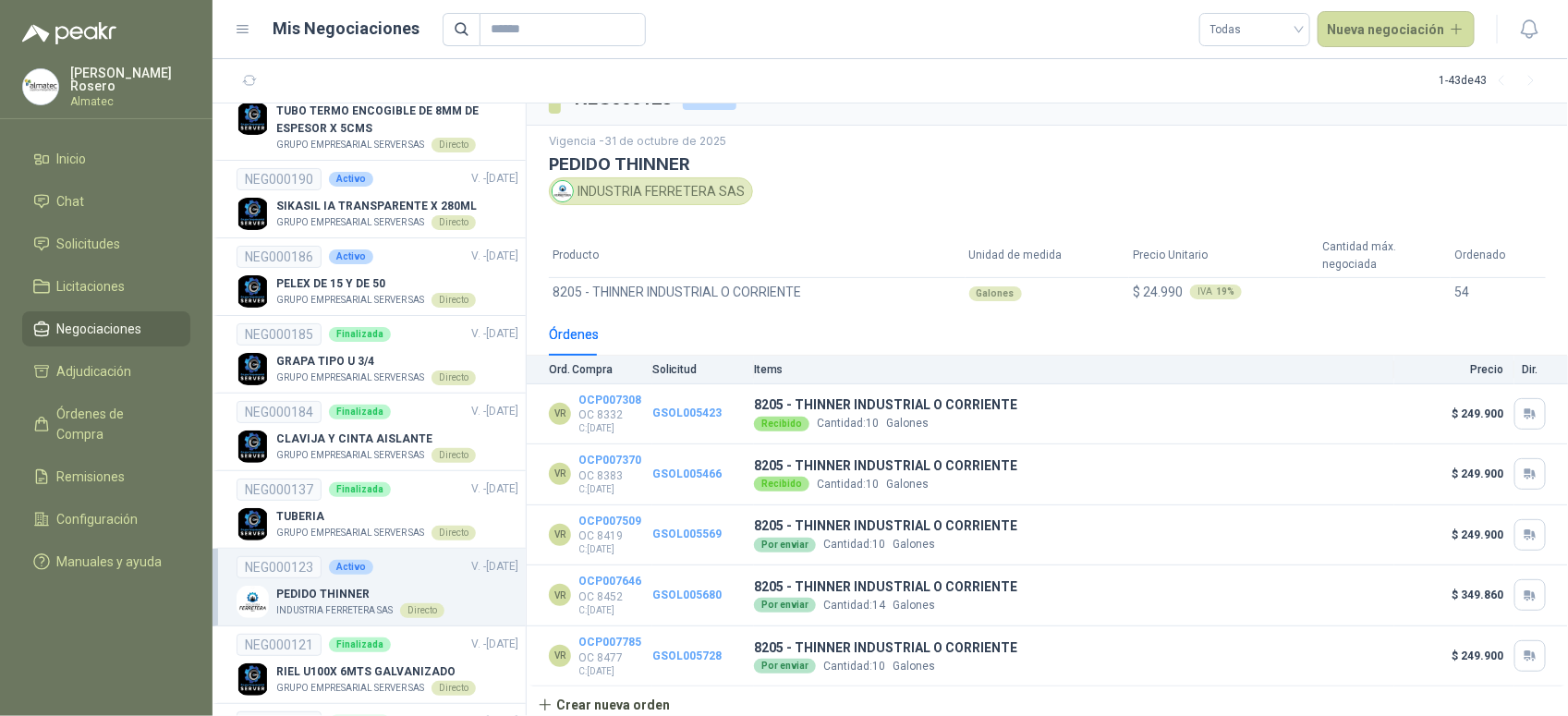
scroll to position [39, 0]
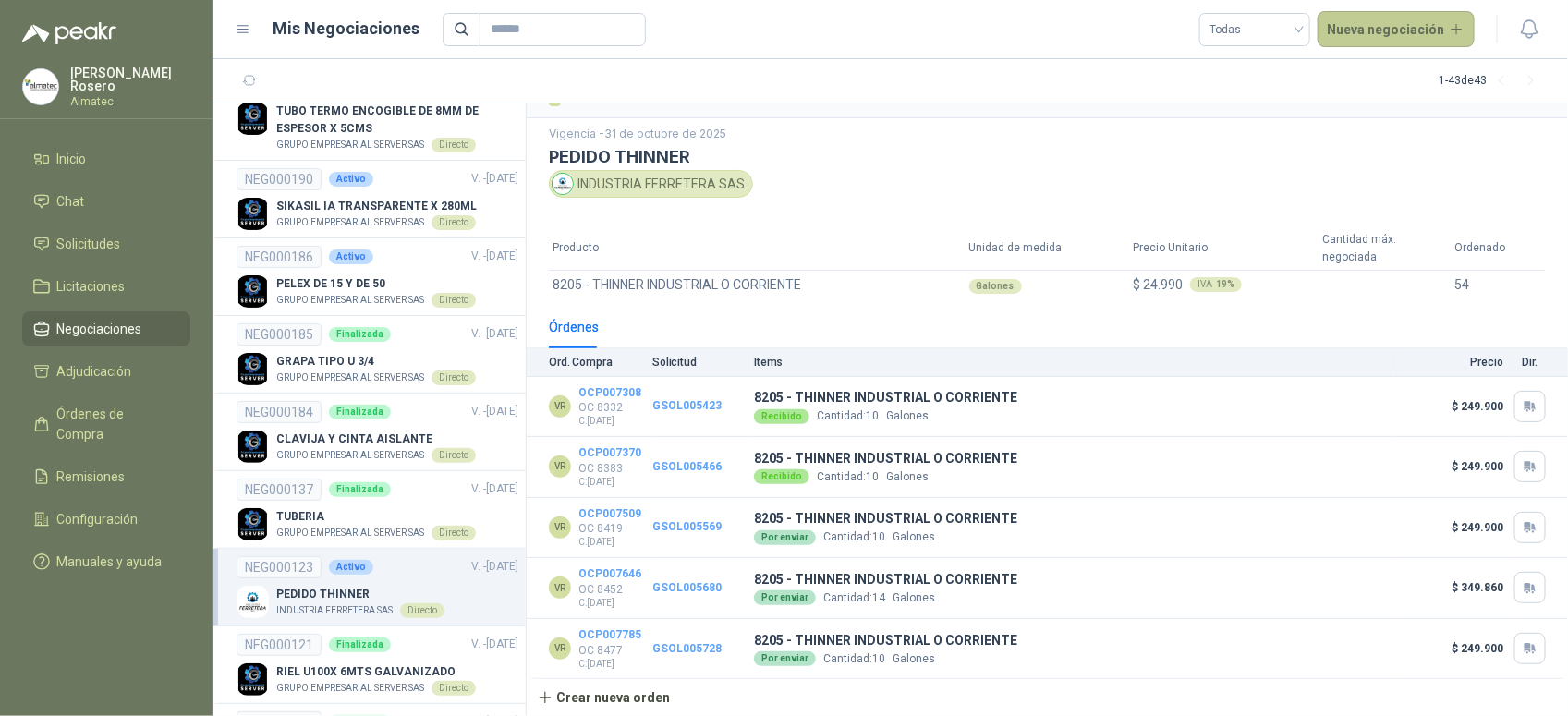
click at [1447, 29] on button "Nueva negociación" at bounding box center [1396, 29] width 158 height 37
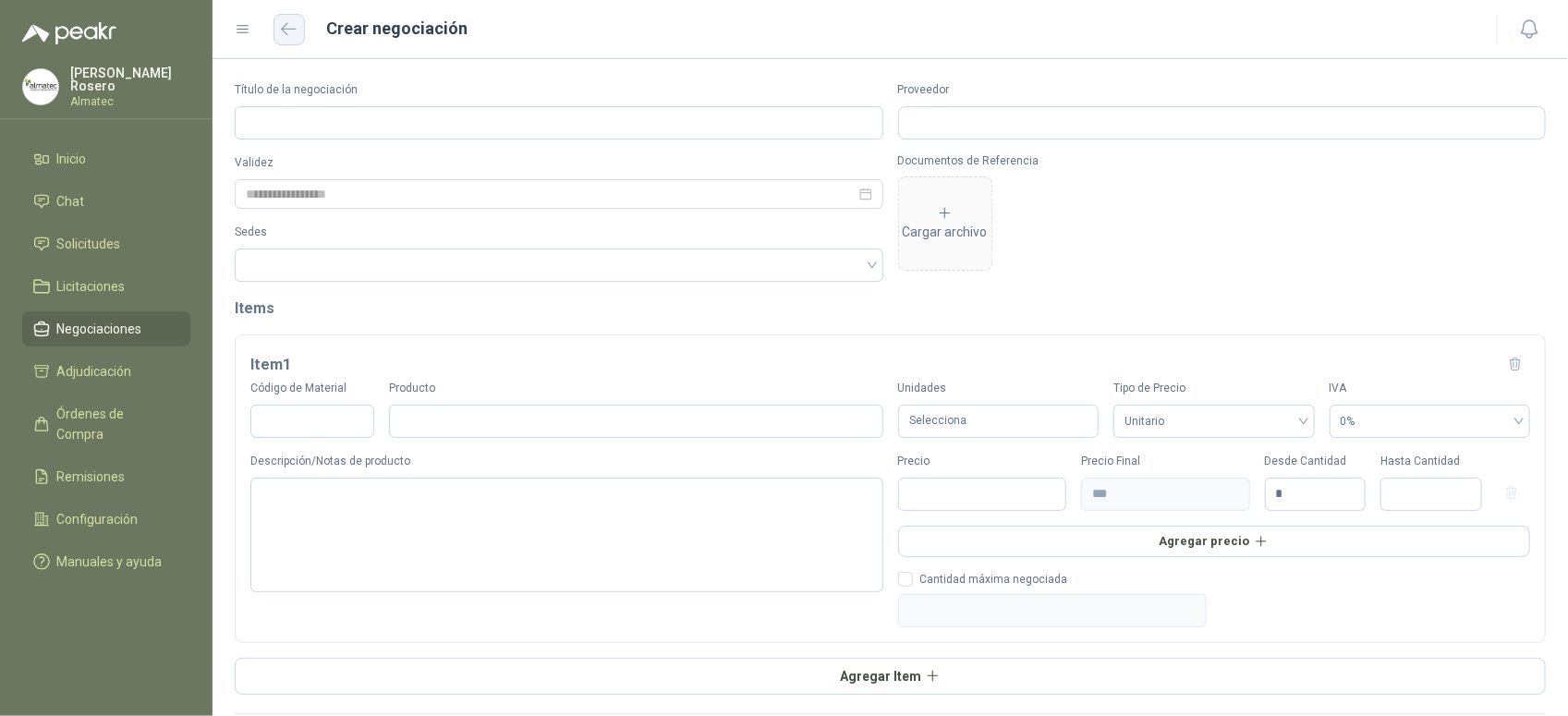
click at [294, 25] on icon "button" at bounding box center [289, 29] width 16 height 14
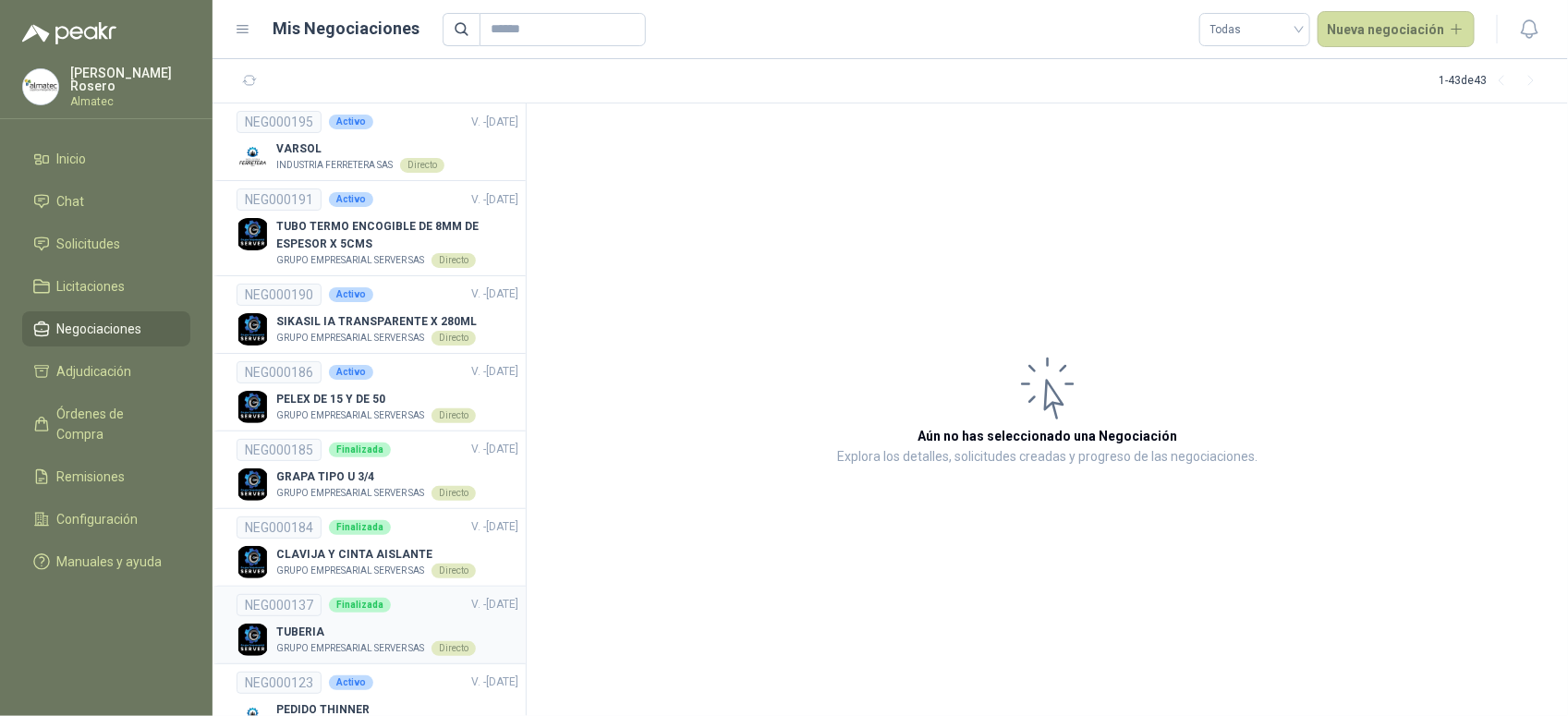
scroll to position [115, 0]
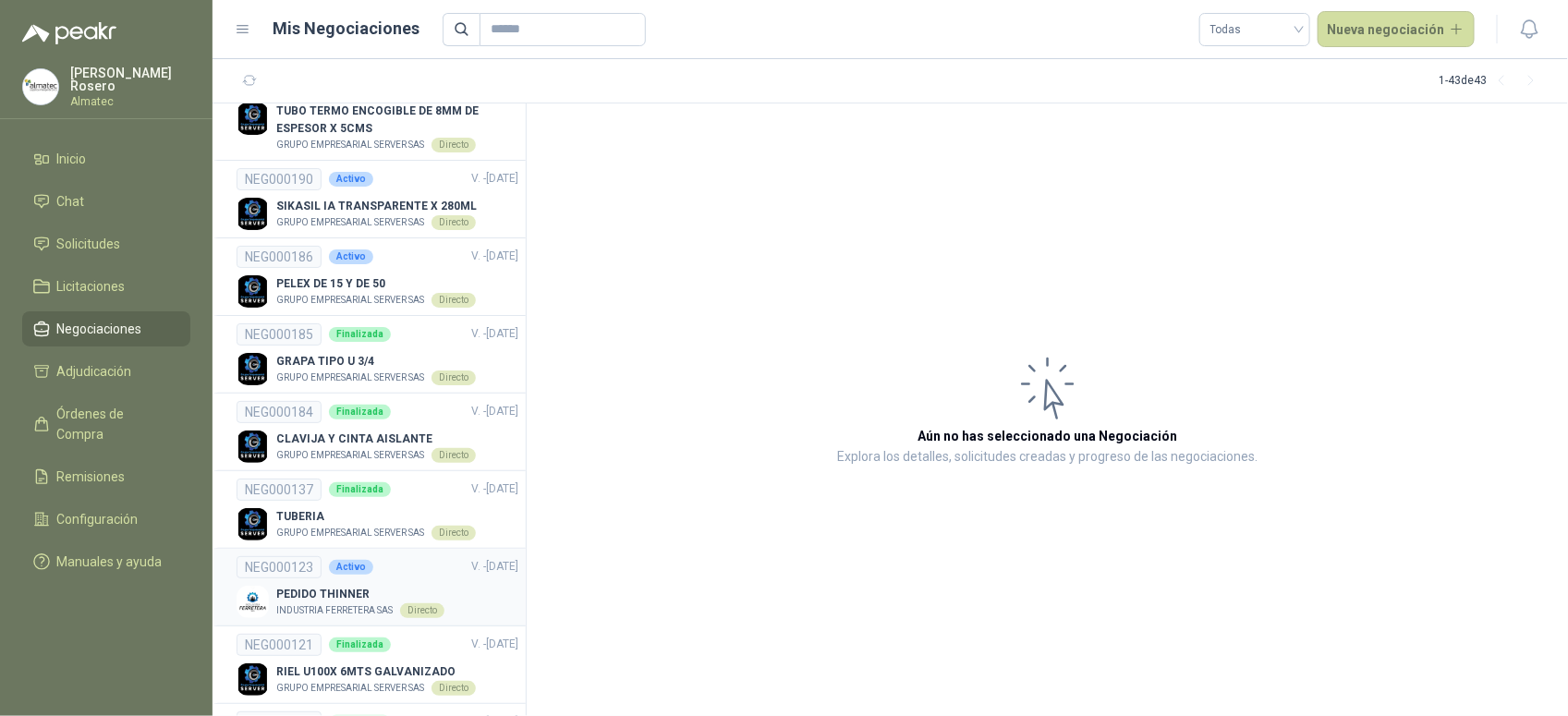
click at [394, 598] on p "PEDIDO THINNER" at bounding box center [360, 595] width 168 height 18
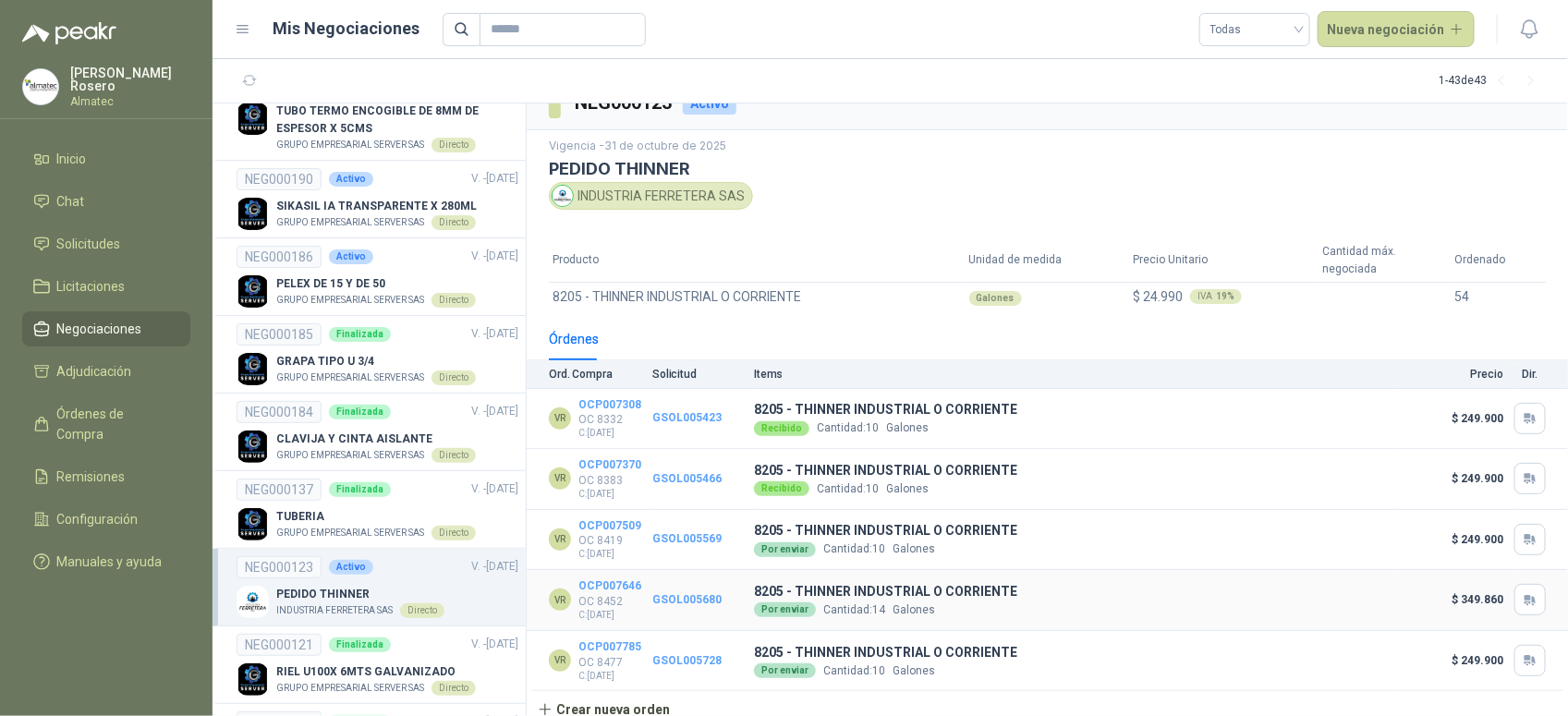
scroll to position [39, 0]
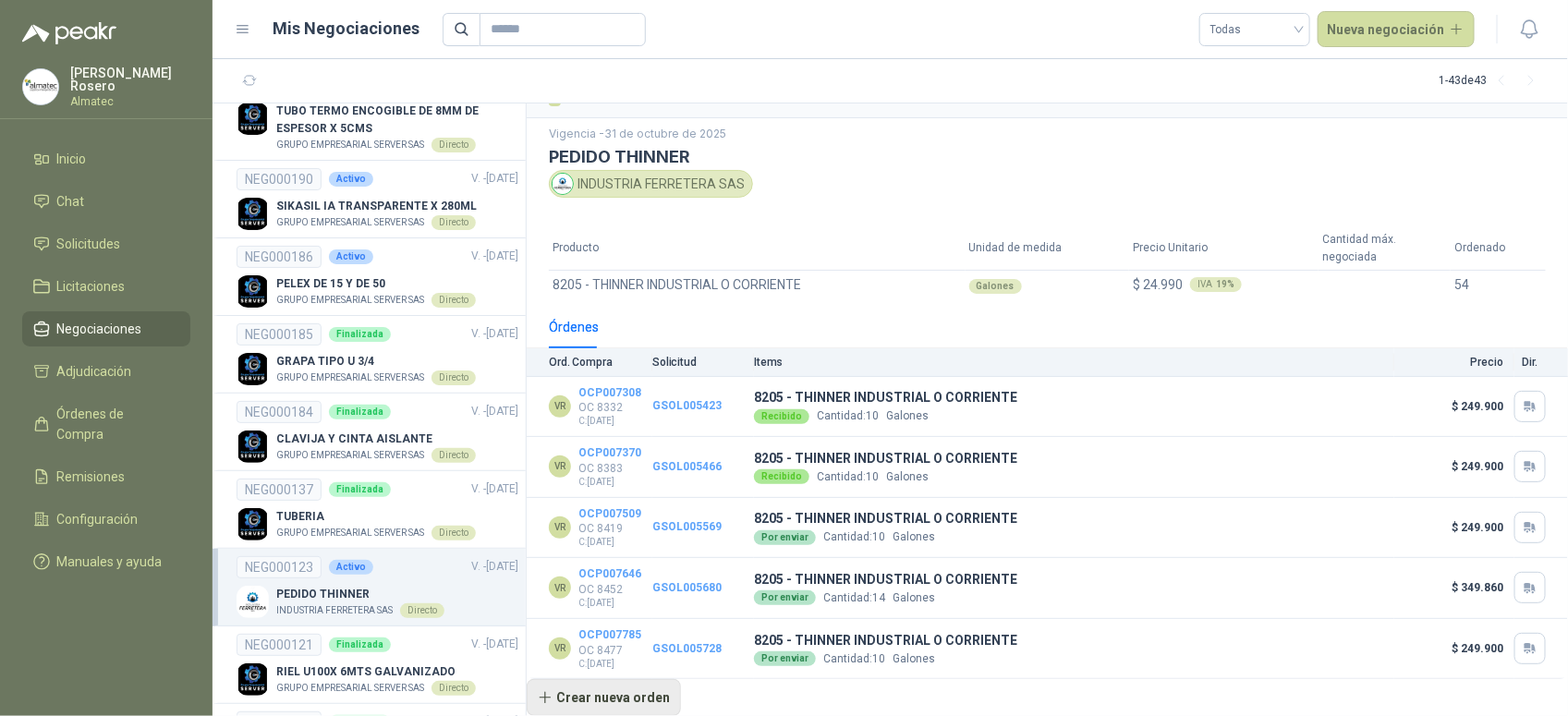
click at [583, 699] on button "Crear nueva orden" at bounding box center [604, 697] width 154 height 37
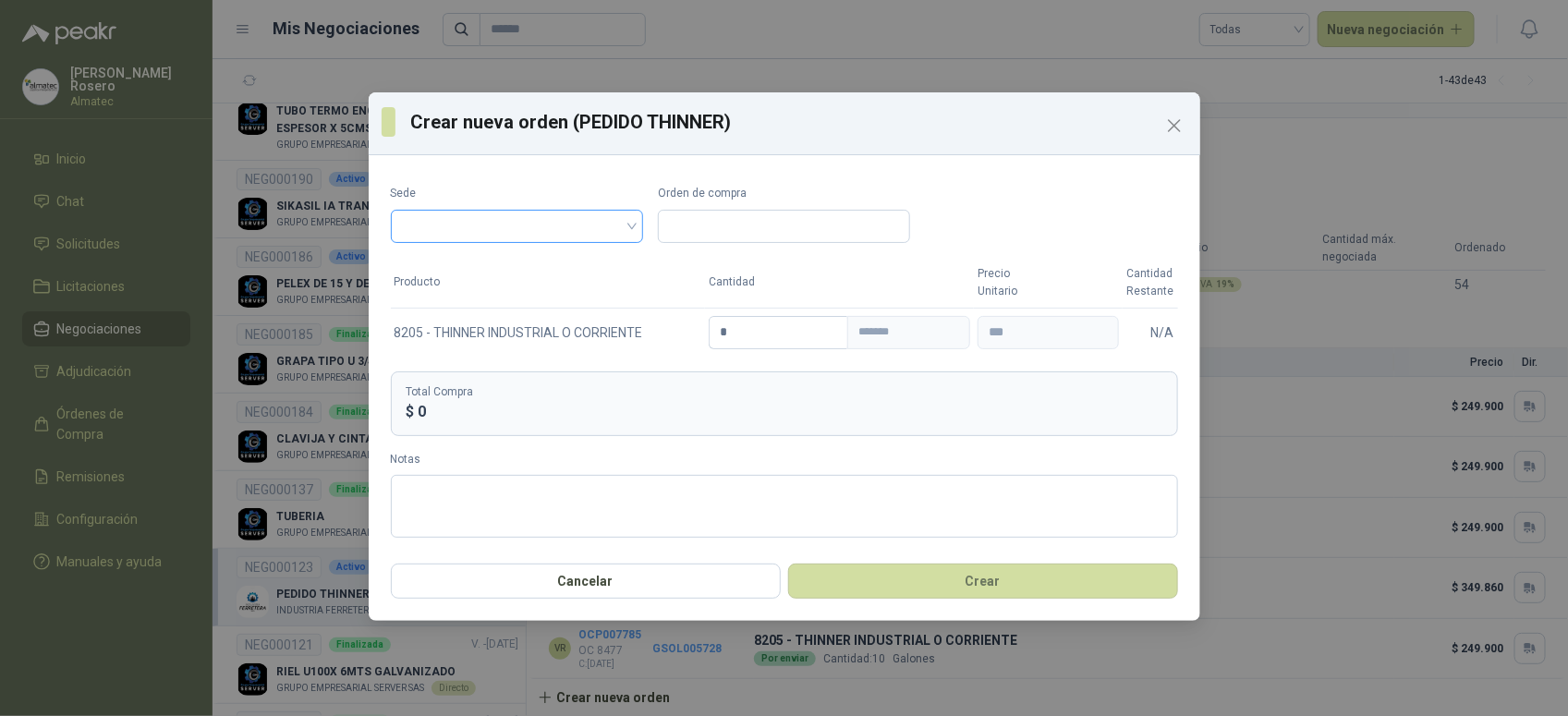
click at [482, 226] on input "search" at bounding box center [517, 224] width 230 height 27
click at [481, 266] on div "PLANTA YUMBO" at bounding box center [517, 264] width 222 height 20
click at [781, 228] on input "Orden de compra" at bounding box center [783, 226] width 253 height 33
paste input "*****"
type input "*******"
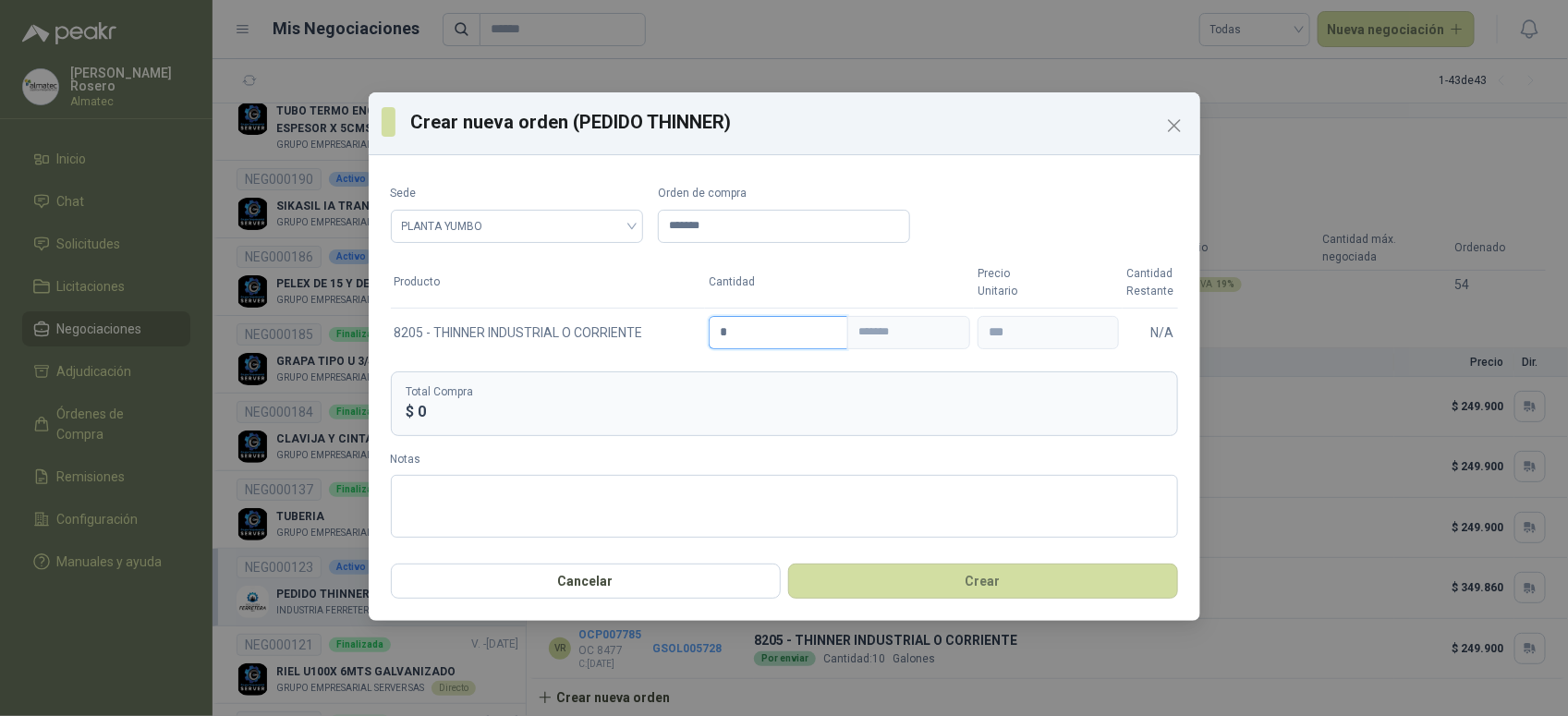
drag, startPoint x: 742, startPoint y: 324, endPoint x: 570, endPoint y: 305, distance: 173.0
click at [574, 305] on table "Producto Cantidad Precio Unitario Cantidad Restante 8205 - THINNER INDUSTRIAL O…" at bounding box center [784, 306] width 787 height 99
type input "*"
type input "********"
type input "**"
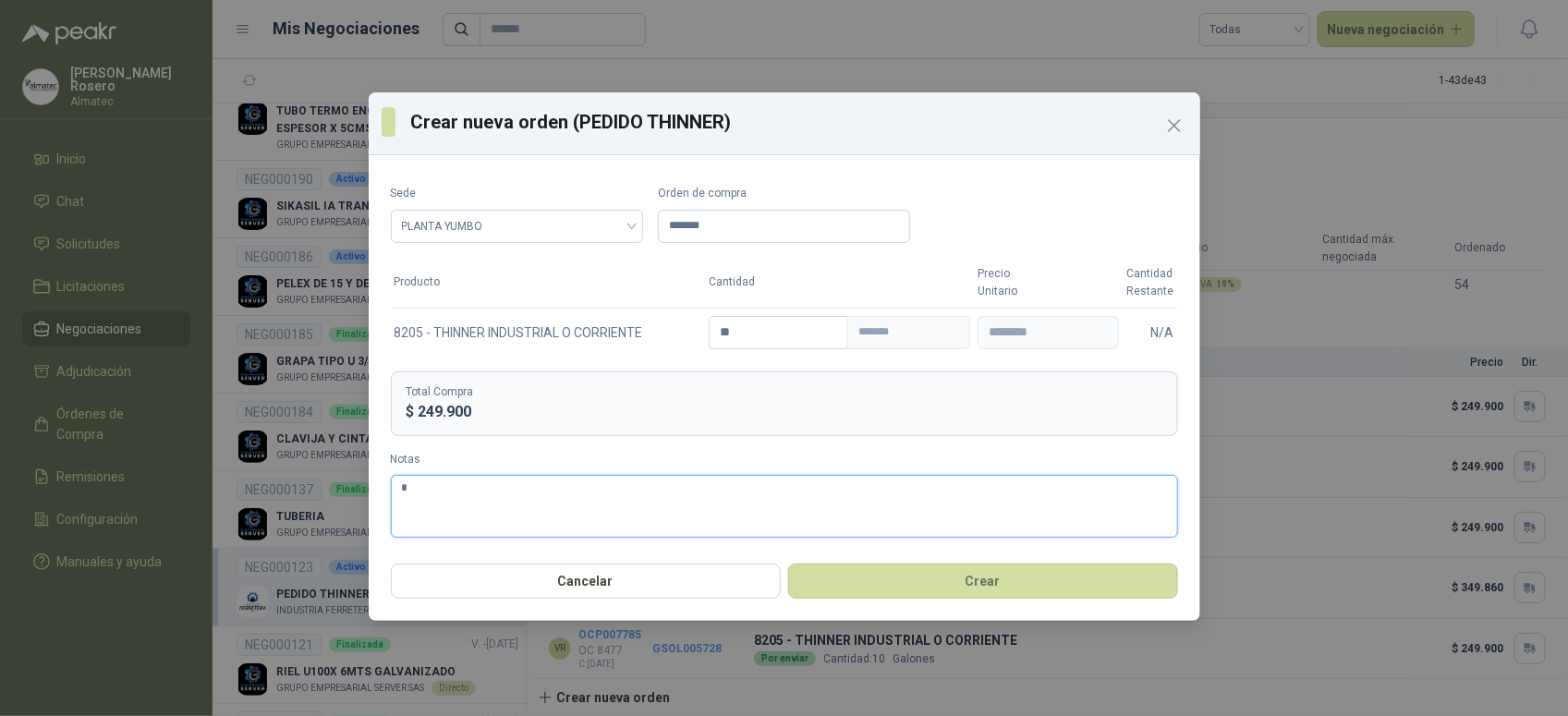
type textarea "*"
drag, startPoint x: 450, startPoint y: 514, endPoint x: 439, endPoint y: 491, distance: 25.5
click at [450, 509] on textarea "*" at bounding box center [784, 506] width 787 height 62
type textarea "*"
click at [428, 486] on textarea "*" at bounding box center [784, 506] width 787 height 62
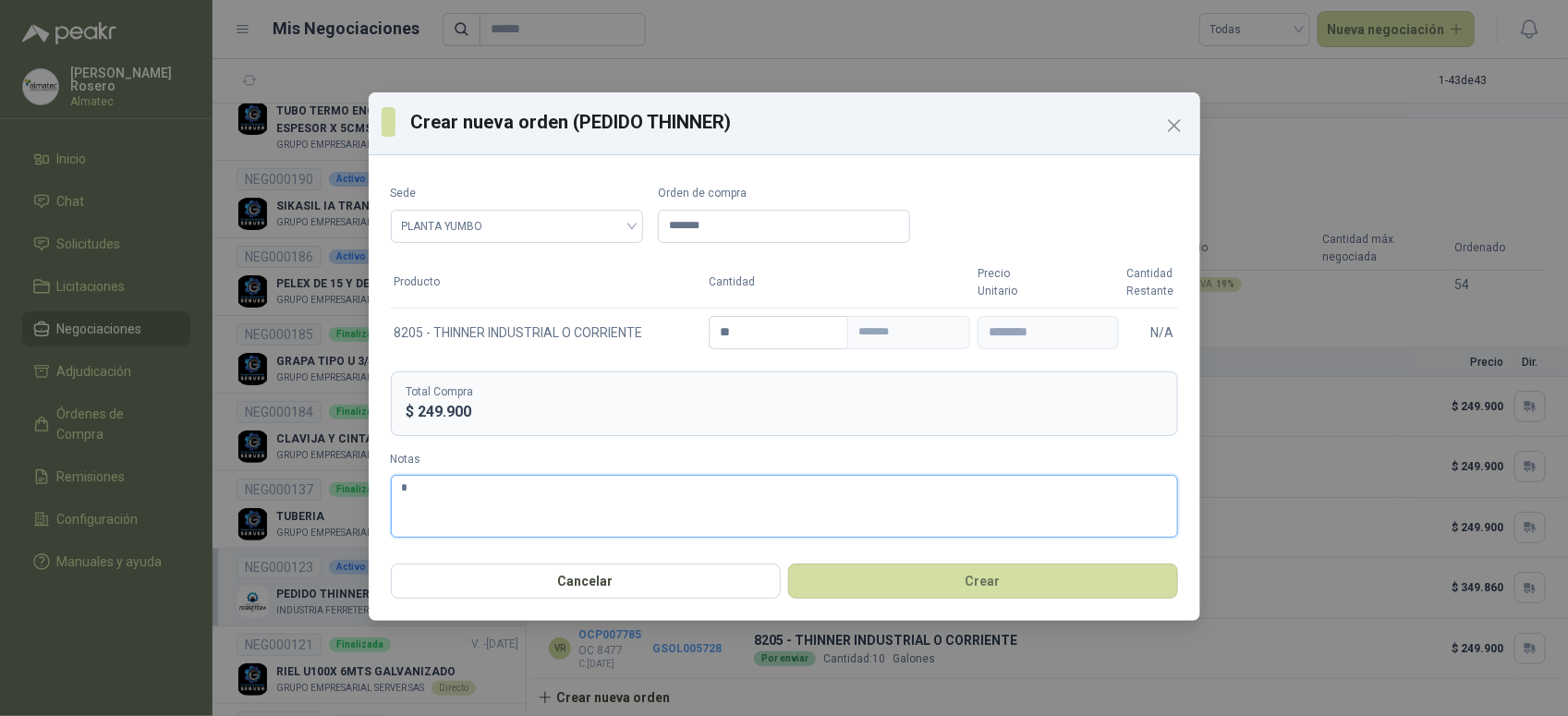
type textarea "**"
type textarea "*"
type textarea "**"
type textarea "****"
type textarea "*****"
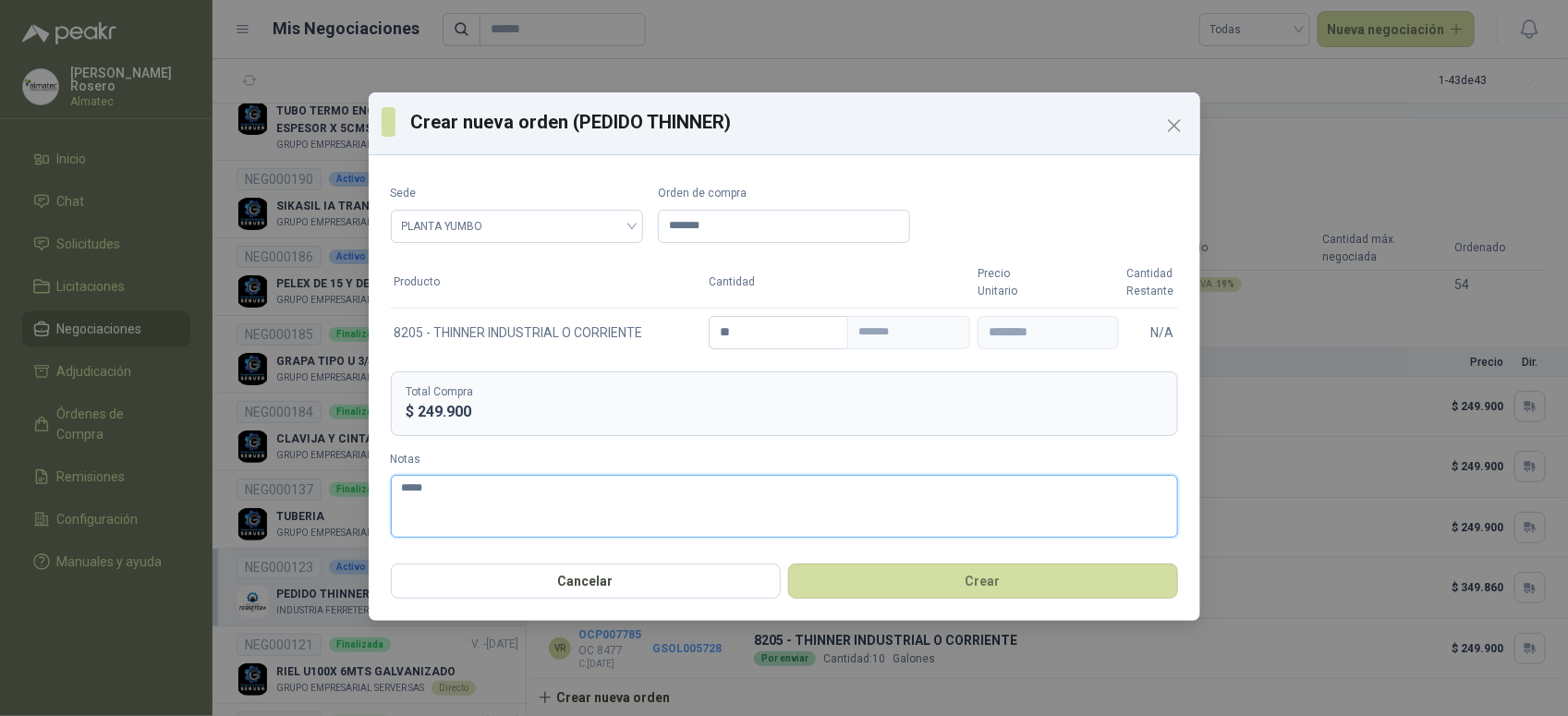
type textarea "******"
type textarea "*******"
type textarea "********"
type textarea "**********"
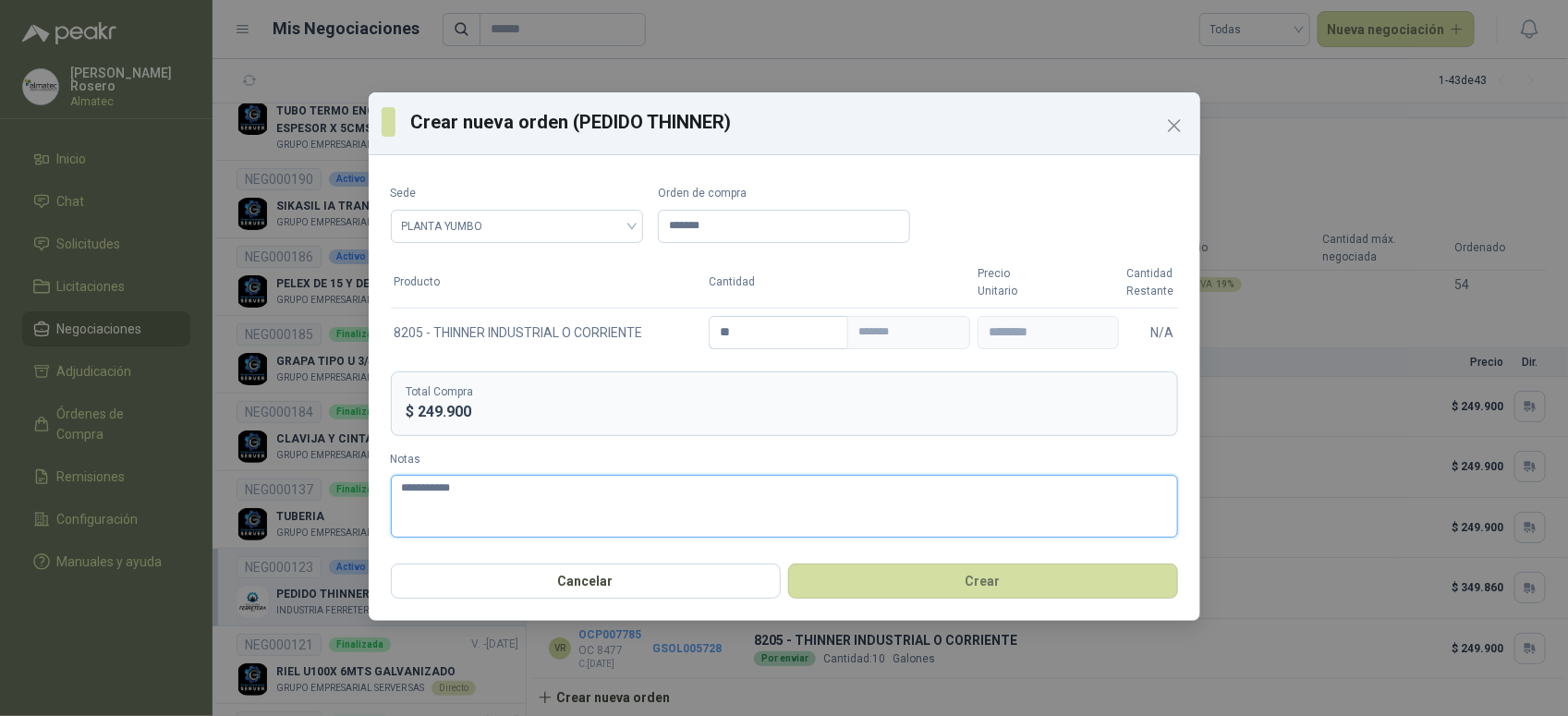
type textarea "**********"
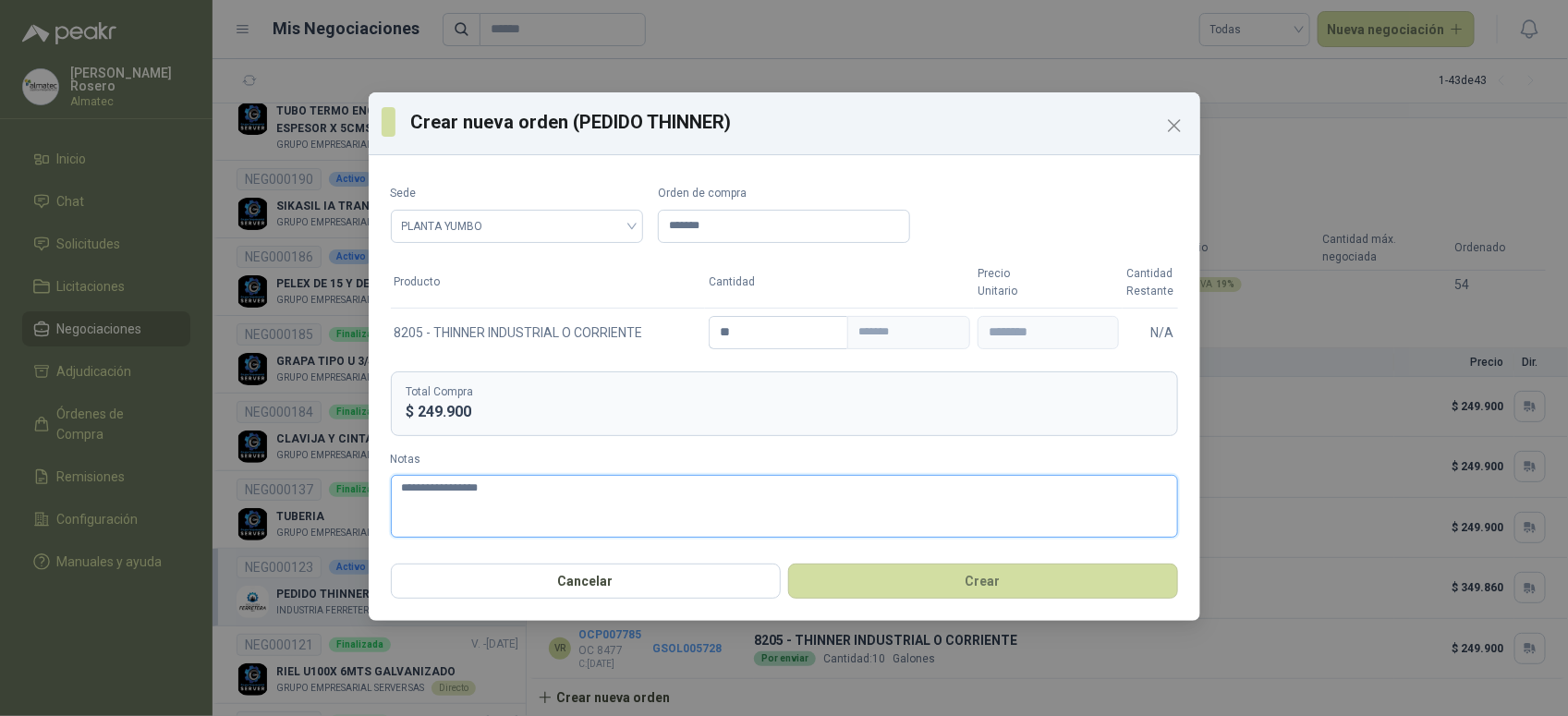
type textarea "**********"
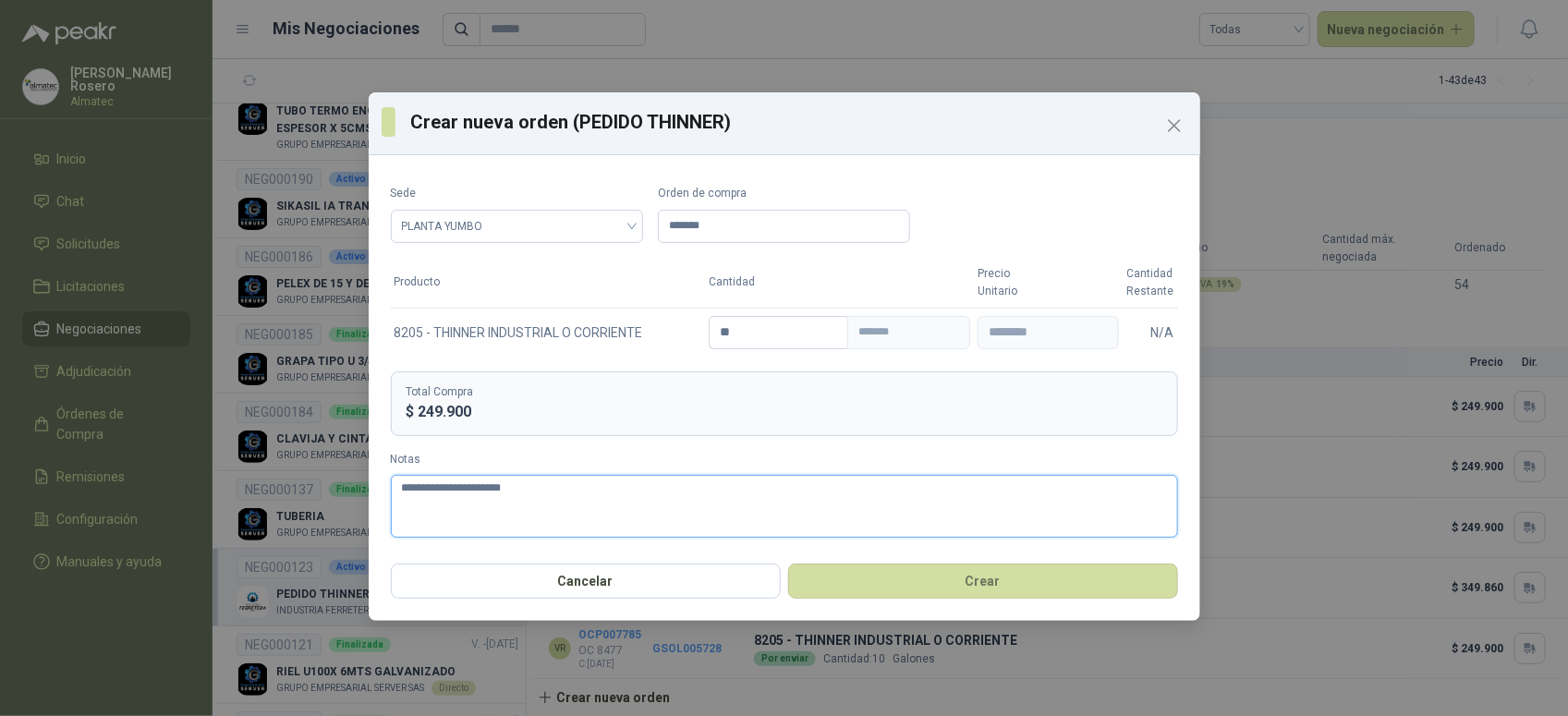
type textarea "**********"
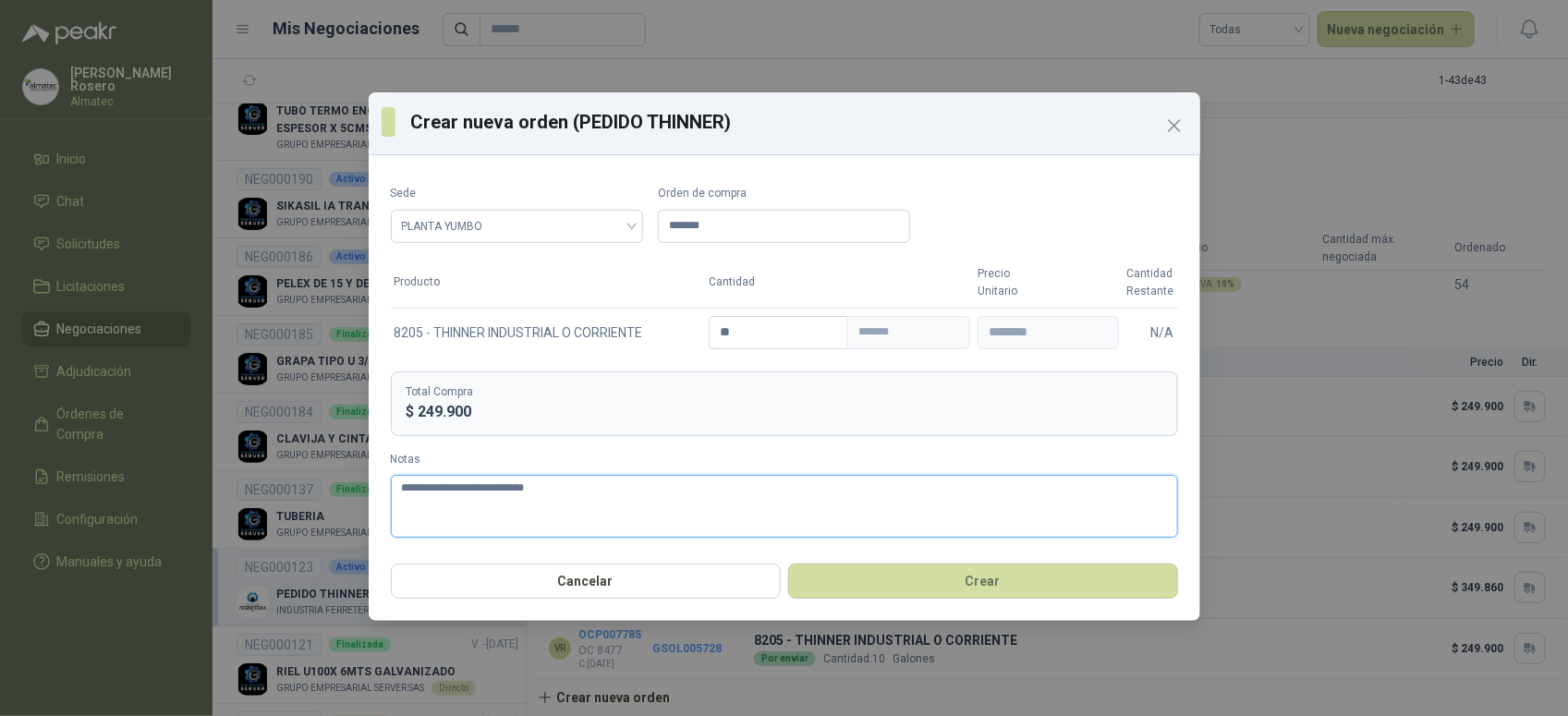
type textarea "**********"
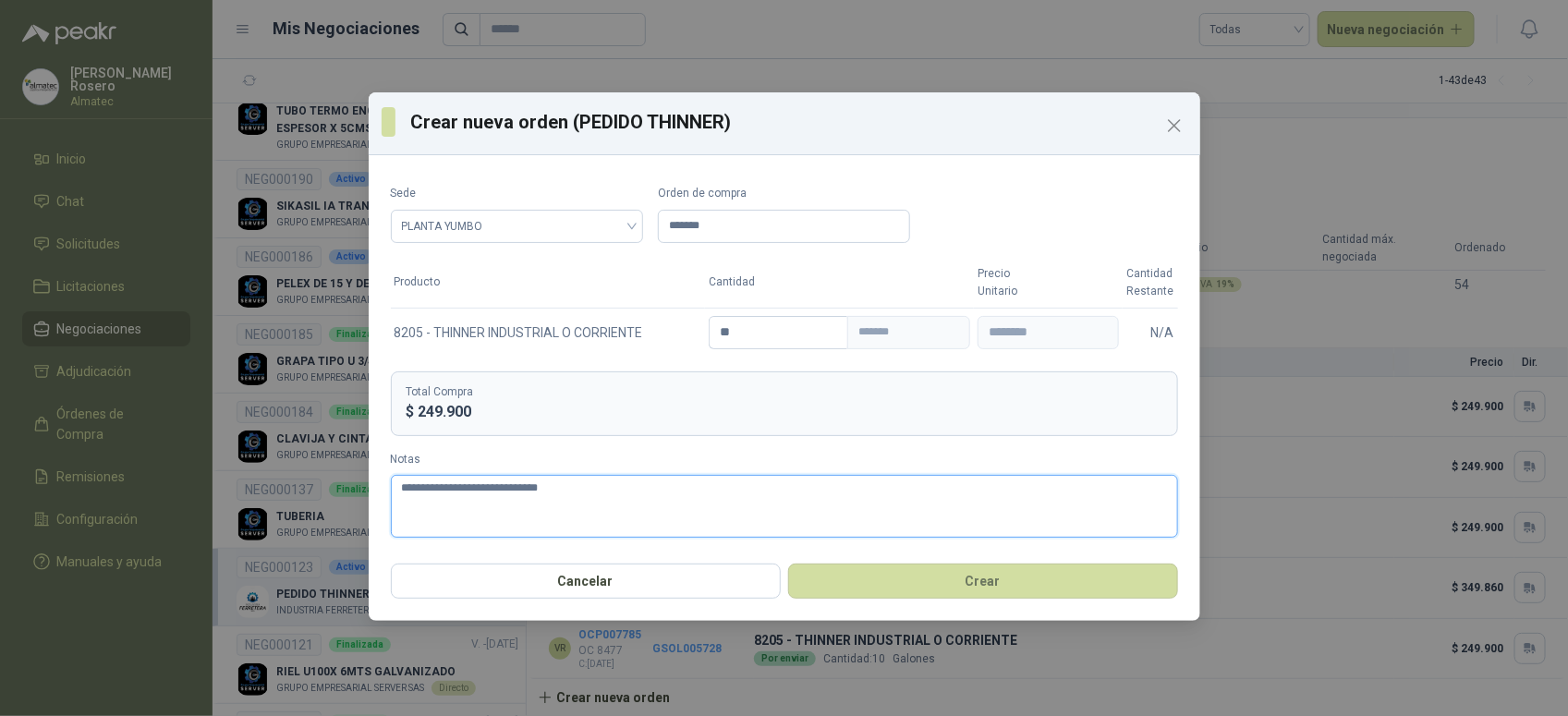
type textarea "**********"
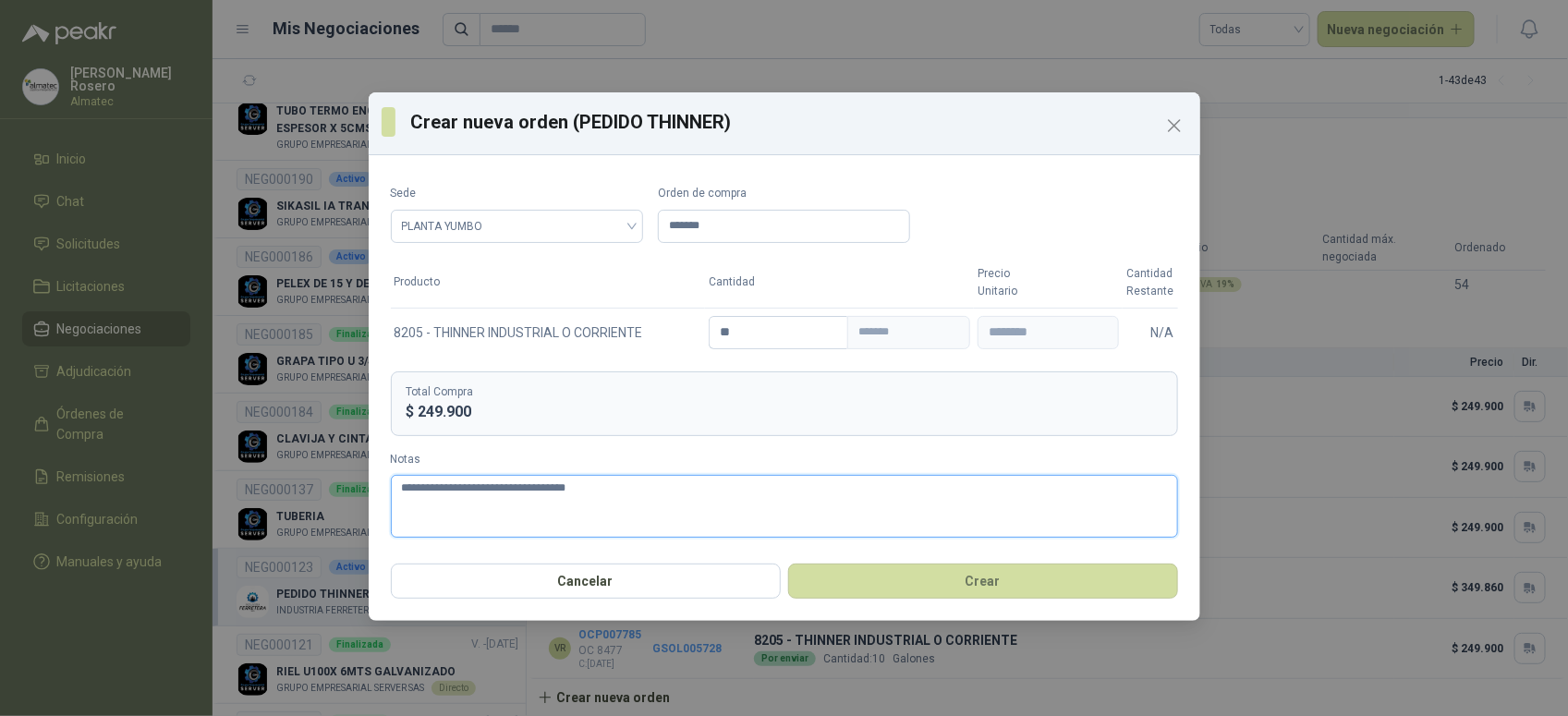
type textarea "**********"
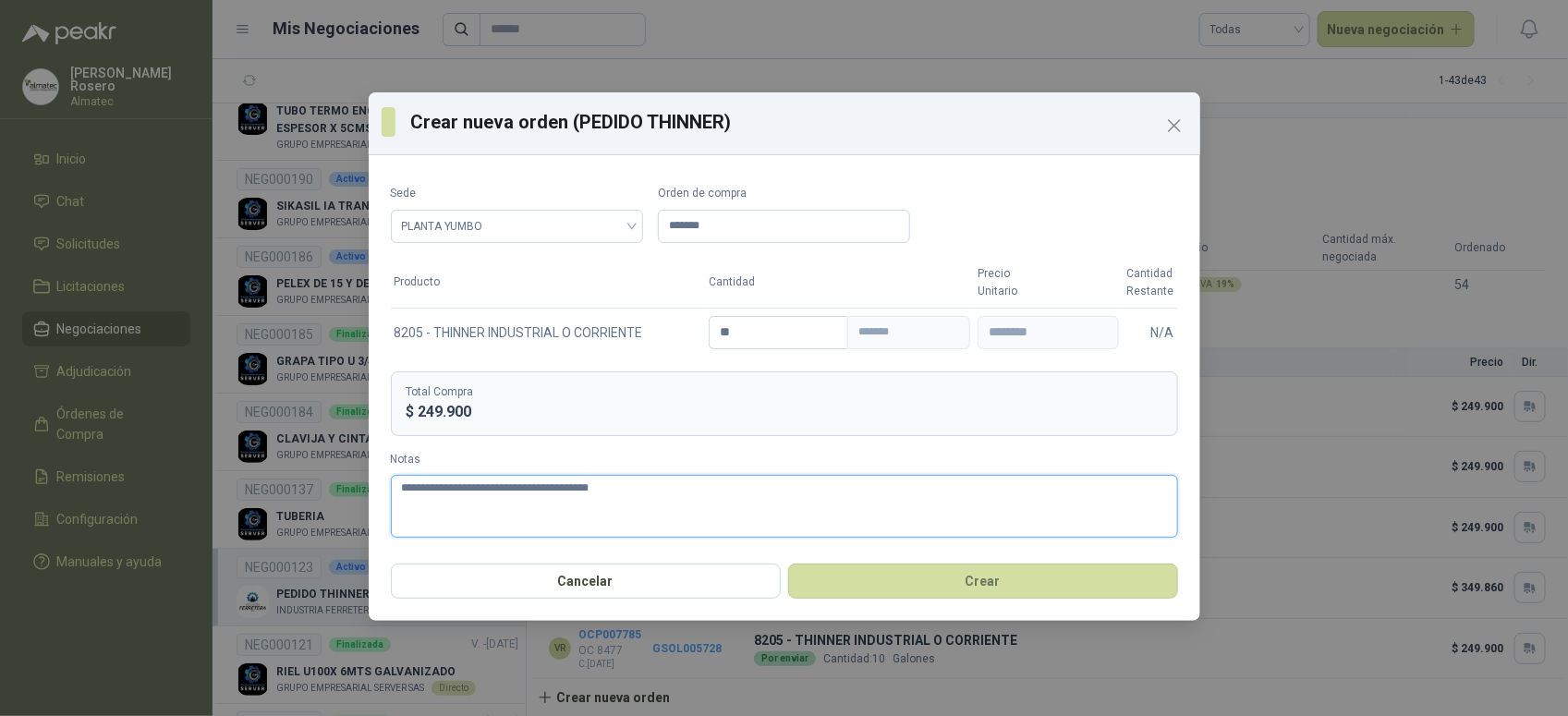
type textarea "**********"
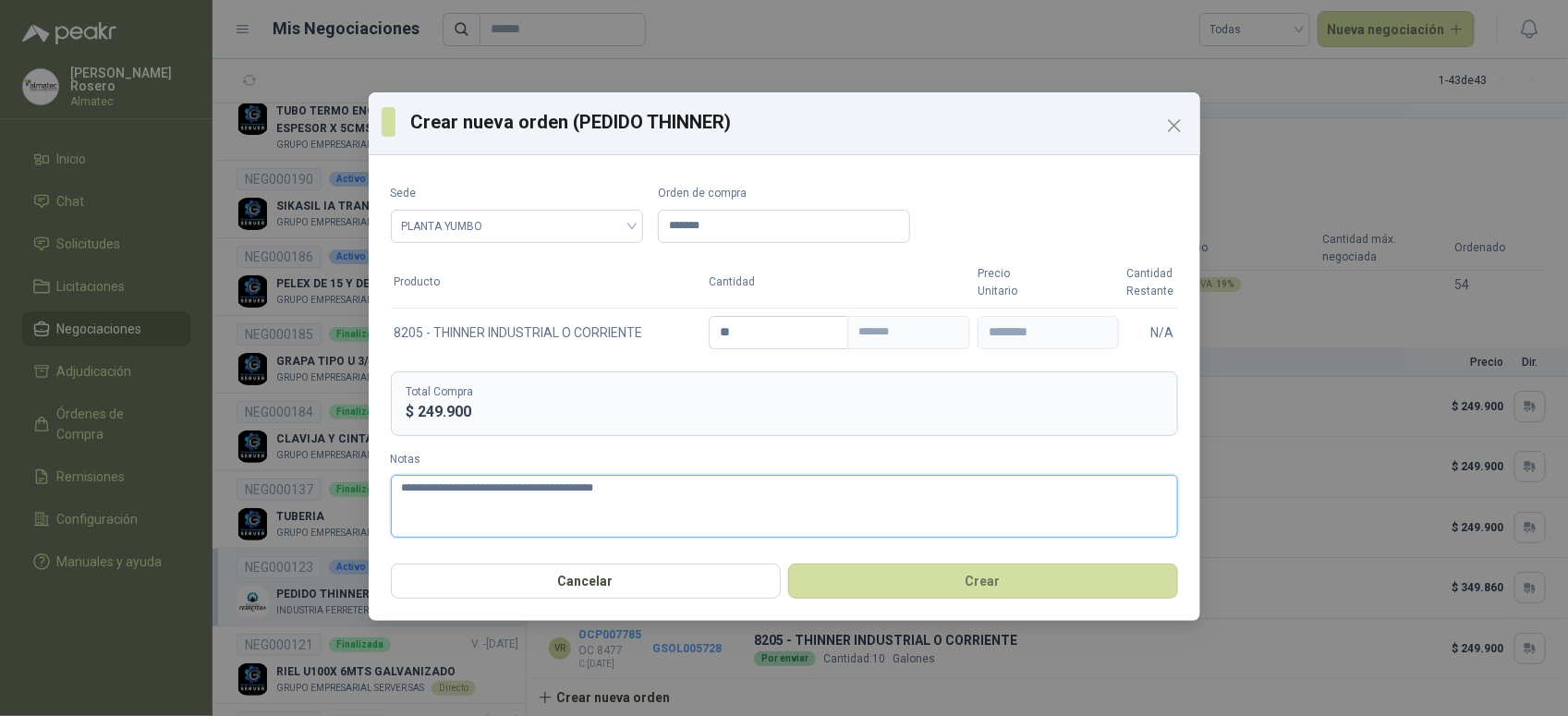
type textarea "**********"
click at [987, 591] on button "Crear" at bounding box center [983, 581] width 390 height 35
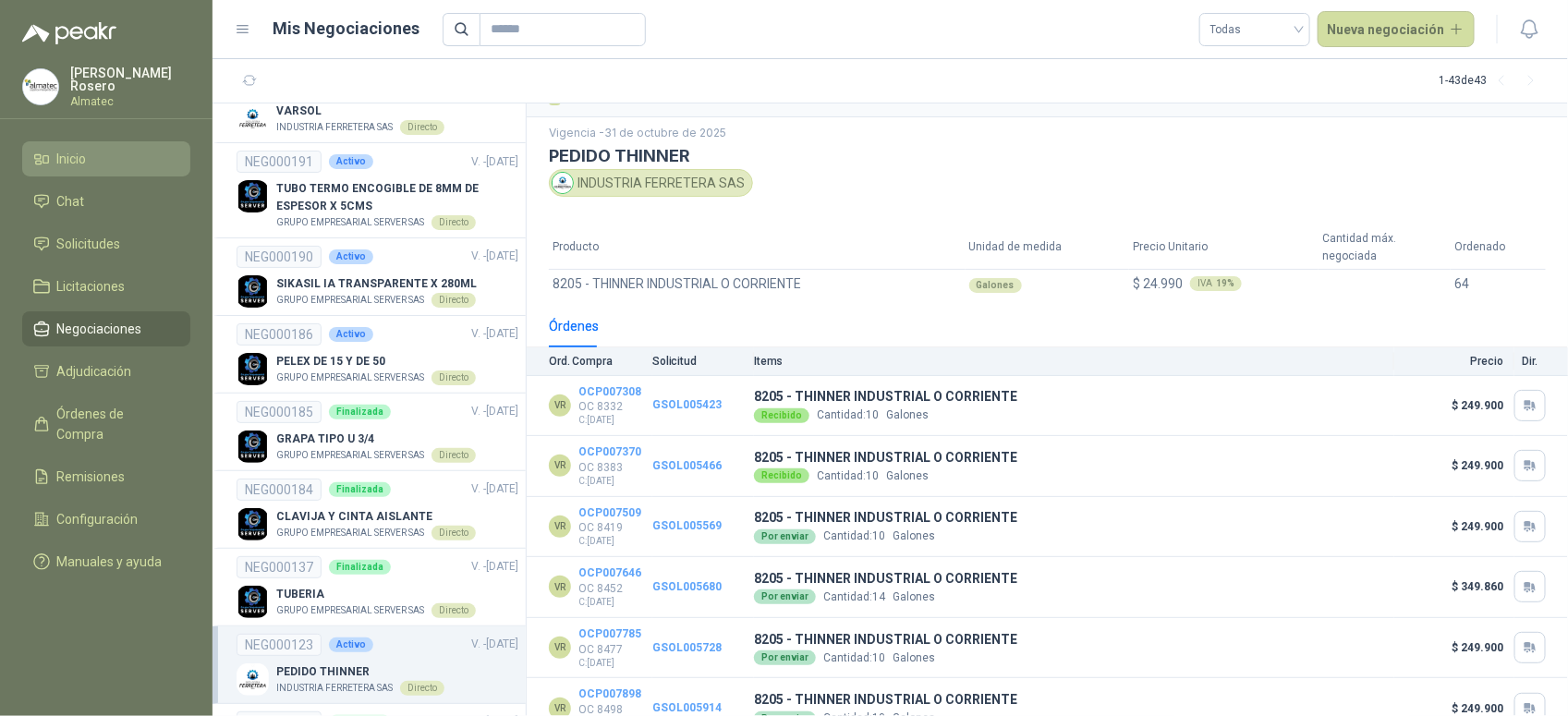
scroll to position [0, 0]
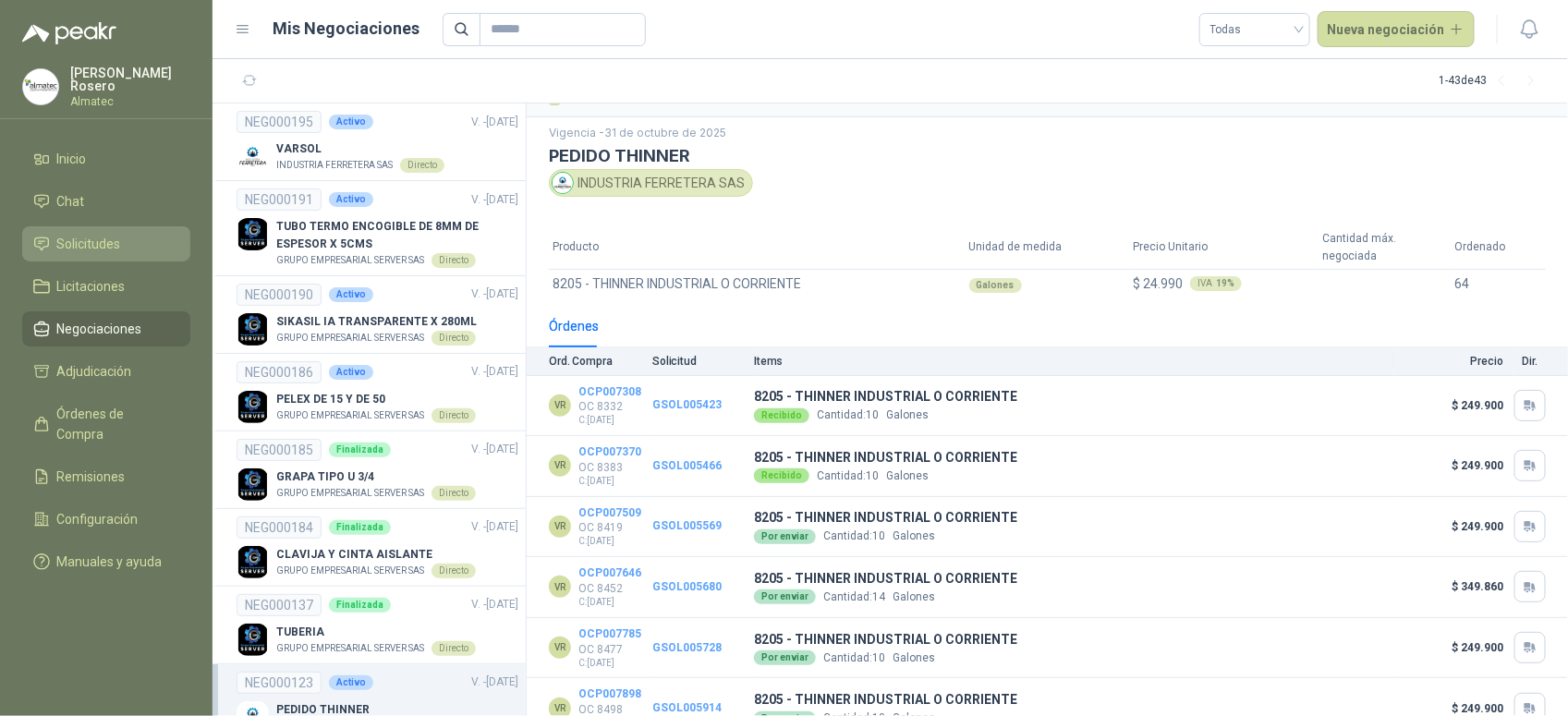
click at [83, 234] on span "Solicitudes" at bounding box center [89, 244] width 63 height 20
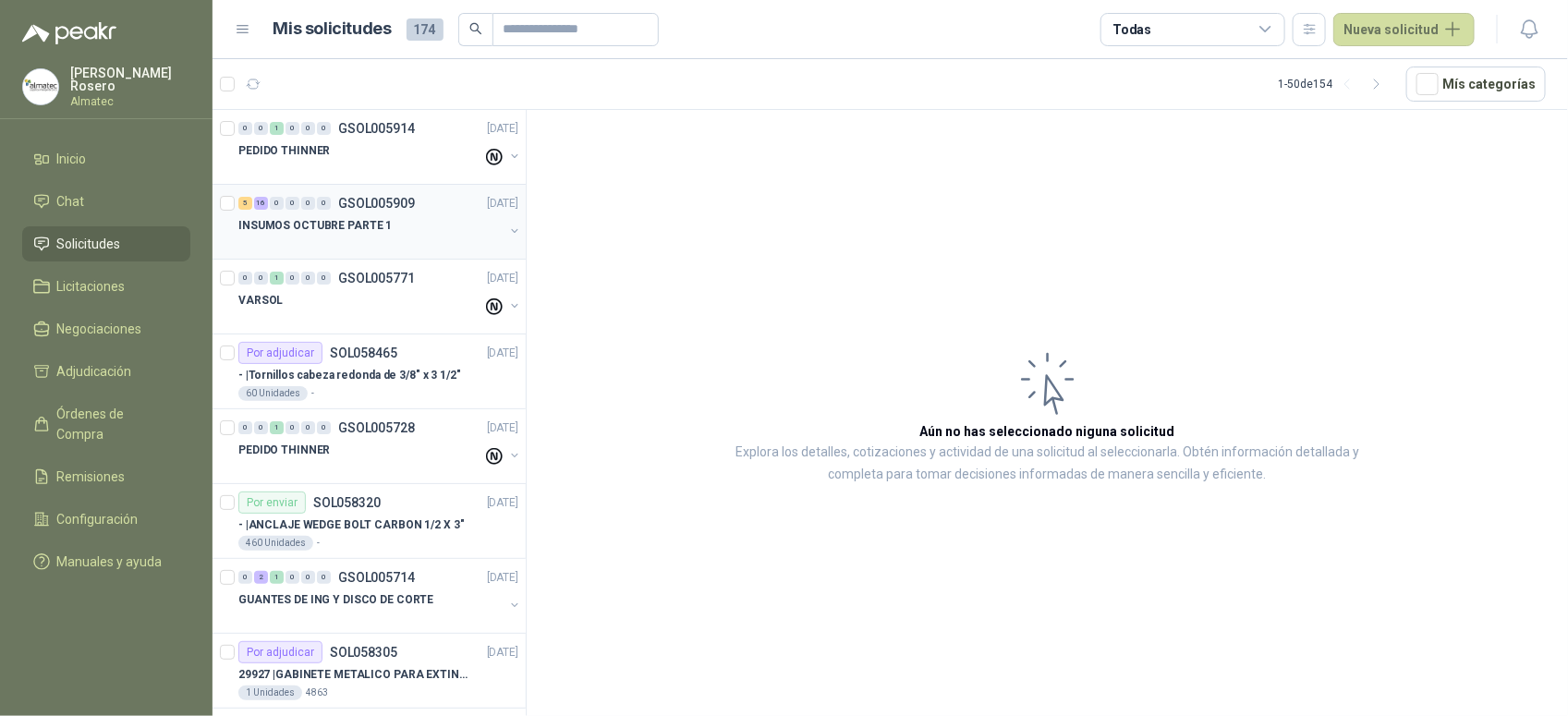
click at [383, 237] on div at bounding box center [371, 244] width 265 height 15
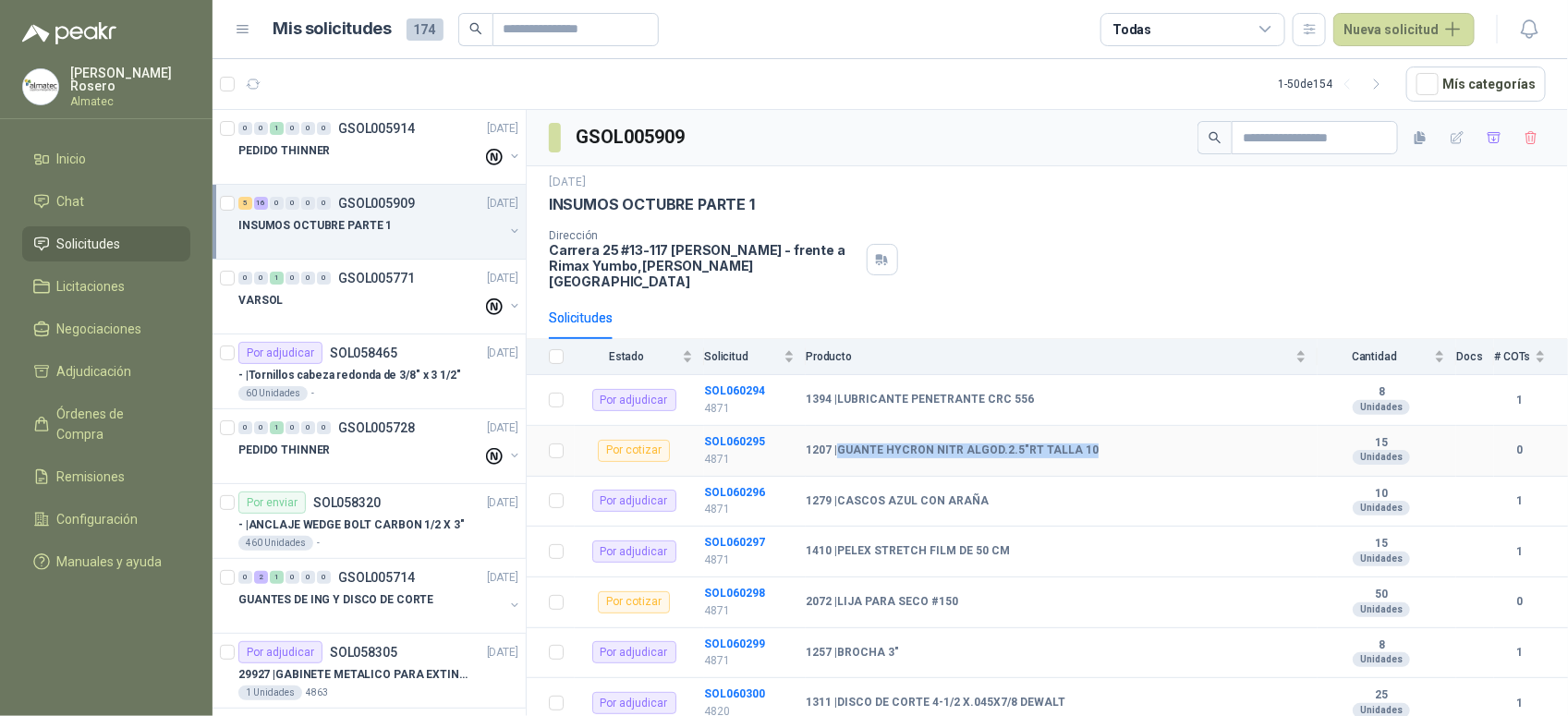
drag, startPoint x: 1095, startPoint y: 427, endPoint x: 843, endPoint y: 429, distance: 252.0
click at [843, 429] on td "1207 | [PERSON_NAME] NITR ALGOD.2.5"RT TALLA 10" at bounding box center [1061, 452] width 512 height 51
copy b "GUANTE HYCRON NITR ALGOD.2.5"RT TALLA 10"
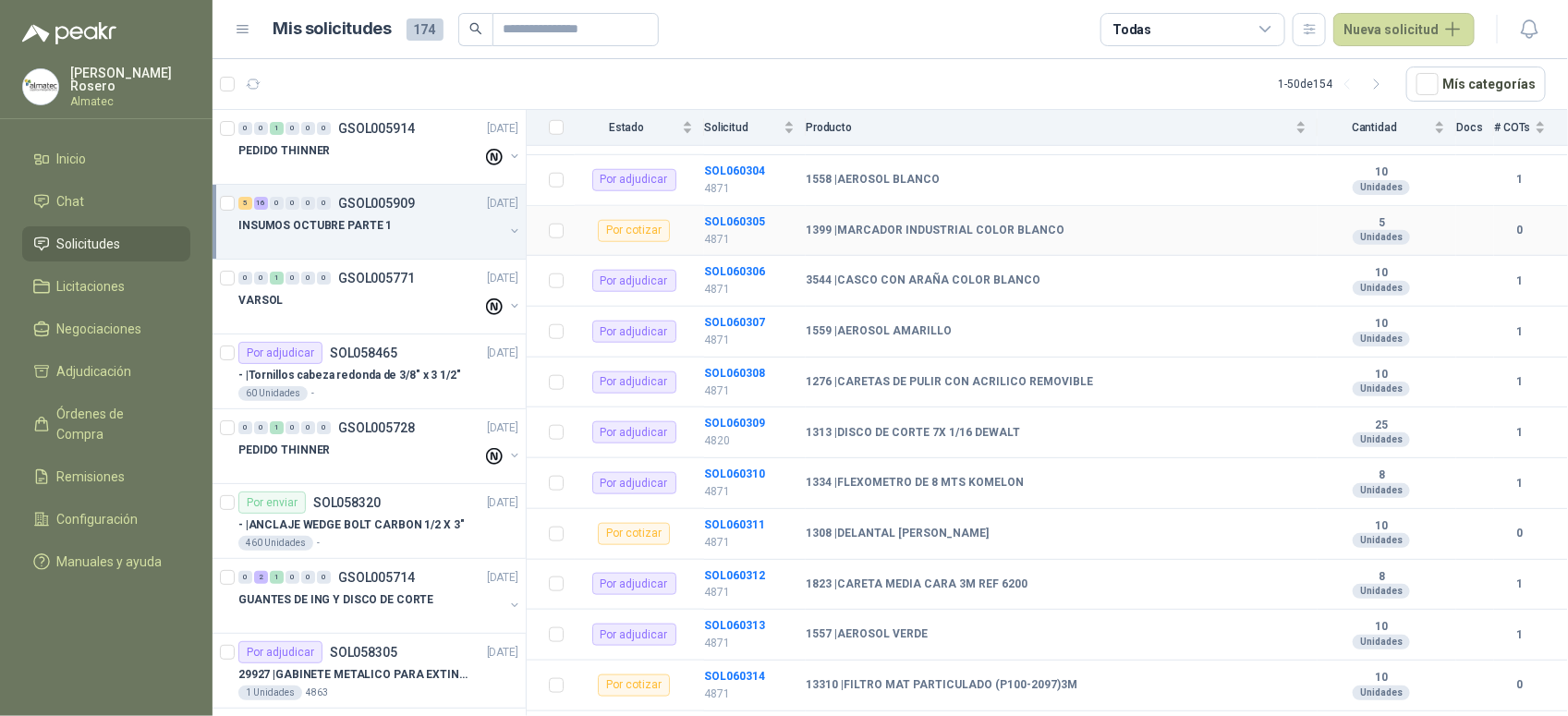
scroll to position [736, 0]
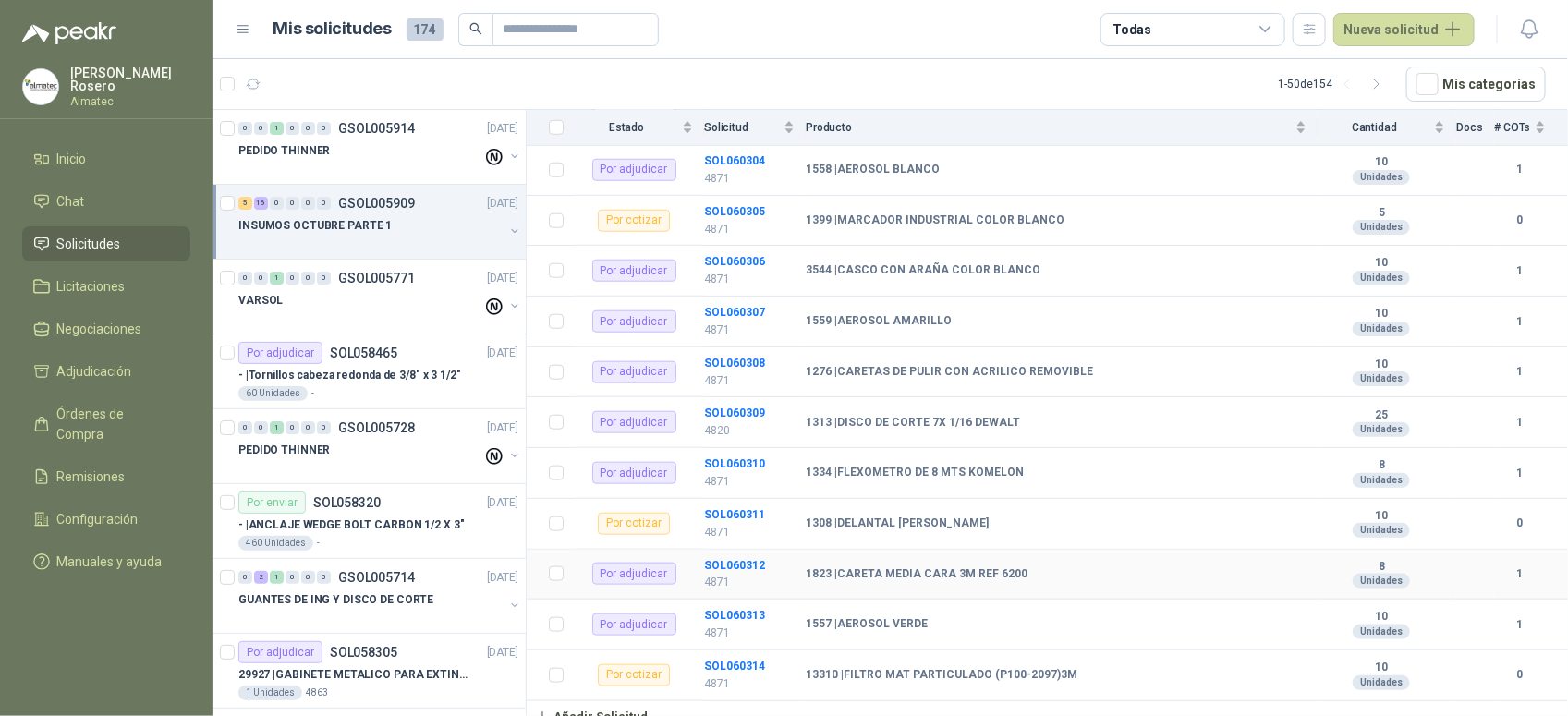
click at [736, 550] on td "SOL060312 4871" at bounding box center [755, 576] width 101 height 51
click at [732, 559] on b "SOL060312" at bounding box center [734, 565] width 61 height 13
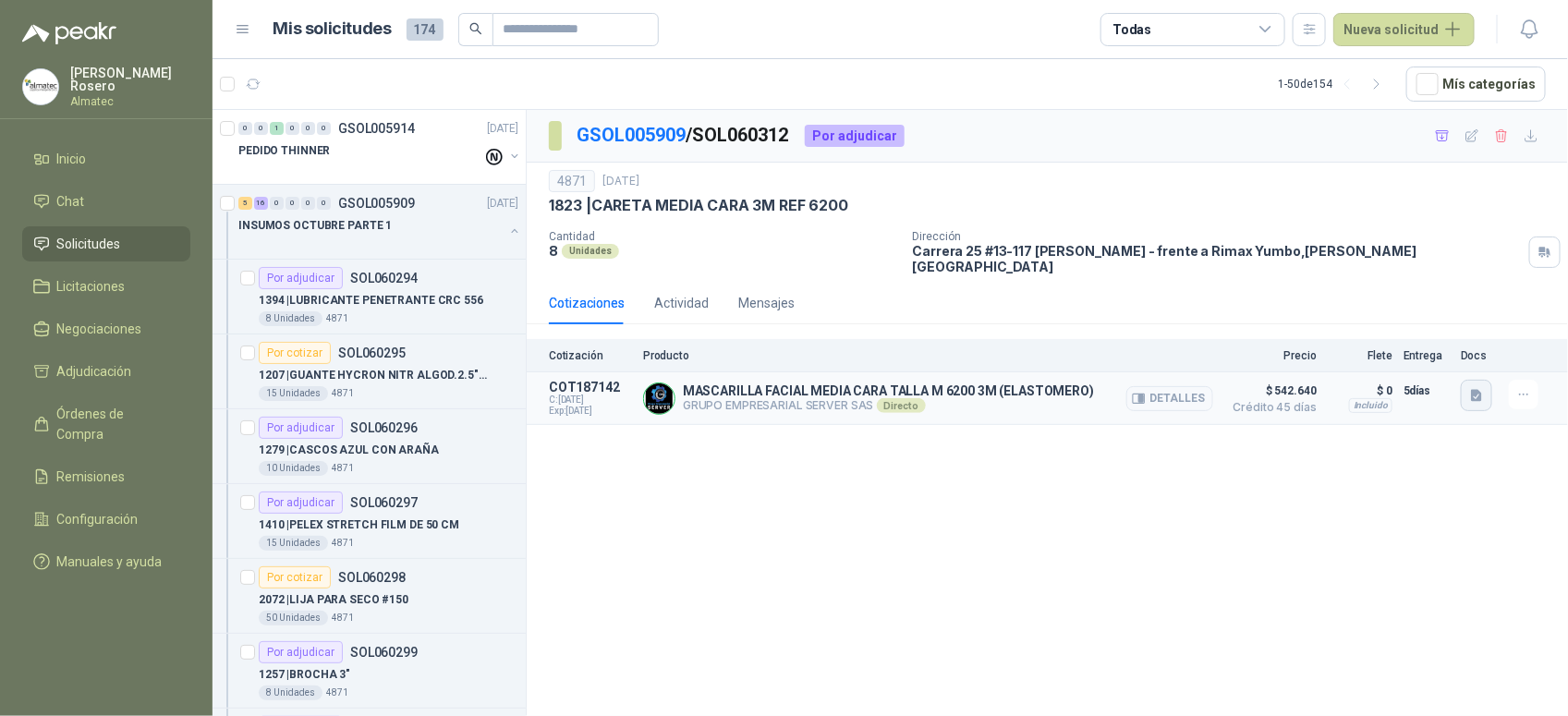
click at [1470, 388] on icon "button" at bounding box center [1476, 396] width 16 height 16
click at [1453, 340] on button "image.png" at bounding box center [1440, 343] width 80 height 20
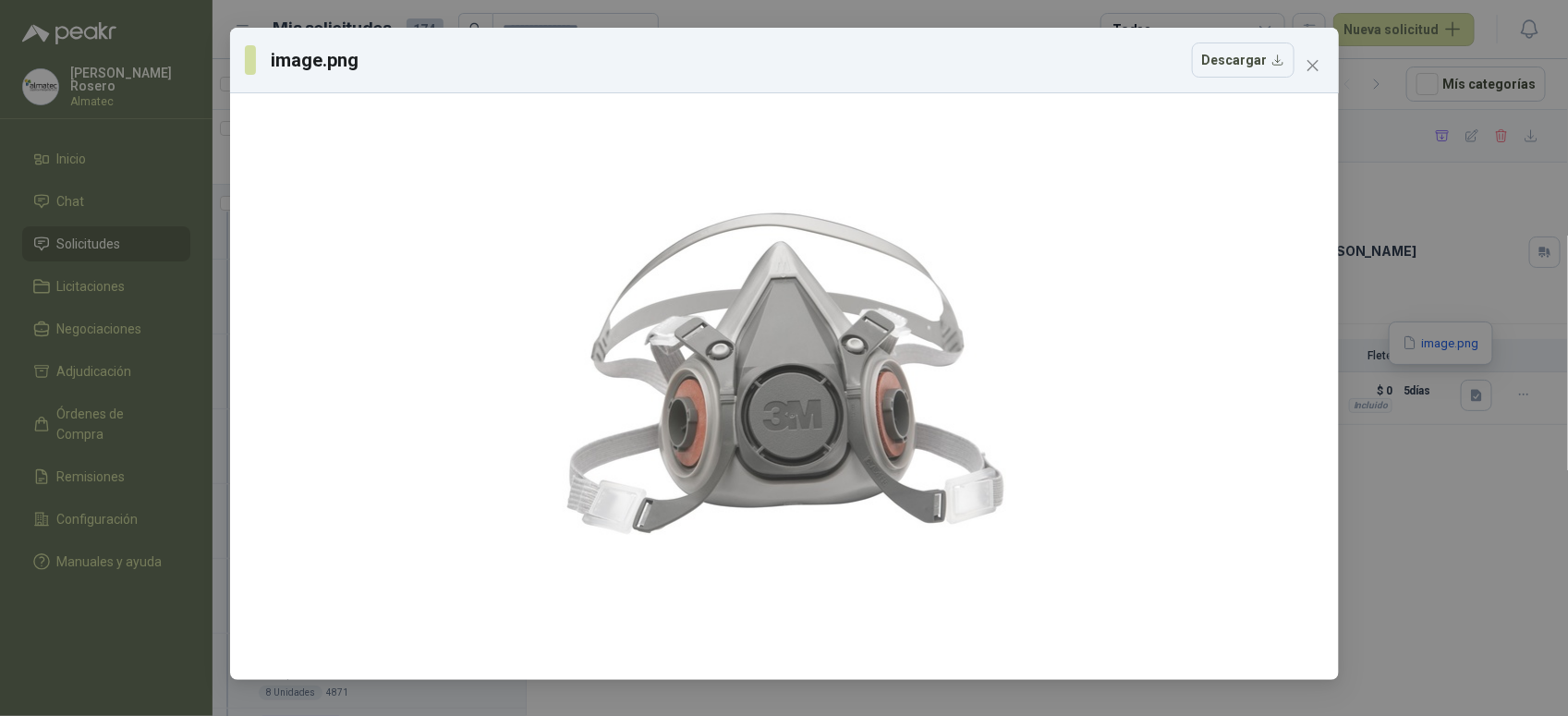
click at [1394, 482] on div "image.png Descargar" at bounding box center [784, 358] width 1568 height 716
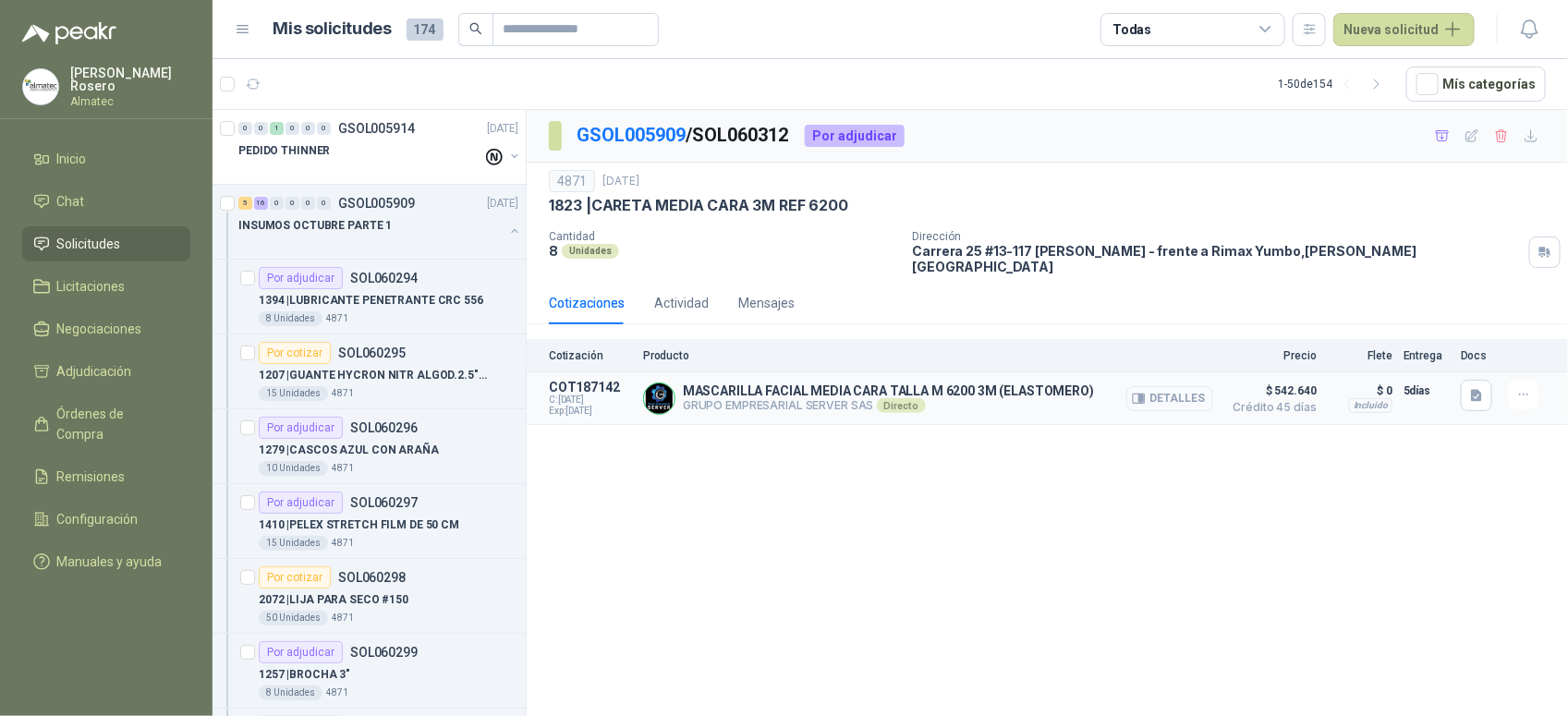
click at [1173, 389] on button "Detalles" at bounding box center [1169, 399] width 87 height 25
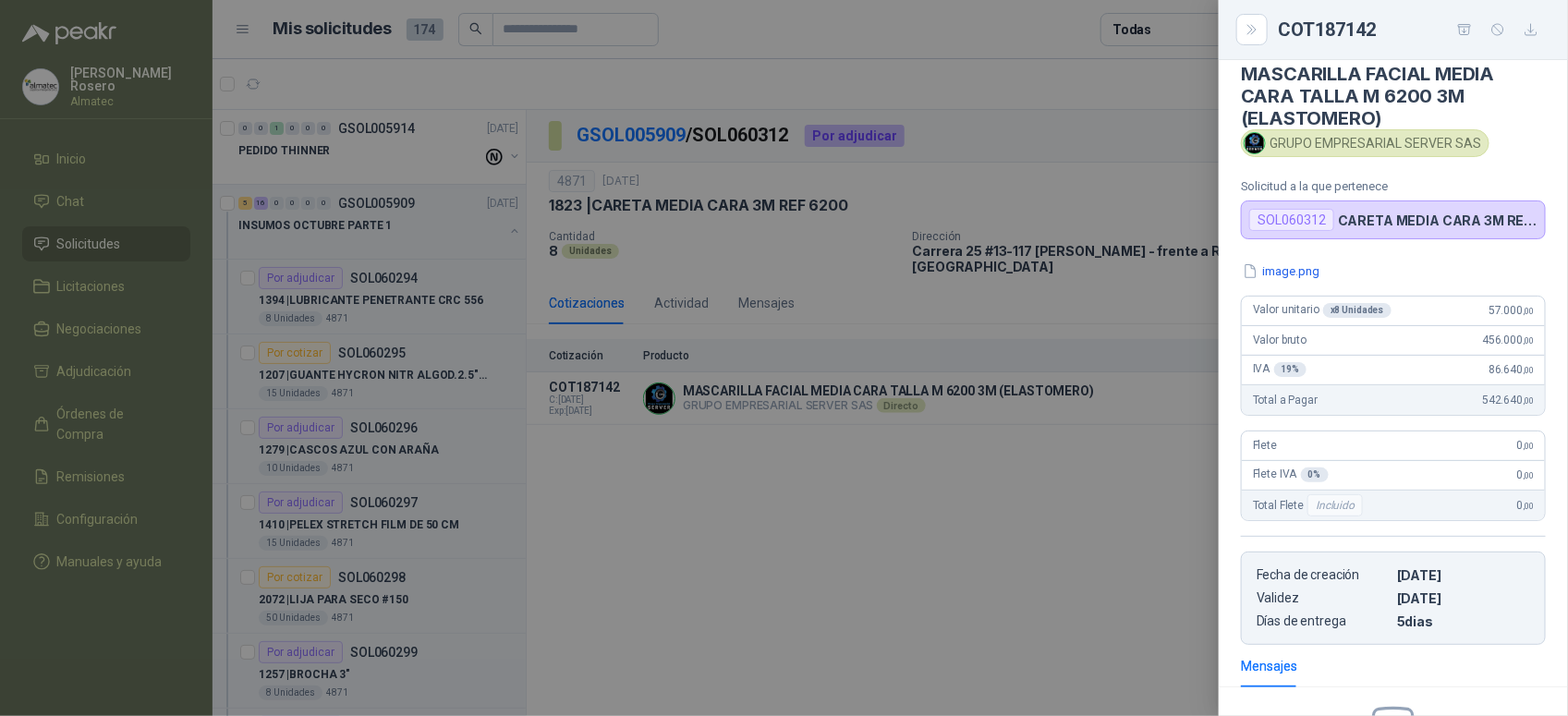
click at [996, 573] on div at bounding box center [784, 358] width 1568 height 716
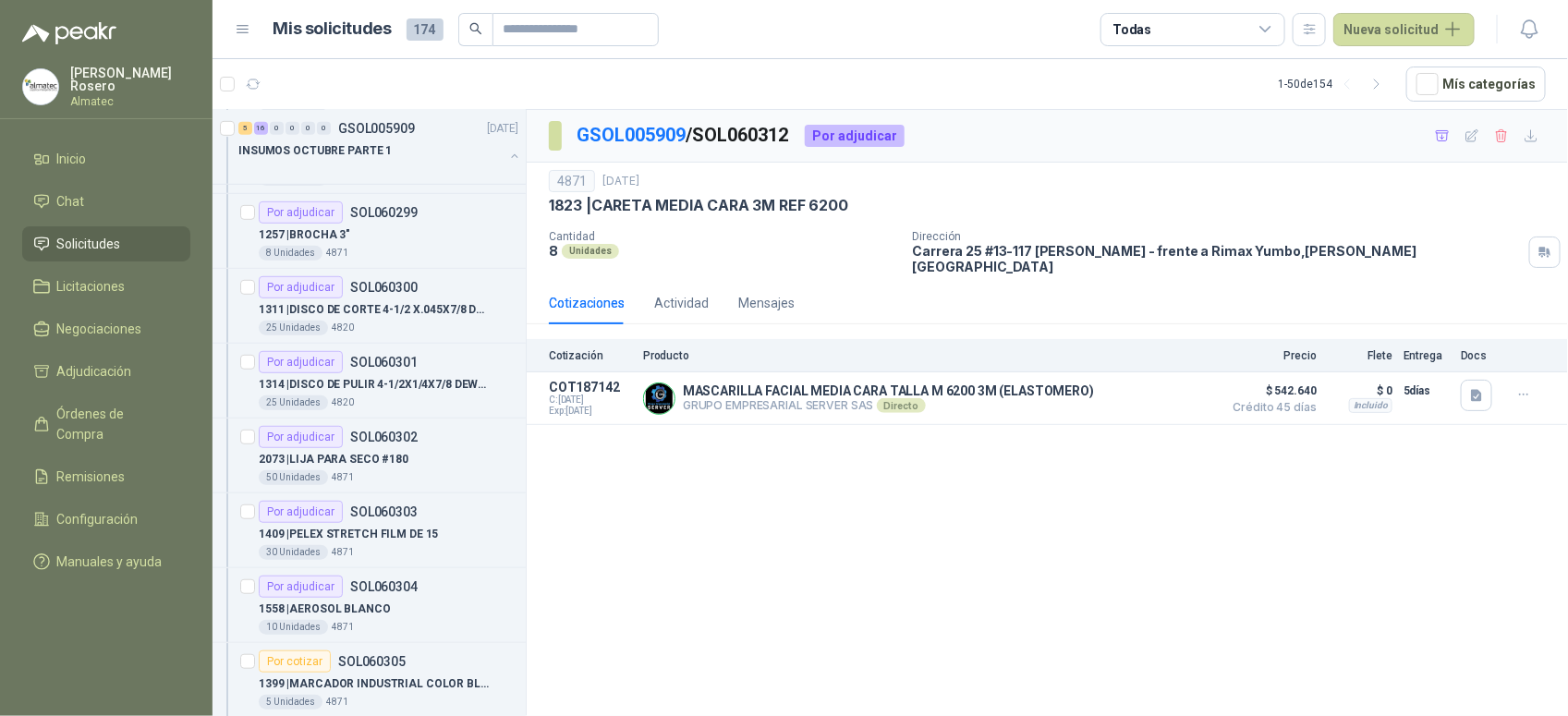
scroll to position [809, 0]
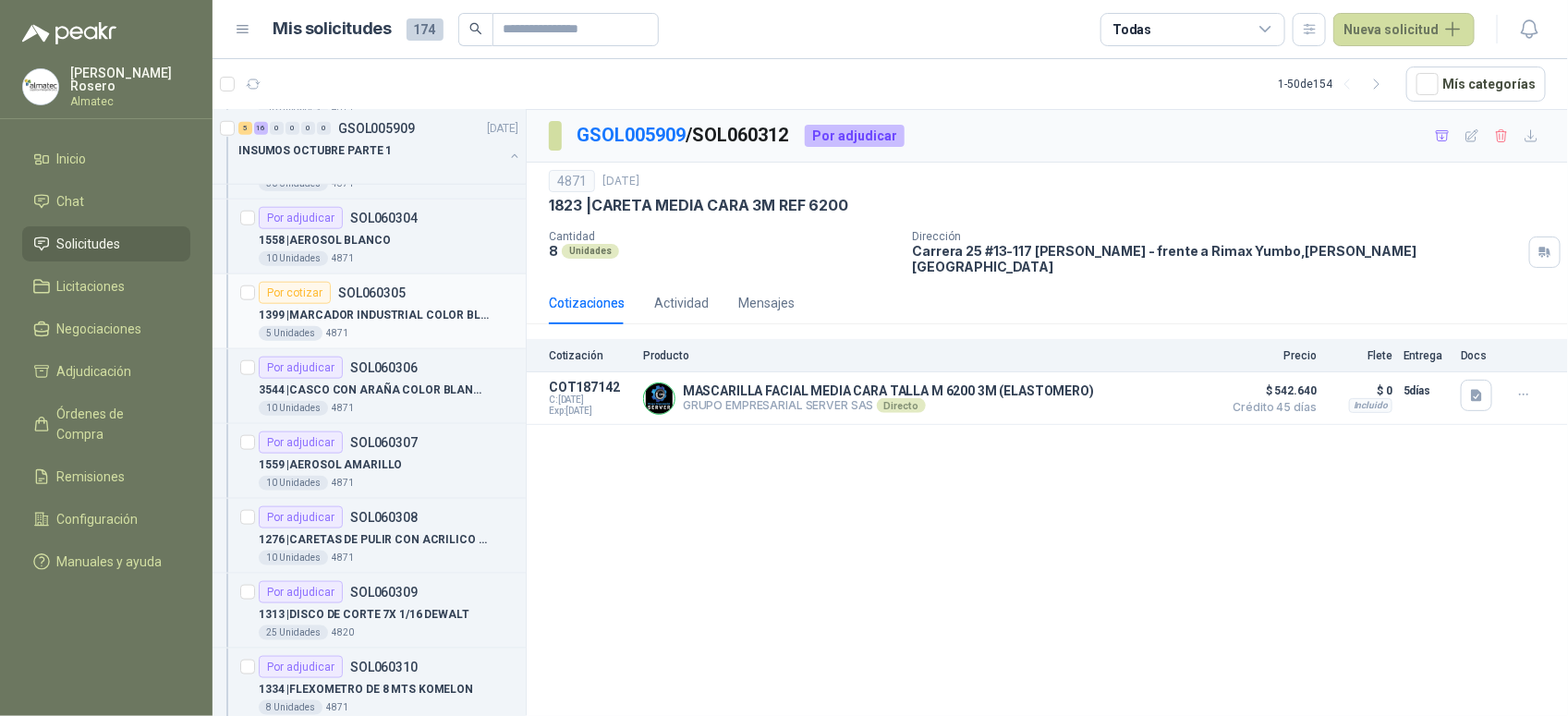
click at [408, 321] on p "1399 | MARCADOR INDUSTRIAL COLOR BLANCO" at bounding box center [373, 315] width 230 height 18
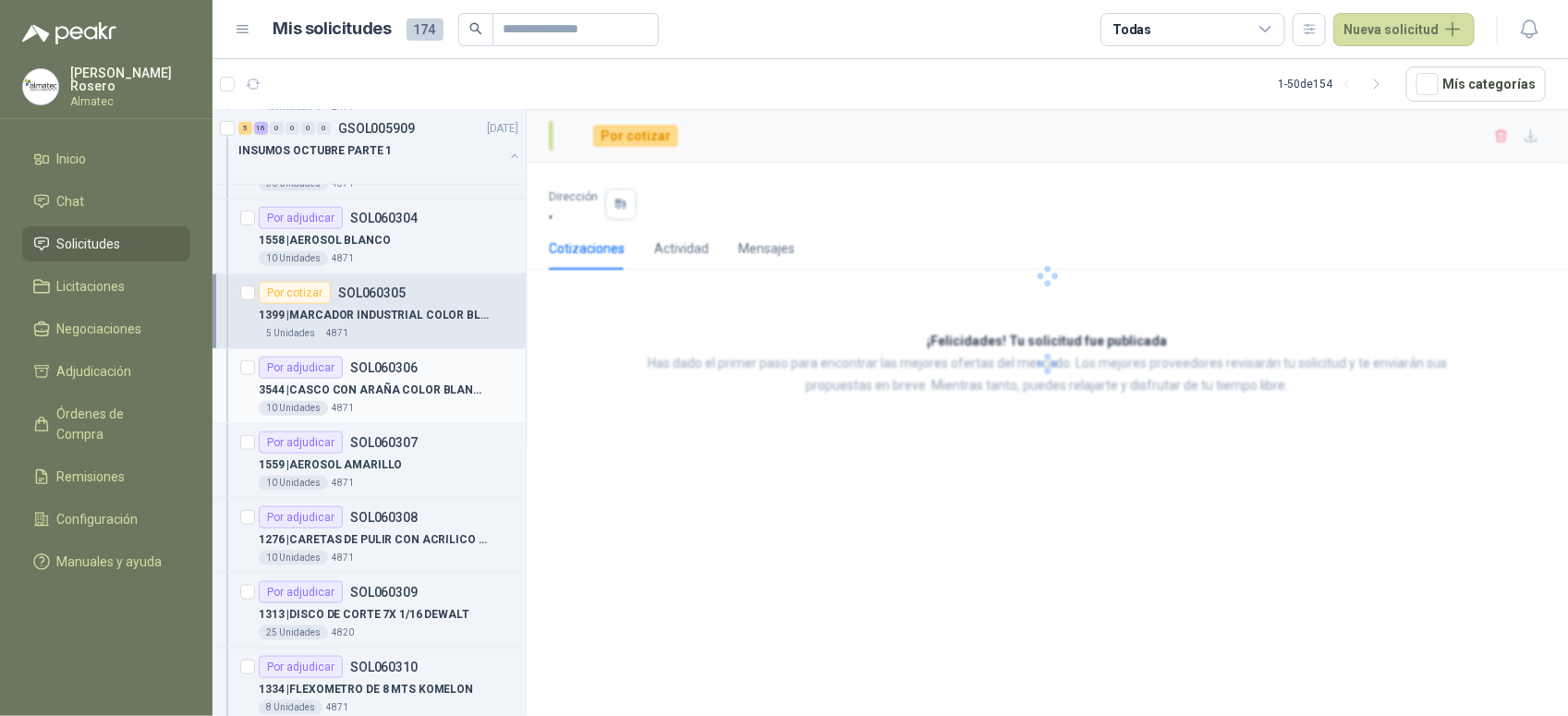
click at [430, 385] on p "3544 | CASCO CON ARAÑA COLOR BLANCO" at bounding box center [373, 390] width 230 height 18
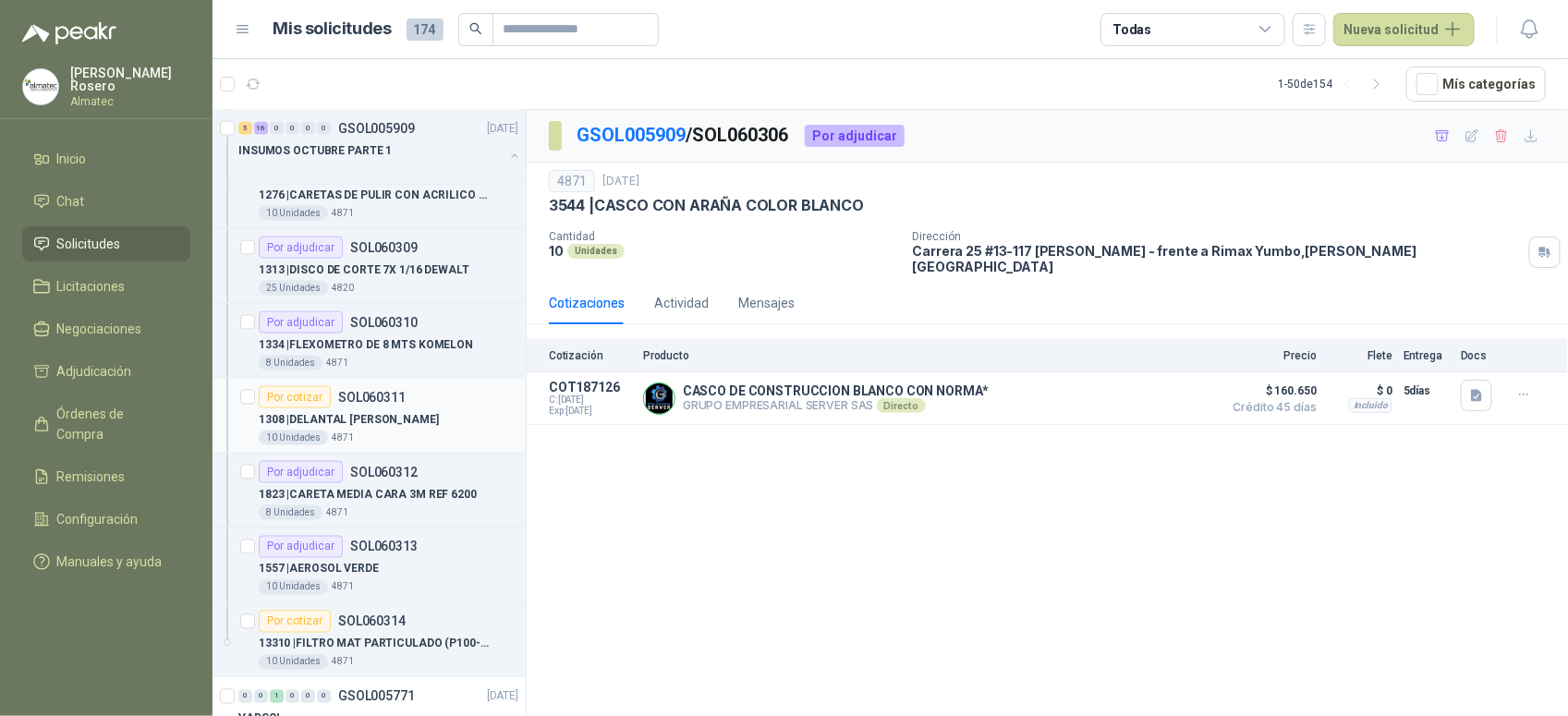
scroll to position [1155, 0]
click at [421, 402] on div "Por cotizar SOL060311" at bounding box center [388, 395] width 259 height 22
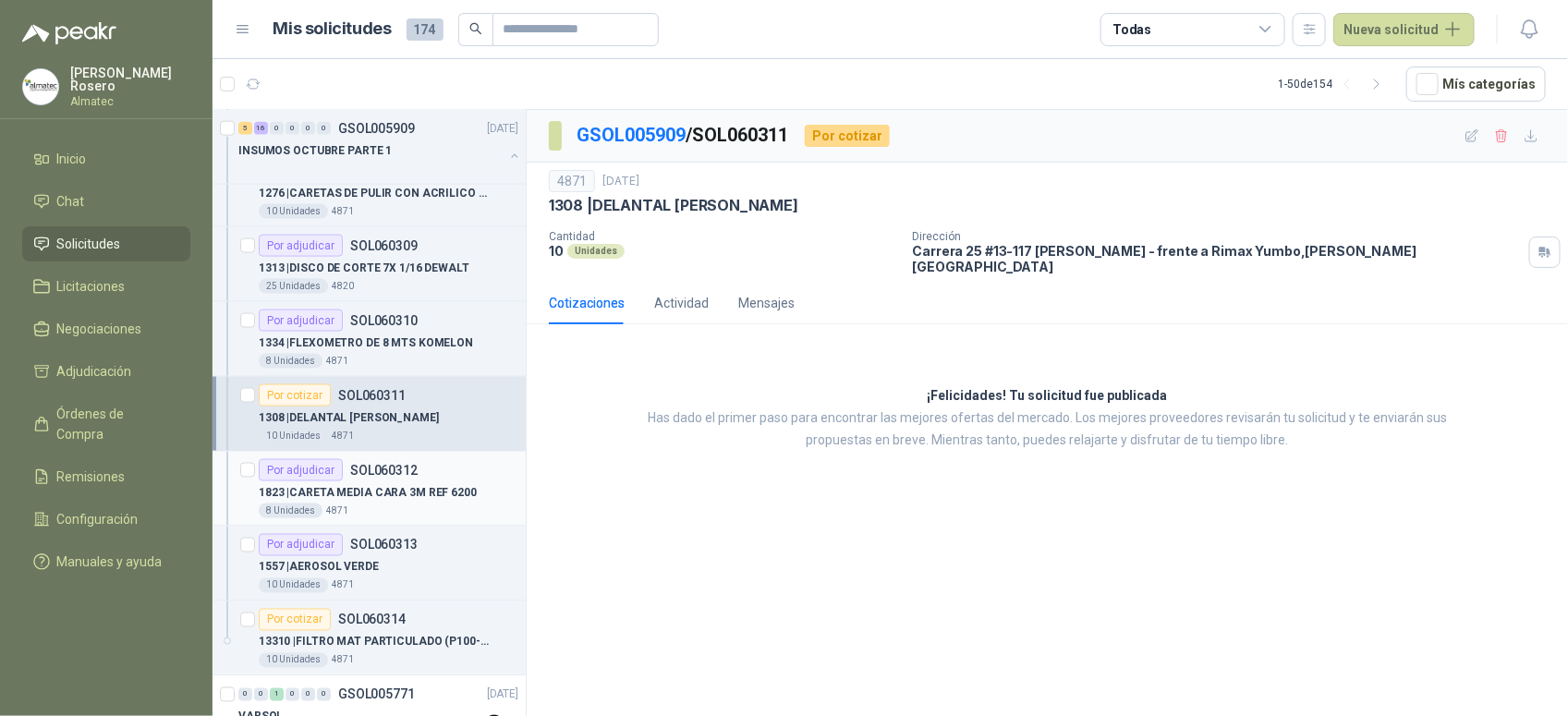
click at [394, 495] on p "1823 | CARETA MEDIA CARA 3M REF 6200" at bounding box center [368, 493] width 218 height 18
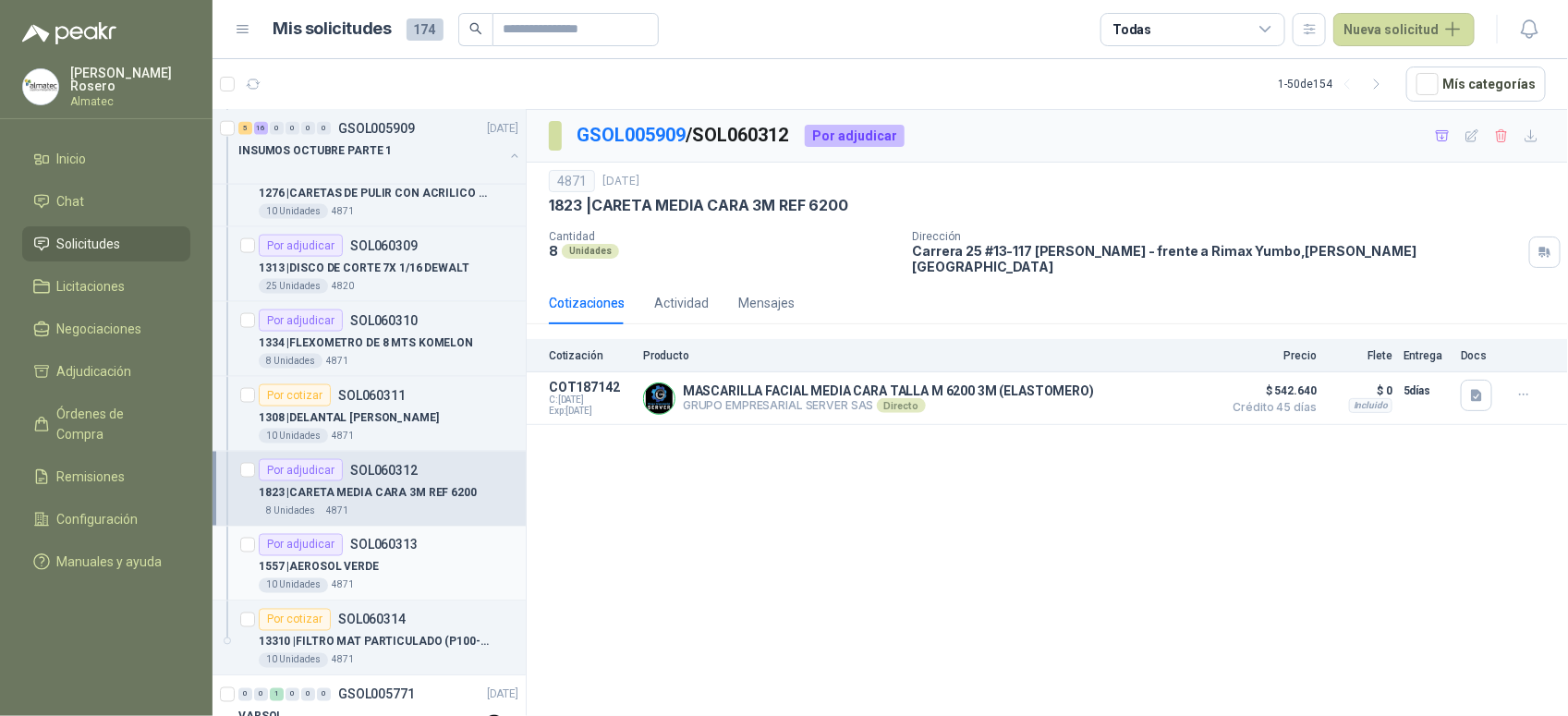
click at [422, 567] on div "1557 | AEROSOL VERDE" at bounding box center [388, 567] width 259 height 22
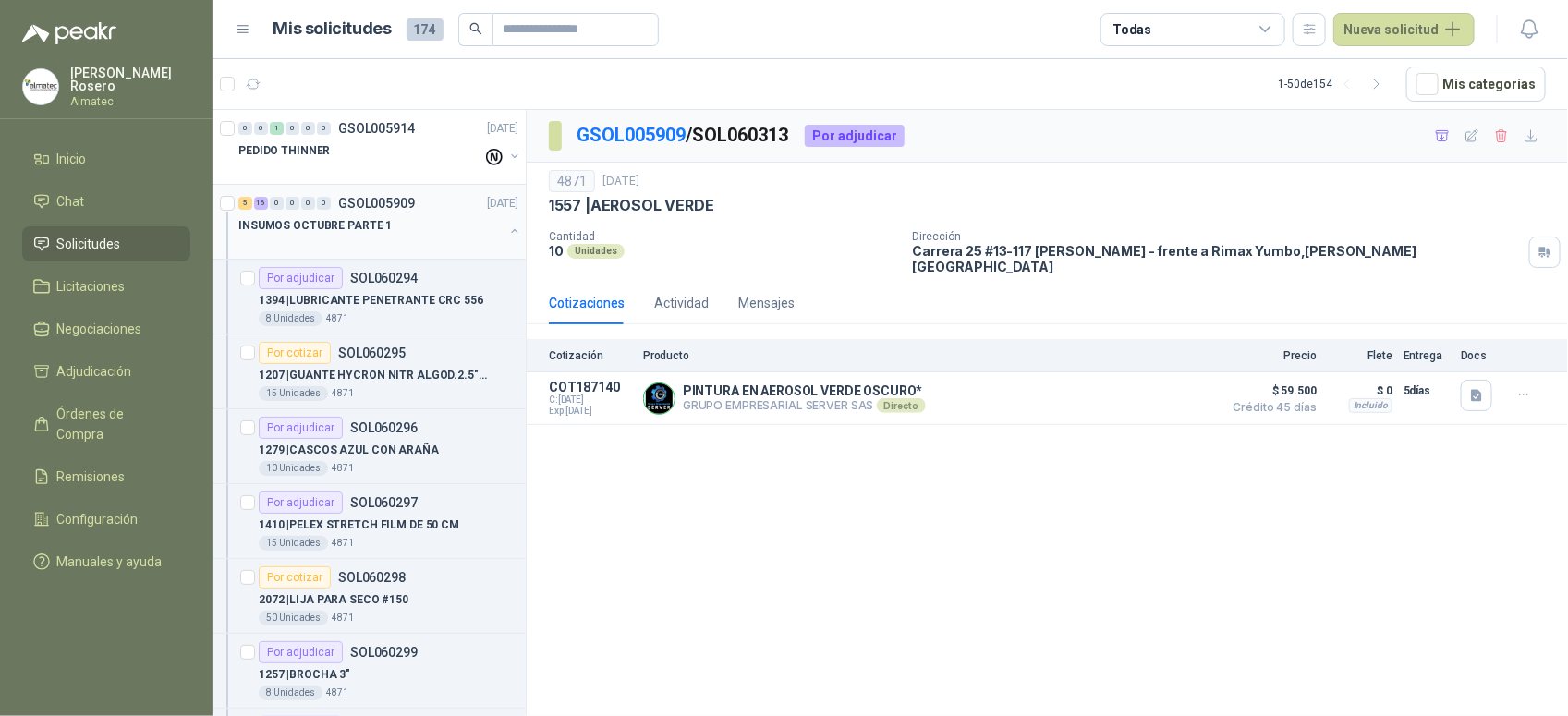
click at [495, 219] on div "INSUMOS OCTUBRE PARTE 1" at bounding box center [379, 233] width 284 height 37
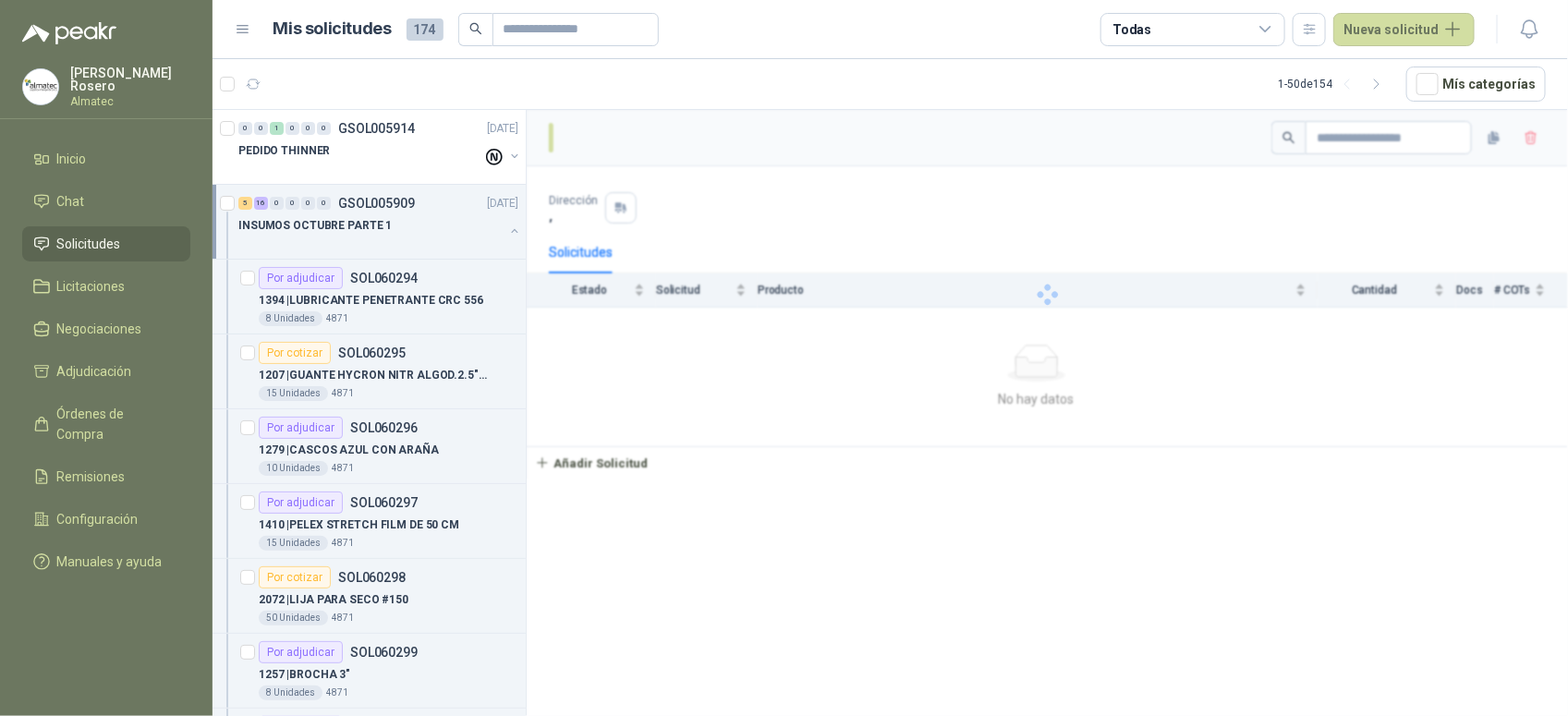
click at [508, 237] on icon "button" at bounding box center [514, 230] width 13 height 13
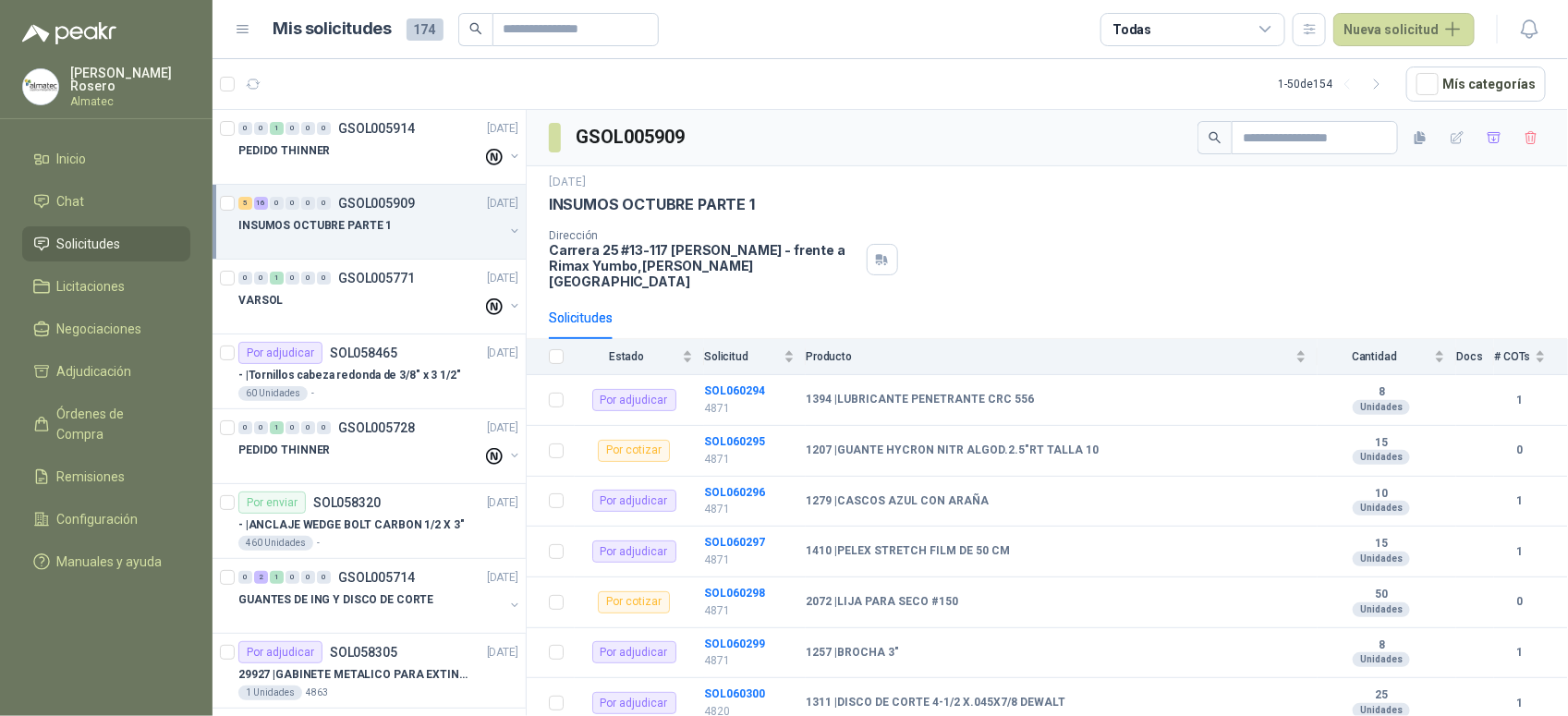
scroll to position [7, 0]
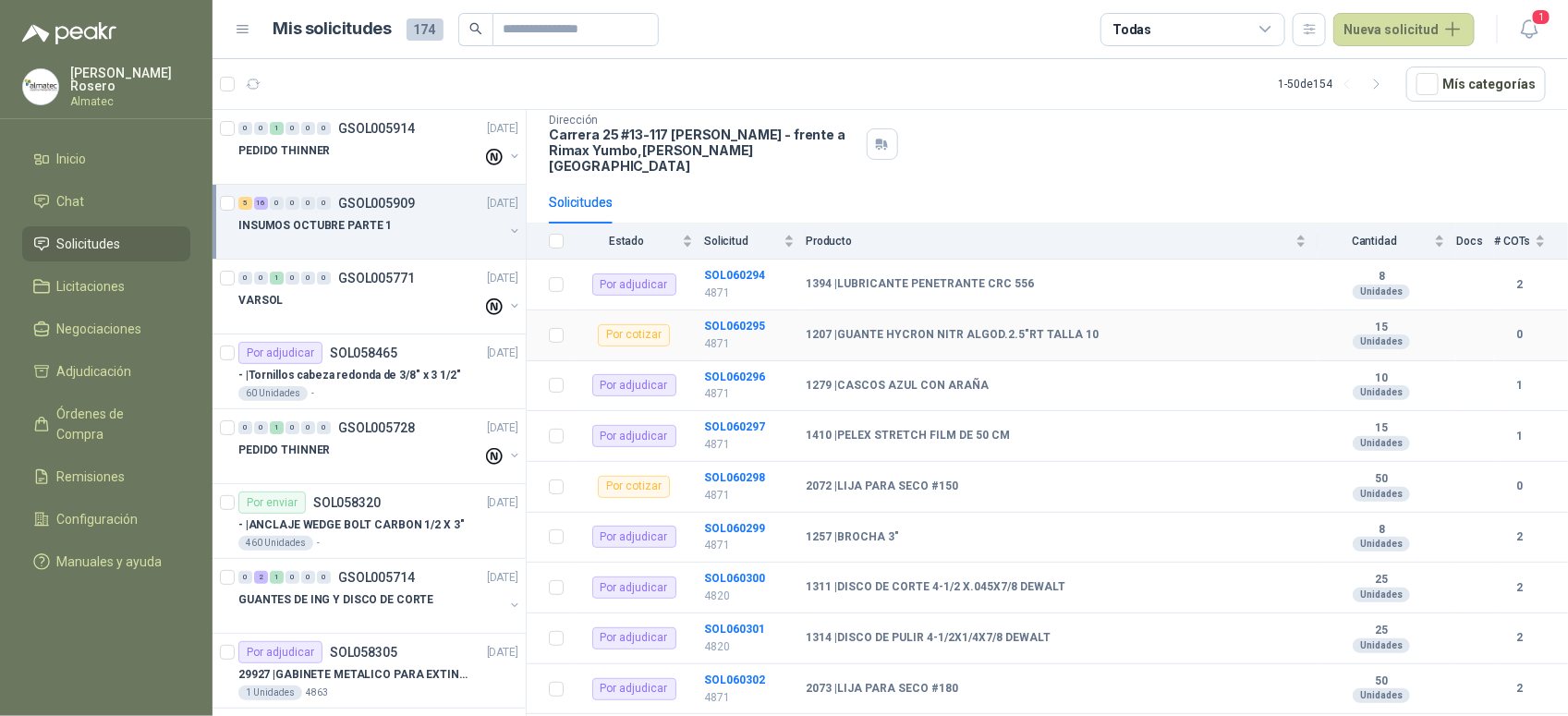
drag, startPoint x: 718, startPoint y: 311, endPoint x: 699, endPoint y: 301, distance: 21.5
click at [718, 320] on b "SOL060295" at bounding box center [734, 326] width 61 height 13
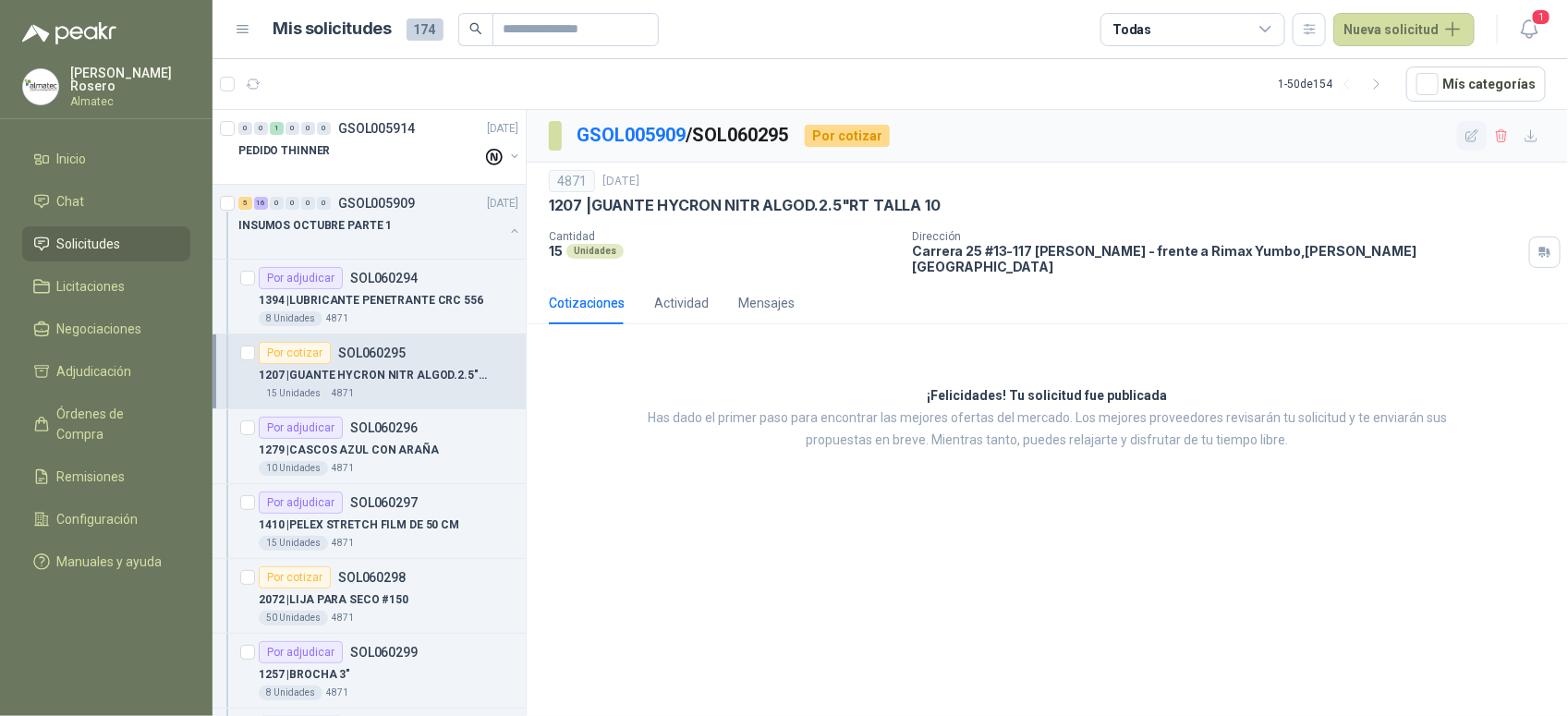
click at [1475, 123] on button "button" at bounding box center [1471, 136] width 29 height 29
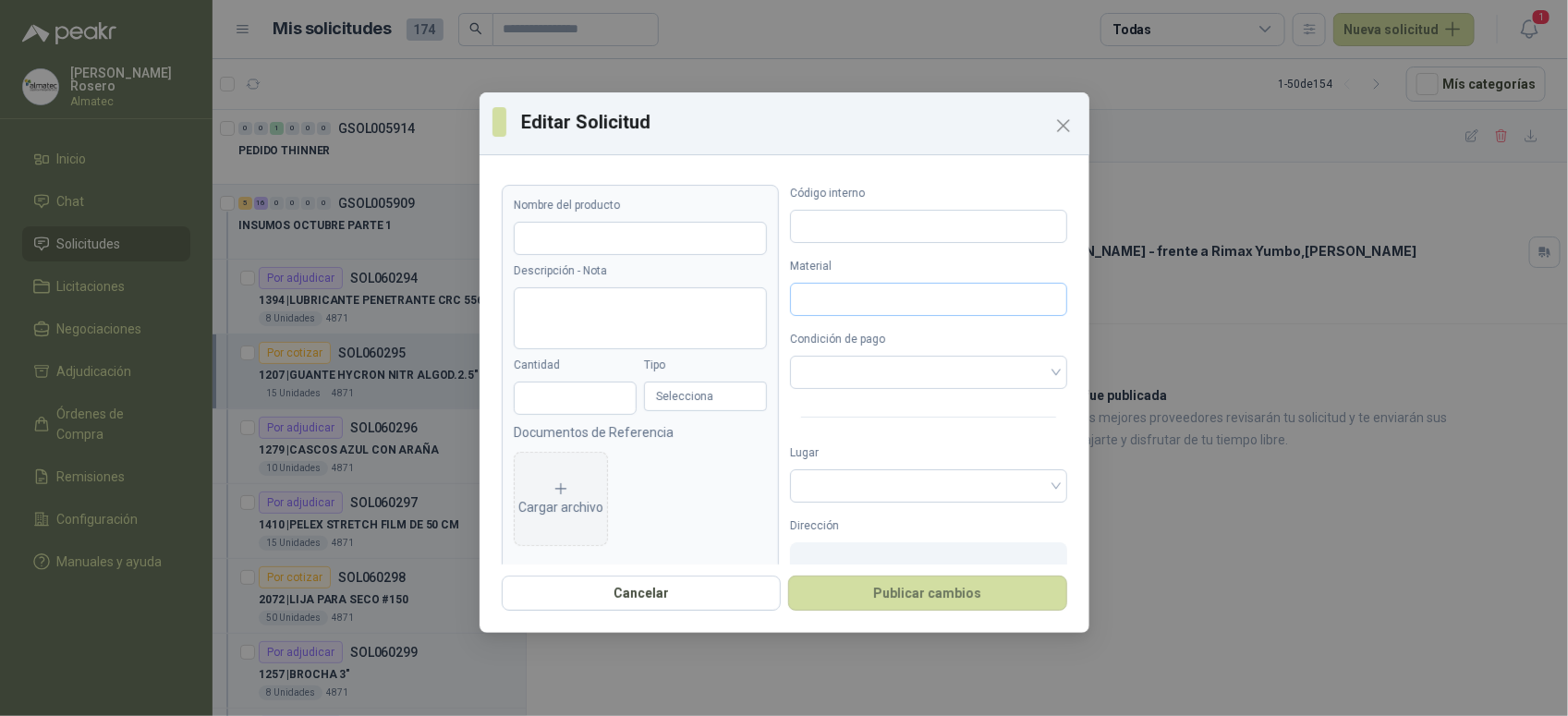
type input "**********"
type input "**"
type input "****"
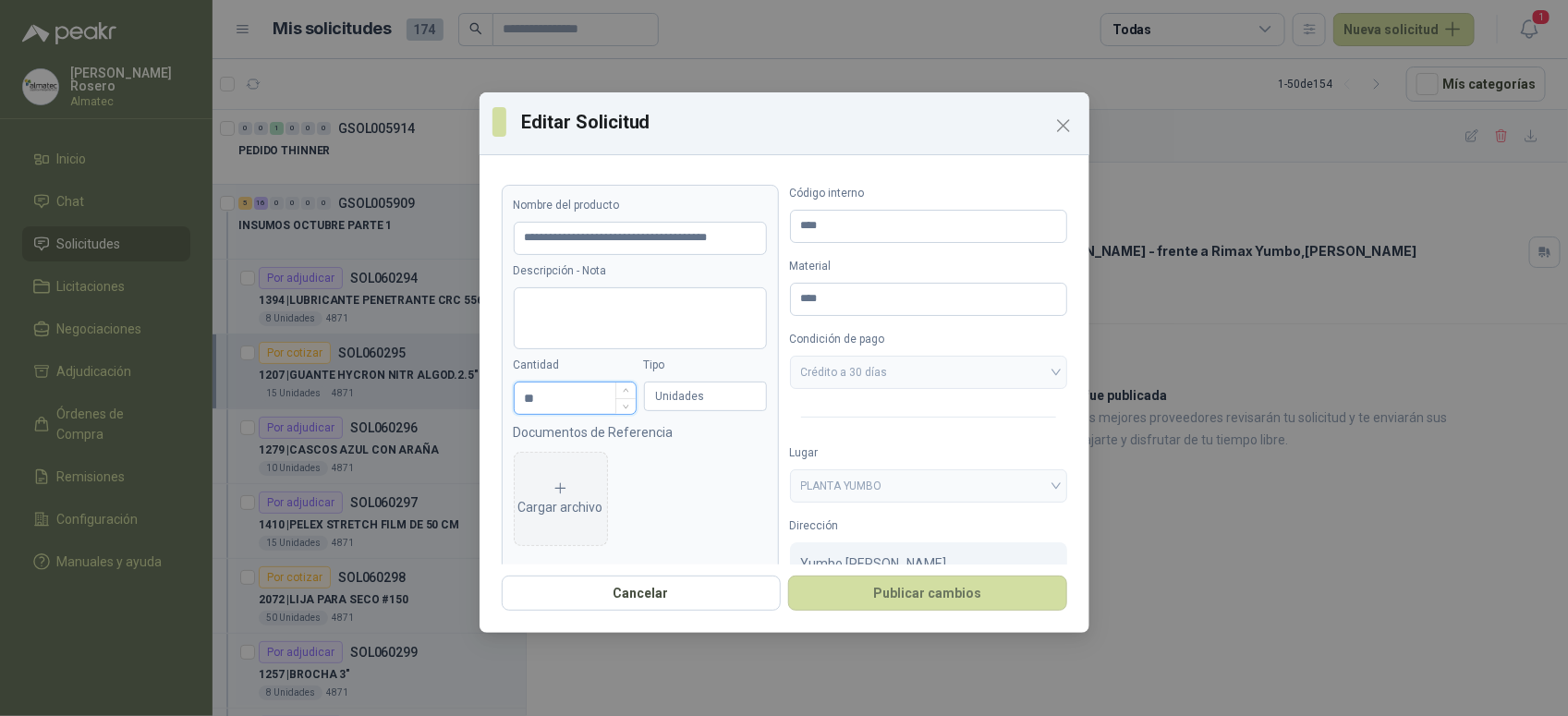
click at [587, 409] on input "**" at bounding box center [575, 398] width 121 height 31
type input "**********"
type input "*"
type input "**********"
type input "**"
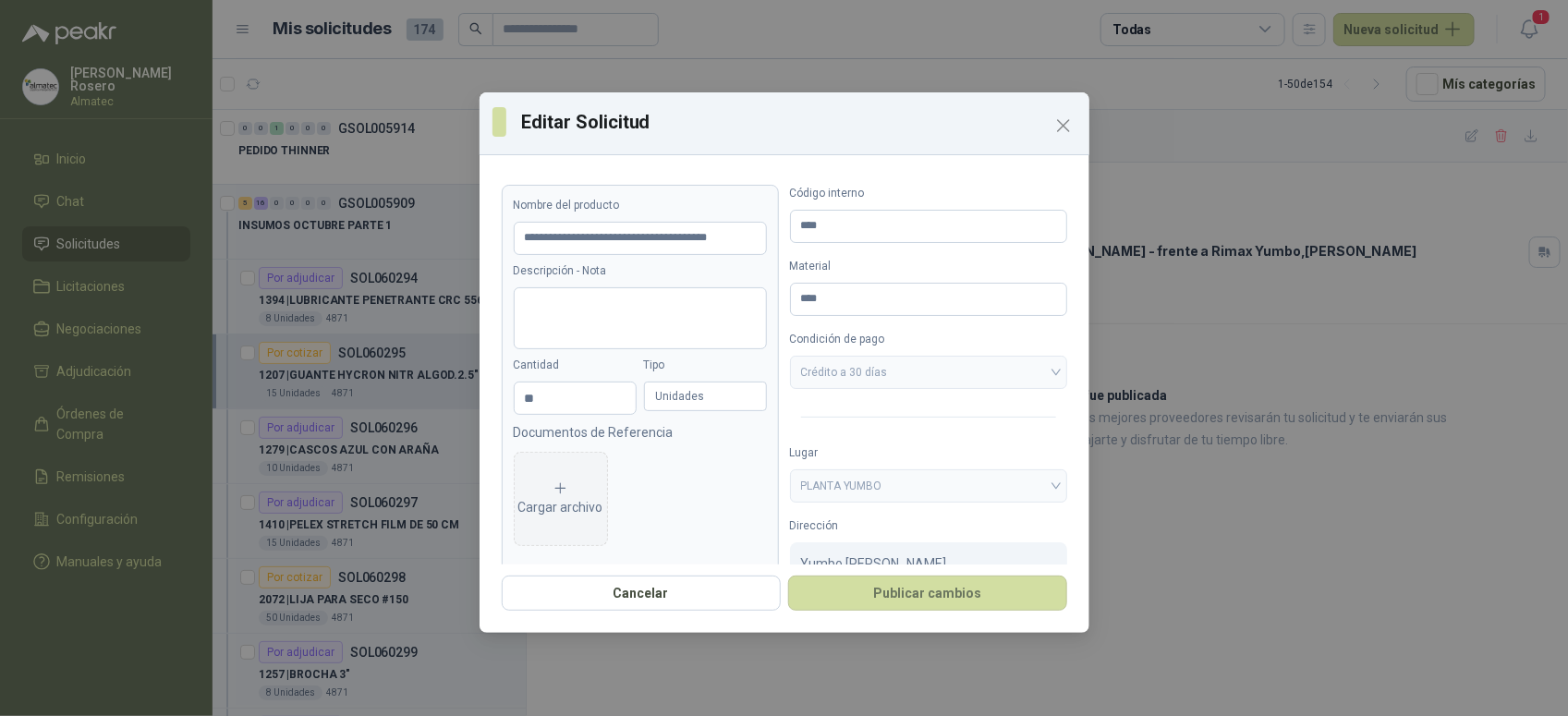
click at [727, 399] on div "Unidades" at bounding box center [705, 396] width 123 height 29
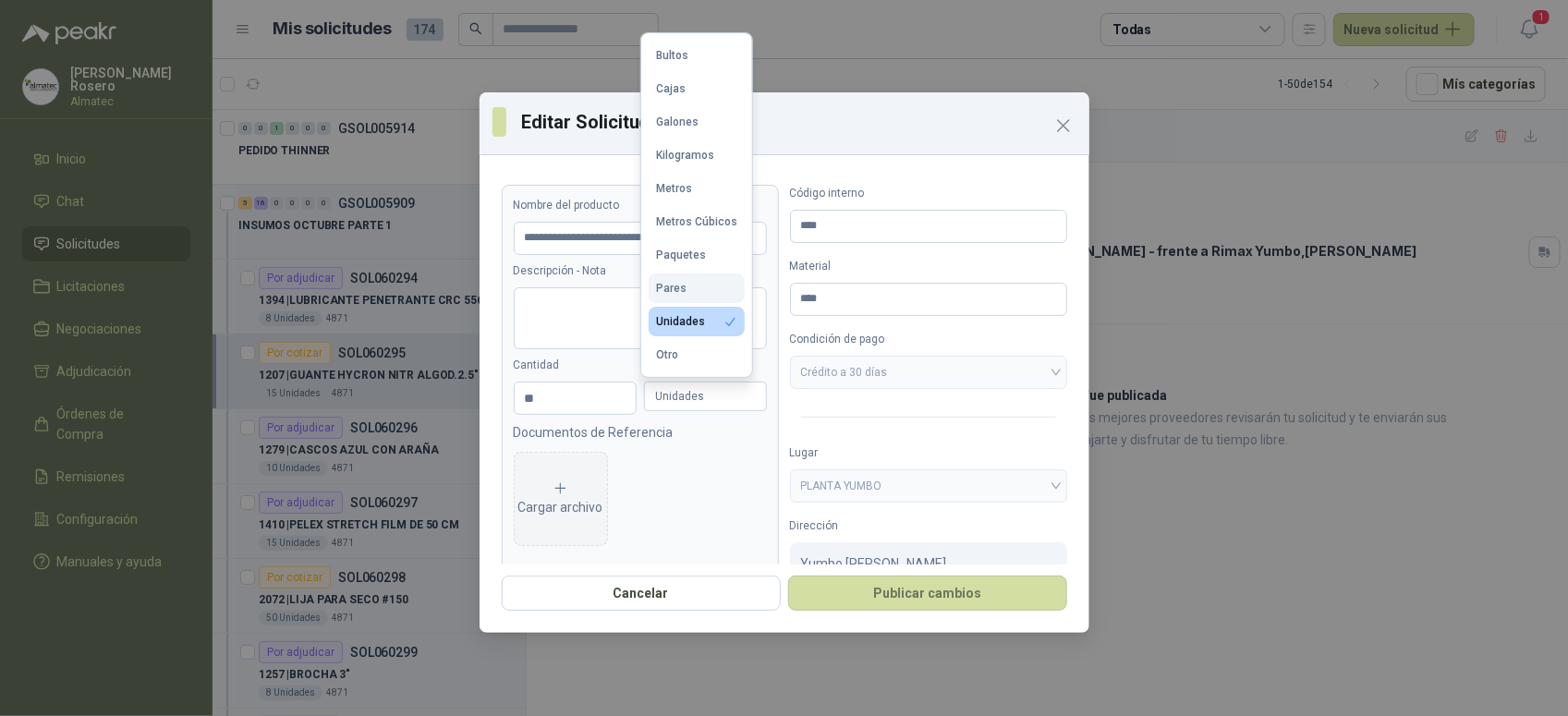
click at [689, 289] on button "Pares" at bounding box center [696, 288] width 97 height 29
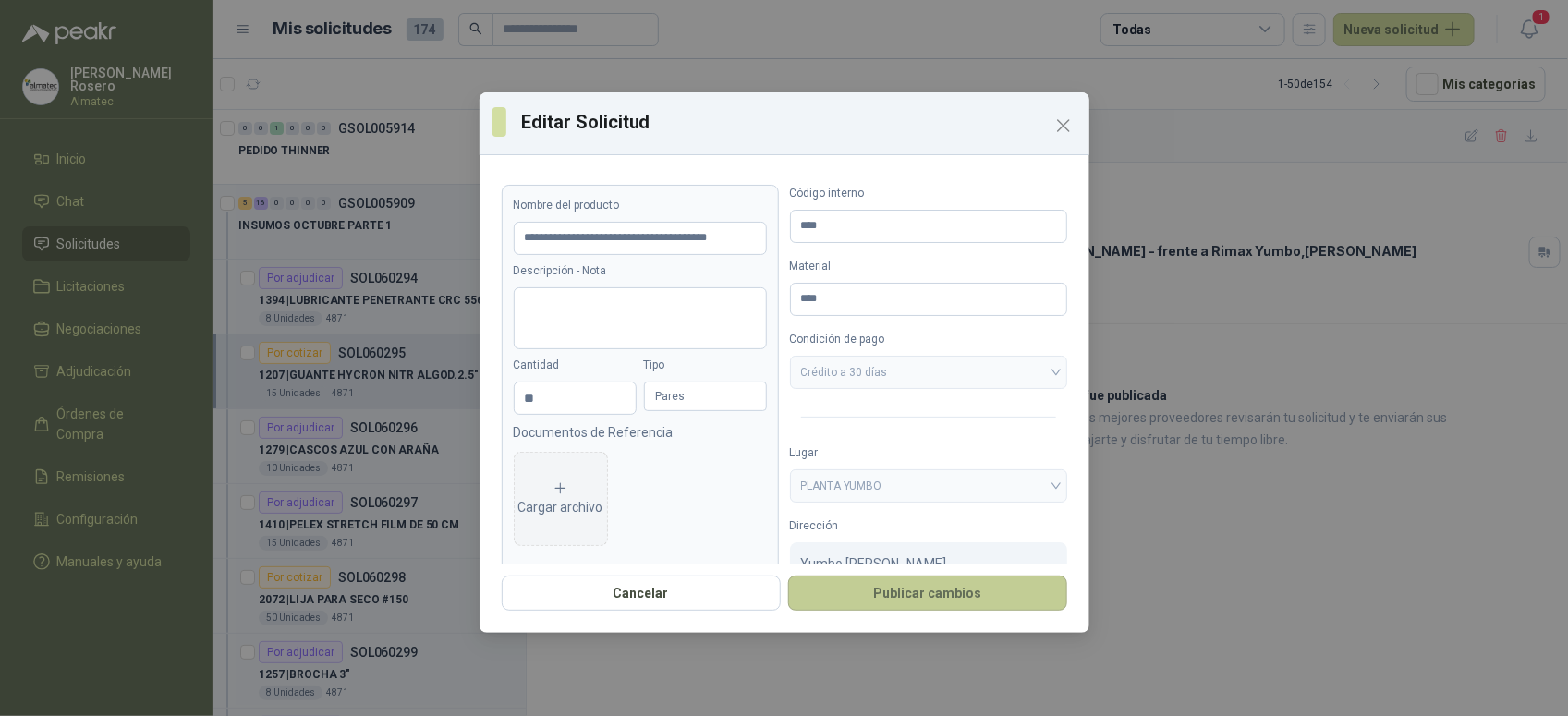
click at [873, 597] on button "Publicar cambios" at bounding box center [927, 593] width 279 height 35
type input "**********"
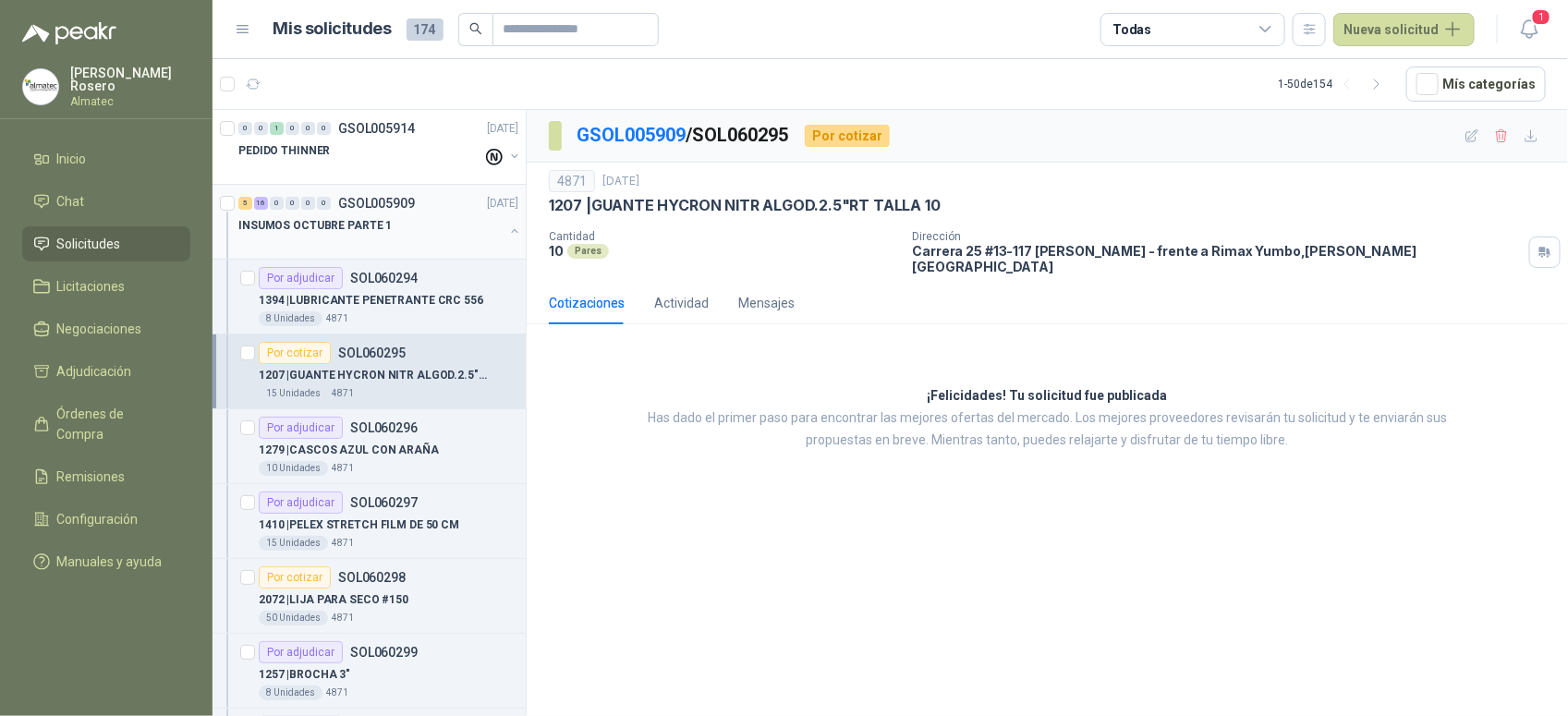
click at [491, 243] on div "INSUMOS OCTUBRE PARTE 1" at bounding box center [379, 233] width 284 height 37
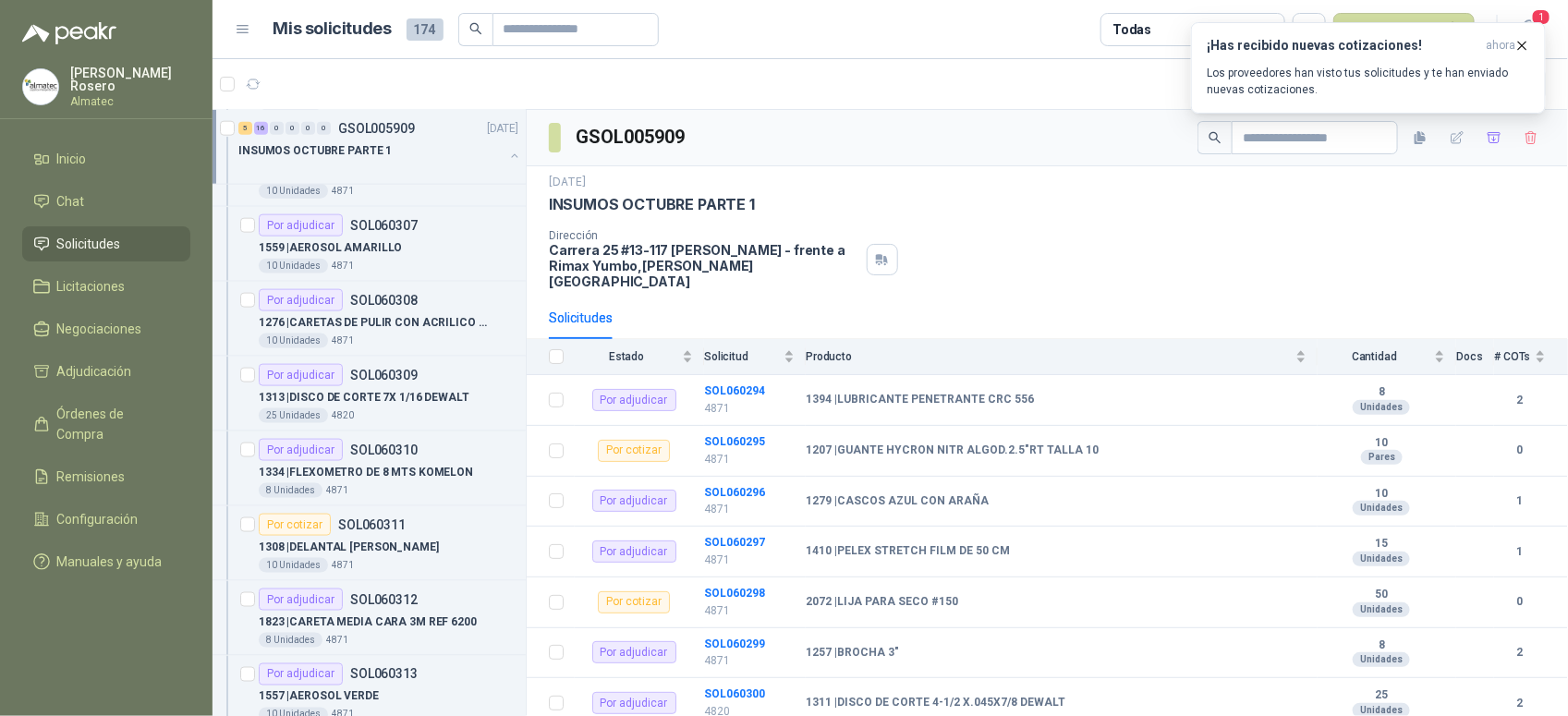
scroll to position [1040, 0]
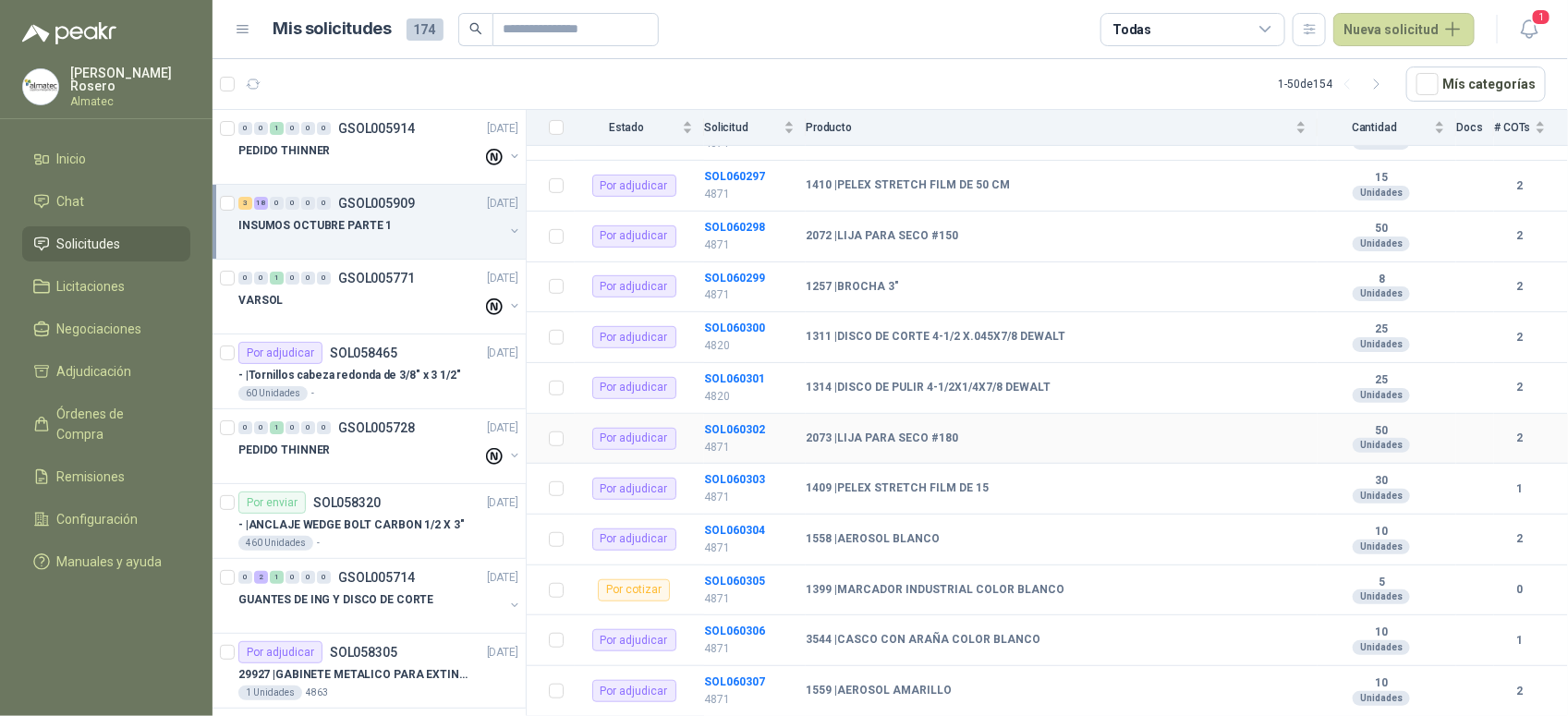
scroll to position [115, 0]
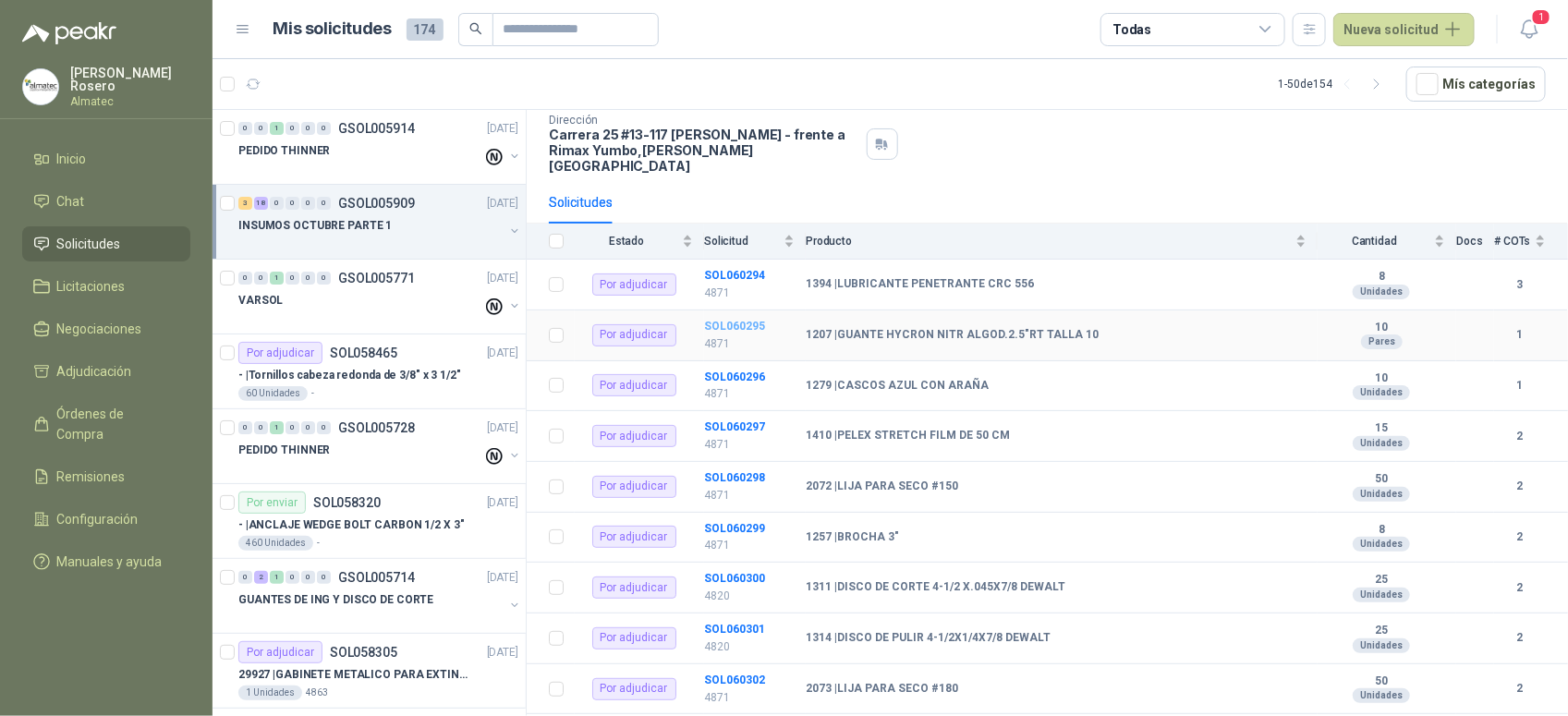
click at [739, 320] on b "SOL060295" at bounding box center [734, 326] width 61 height 13
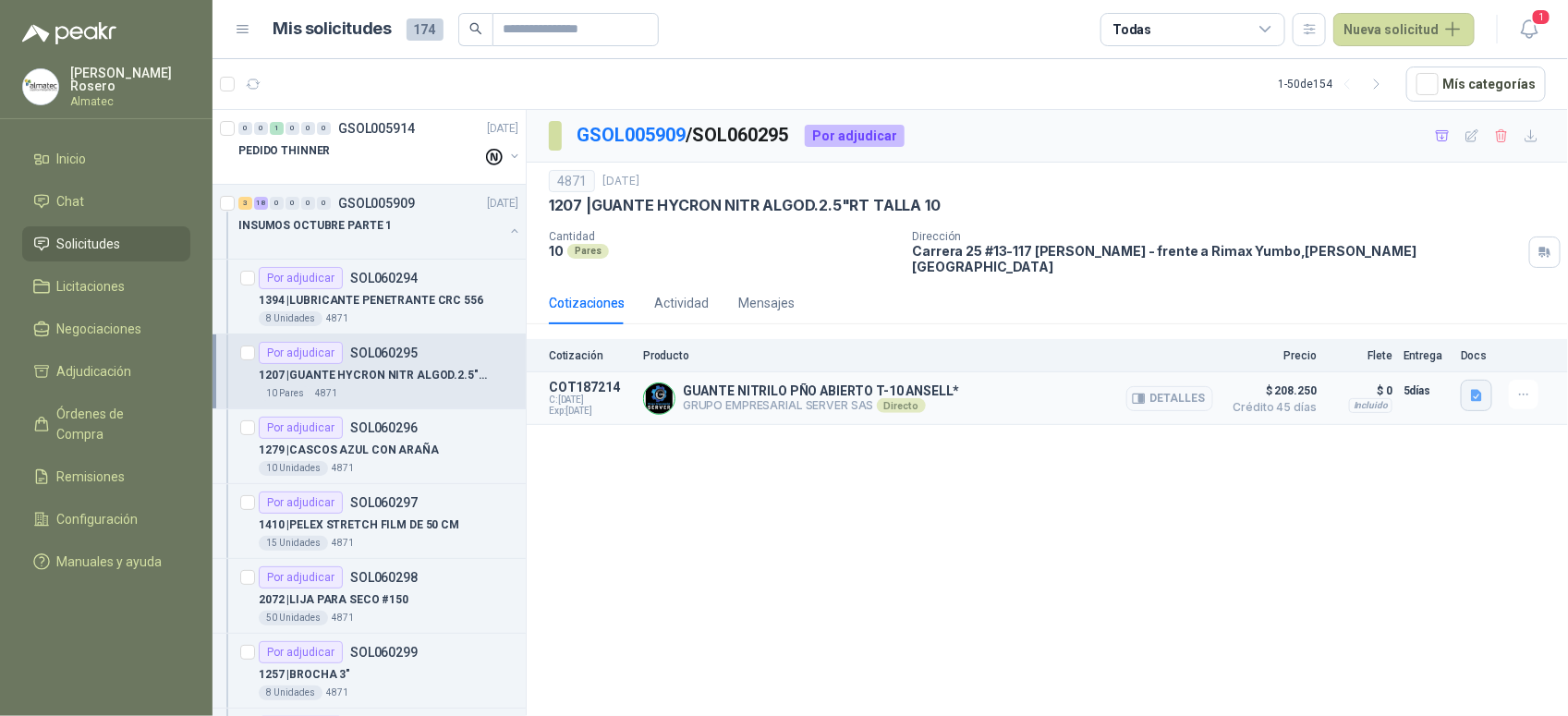
click at [1470, 388] on icon "button" at bounding box center [1476, 396] width 16 height 16
click at [1470, 338] on button "image.png" at bounding box center [1440, 343] width 80 height 20
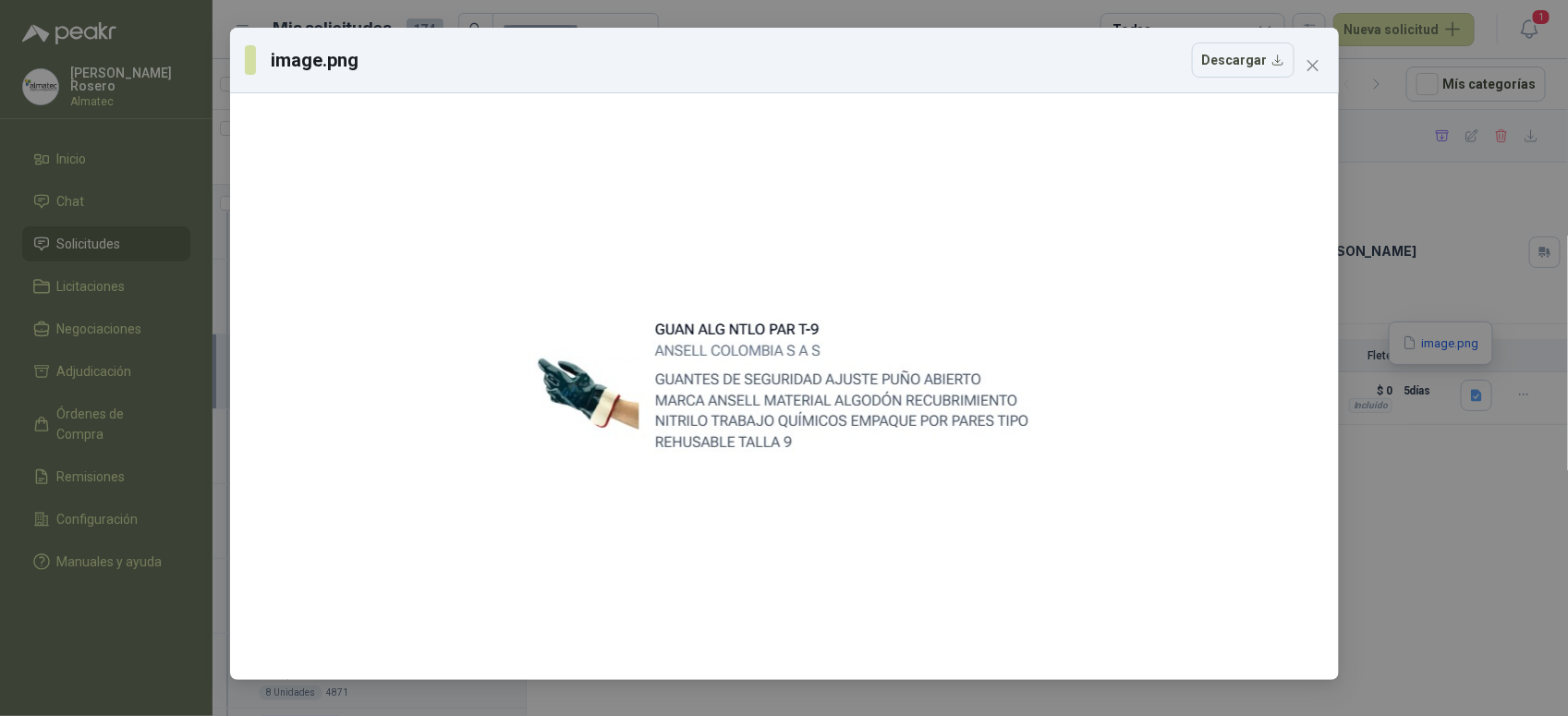
click at [1423, 442] on div "image.png Descargar" at bounding box center [784, 358] width 1568 height 716
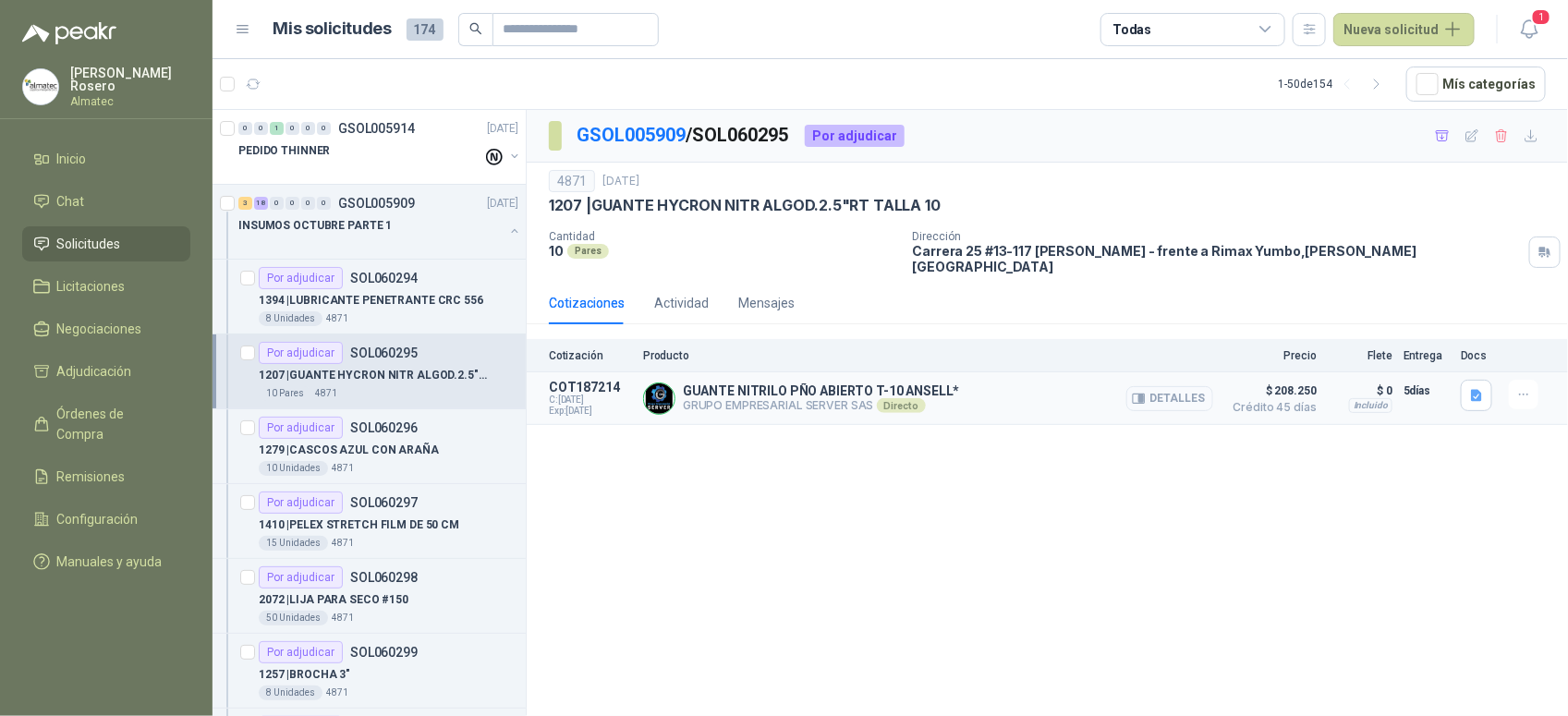
click at [1184, 389] on button "Detalles" at bounding box center [1169, 399] width 87 height 25
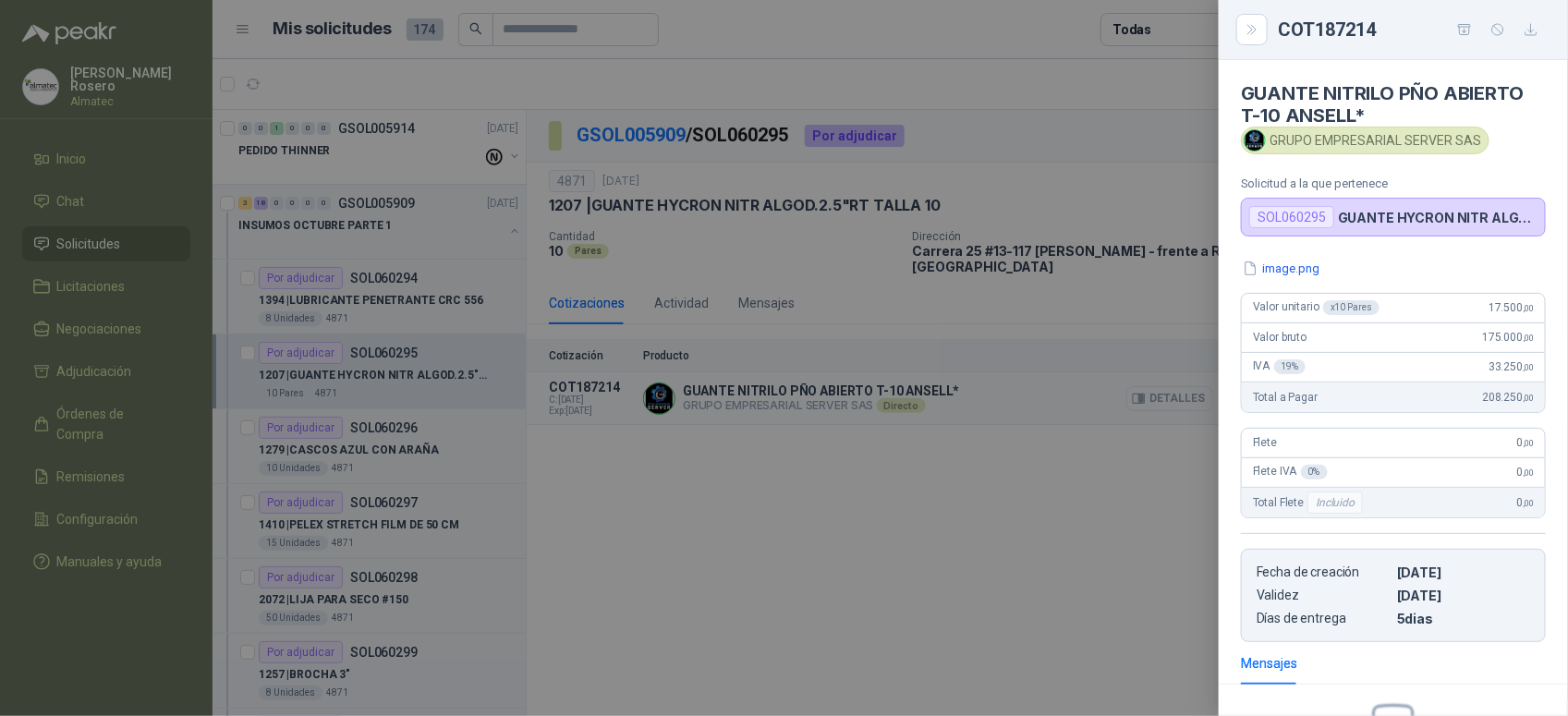
scroll to position [228, 0]
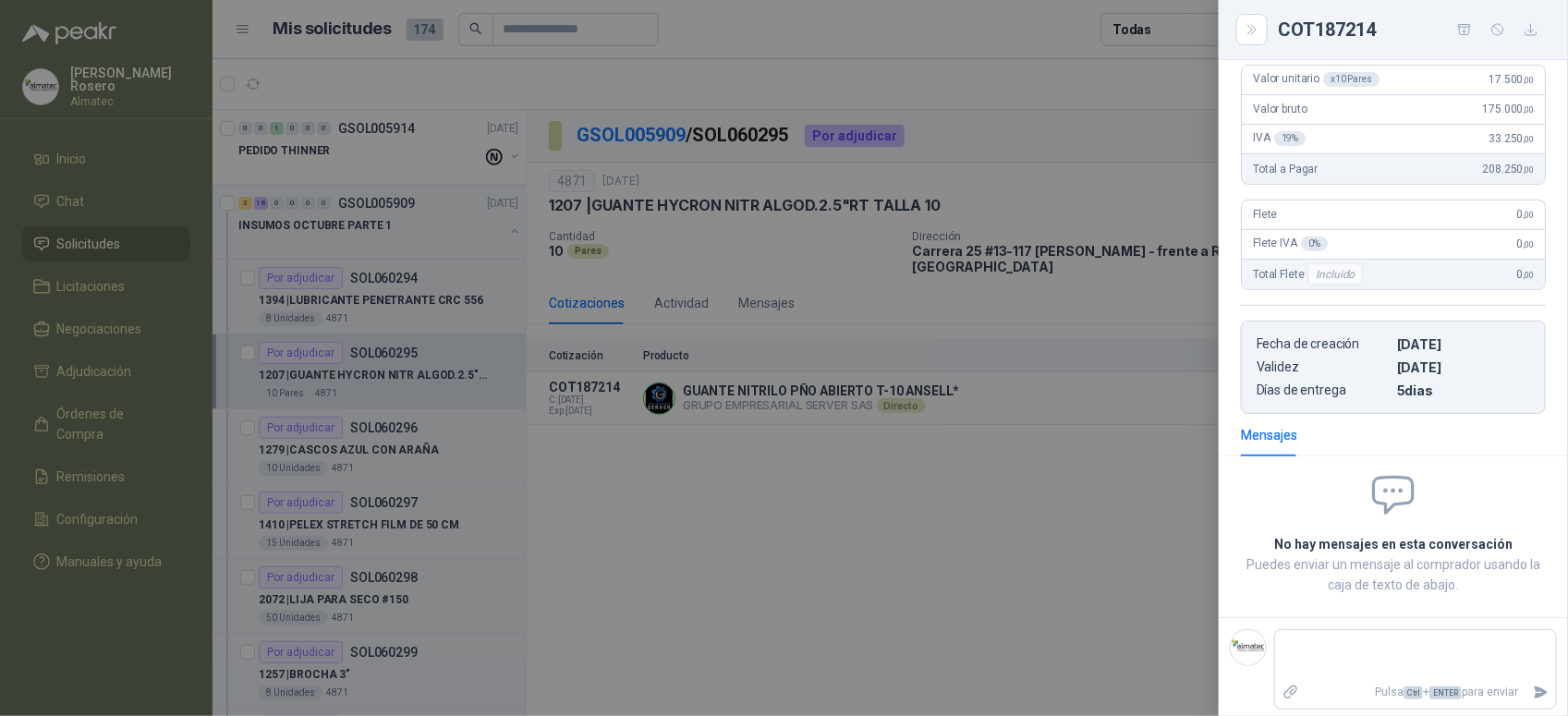
click at [1087, 574] on div at bounding box center [784, 358] width 1568 height 716
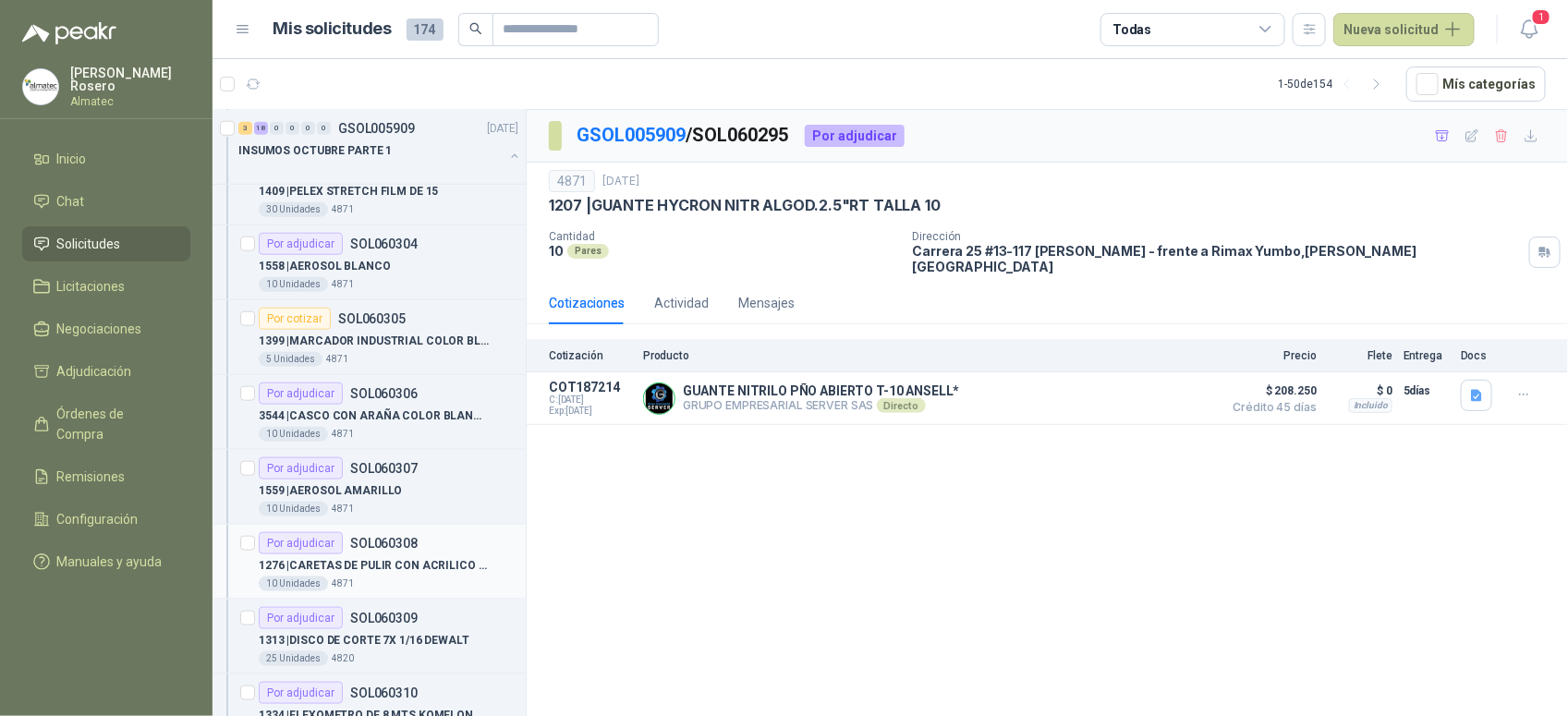
scroll to position [809, 0]
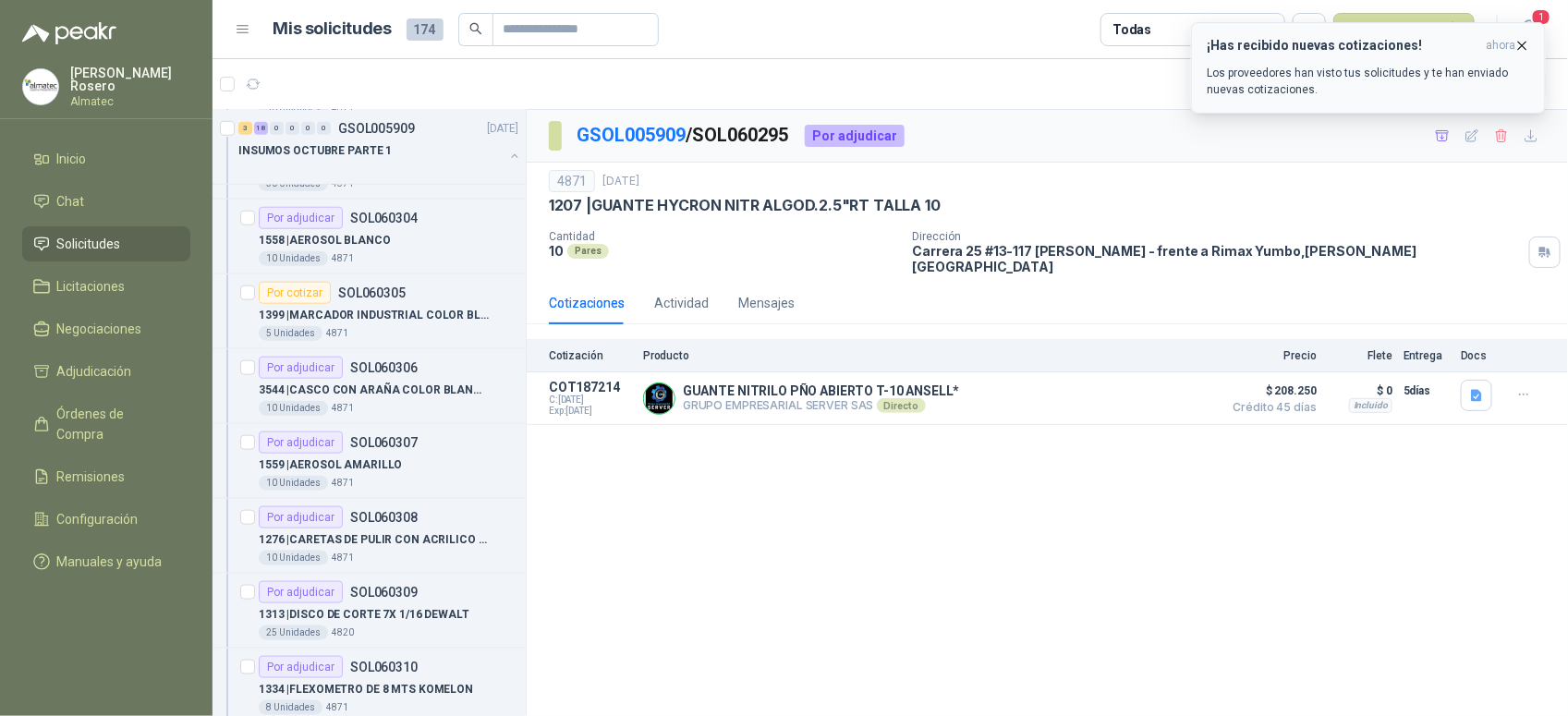
click at [1514, 42] on icon "button" at bounding box center [1522, 46] width 16 height 16
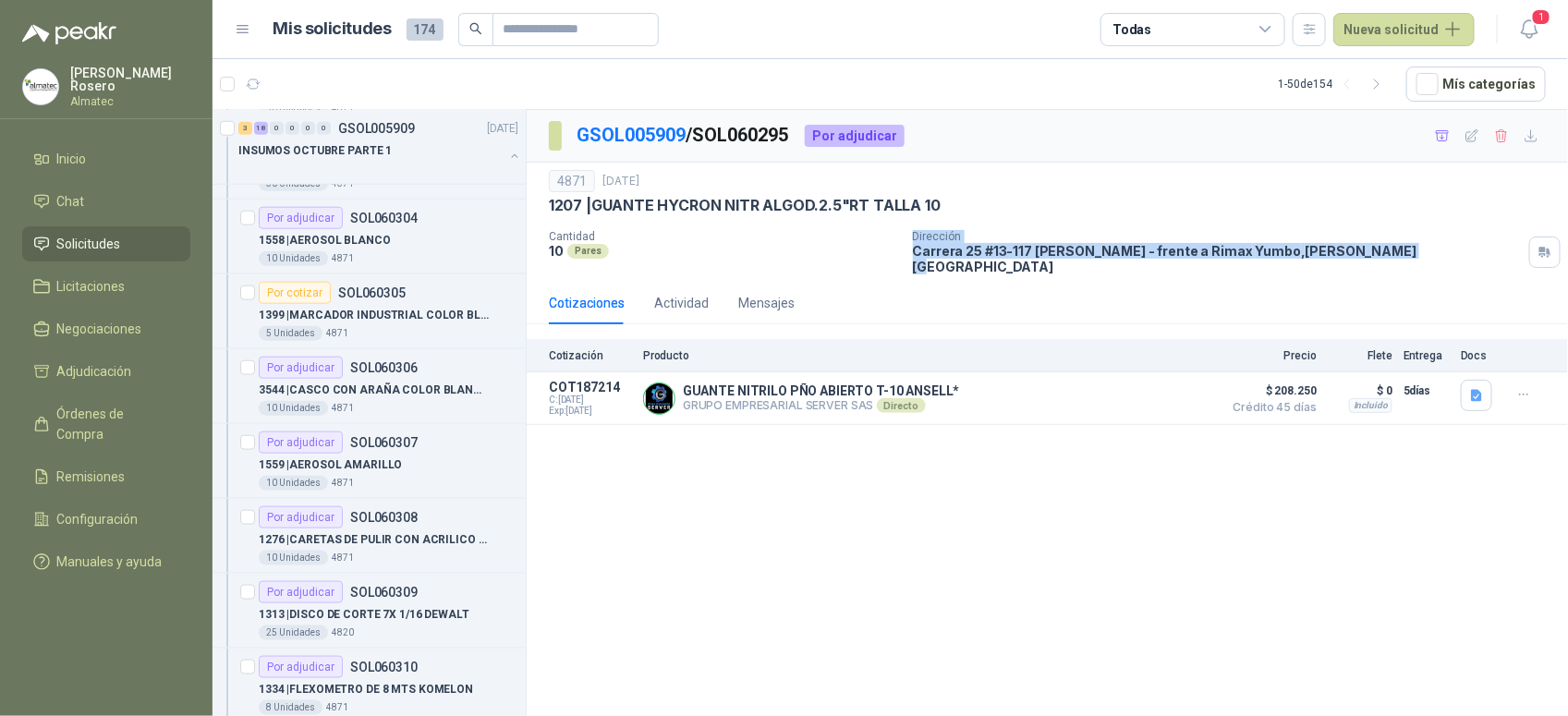
drag, startPoint x: 903, startPoint y: 246, endPoint x: 1373, endPoint y: 255, distance: 470.1
click at [1373, 255] on div "Cantidad 10 Pares Dirección Carrera 25 #13-117 Cencar Yumbo - frente a Rimax Yu…" at bounding box center [1047, 252] width 997 height 44
copy div "Dirección [STREET_ADDRESS] [PERSON_NAME] - frente a Rimax Yumbo , [PERSON_NAME]…"
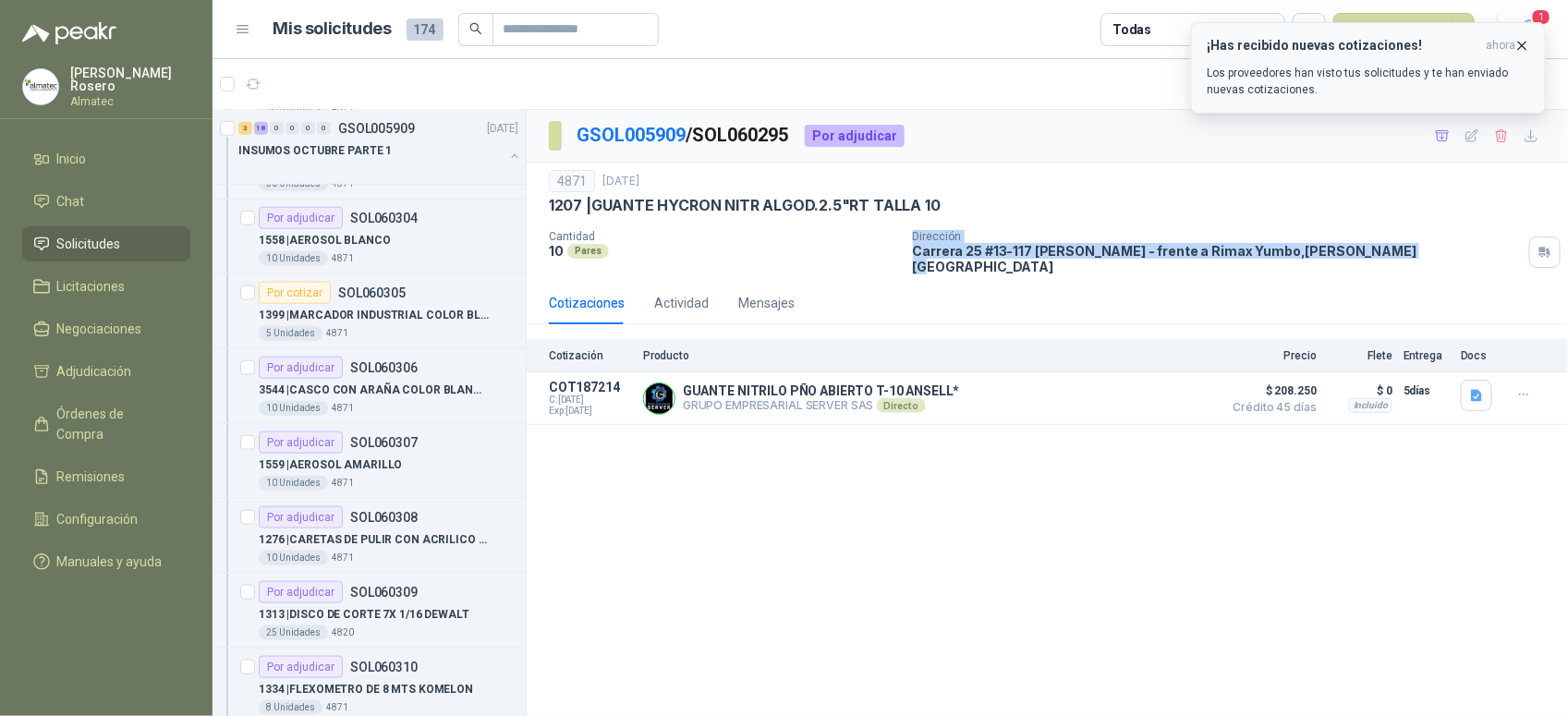
click at [1340, 79] on p "Los proveedores han visto tus solicitudes y te han enviado nuevas cotizaciones." at bounding box center [1368, 81] width 324 height 33
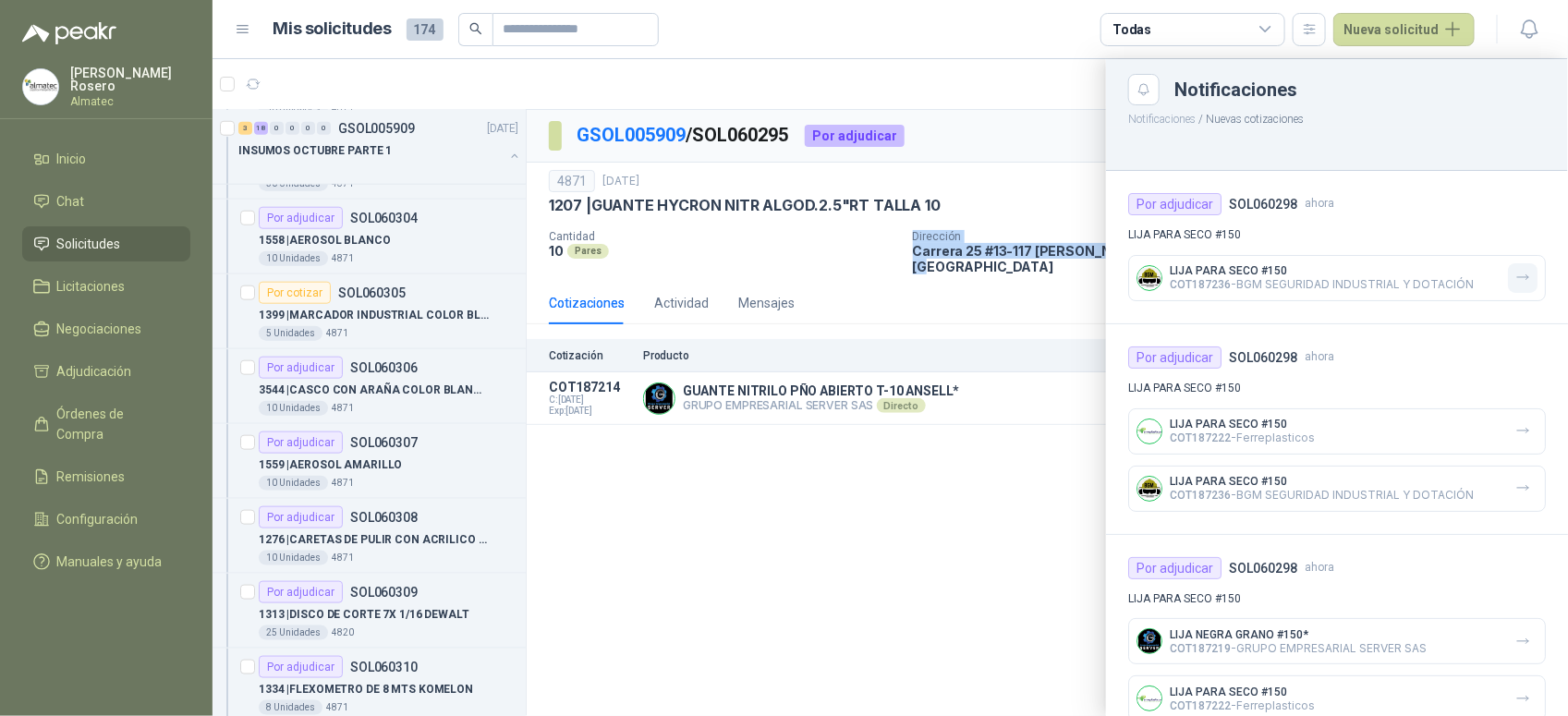
click at [1511, 291] on button "button" at bounding box center [1522, 278] width 29 height 29
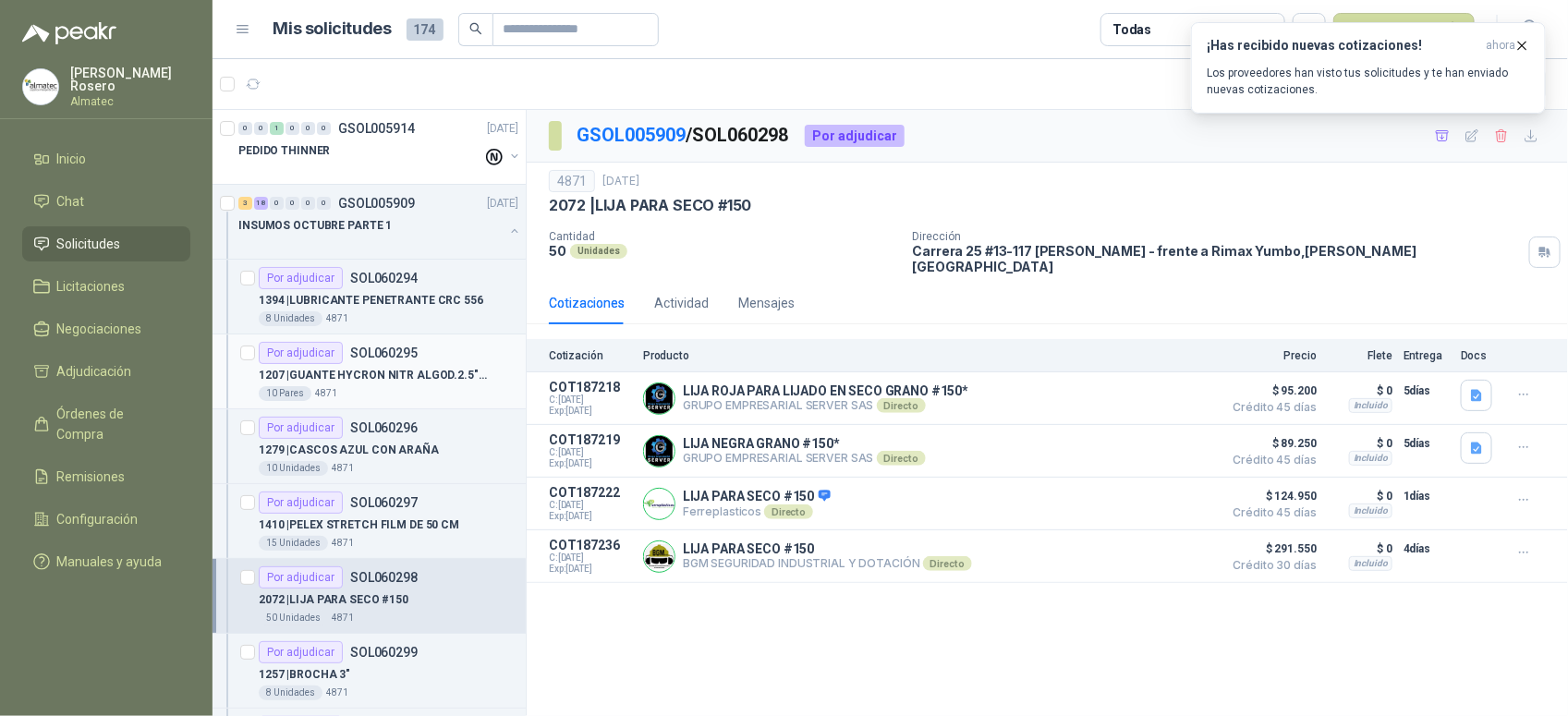
click at [459, 375] on p "1207 | [PERSON_NAME] NITR ALGOD.2.5"RT TALLA 10" at bounding box center [373, 376] width 230 height 18
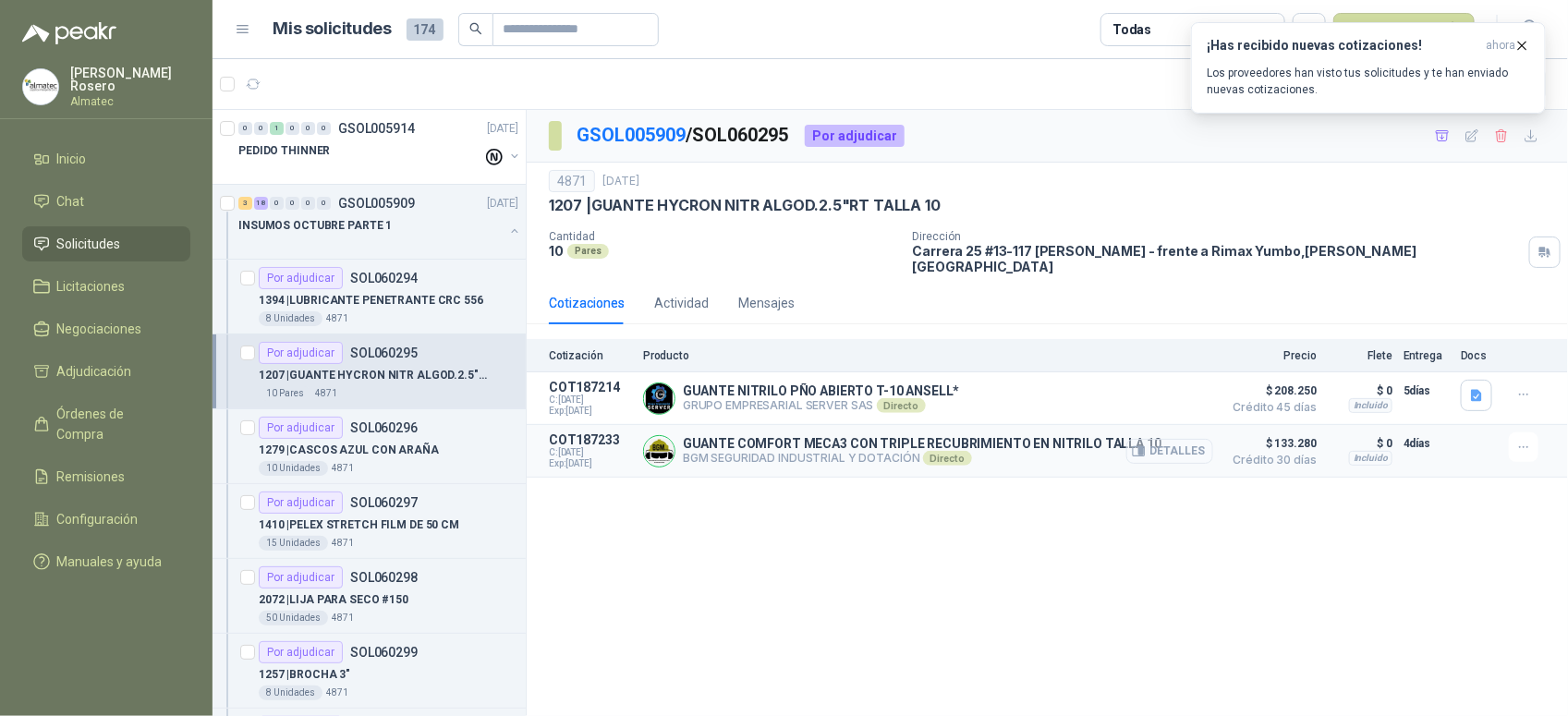
click at [1181, 447] on button "Detalles" at bounding box center [1169, 452] width 87 height 25
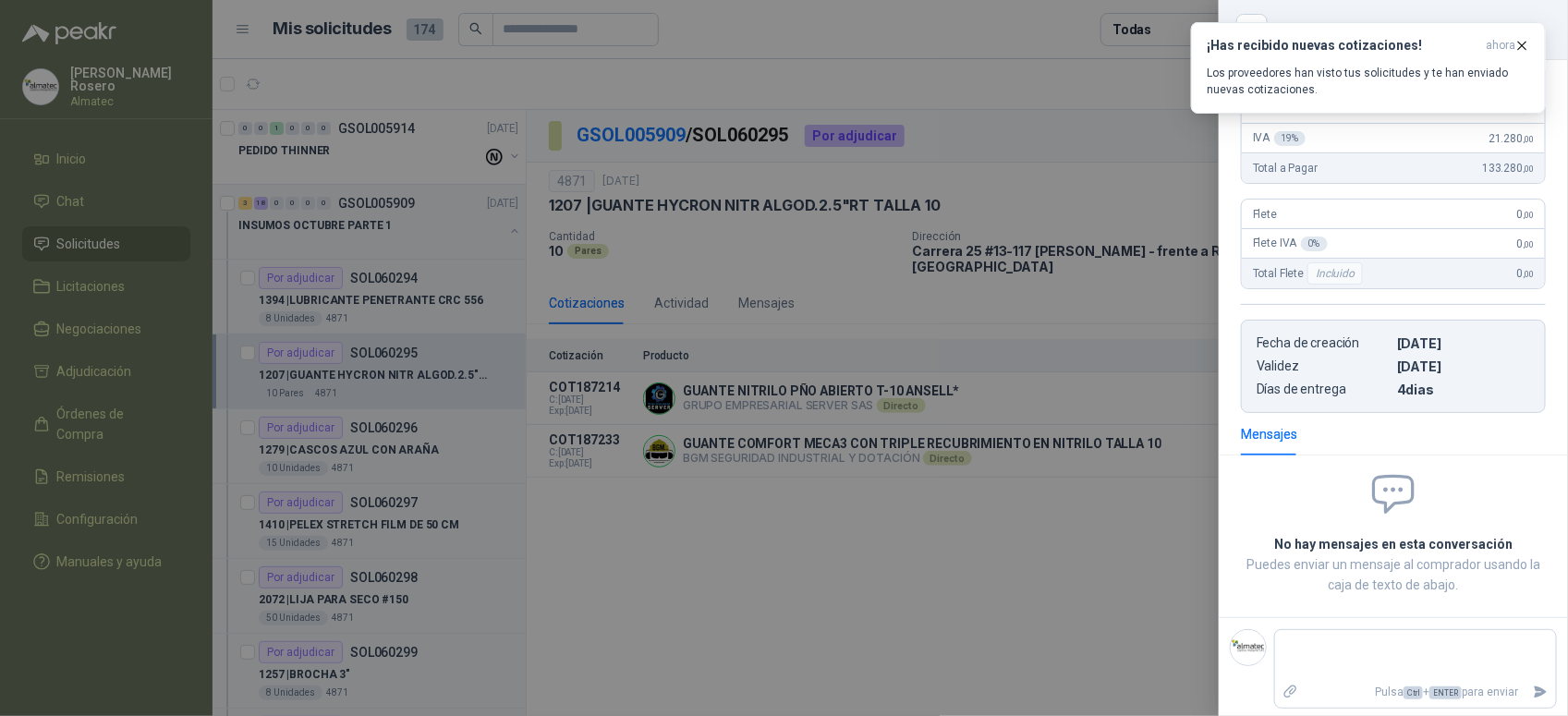
scroll to position [116, 0]
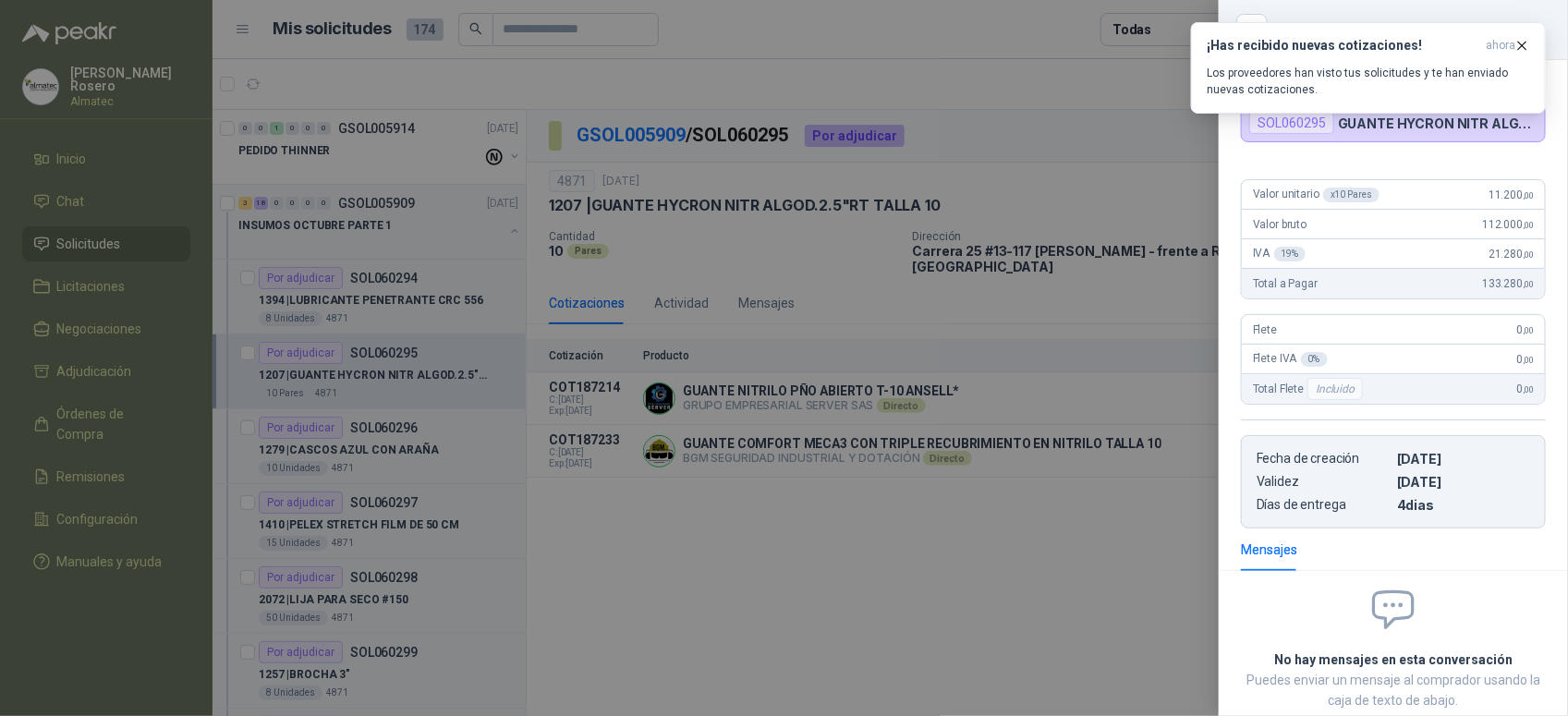
drag, startPoint x: 921, startPoint y: 408, endPoint x: 934, endPoint y: 386, distance: 25.6
click at [924, 408] on div at bounding box center [784, 358] width 1568 height 716
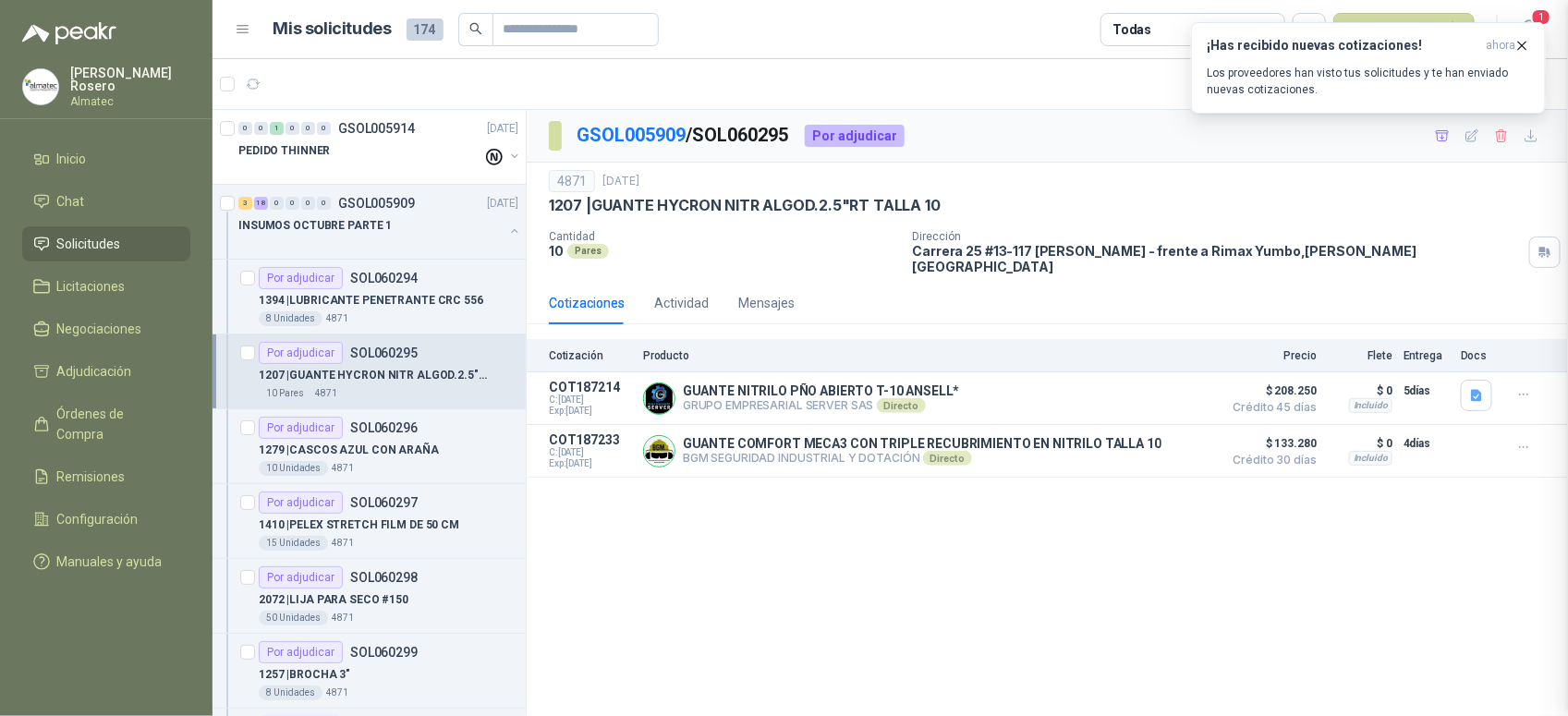
scroll to position [241, 0]
click at [1444, 139] on icon "button" at bounding box center [1442, 137] width 16 height 16
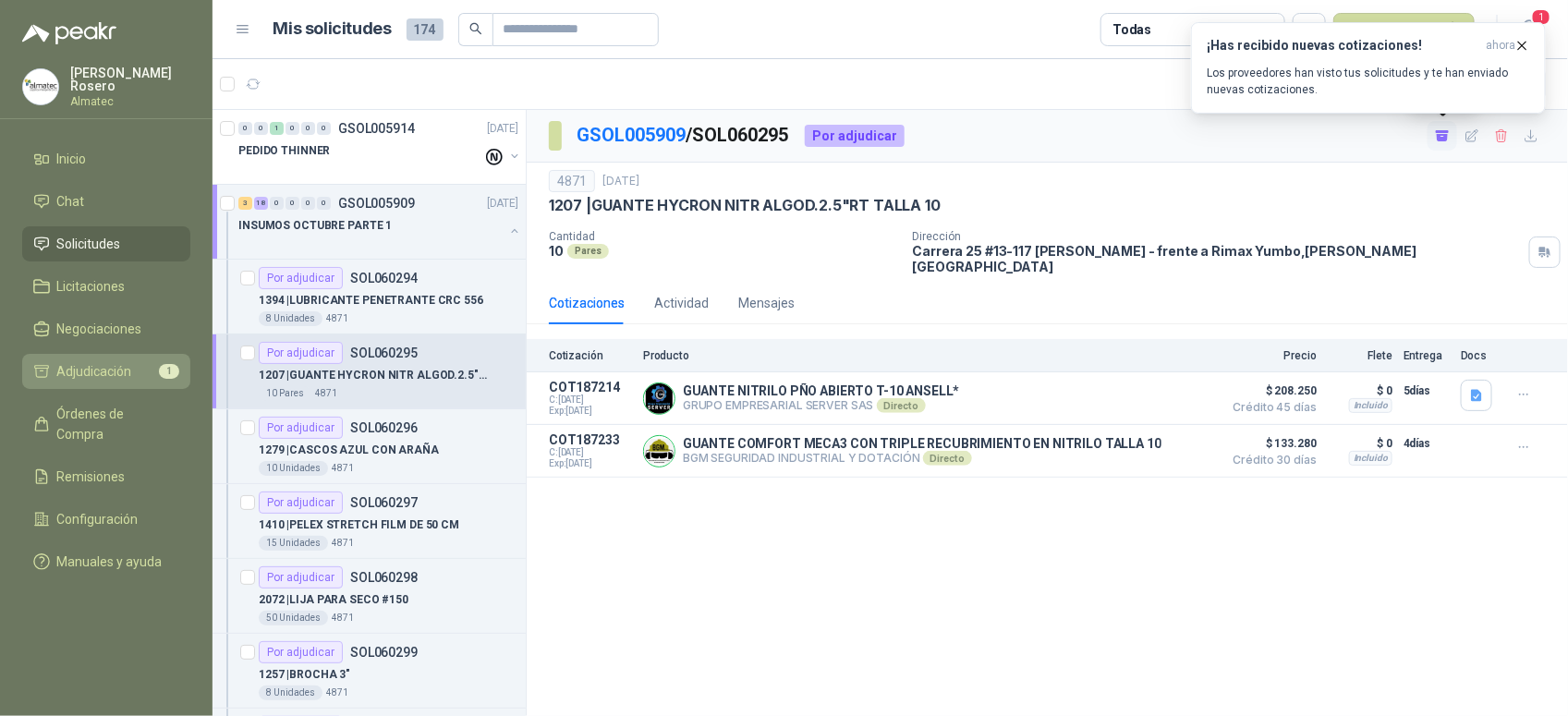
click at [131, 356] on link "Adjudicación 1" at bounding box center [106, 372] width 168 height 35
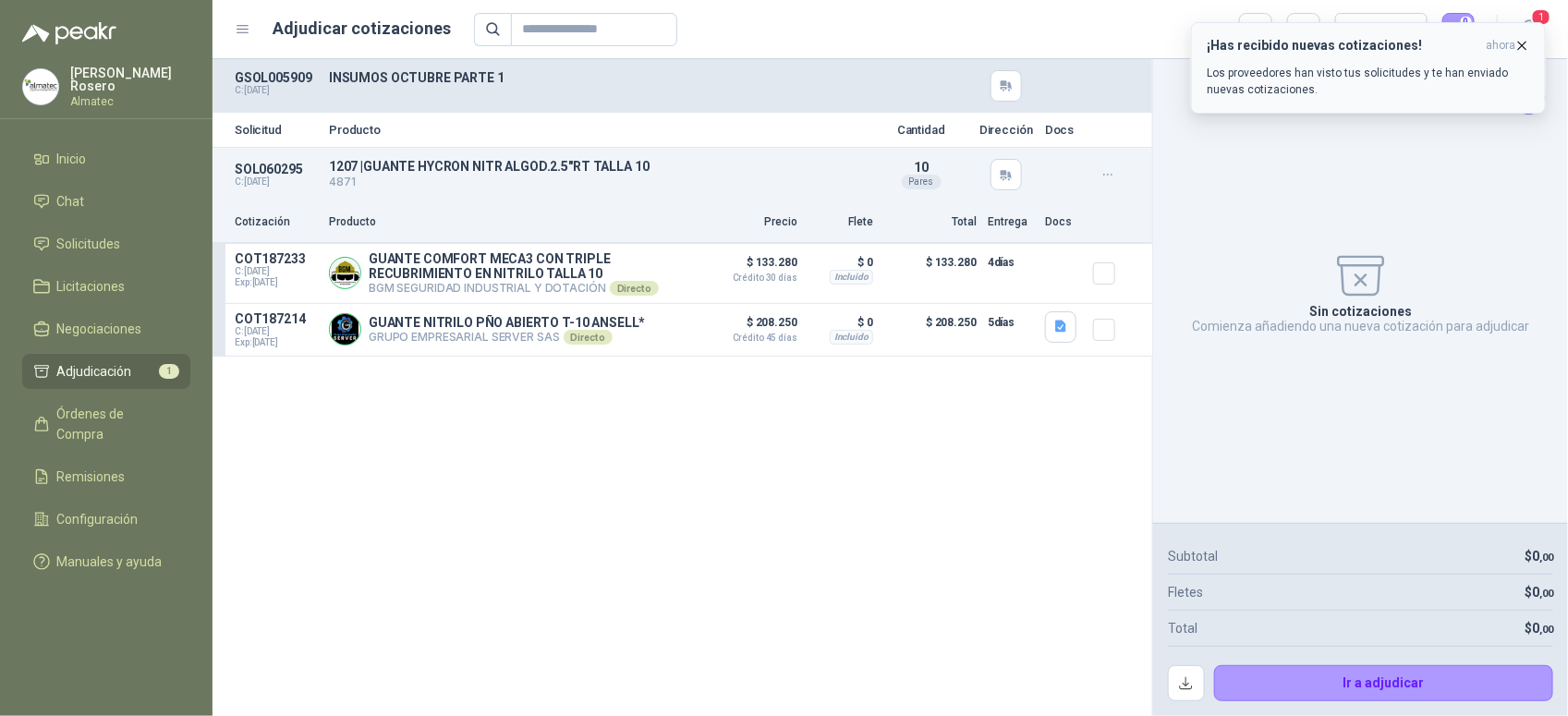
click at [1520, 39] on icon "button" at bounding box center [1522, 46] width 16 height 16
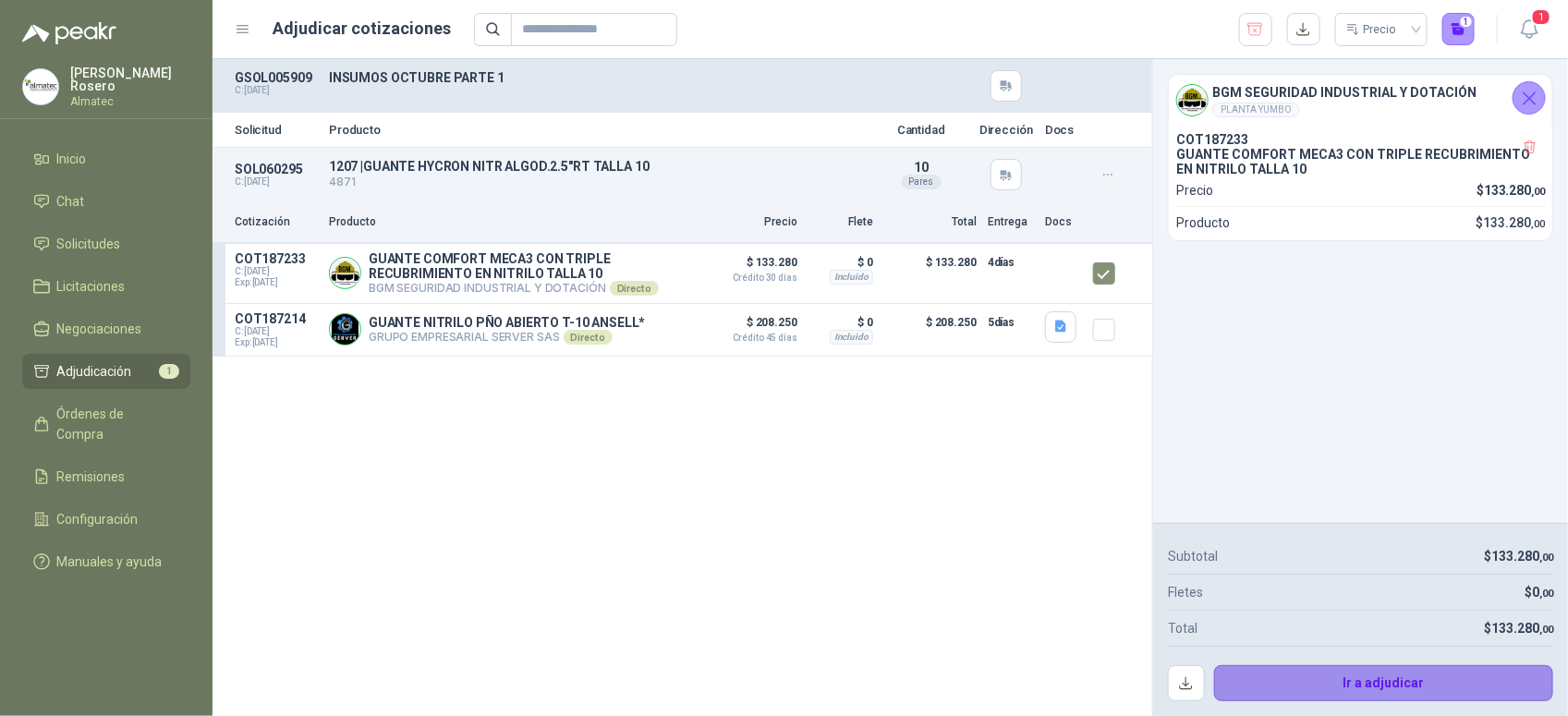
click at [1332, 670] on button "Ir a adjudicar" at bounding box center [1384, 684] width 340 height 37
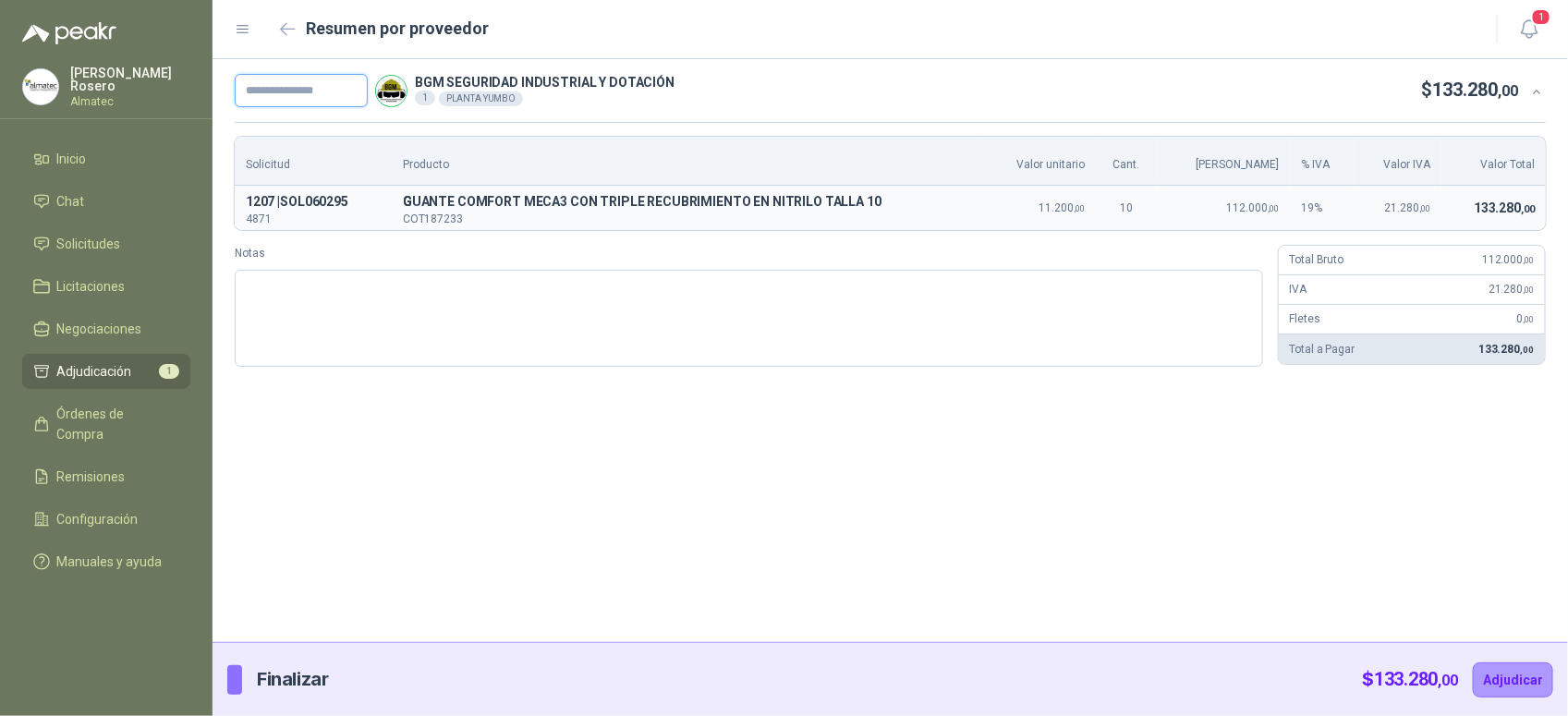
click at [324, 91] on input "text" at bounding box center [301, 91] width 133 height 33
paste input "*****"
type input "*******"
click at [1515, 677] on button "Adjudicar" at bounding box center [1512, 680] width 80 height 35
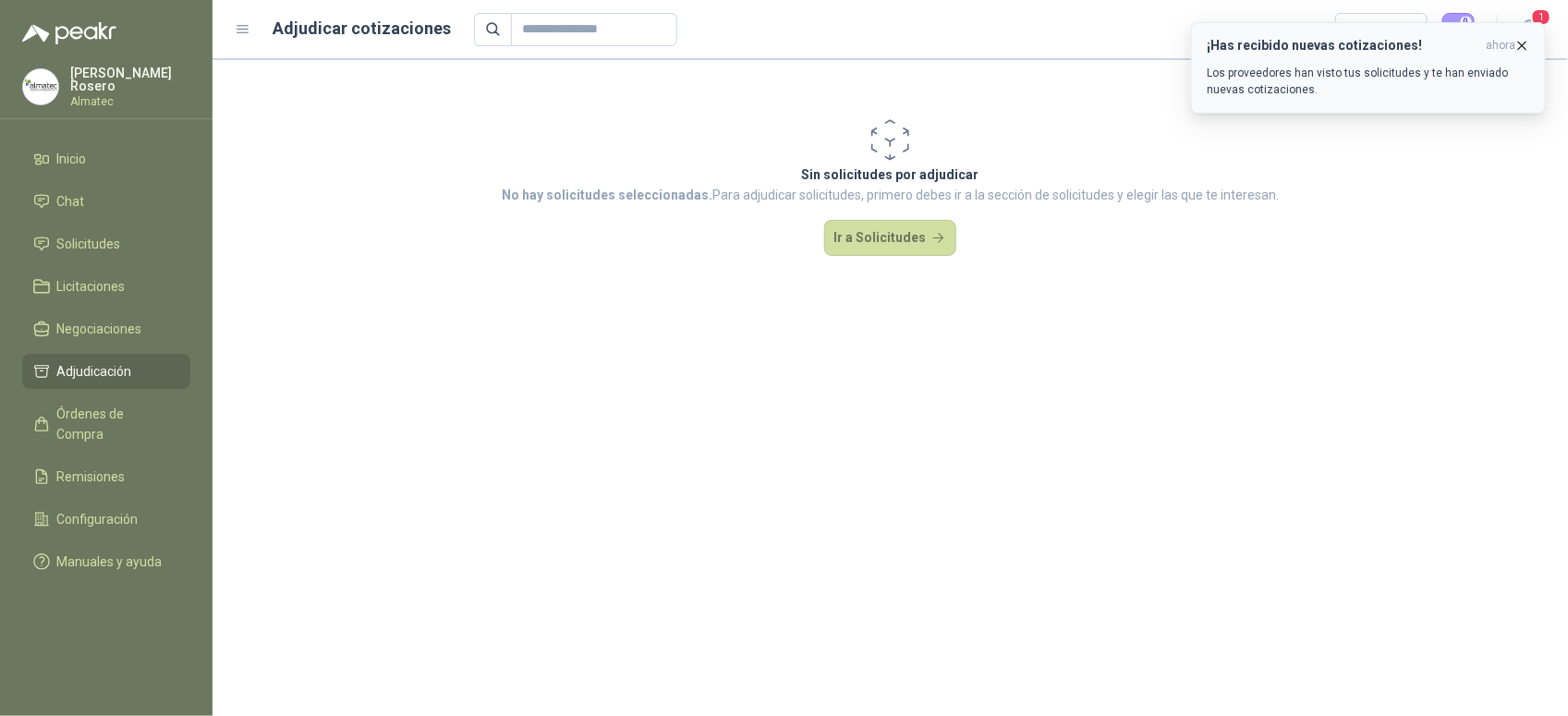
click at [1333, 70] on p "Los proveedores han visto tus solicitudes y te han enviado nuevas cotizaciones." at bounding box center [1368, 81] width 324 height 33
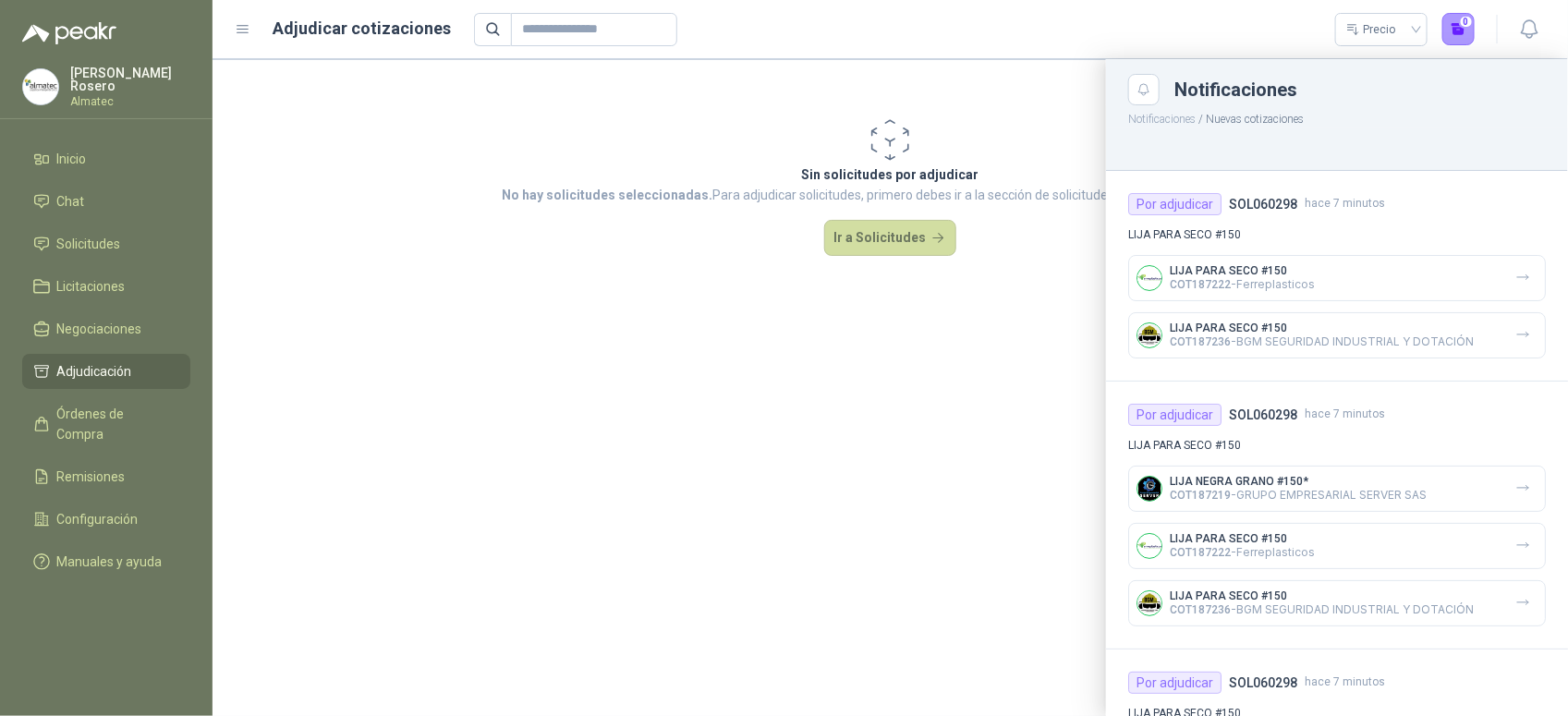
click at [822, 223] on div at bounding box center [890, 388] width 1355 height 657
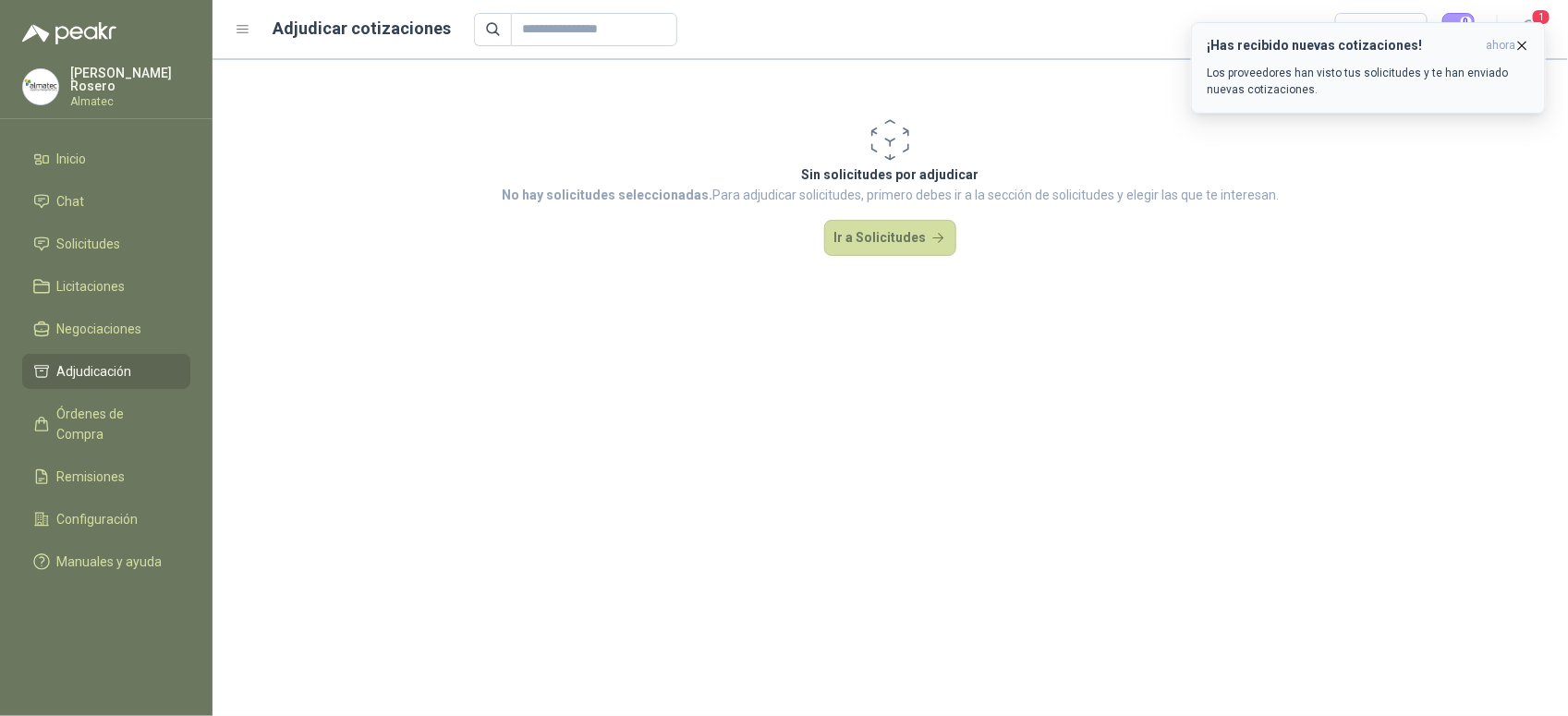
click at [1480, 79] on p "Los proveedores han visto tus solicitudes y te han enviado nuevas cotizaciones." at bounding box center [1368, 81] width 324 height 33
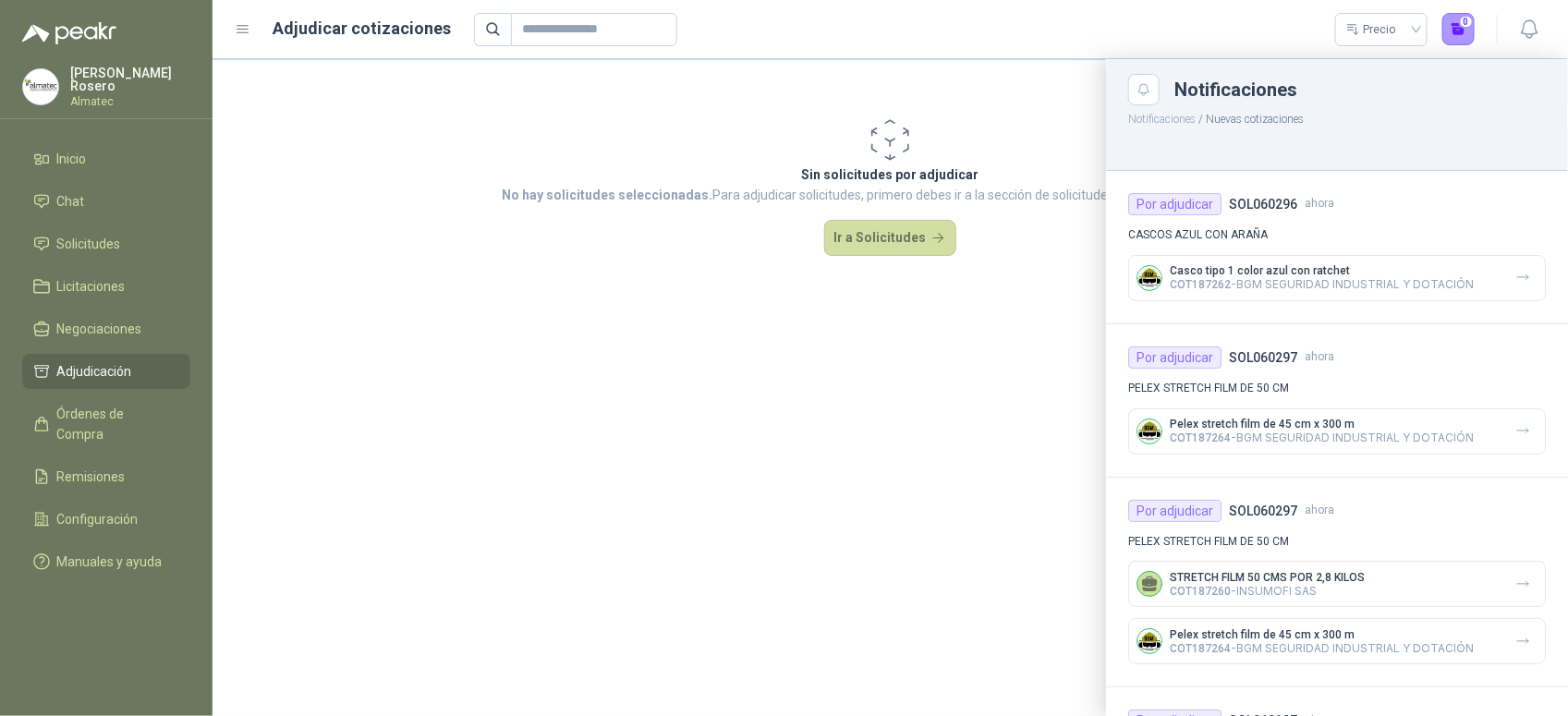
click at [390, 365] on div at bounding box center [890, 388] width 1355 height 657
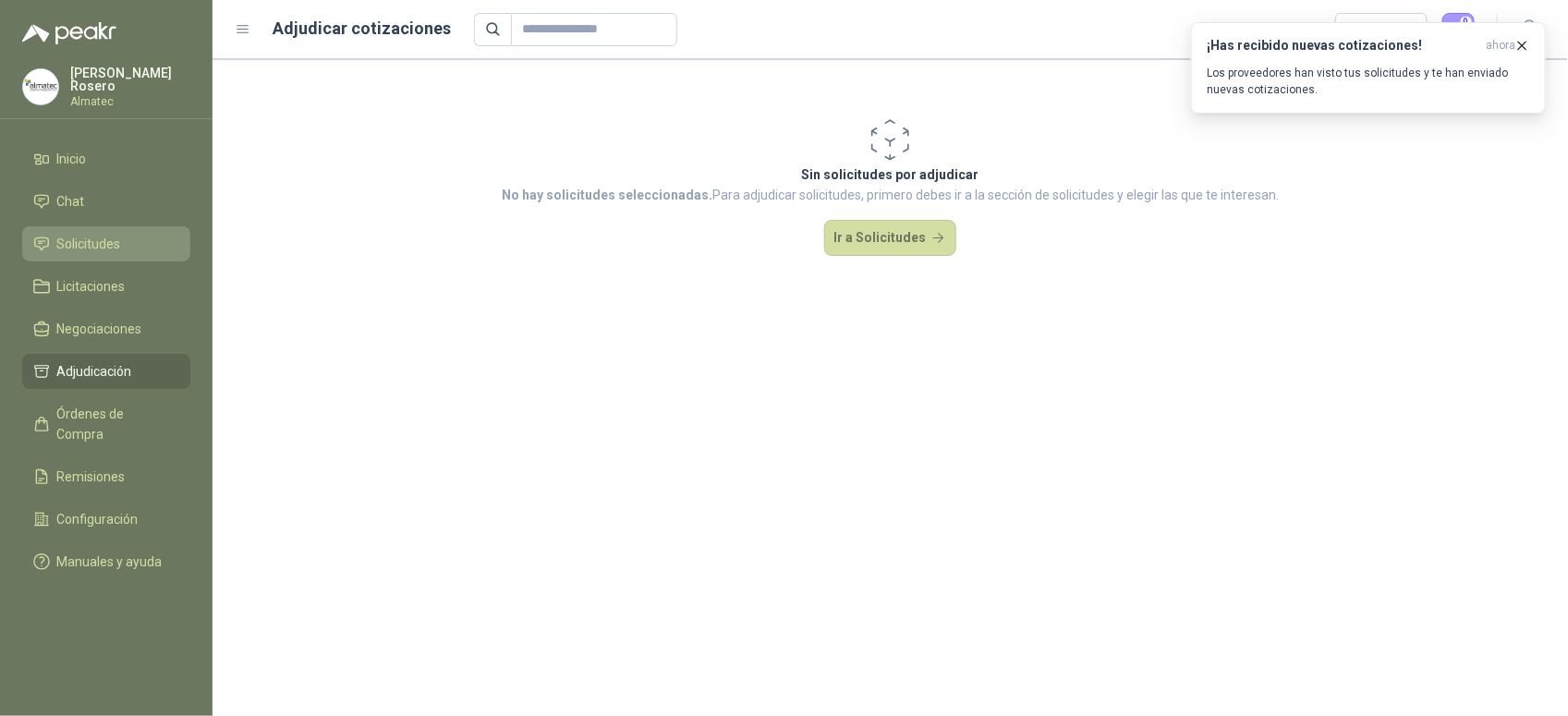
click at [89, 241] on span "Solicitudes" at bounding box center [89, 244] width 63 height 20
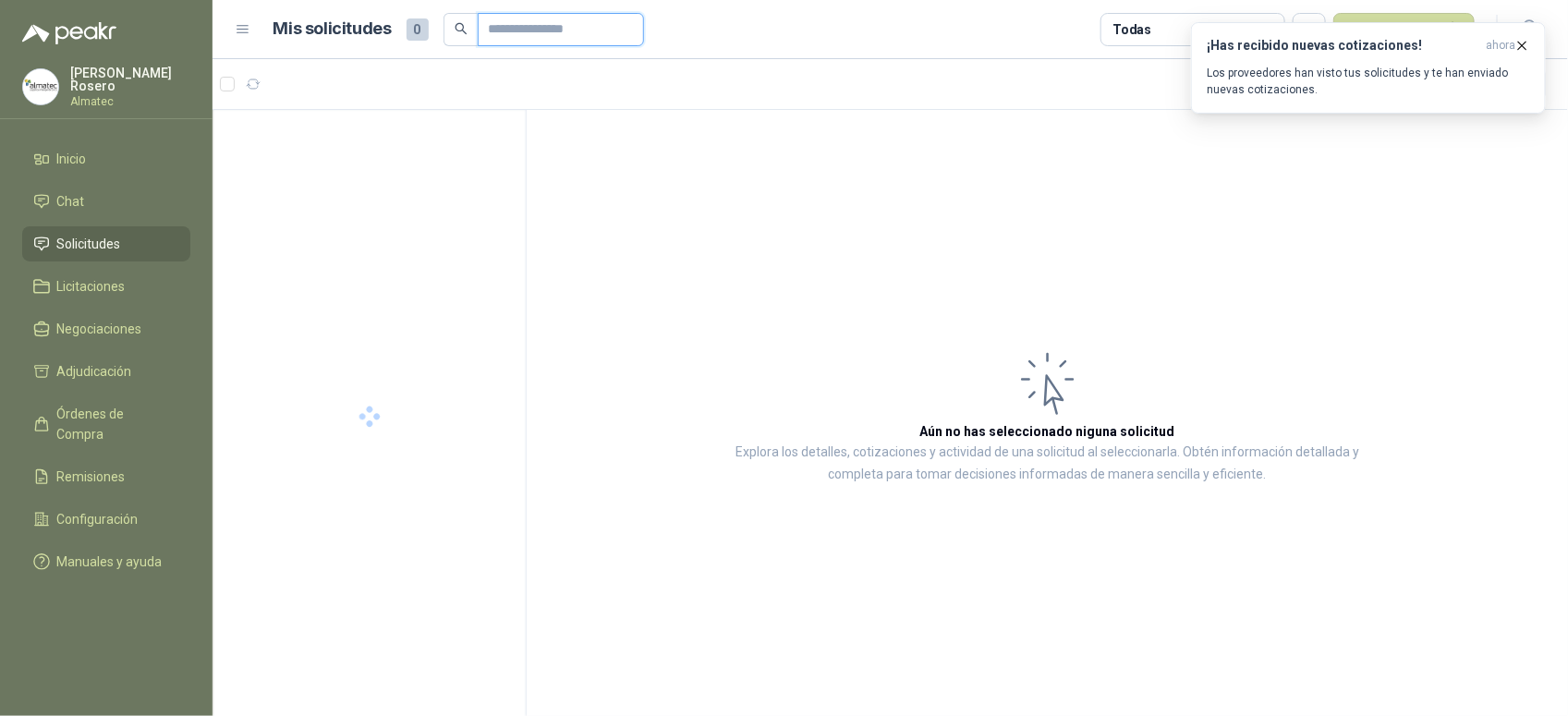
click at [560, 30] on input "text" at bounding box center [553, 29] width 130 height 31
type input "******"
click at [1525, 39] on icon "button" at bounding box center [1522, 46] width 16 height 16
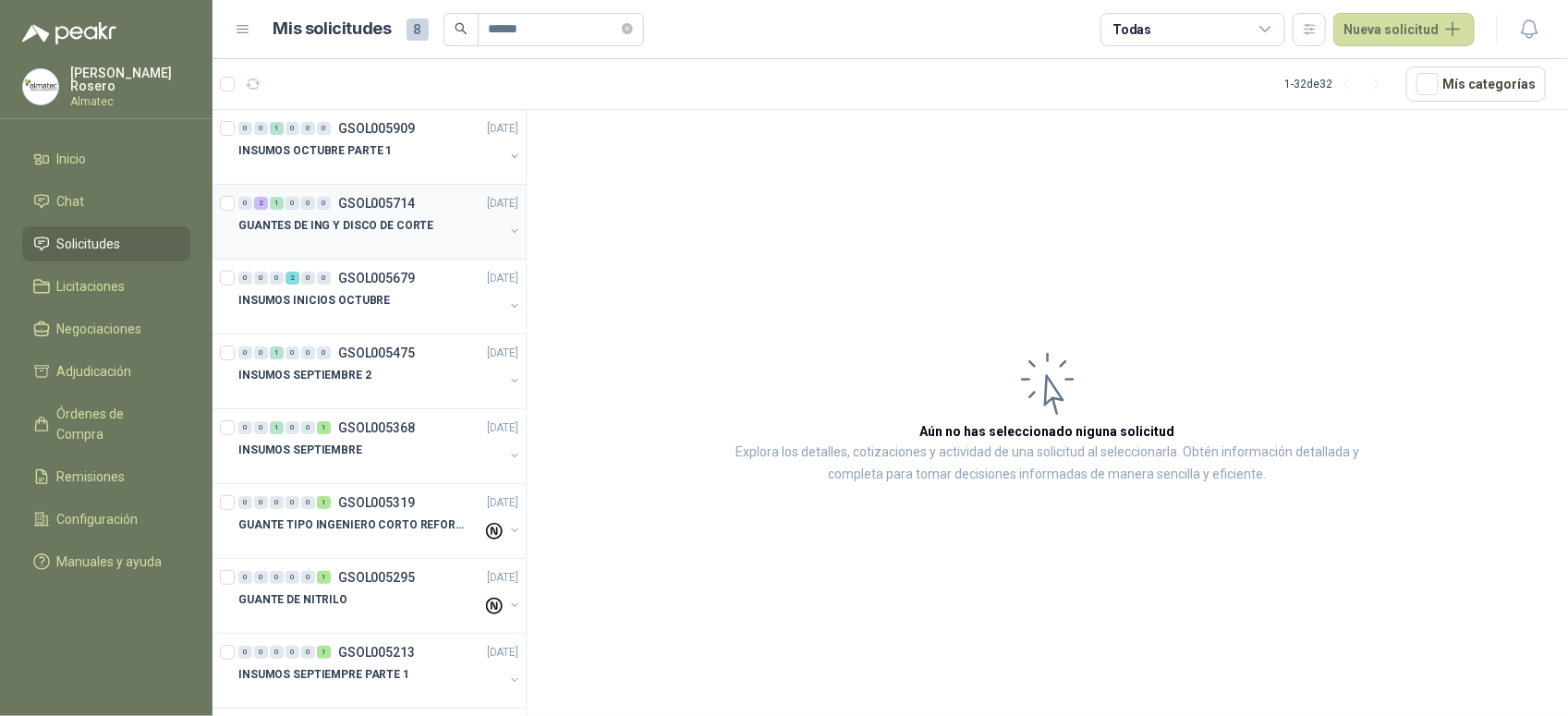
click at [430, 223] on div "GUANTES DE ING Y DISCO DE CORTE" at bounding box center [371, 225] width 265 height 22
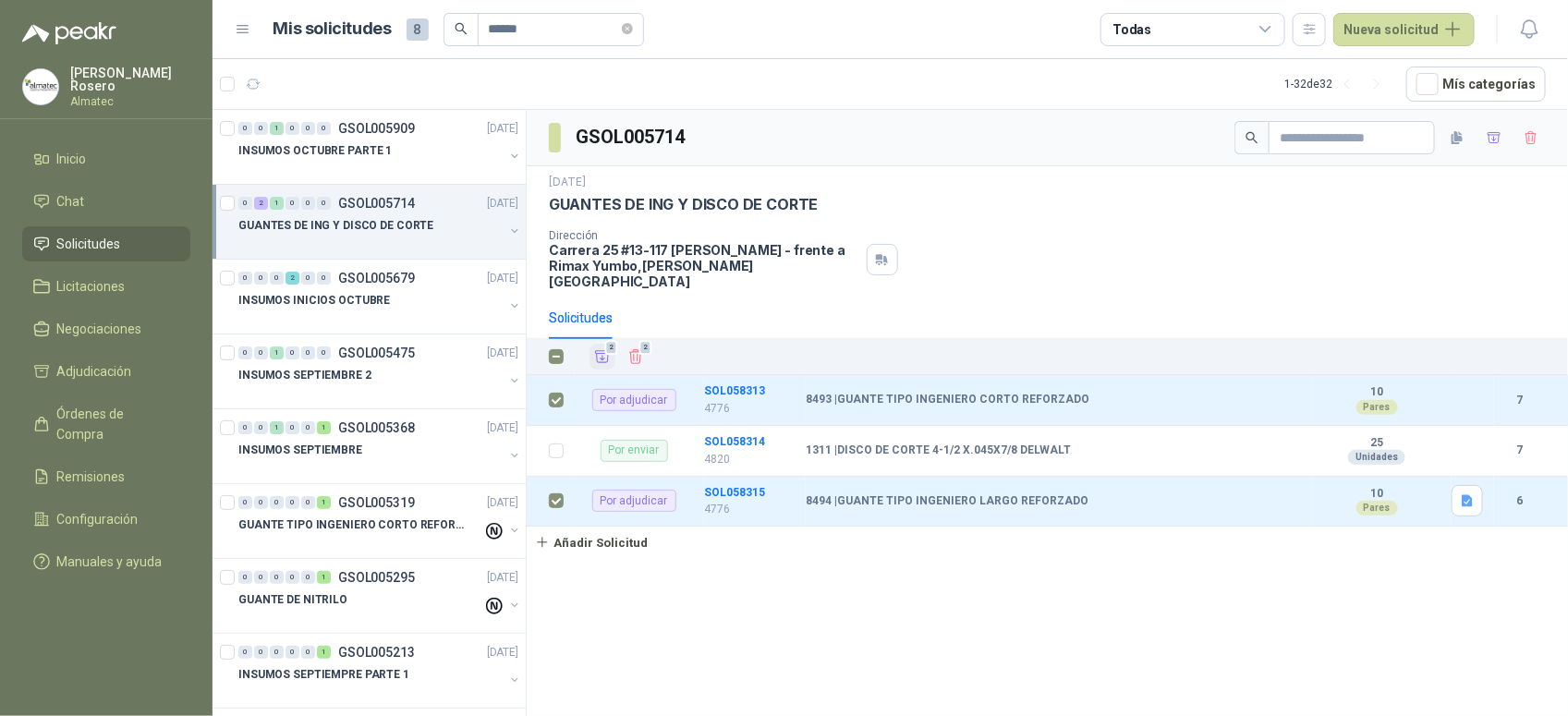
click at [602, 351] on icon "Añadir" at bounding box center [603, 357] width 14 height 12
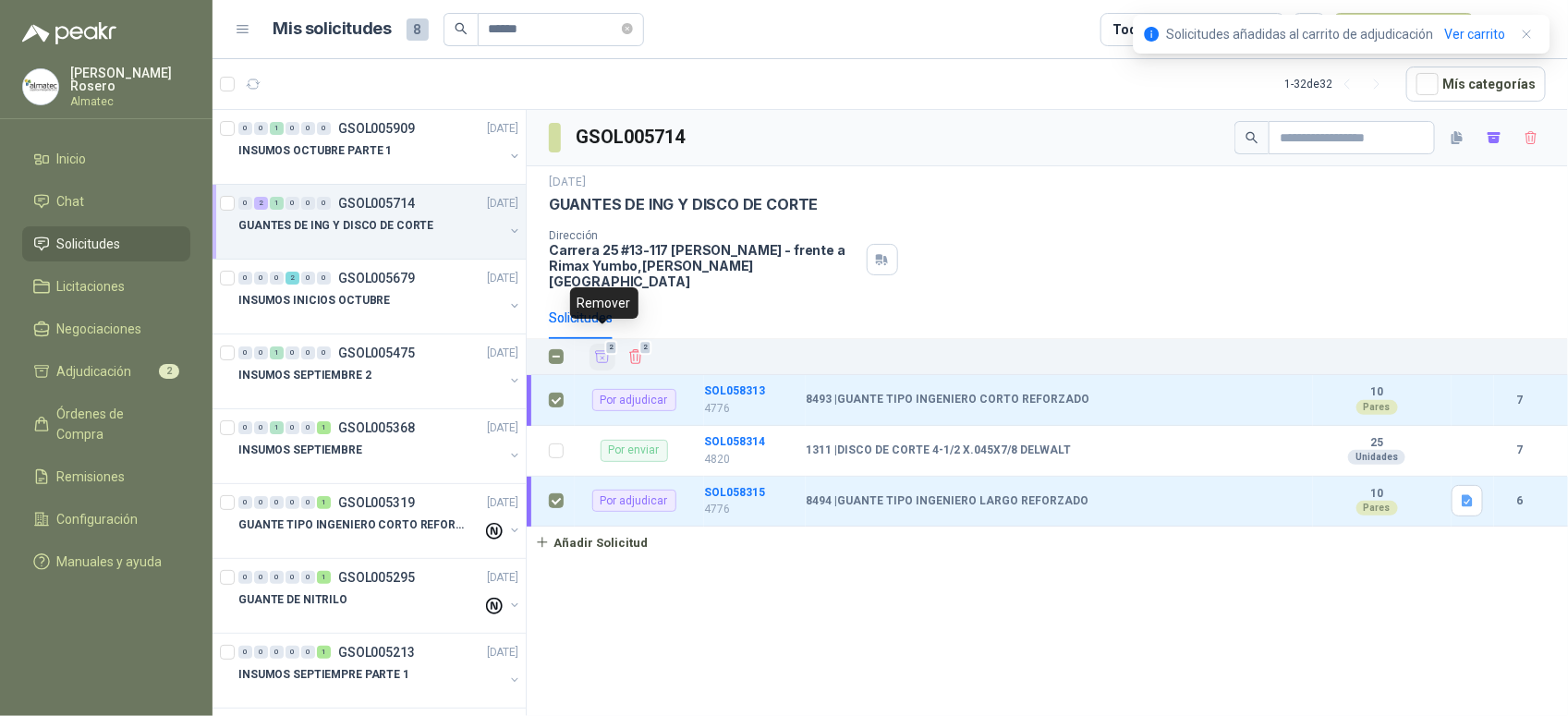
click at [138, 348] on ul "Inicio Chat Solicitudes Licitaciones Negociaciones Adjudicación 2 Órdenes de Co…" at bounding box center [106, 364] width 213 height 446
click at [135, 368] on li "Adjudicación 2" at bounding box center [106, 371] width 146 height 20
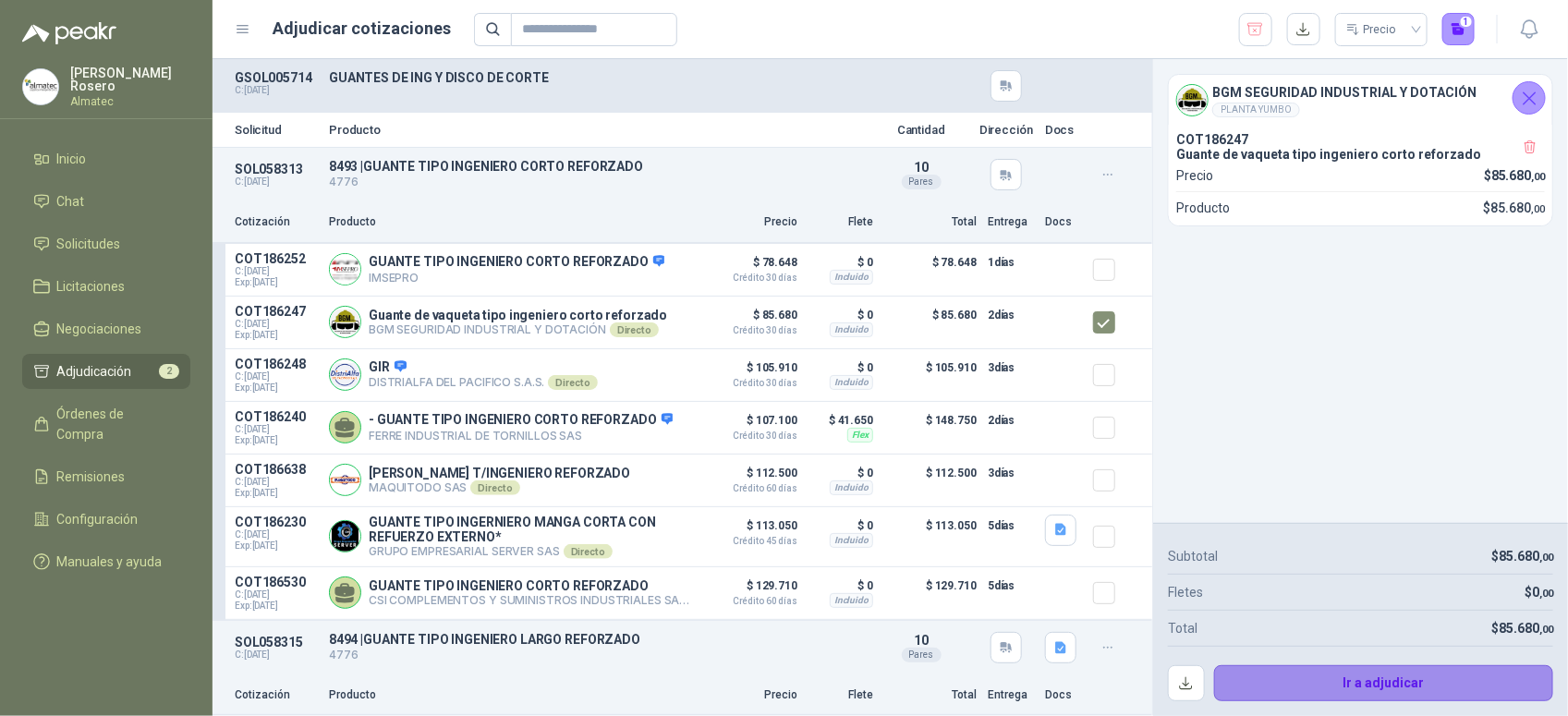
click at [1370, 677] on button "Ir a adjudicar" at bounding box center [1384, 684] width 340 height 37
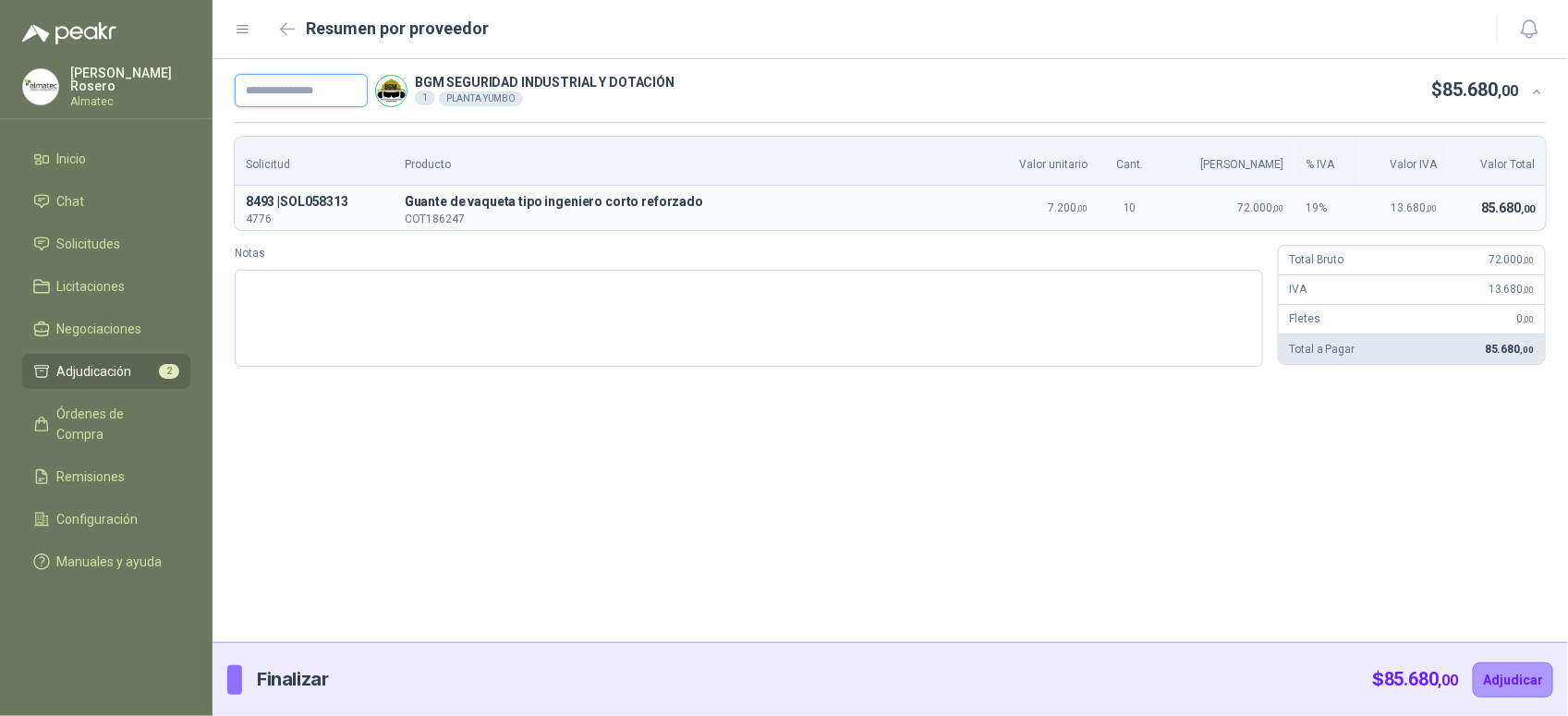
click at [316, 95] on input "text" at bounding box center [301, 91] width 133 height 33
paste input "*****"
type input "*******"
click at [289, 28] on icon "button" at bounding box center [288, 28] width 14 height 11
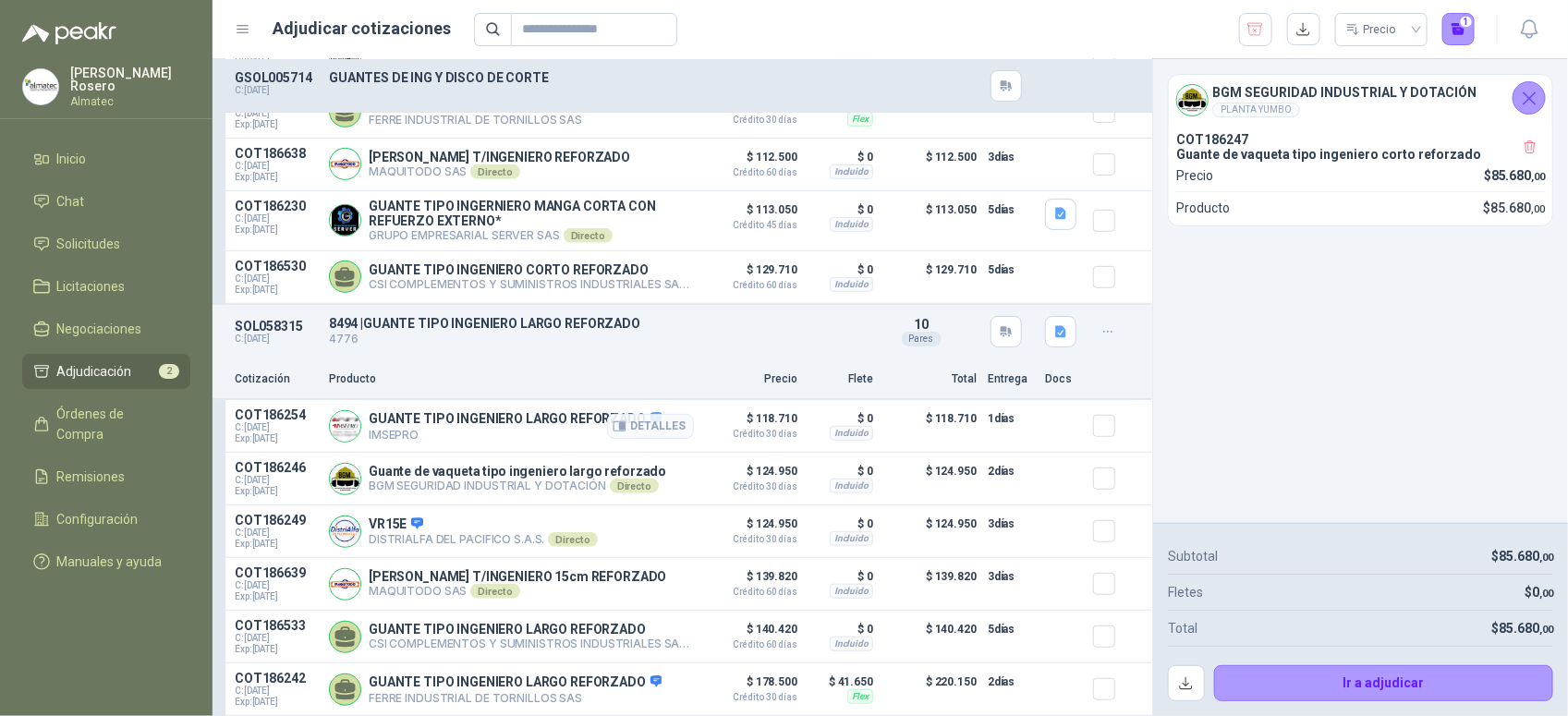
scroll to position [339, 0]
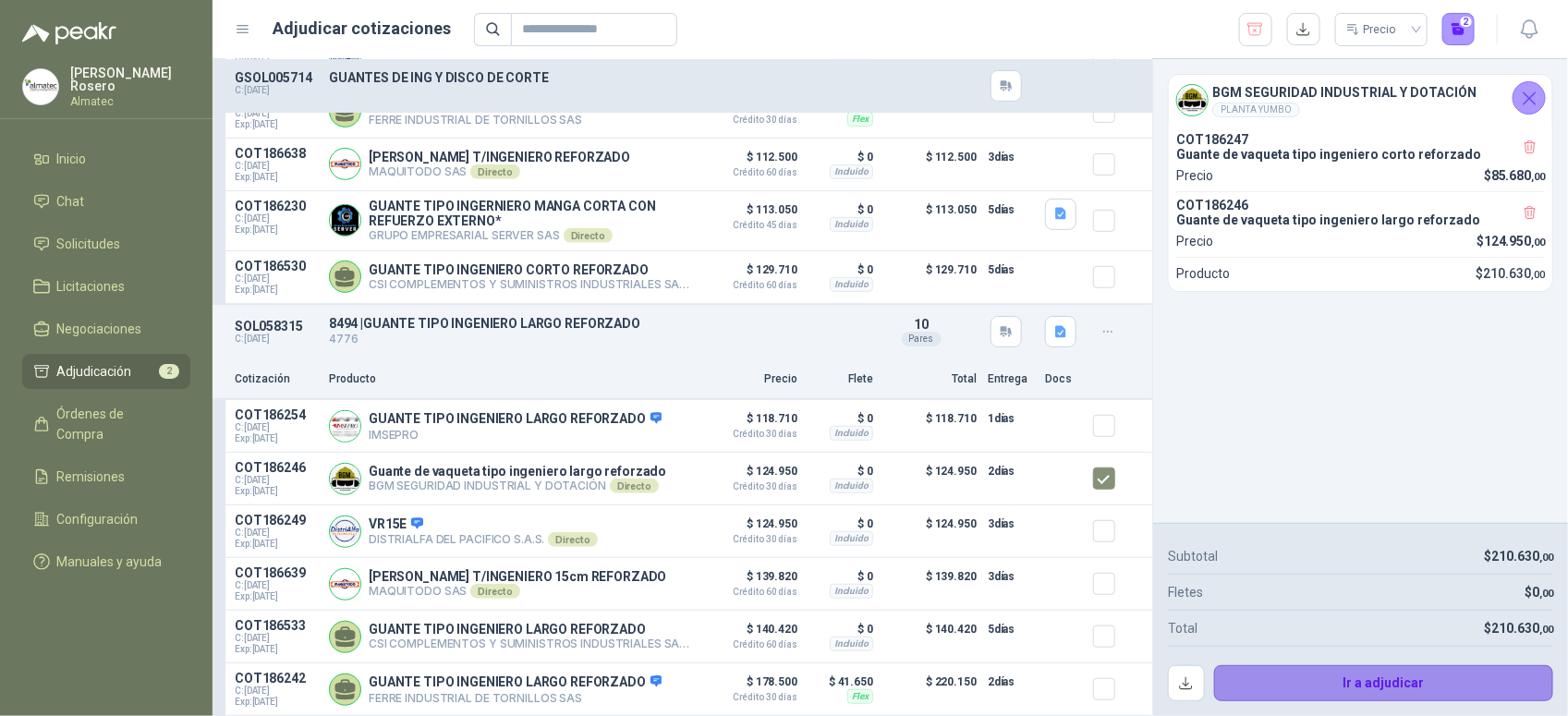
click at [1409, 673] on button "Ir a adjudicar" at bounding box center [1384, 684] width 340 height 37
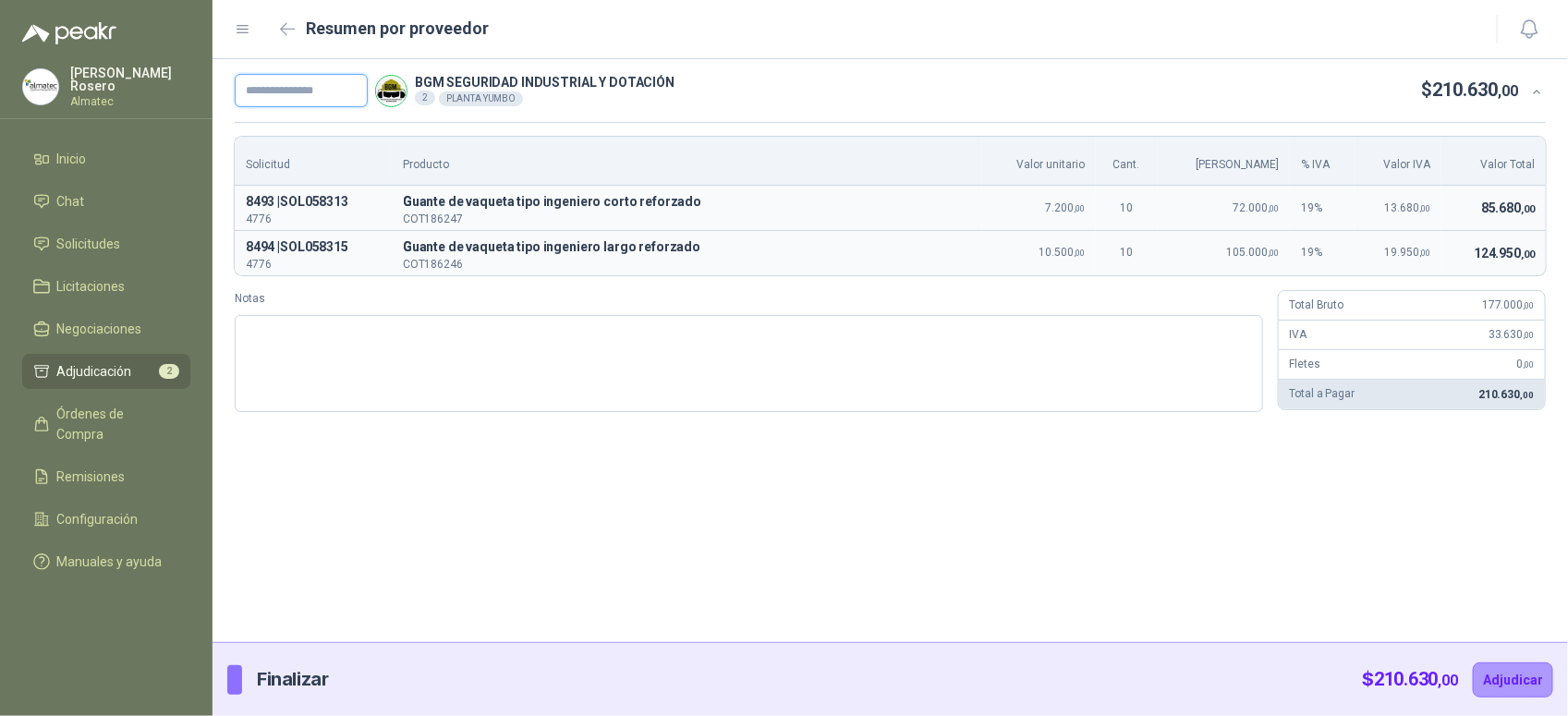
click at [367, 104] on input "text" at bounding box center [301, 91] width 133 height 33
paste input "*****"
type input "*******"
click at [1524, 668] on button "Adjudicar" at bounding box center [1512, 680] width 80 height 35
